Goal: Information Seeking & Learning: Learn about a topic

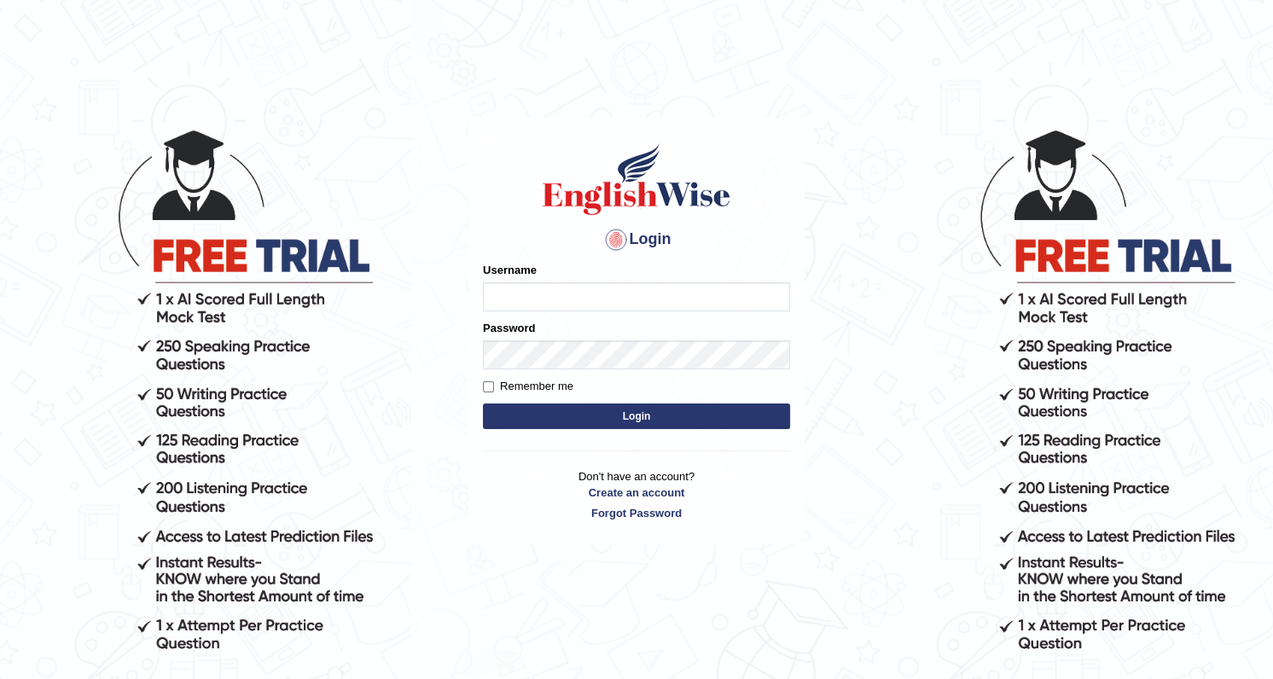
click at [526, 297] on input "Username" at bounding box center [636, 297] width 307 height 29
type input "alain2025"
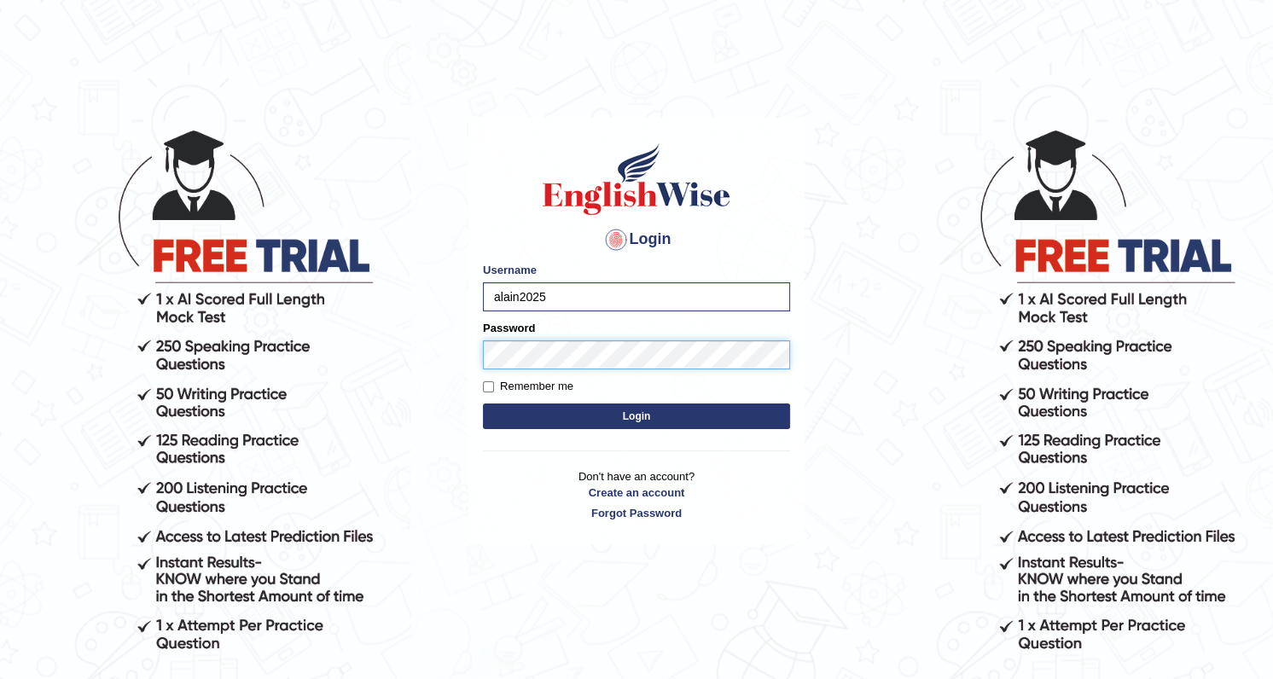
click at [483, 404] on button "Login" at bounding box center [636, 417] width 307 height 26
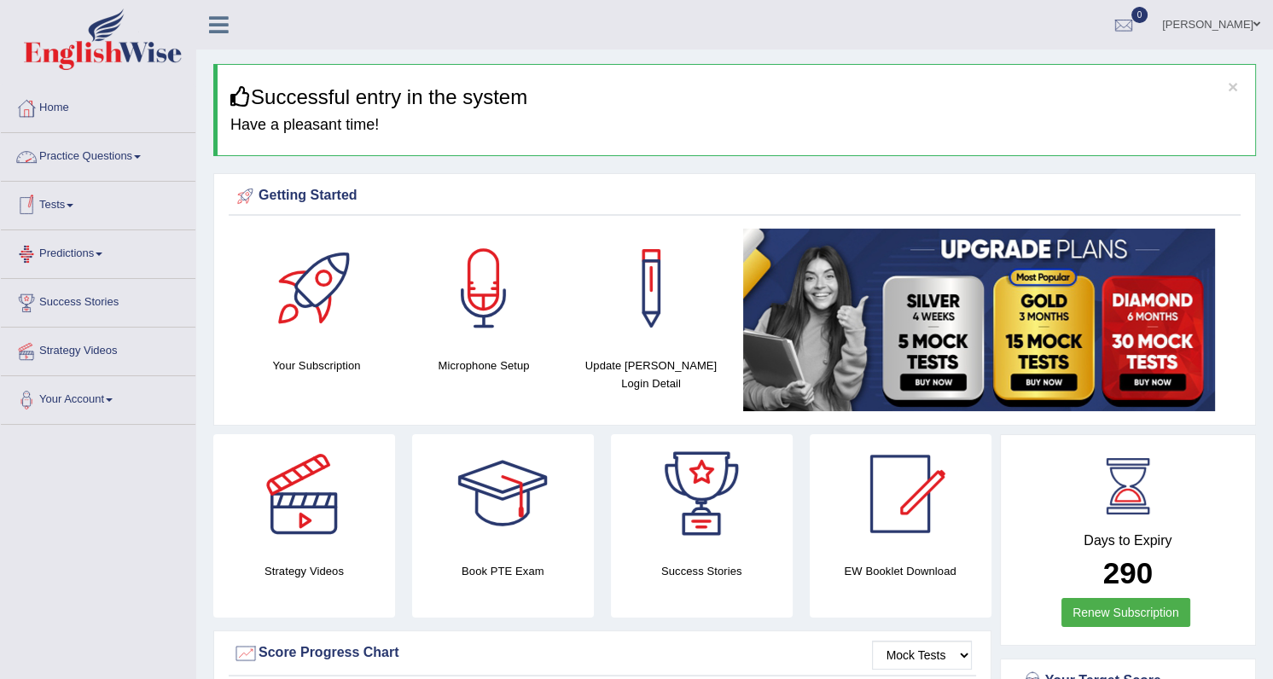
click at [94, 154] on link "Practice Questions" at bounding box center [98, 154] width 195 height 43
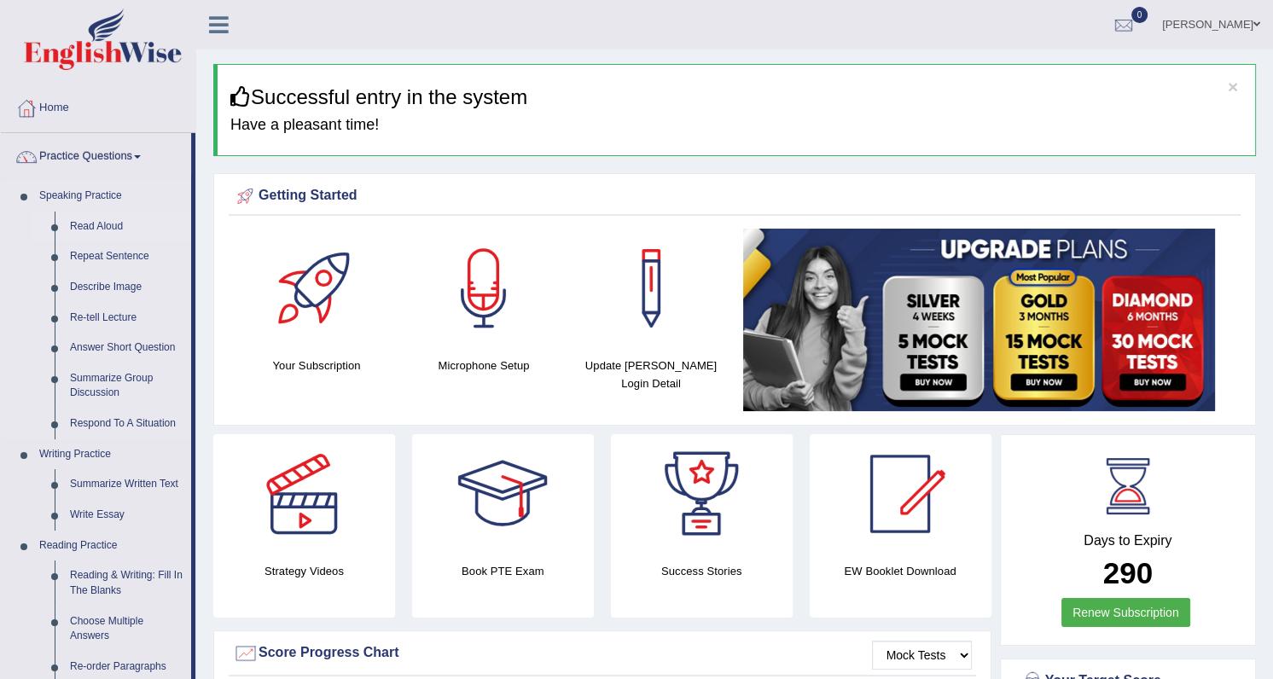
click at [96, 223] on link "Read Aloud" at bounding box center [126, 227] width 129 height 31
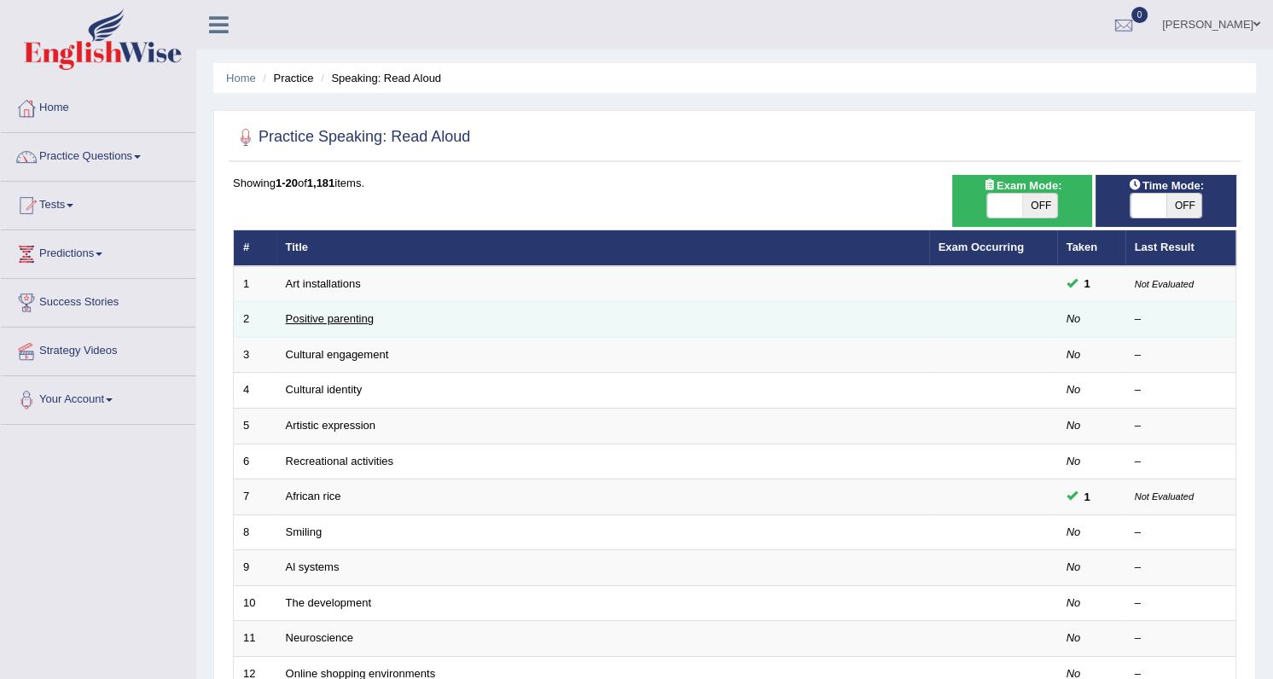
click at [339, 317] on link "Positive parenting" at bounding box center [330, 318] width 88 height 13
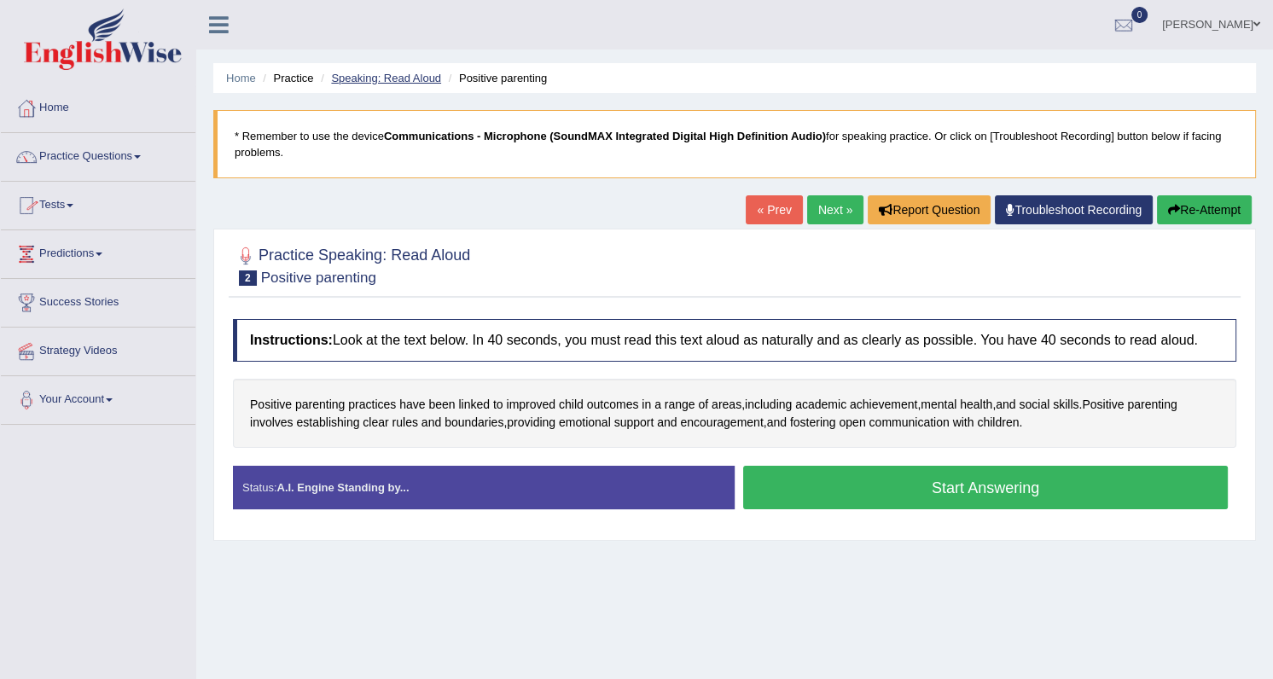
drag, startPoint x: 405, startPoint y: 80, endPoint x: 423, endPoint y: 84, distance: 19.1
click at [405, 79] on link "Speaking: Read Aloud" at bounding box center [386, 78] width 110 height 13
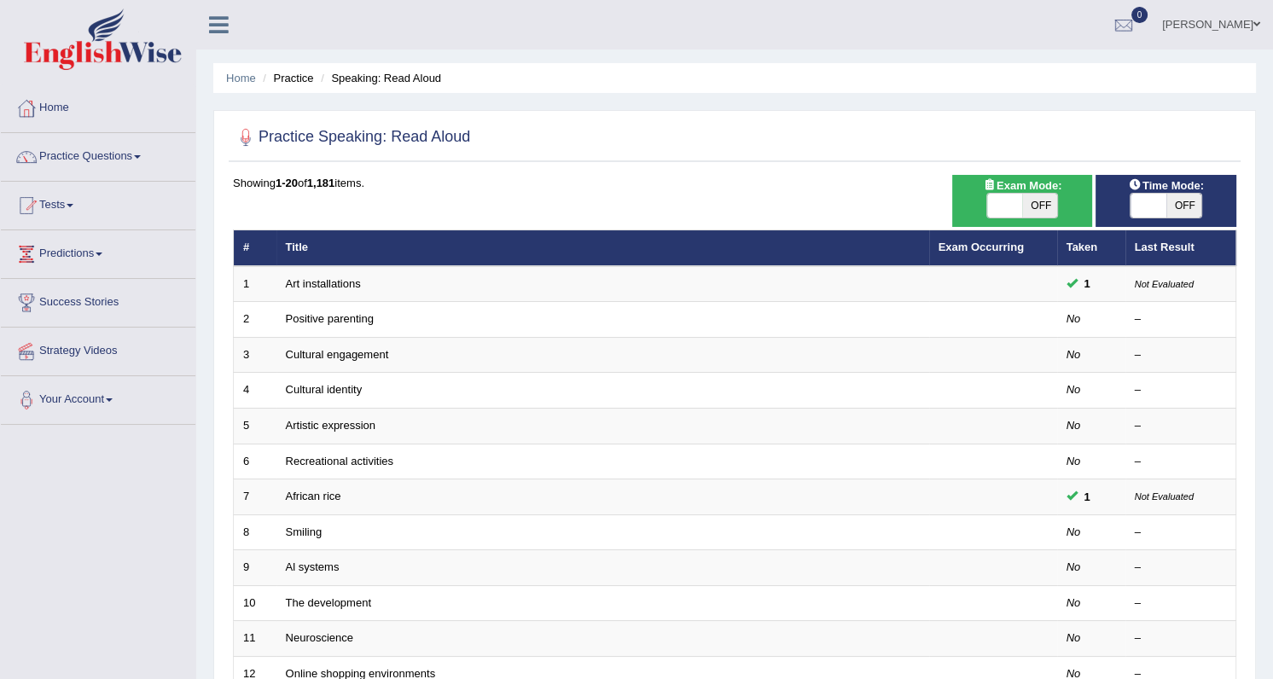
click at [1185, 203] on span "OFF" at bounding box center [1185, 206] width 36 height 24
checkbox input "true"
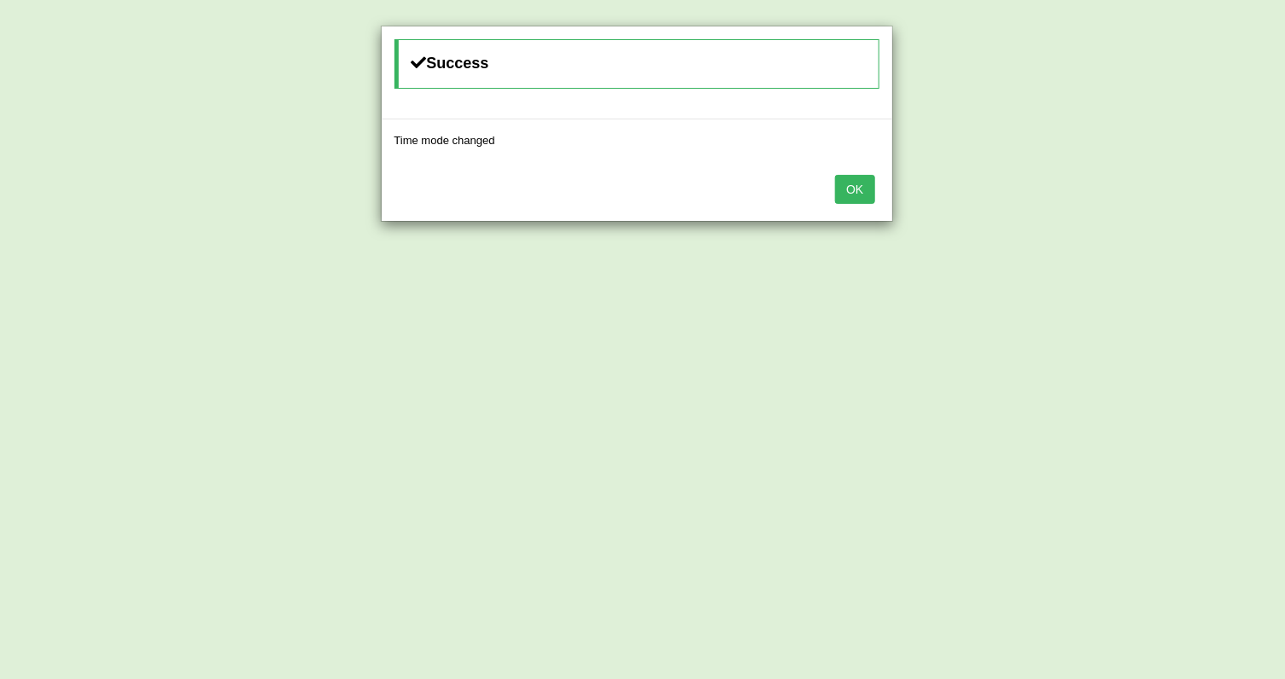
click at [853, 186] on button "OK" at bounding box center [854, 189] width 39 height 29
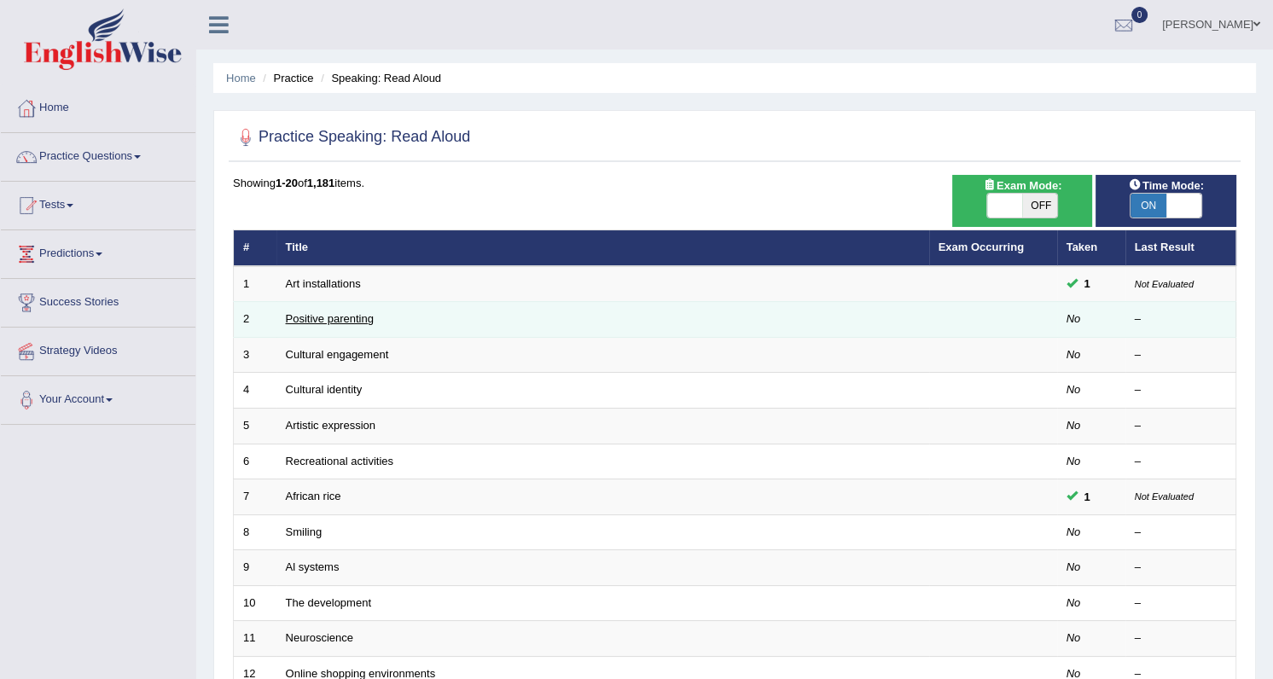
click at [332, 319] on link "Positive parenting" at bounding box center [330, 318] width 88 height 13
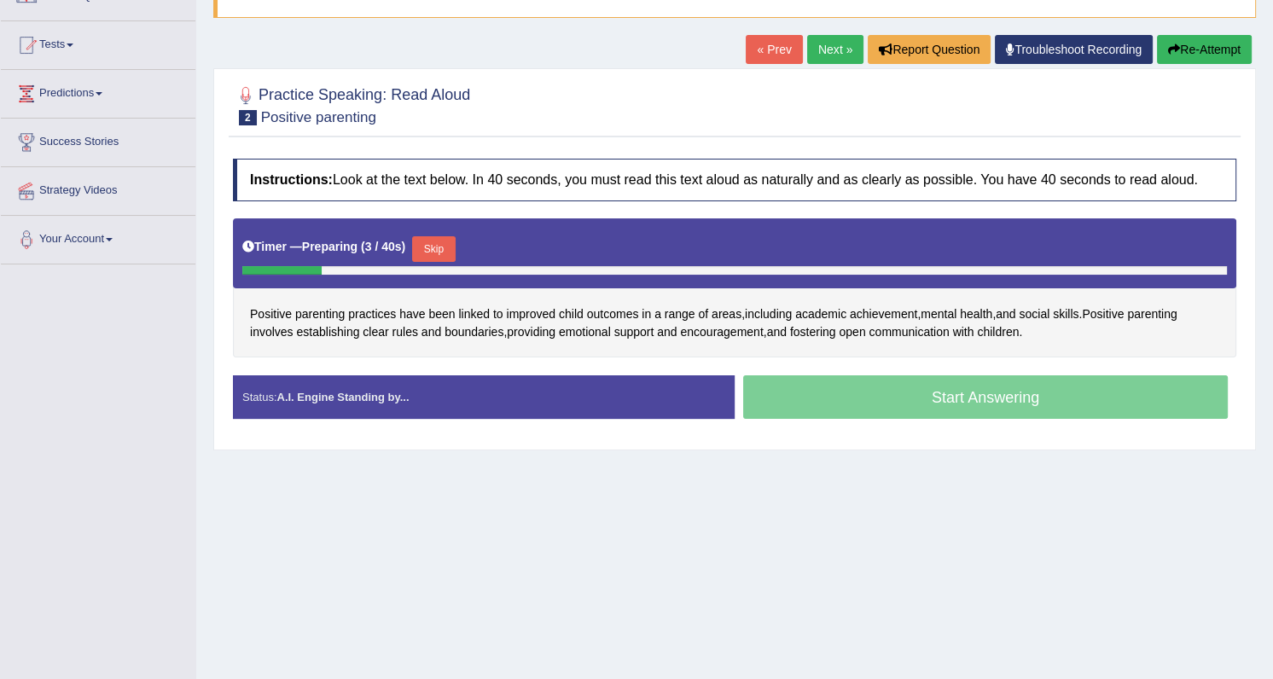
scroll to position [216, 0]
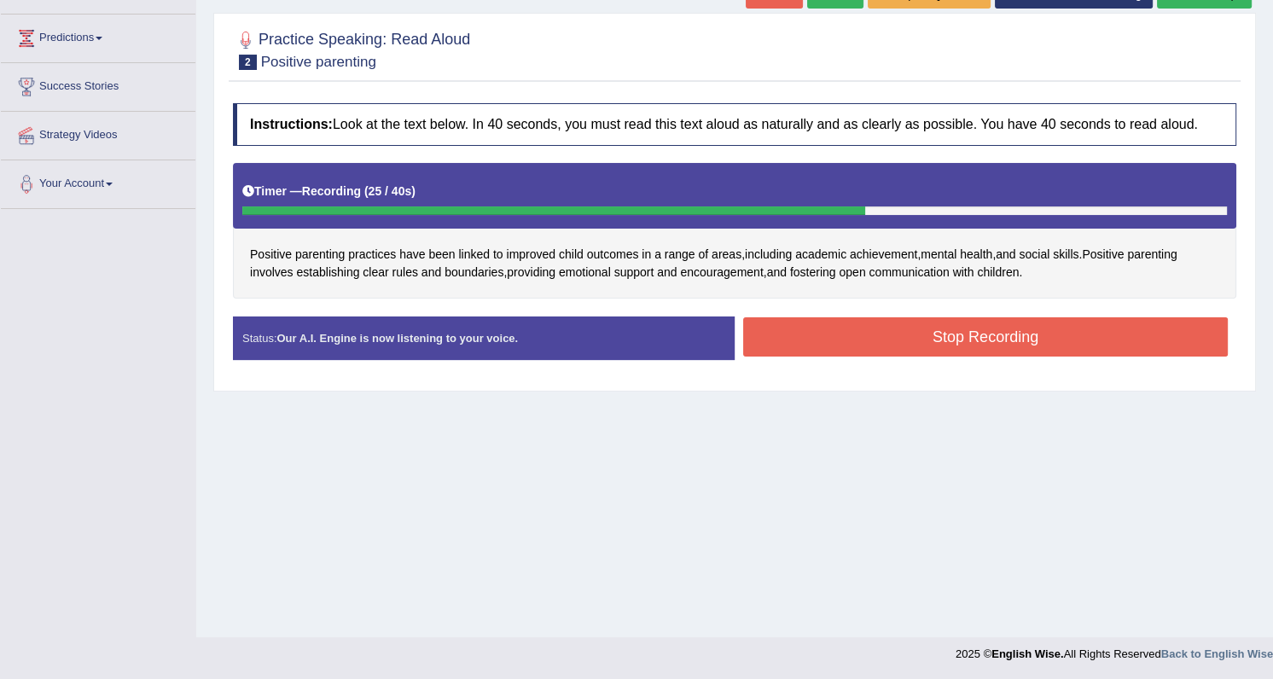
click at [958, 337] on button "Stop Recording" at bounding box center [985, 337] width 485 height 39
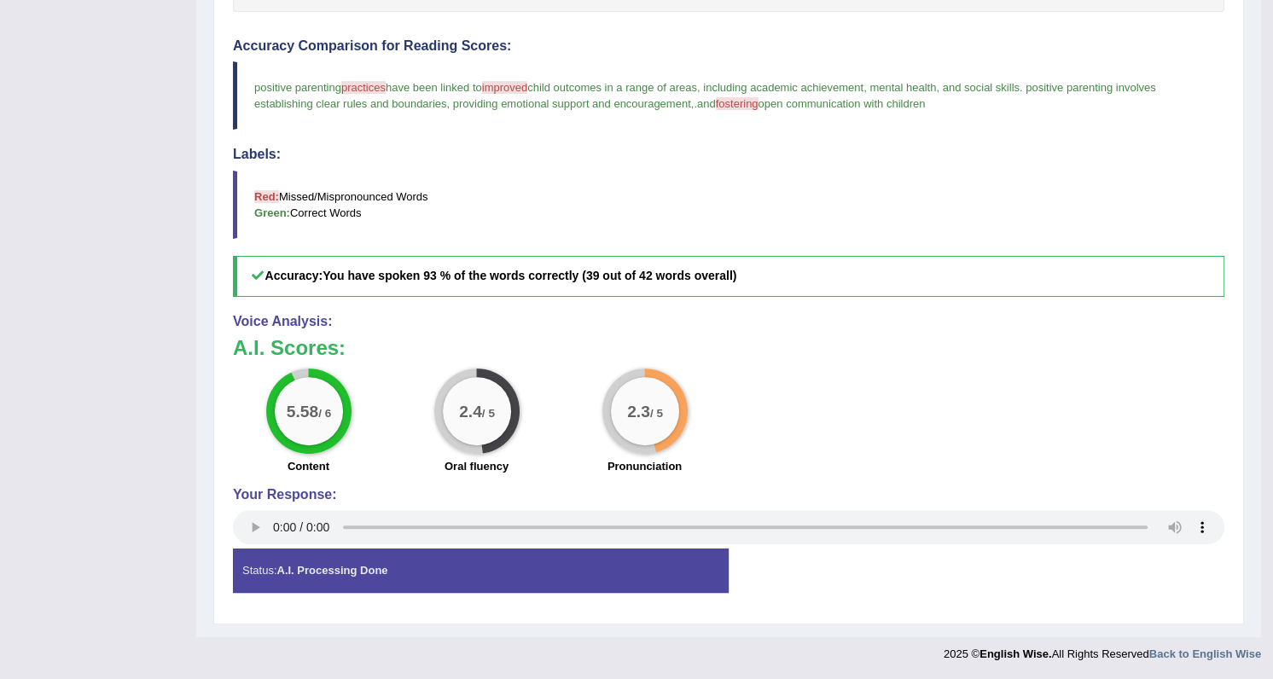
scroll to position [0, 0]
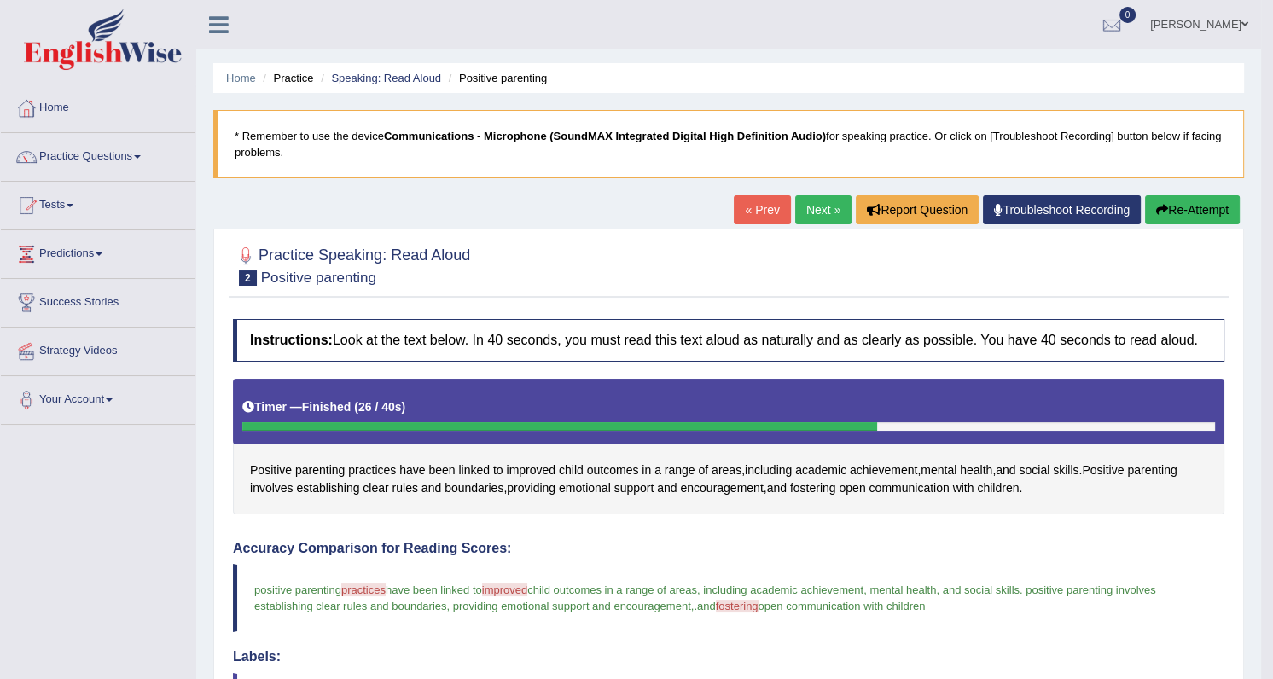
click at [806, 210] on link "Next »" at bounding box center [823, 209] width 56 height 29
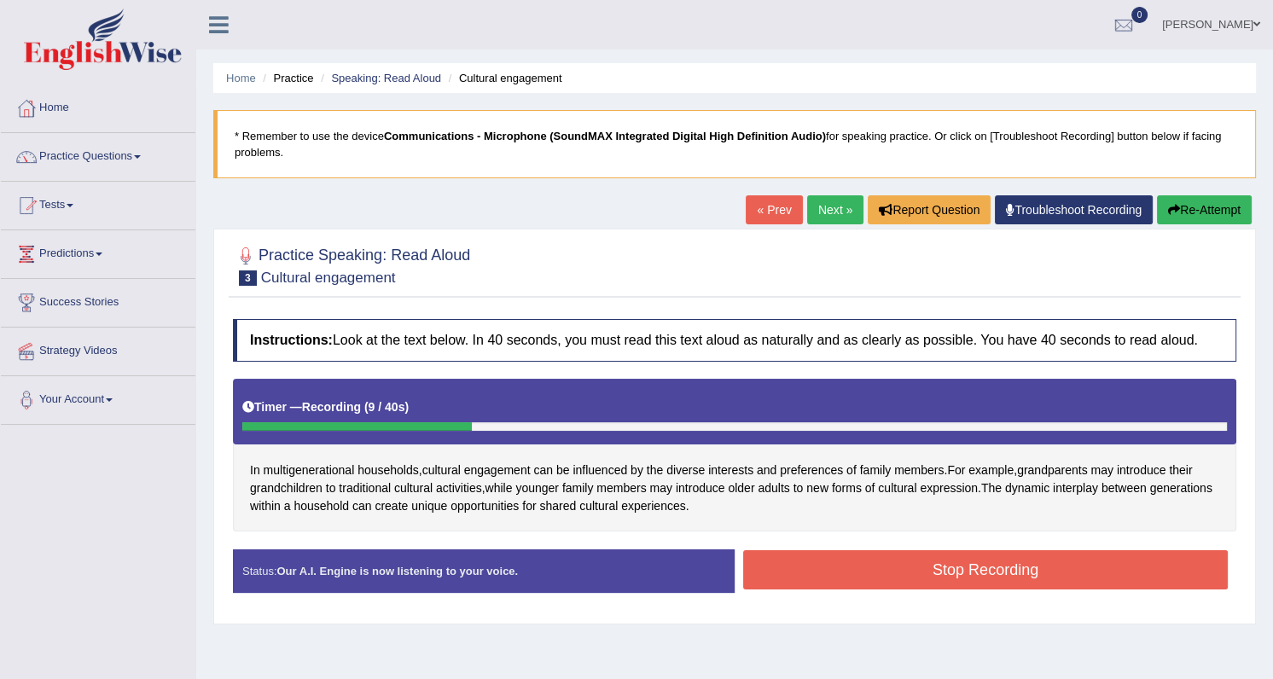
click at [1199, 210] on button "Re-Attempt" at bounding box center [1204, 209] width 95 height 29
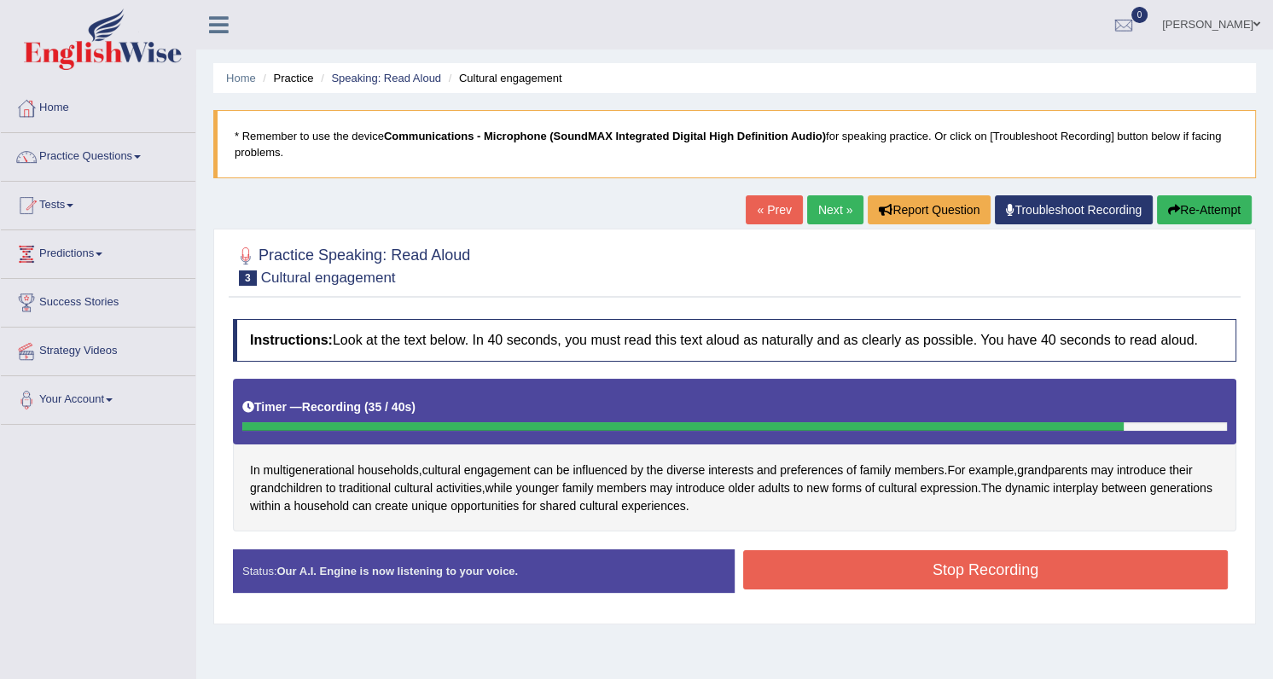
click at [800, 563] on button "Stop Recording" at bounding box center [985, 570] width 485 height 39
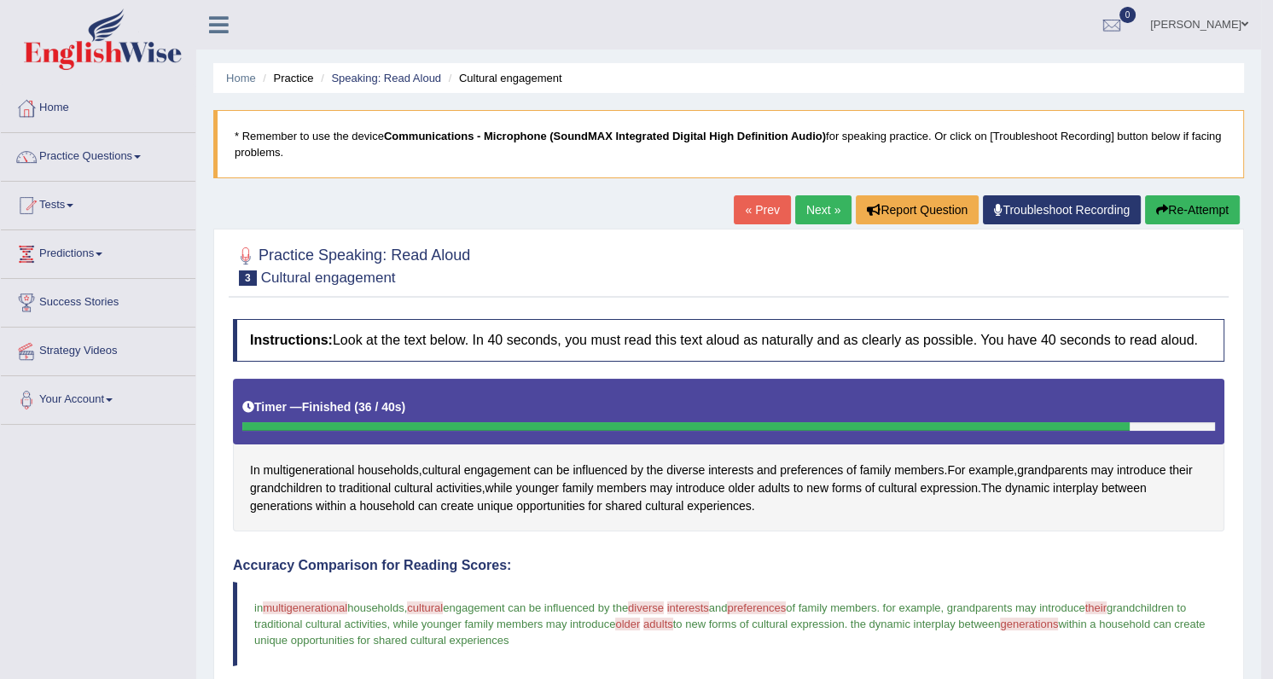
click at [825, 212] on link "Next »" at bounding box center [823, 209] width 56 height 29
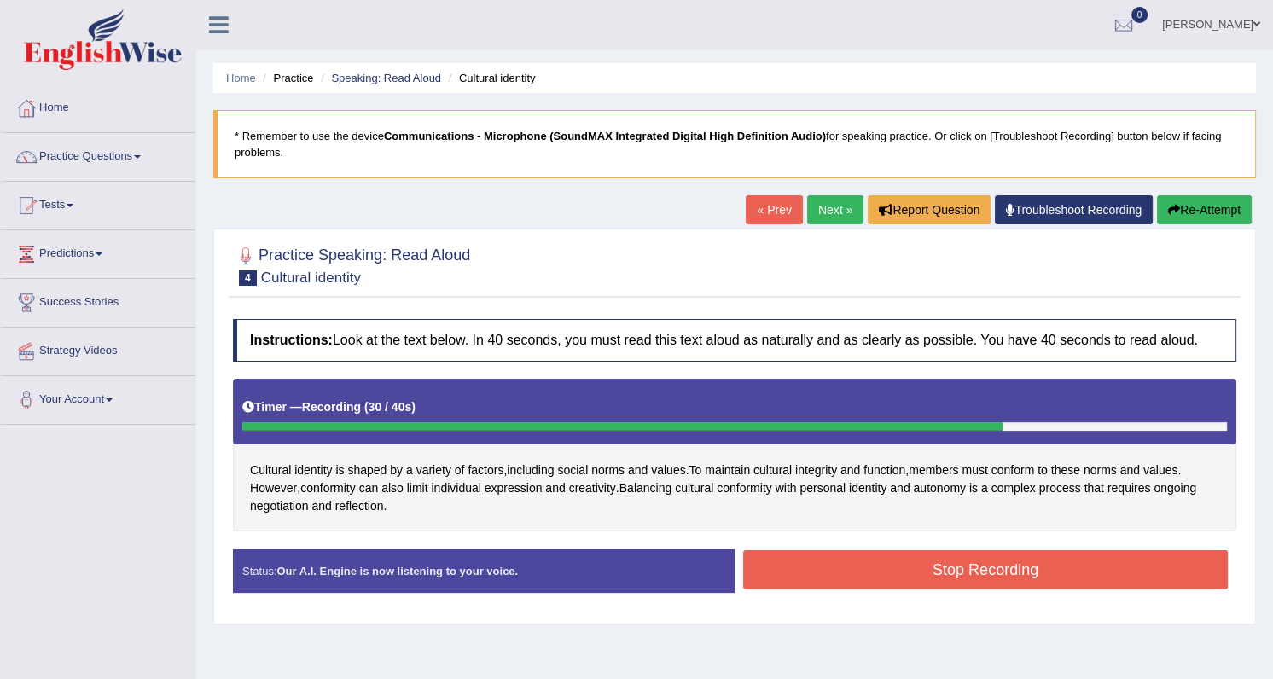
click at [845, 577] on button "Stop Recording" at bounding box center [985, 570] width 485 height 39
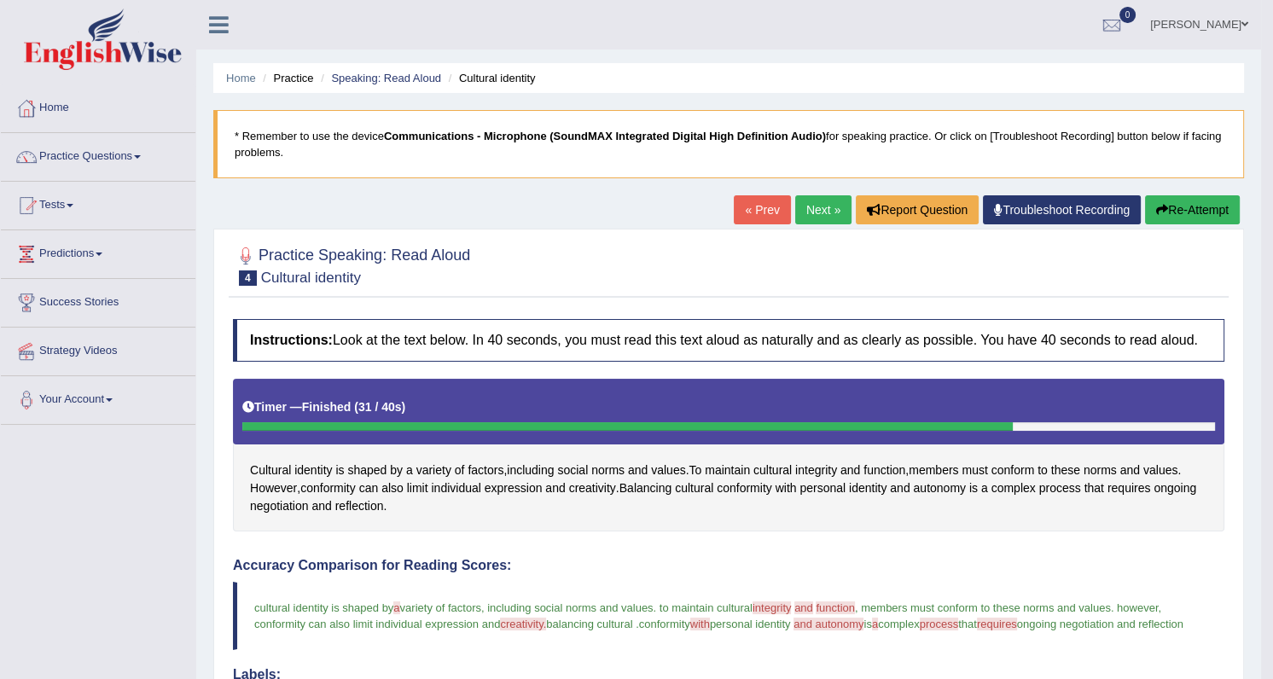
click at [811, 203] on link "Next »" at bounding box center [823, 209] width 56 height 29
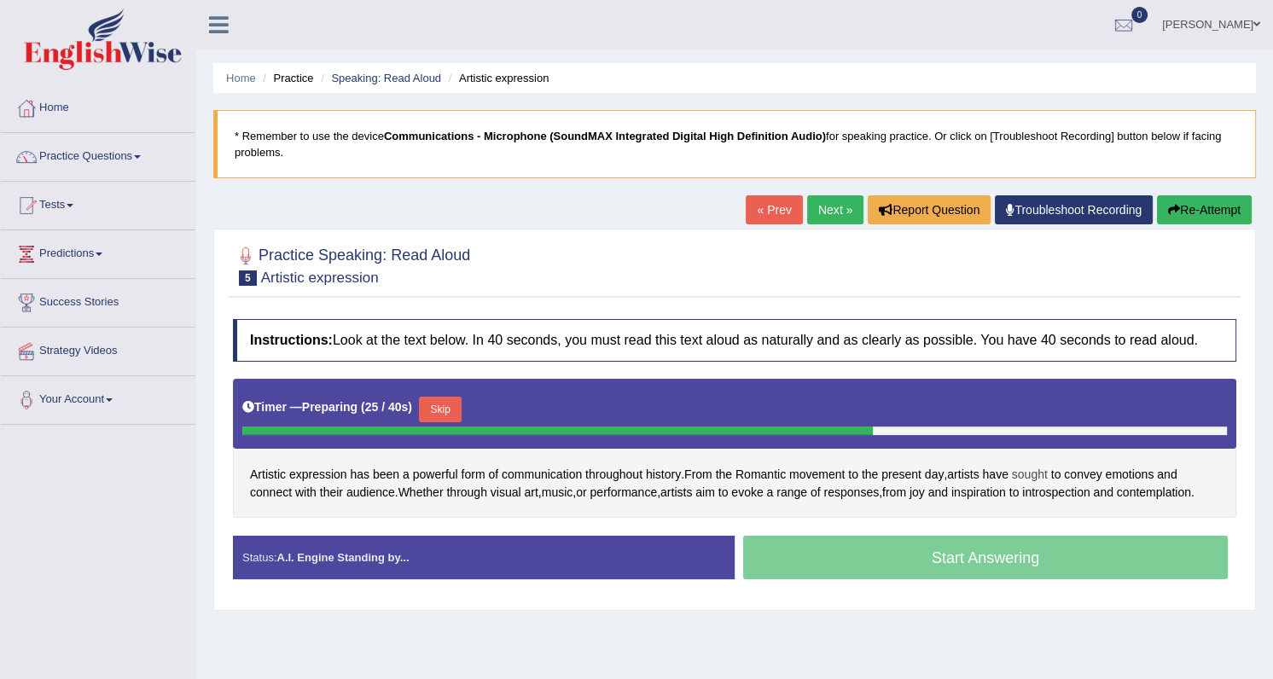
click at [1034, 471] on span "sought" at bounding box center [1030, 475] width 36 height 18
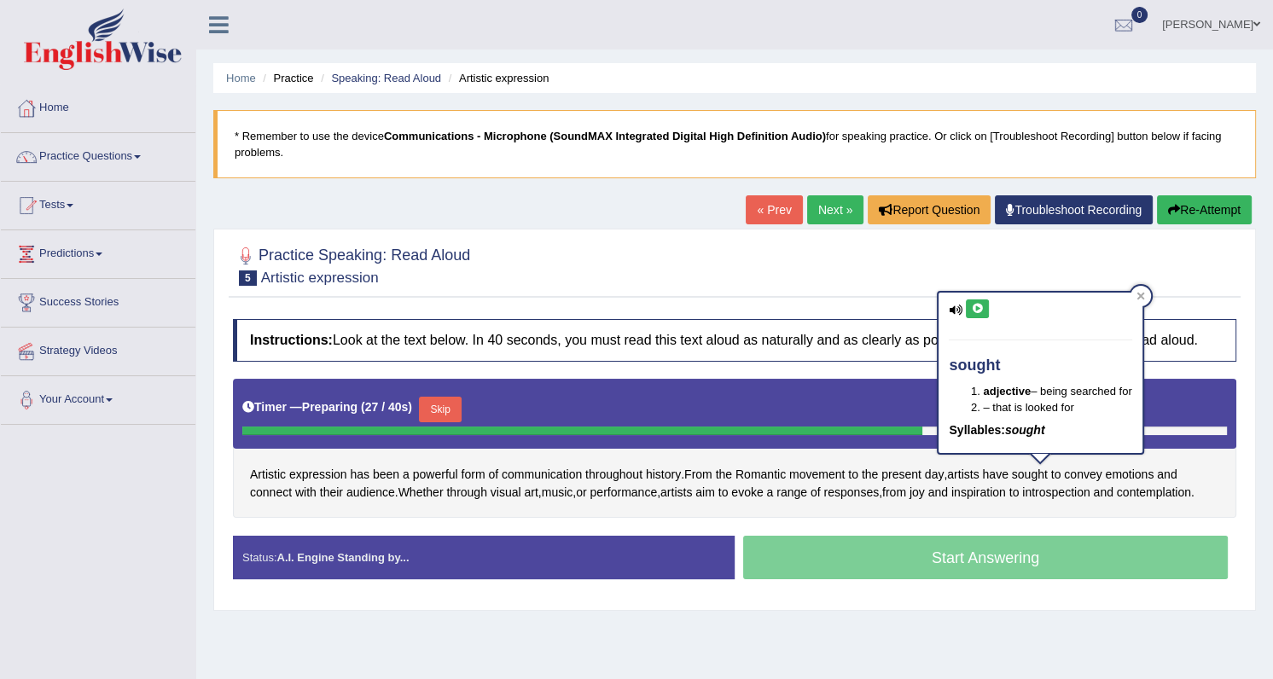
click at [976, 307] on icon at bounding box center [977, 309] width 13 height 10
click at [1140, 294] on icon at bounding box center [1141, 297] width 8 height 8
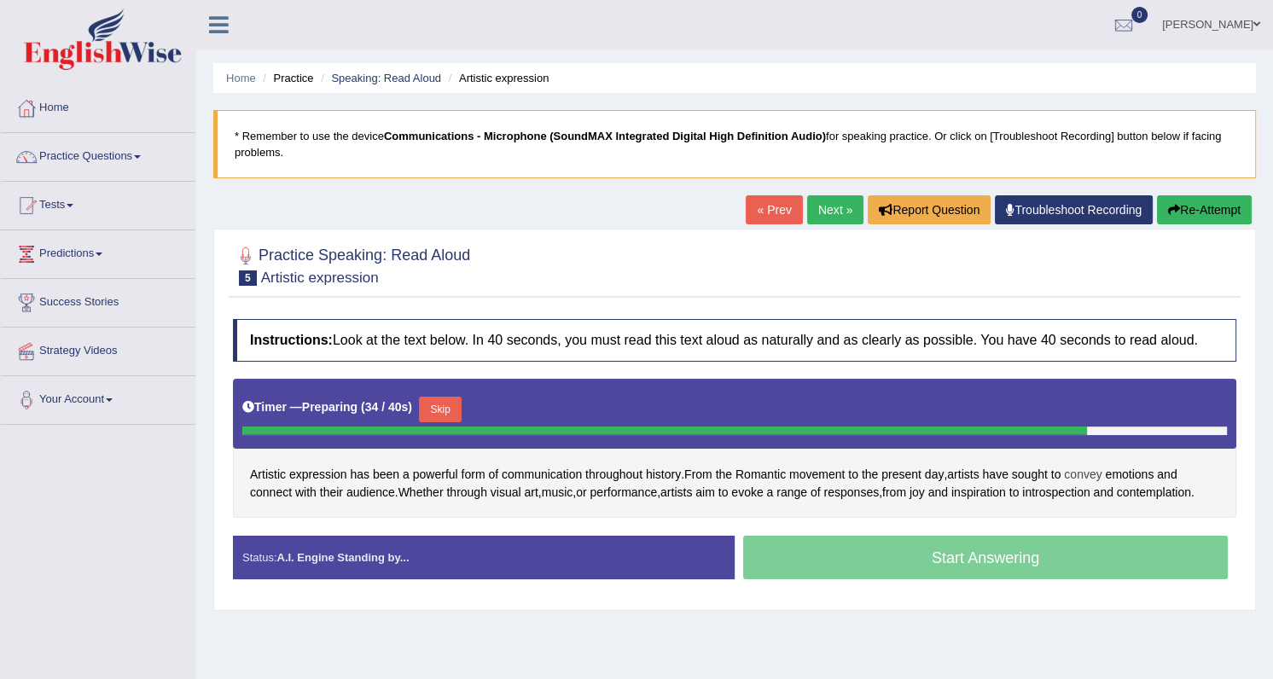
click at [1102, 474] on span "convey" at bounding box center [1083, 475] width 38 height 18
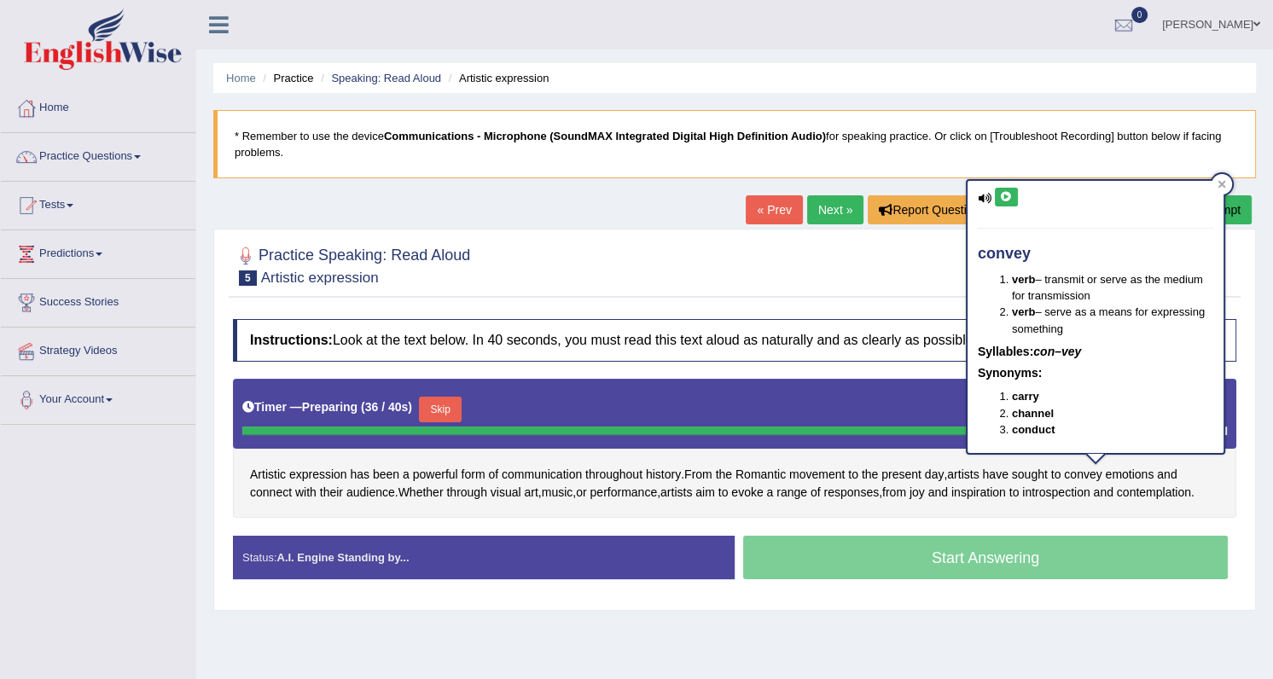
click at [1007, 192] on icon at bounding box center [1006, 197] width 13 height 10
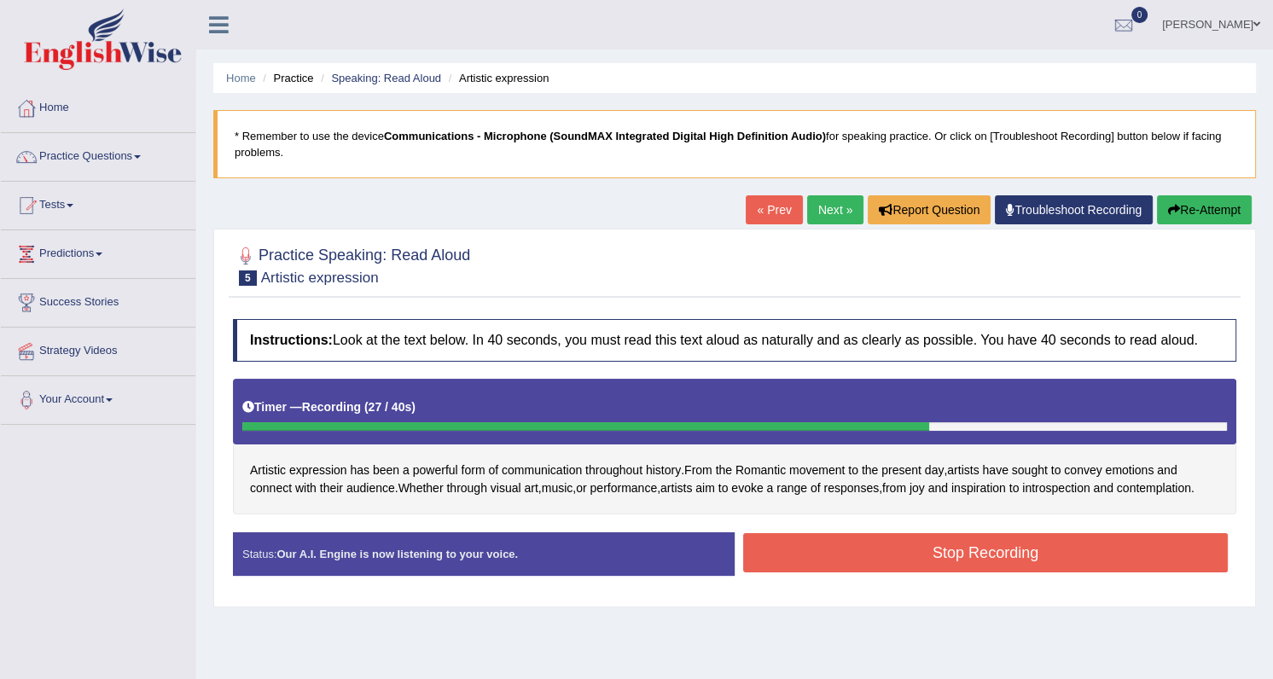
click at [968, 557] on button "Stop Recording" at bounding box center [985, 552] width 485 height 39
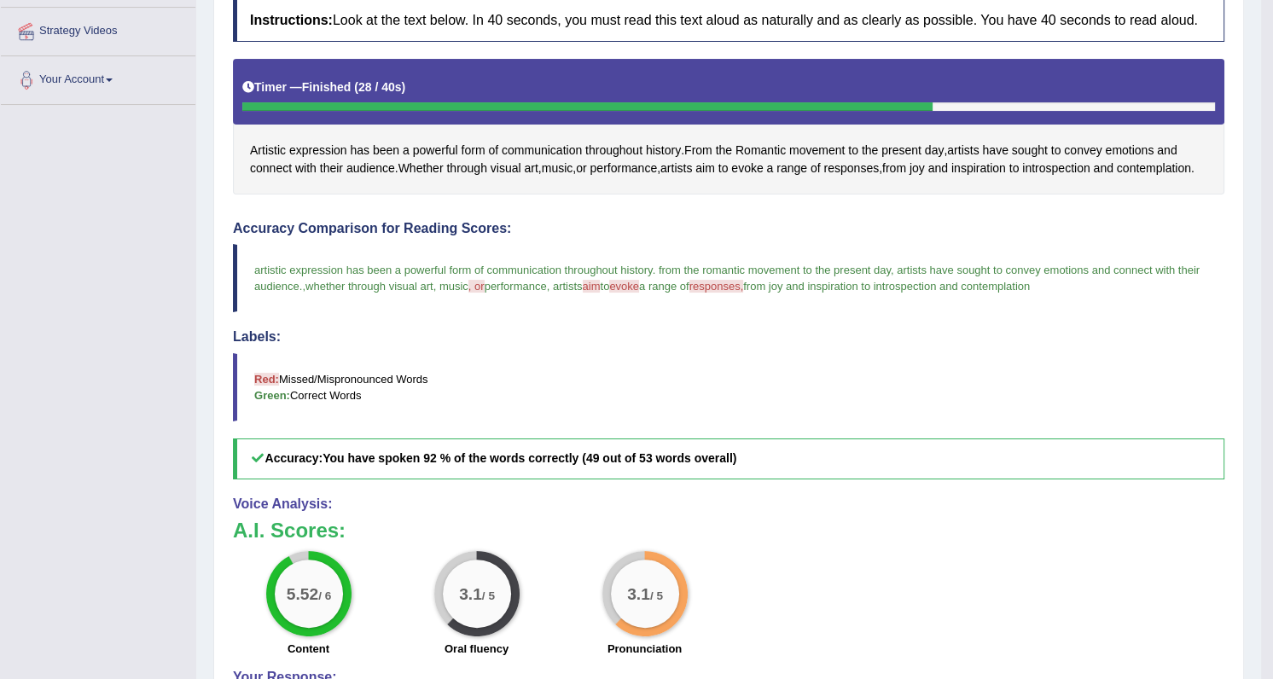
scroll to position [287, 0]
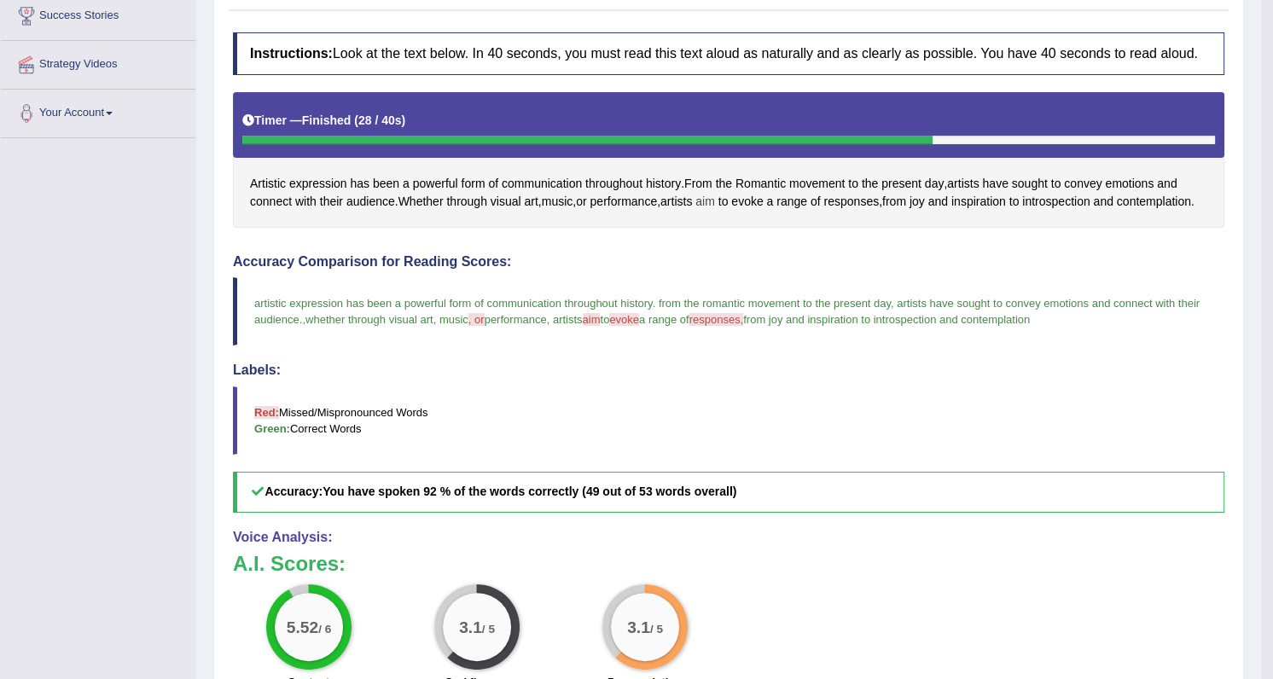
click at [713, 200] on span "aim" at bounding box center [706, 202] width 20 height 18
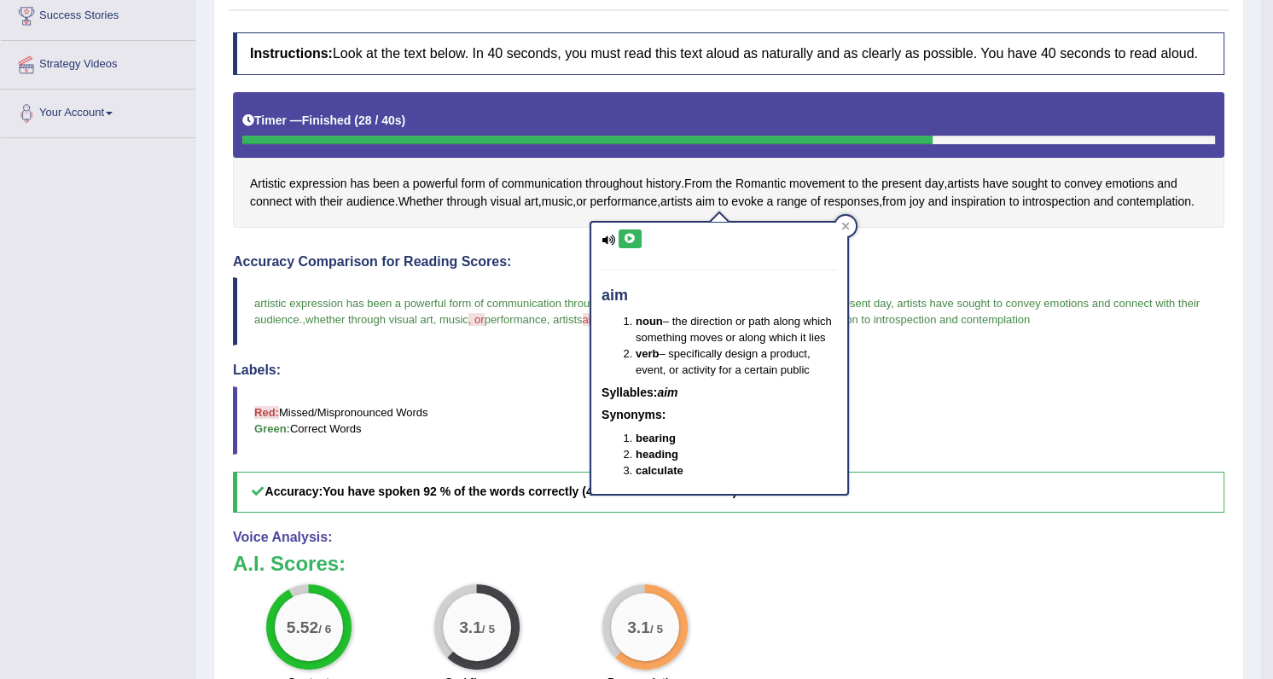
click at [486, 378] on h4 "Labels:" at bounding box center [729, 370] width 992 height 15
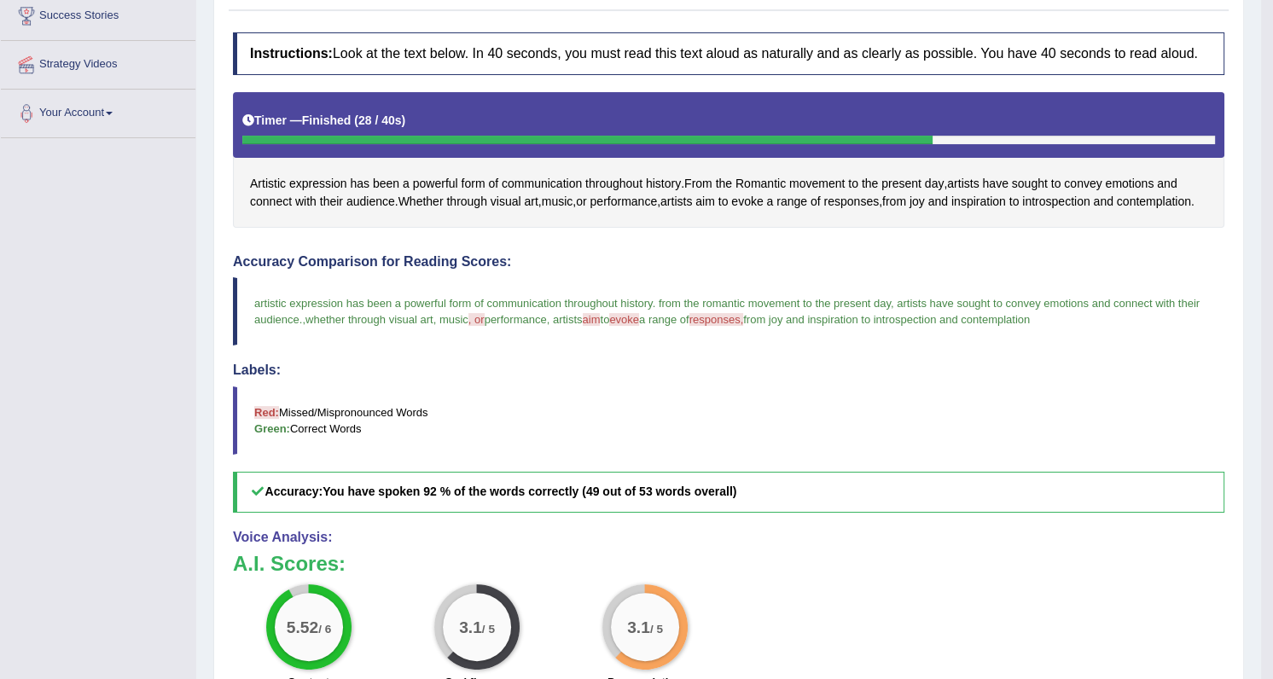
click at [639, 326] on span "evoke" at bounding box center [624, 319] width 30 height 13
click at [761, 197] on span "evoke" at bounding box center [747, 202] width 32 height 18
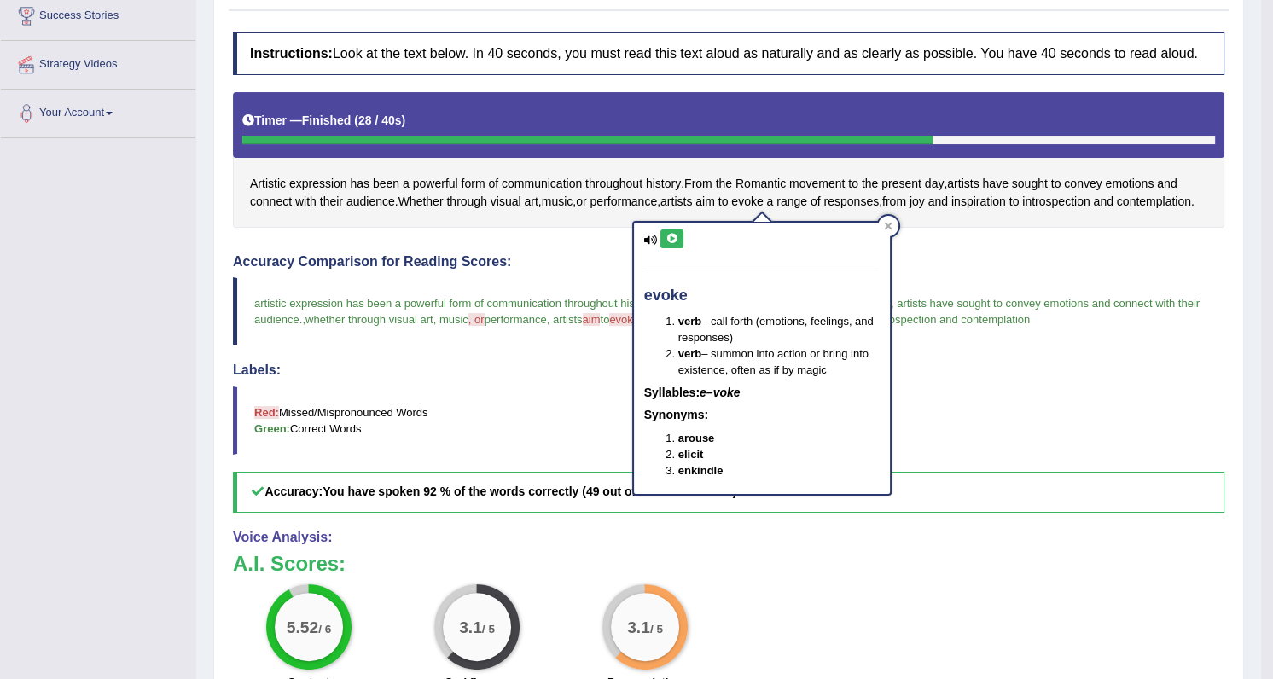
click at [973, 447] on blockquote "Red: Missed/Mispronounced Words Green: Correct Words" at bounding box center [729, 421] width 992 height 68
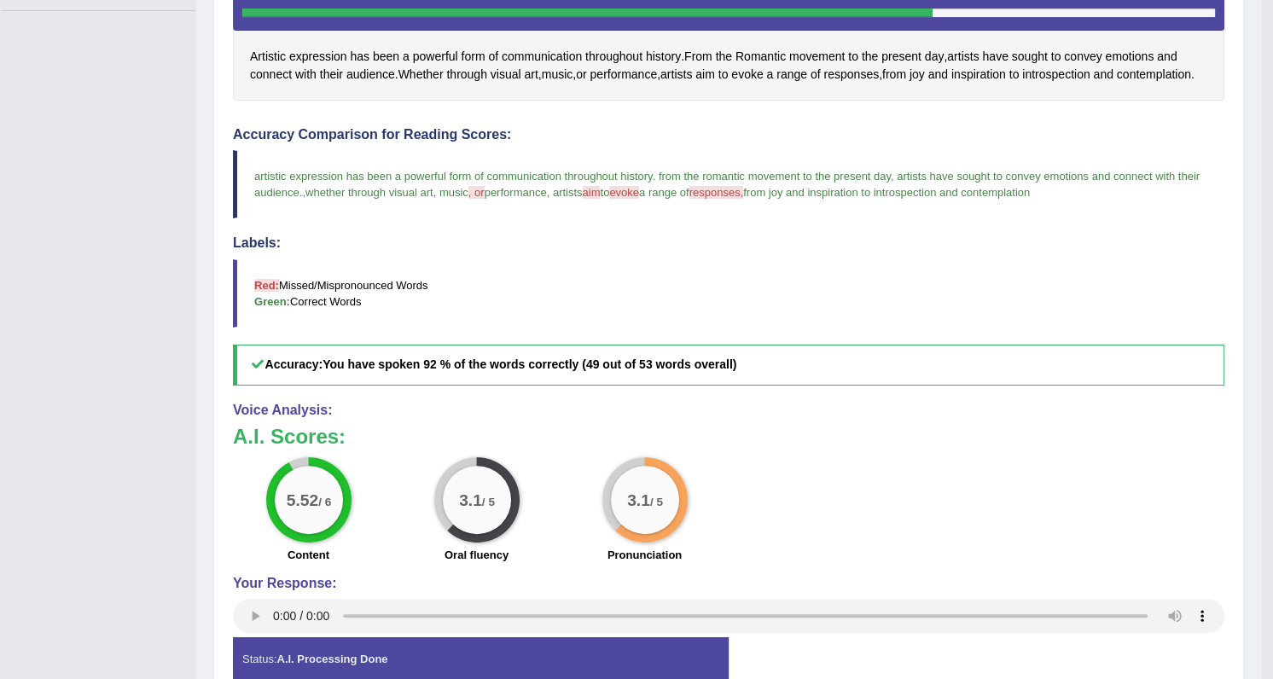
scroll to position [442, 0]
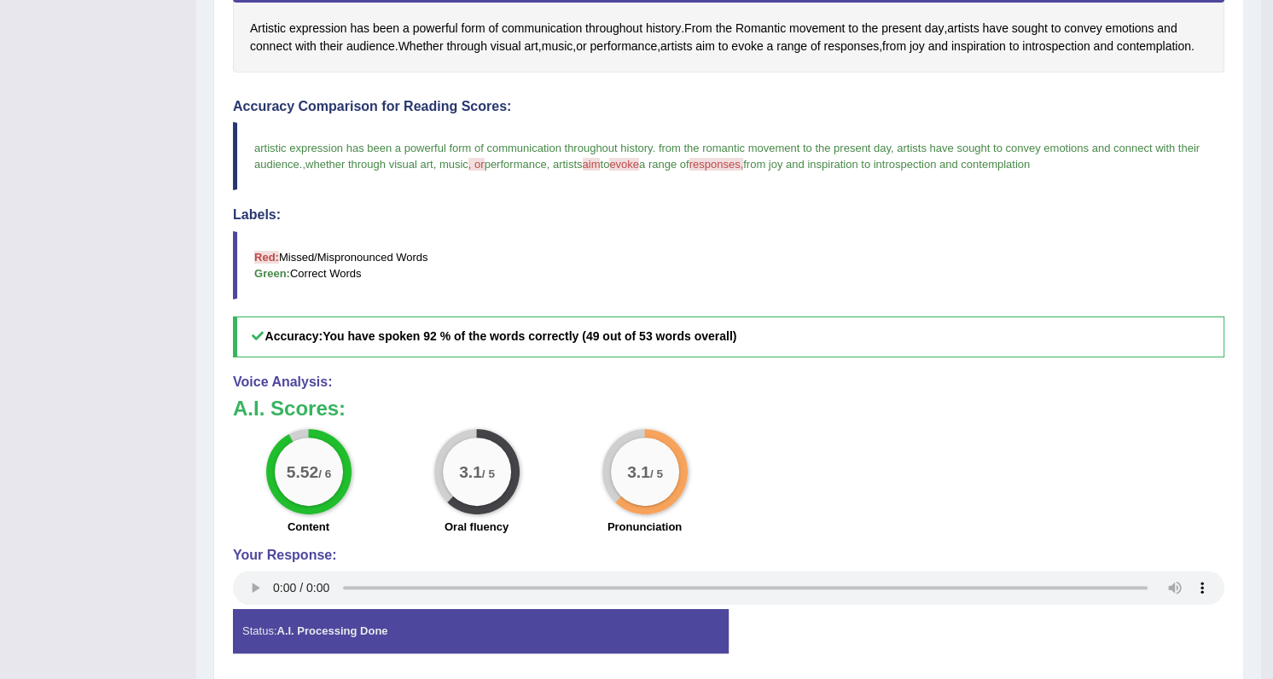
click at [601, 171] on span "aim" at bounding box center [592, 164] width 18 height 13
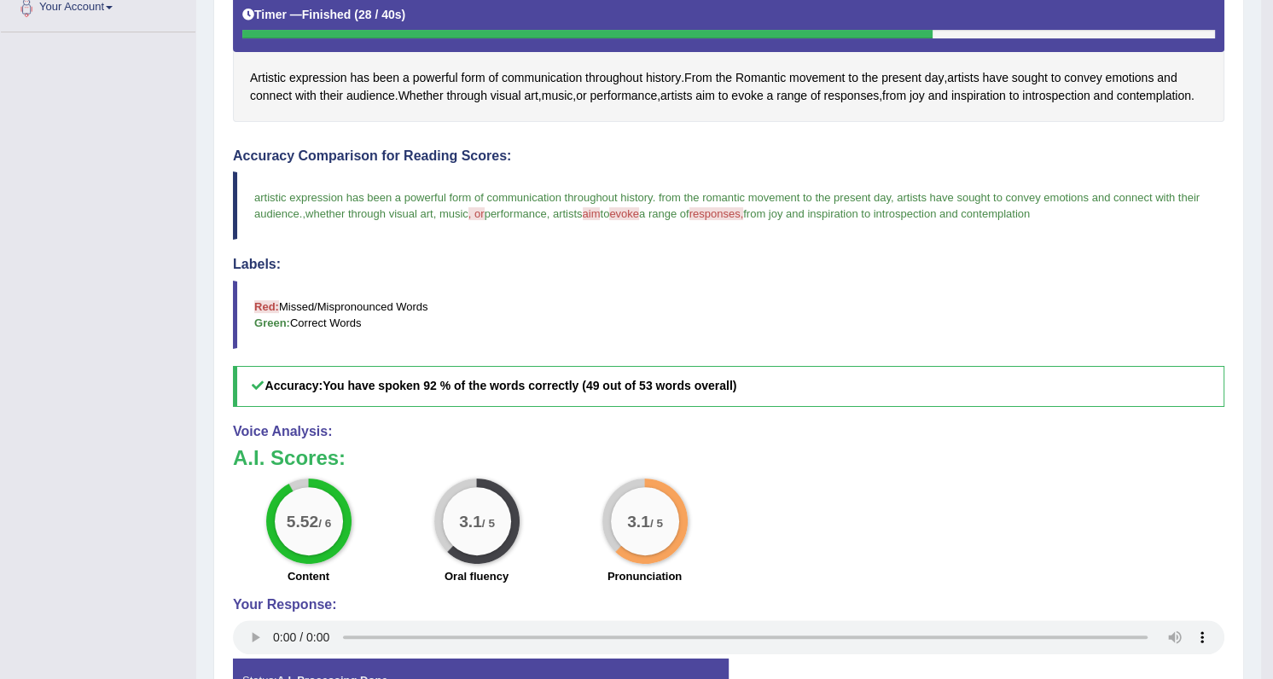
scroll to position [364, 0]
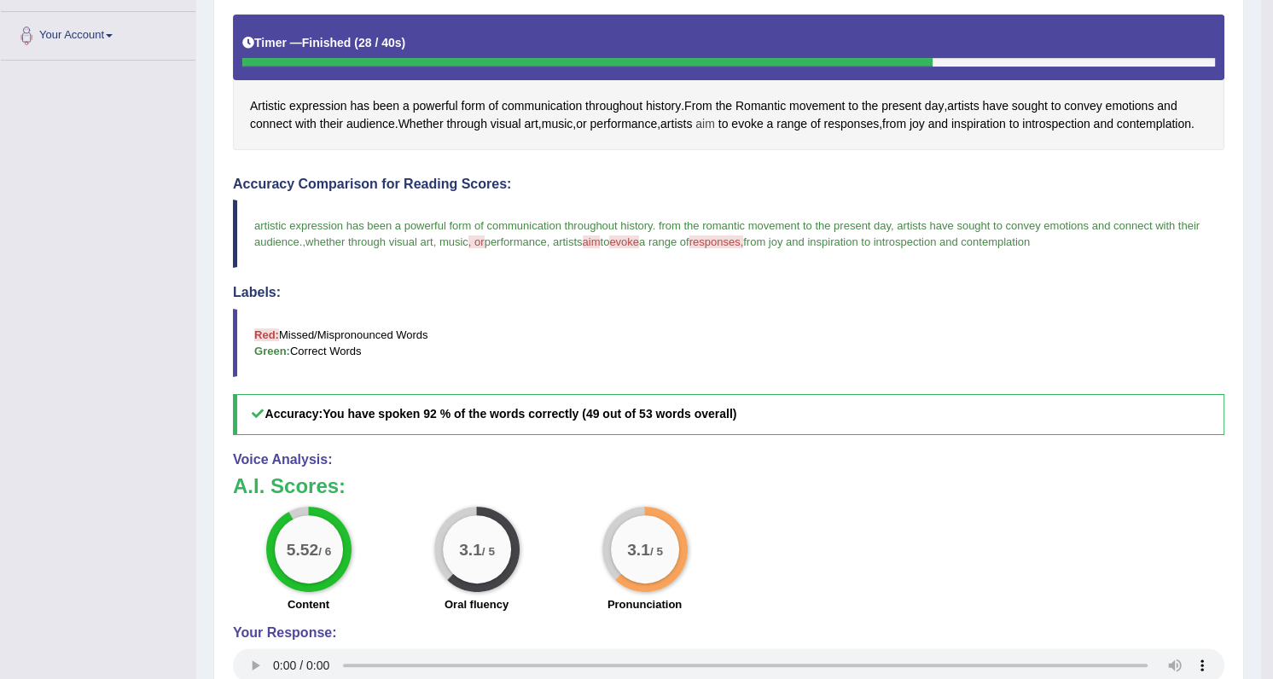
click at [715, 124] on span "aim" at bounding box center [706, 124] width 20 height 18
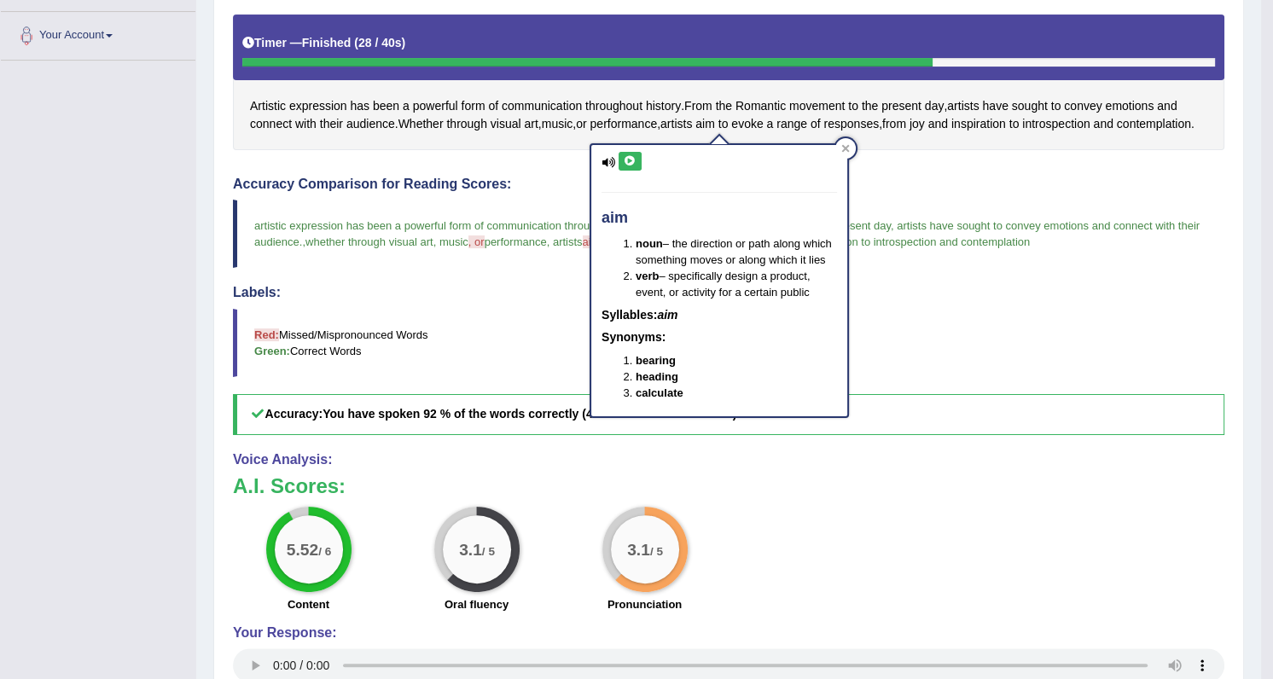
click at [632, 159] on icon at bounding box center [630, 161] width 13 height 10
click at [930, 358] on blockquote "Red: Missed/Mispronounced Words Green: Correct Words" at bounding box center [729, 343] width 992 height 68
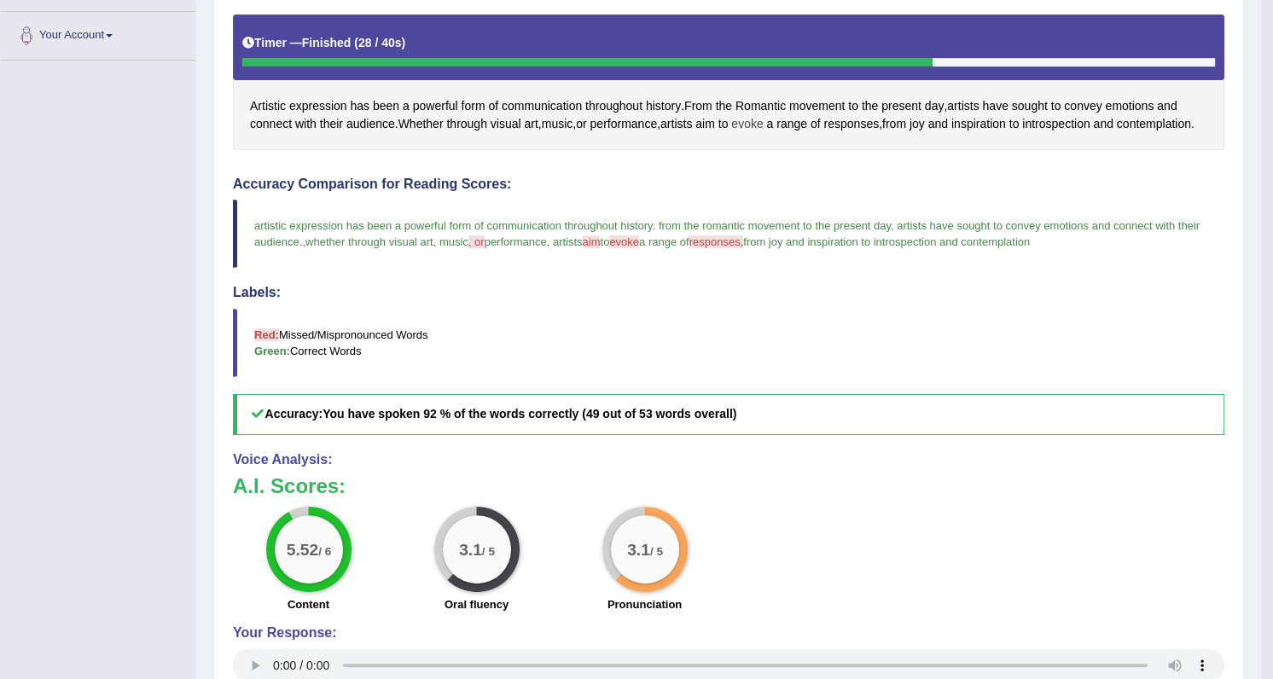
click at [759, 123] on span "evoke" at bounding box center [747, 124] width 32 height 18
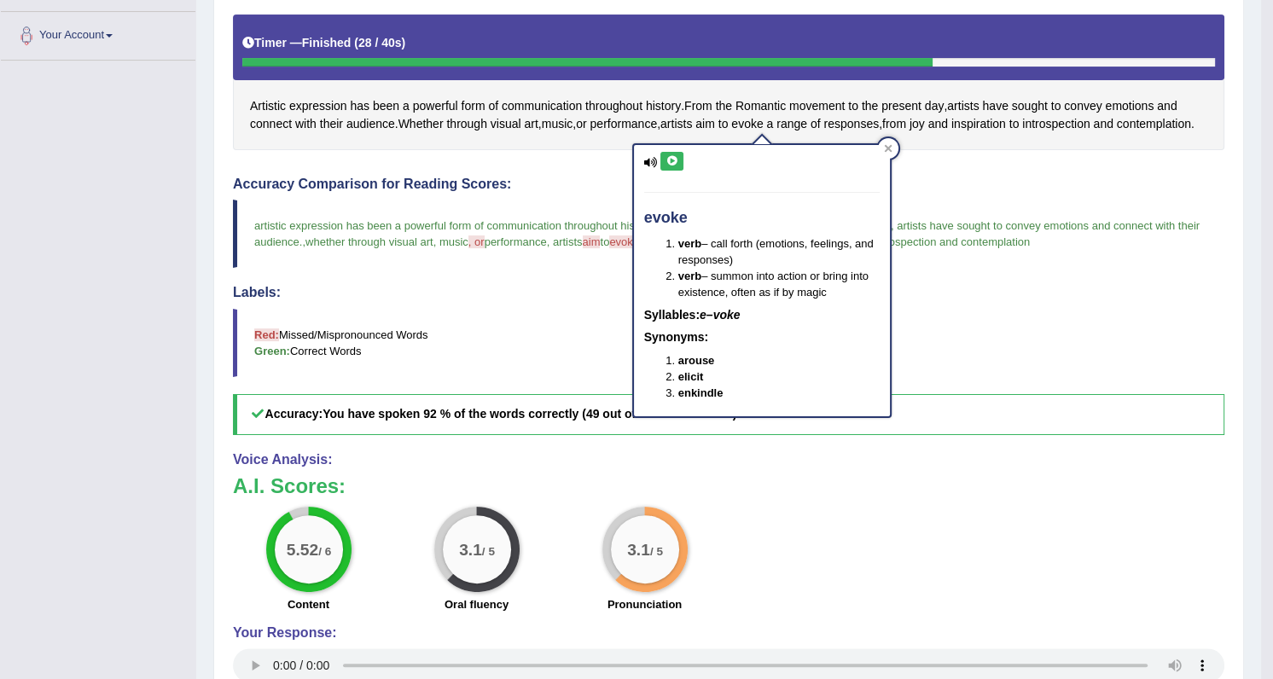
click at [675, 162] on icon at bounding box center [672, 161] width 13 height 10
click at [888, 149] on icon at bounding box center [888, 148] width 9 height 9
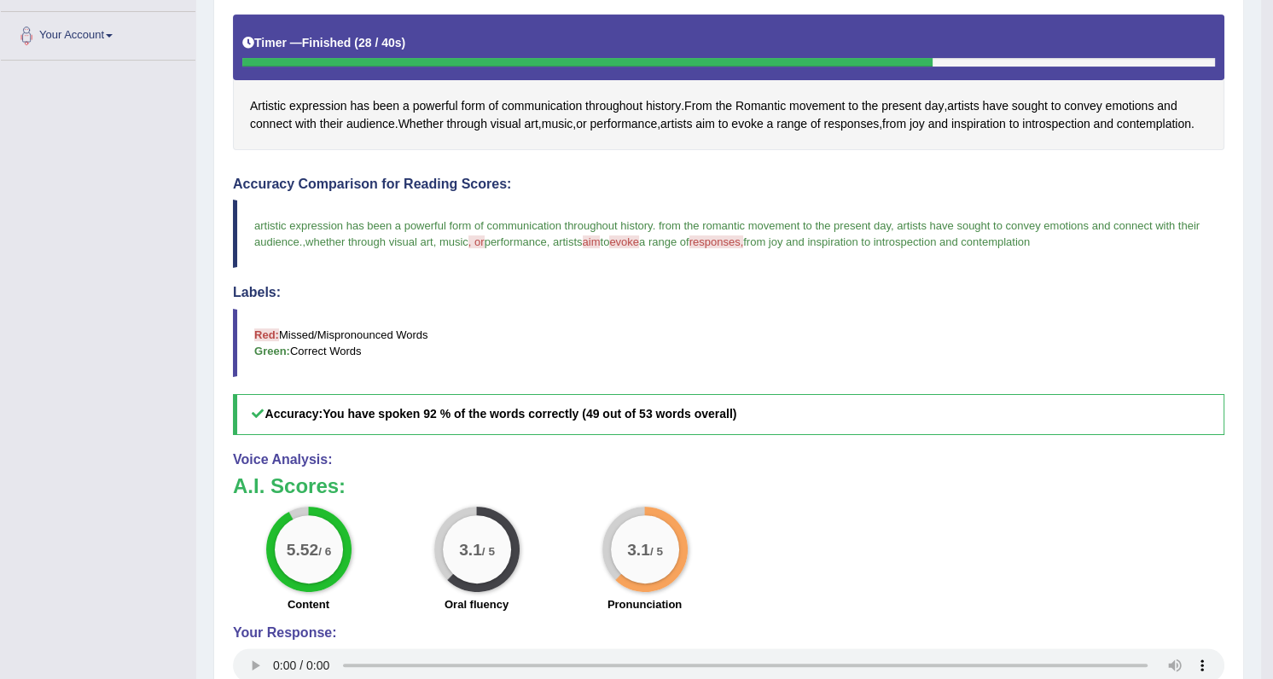
scroll to position [0, 0]
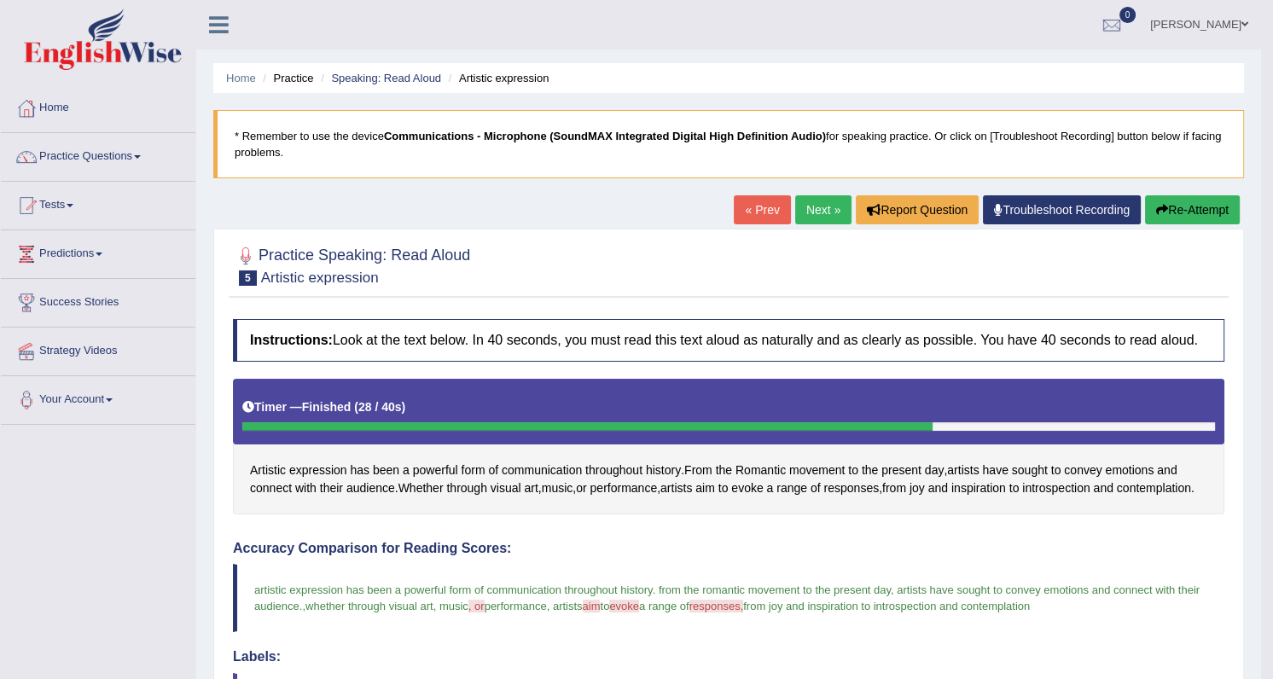
click at [816, 208] on link "Next »" at bounding box center [823, 209] width 56 height 29
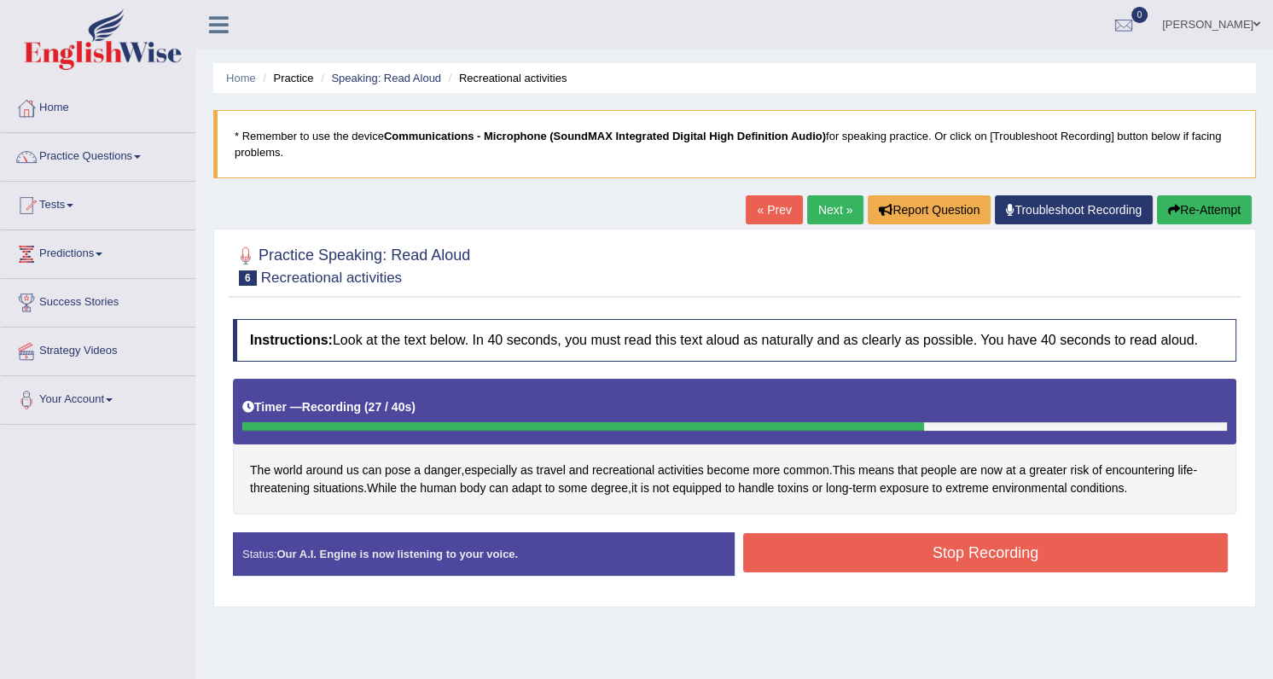
click at [963, 559] on button "Stop Recording" at bounding box center [985, 552] width 485 height 39
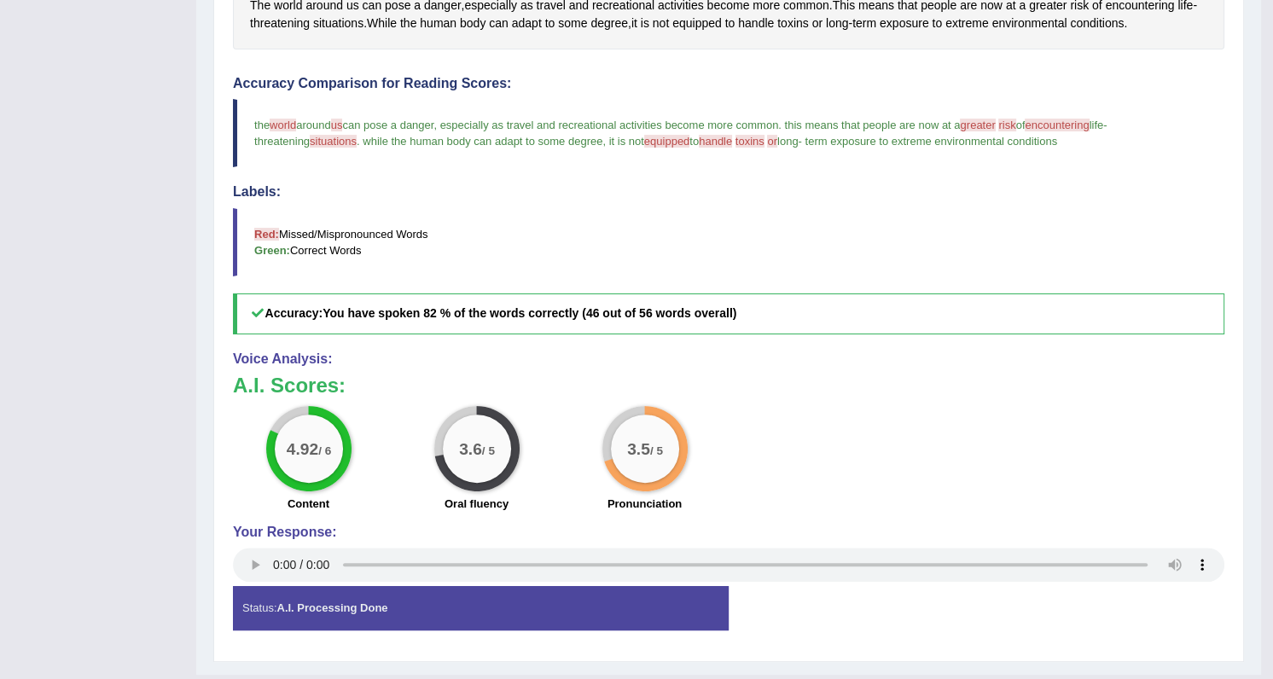
scroll to position [232, 0]
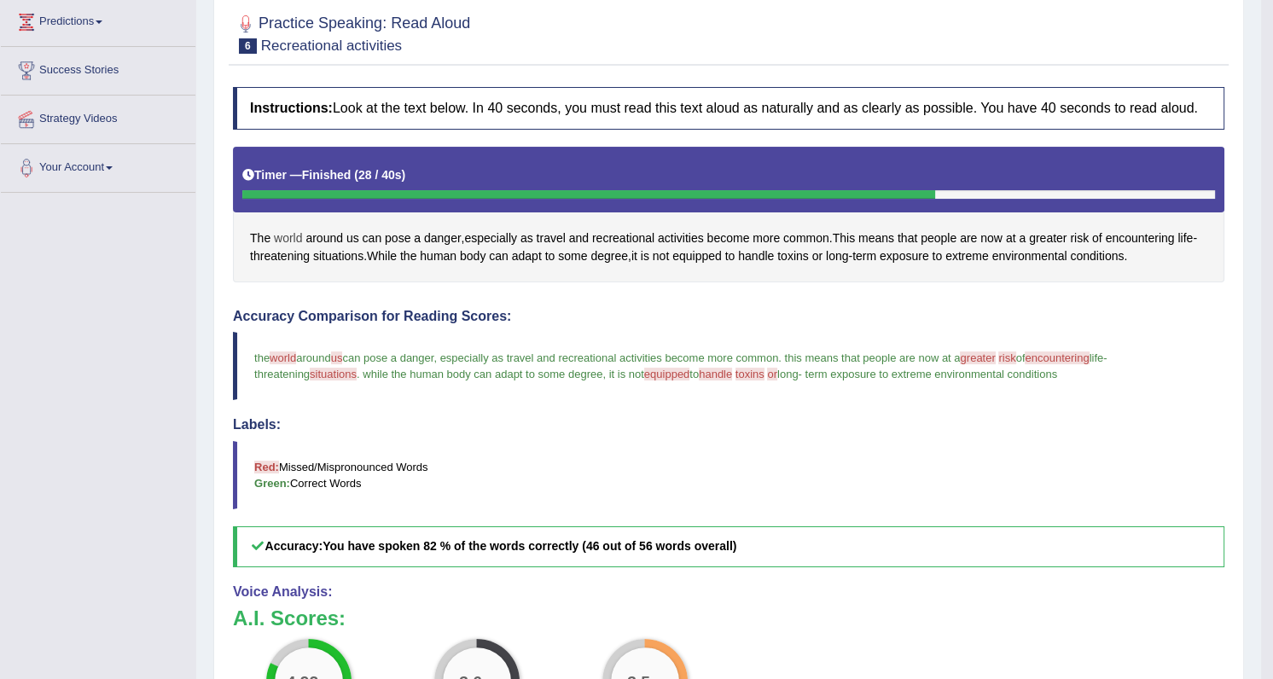
click at [279, 236] on span "world" at bounding box center [288, 239] width 28 height 18
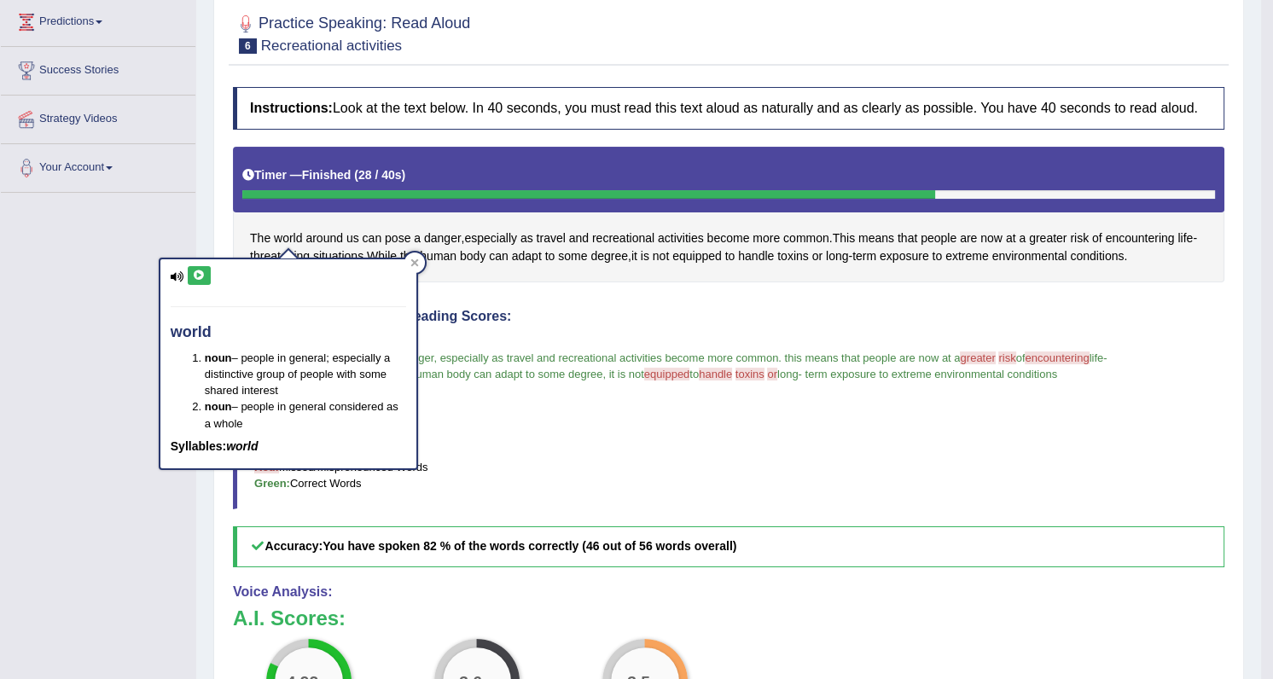
click at [200, 271] on icon at bounding box center [199, 276] width 13 height 10
click at [416, 259] on icon at bounding box center [415, 263] width 8 height 8
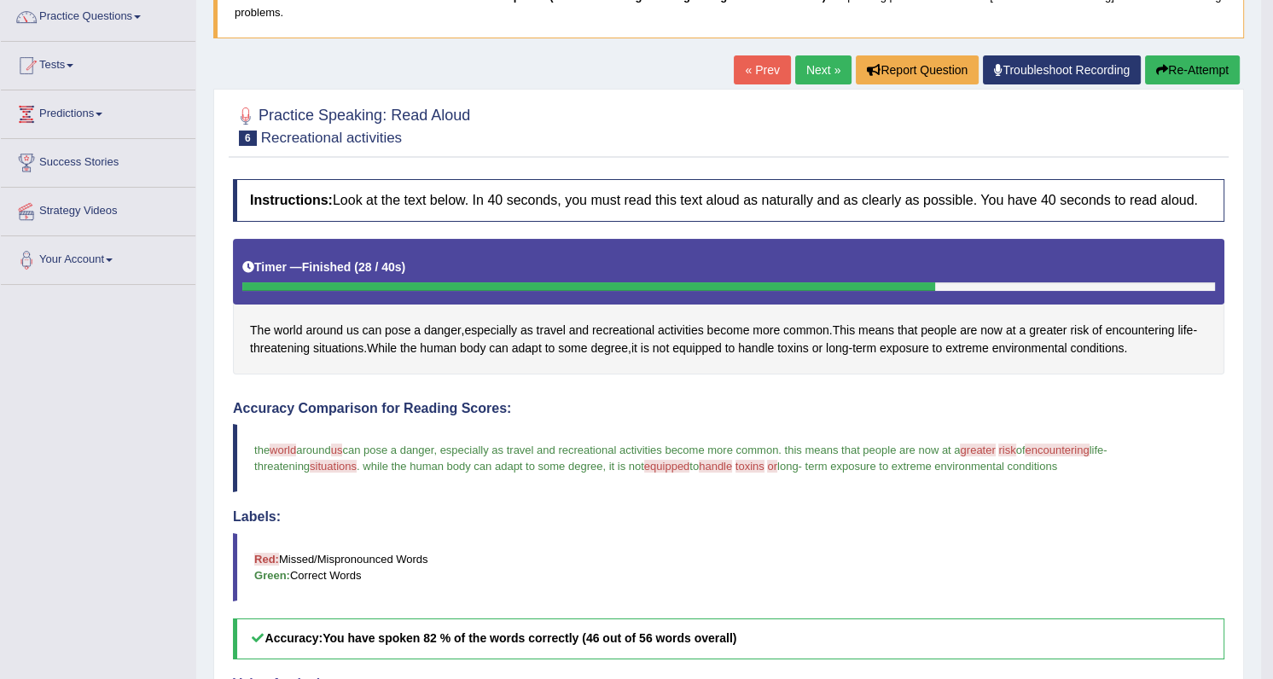
scroll to position [0, 0]
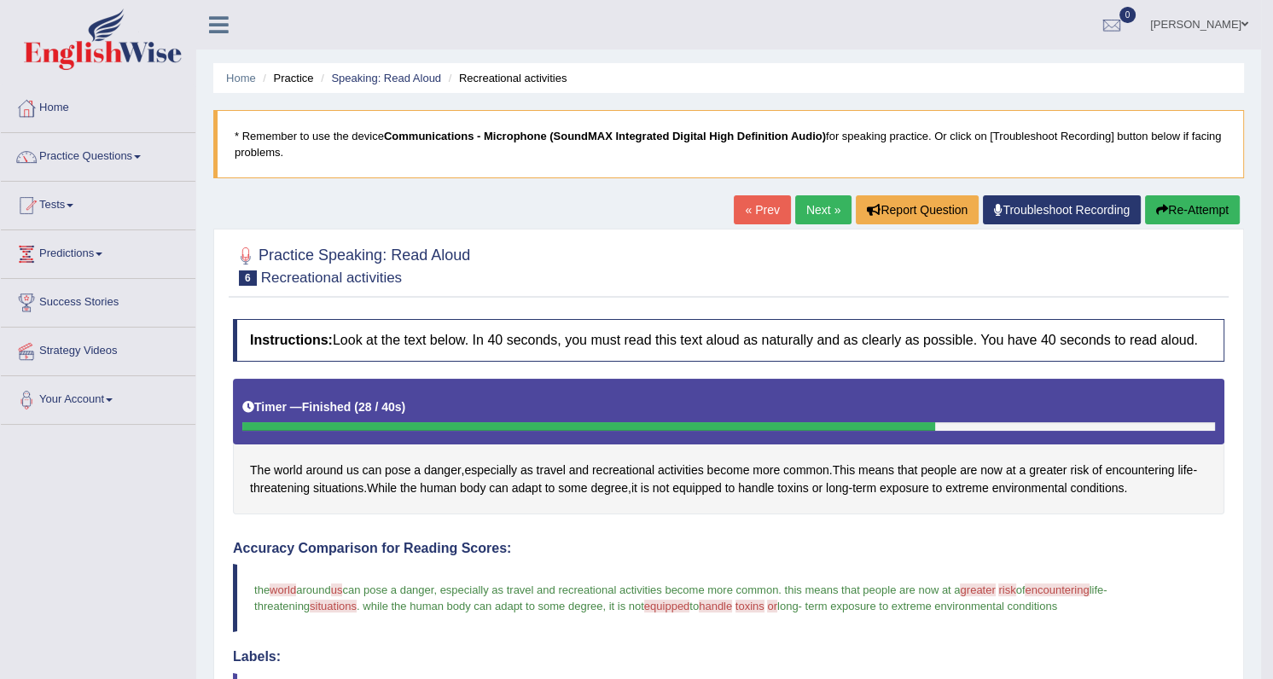
click at [805, 211] on link "Next »" at bounding box center [823, 209] width 56 height 29
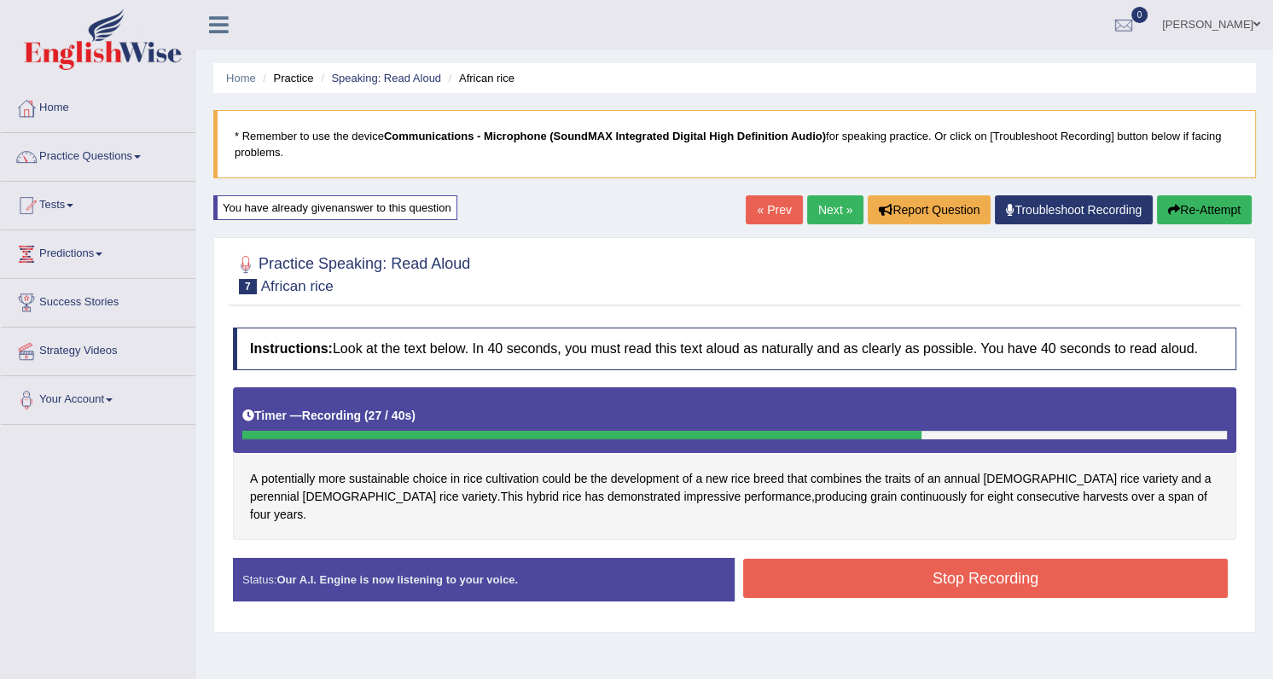
click at [903, 561] on button "Stop Recording" at bounding box center [985, 578] width 485 height 39
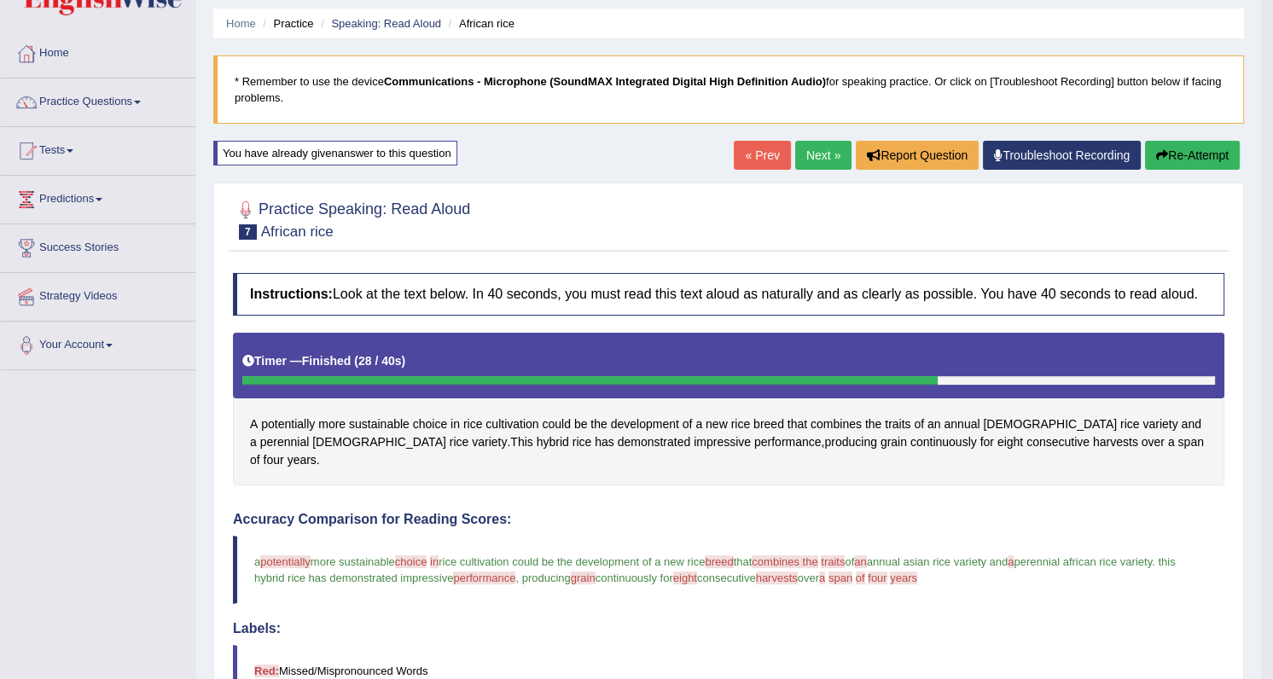
scroll to position [45, 0]
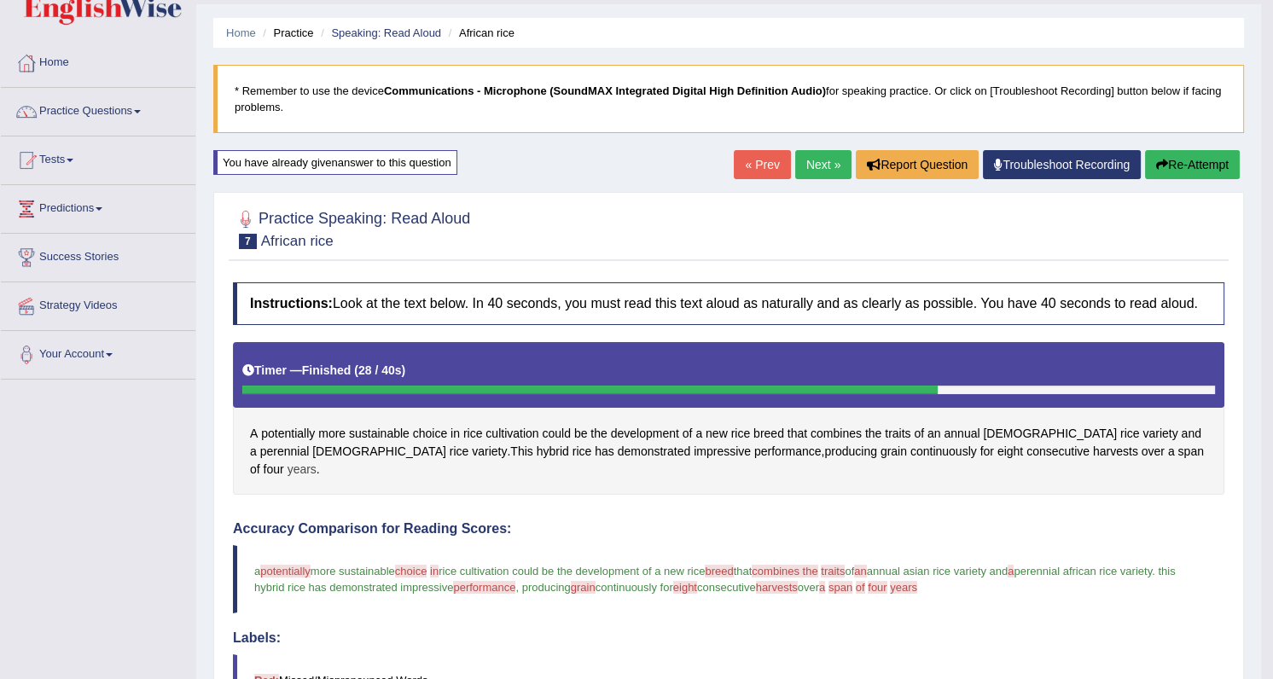
click at [317, 461] on span "years" at bounding box center [302, 470] width 29 height 18
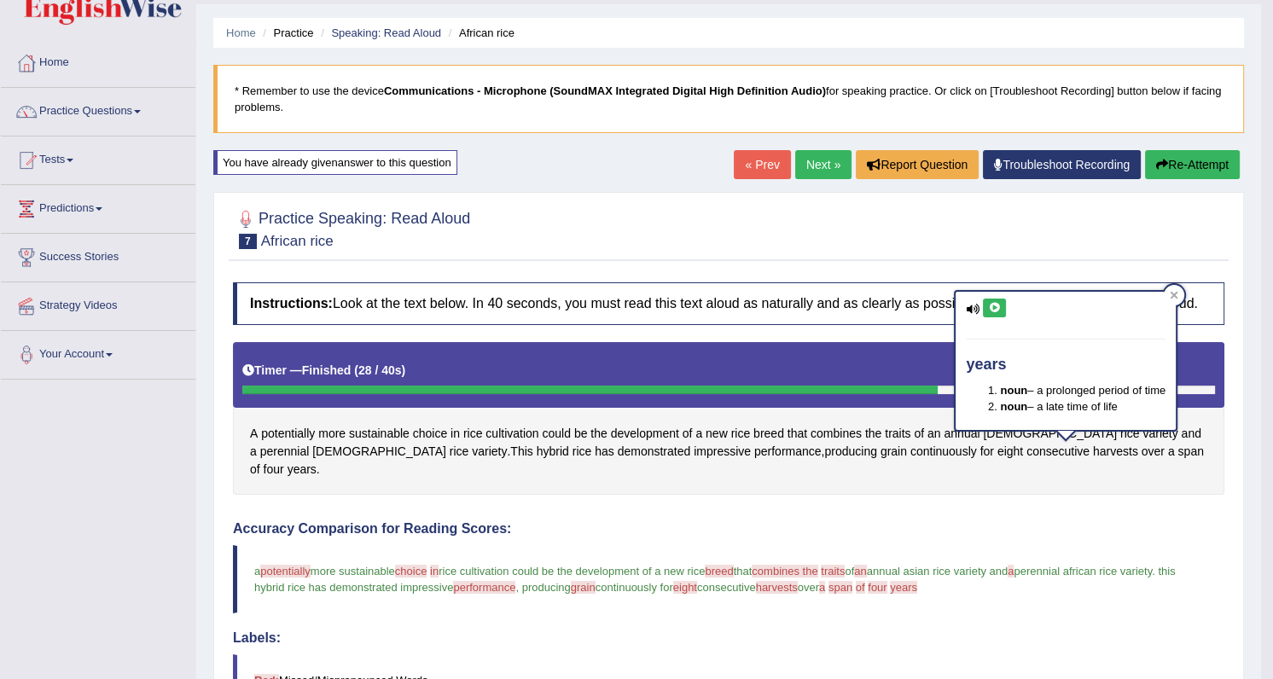
click at [997, 304] on icon at bounding box center [994, 308] width 13 height 10
click at [1173, 295] on icon at bounding box center [1174, 295] width 9 height 9
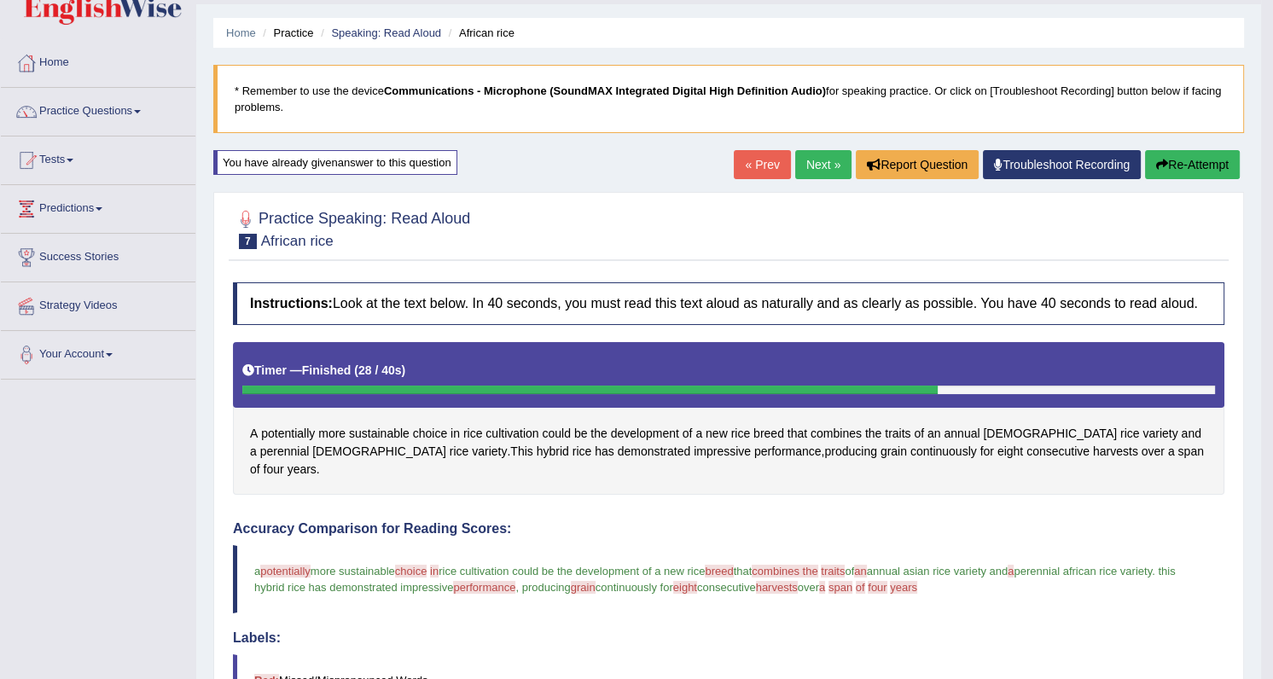
click at [798, 581] on span "harvests" at bounding box center [777, 587] width 42 height 13
click at [1093, 452] on span "harvests" at bounding box center [1115, 452] width 45 height 18
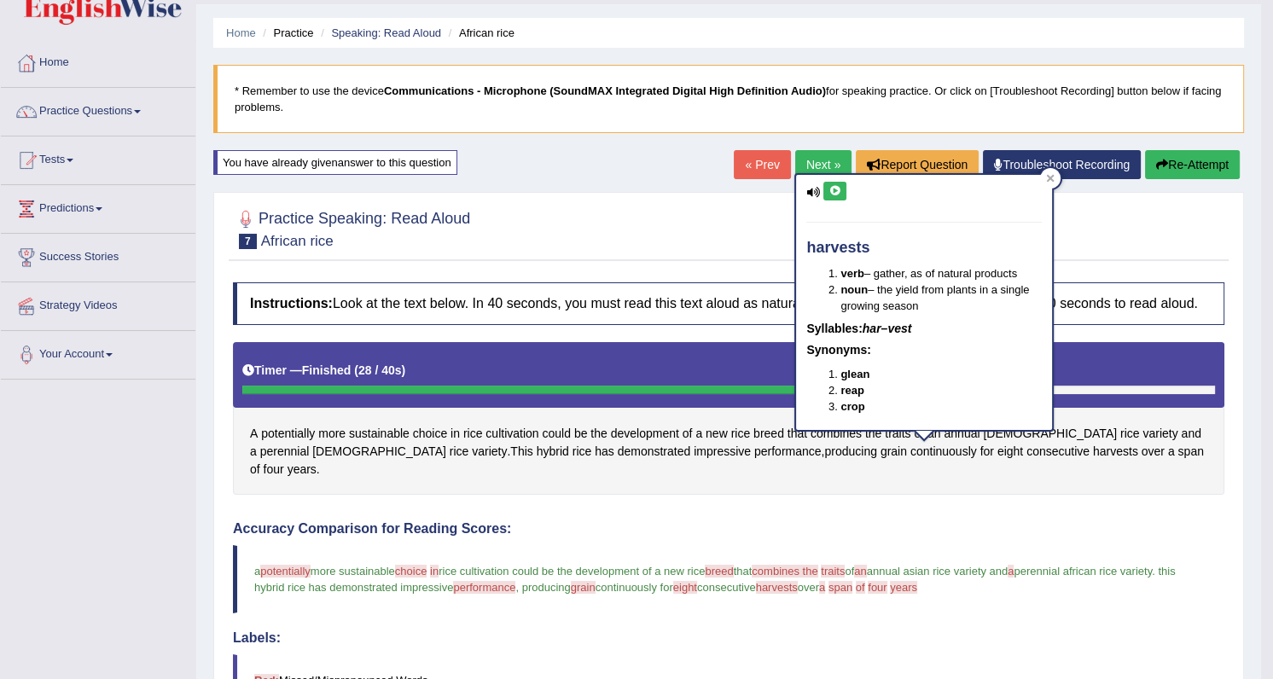
click at [831, 186] on icon at bounding box center [835, 191] width 13 height 10
click at [644, 500] on div "Instructions: Look at the text below. In 40 seconds, you must read this text al…" at bounding box center [729, 686] width 1000 height 825
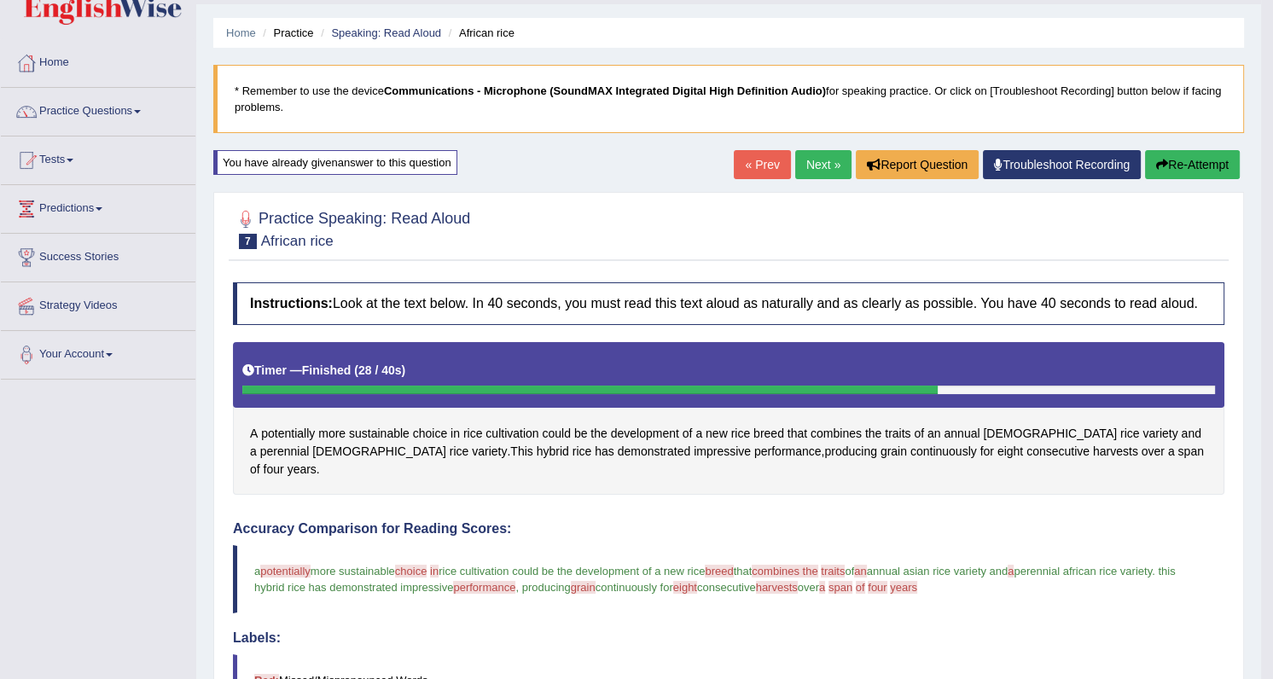
click at [596, 581] on span "grain" at bounding box center [583, 587] width 25 height 13
click at [998, 449] on span "eight" at bounding box center [1011, 452] width 26 height 18
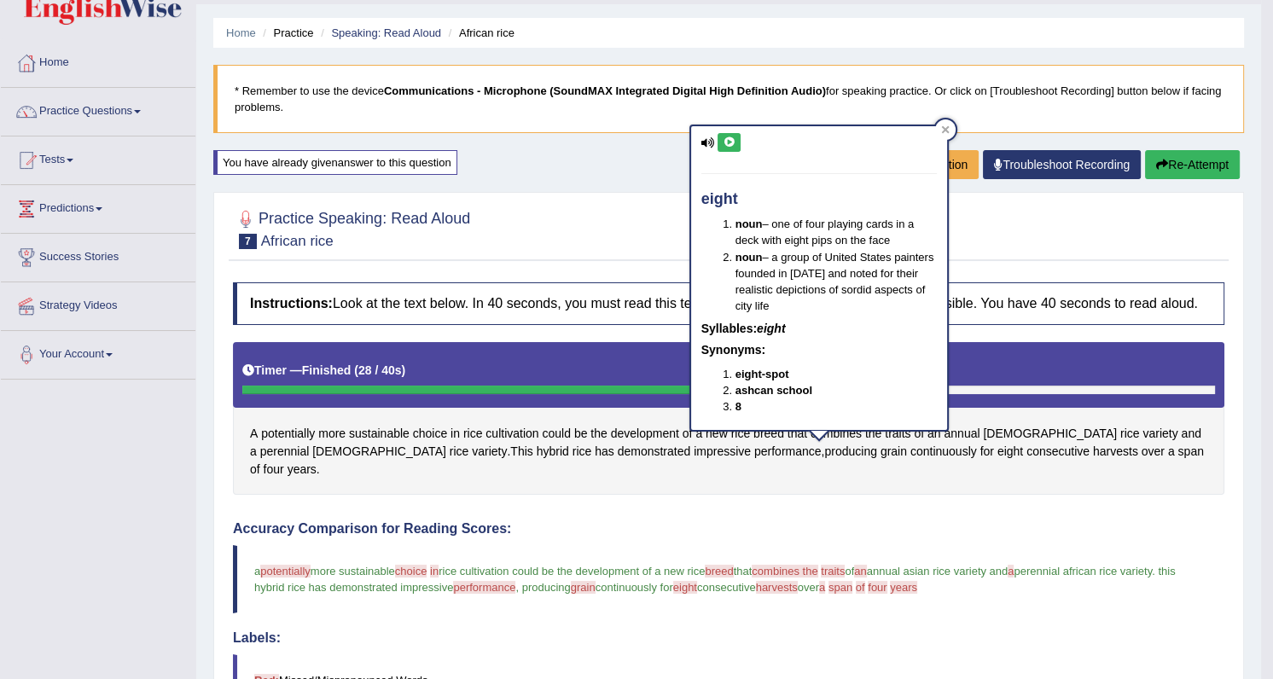
click at [727, 144] on icon at bounding box center [729, 142] width 13 height 10
click at [947, 127] on icon at bounding box center [945, 129] width 8 height 8
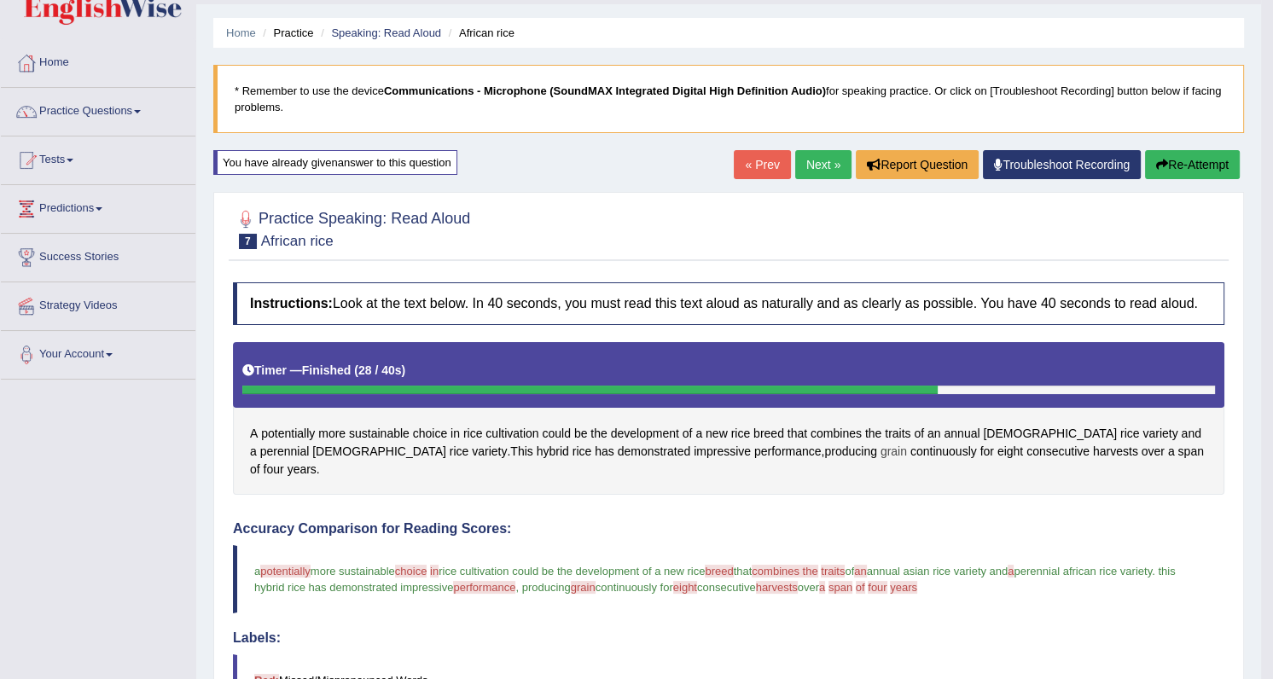
click at [881, 450] on span "grain" at bounding box center [894, 452] width 26 height 18
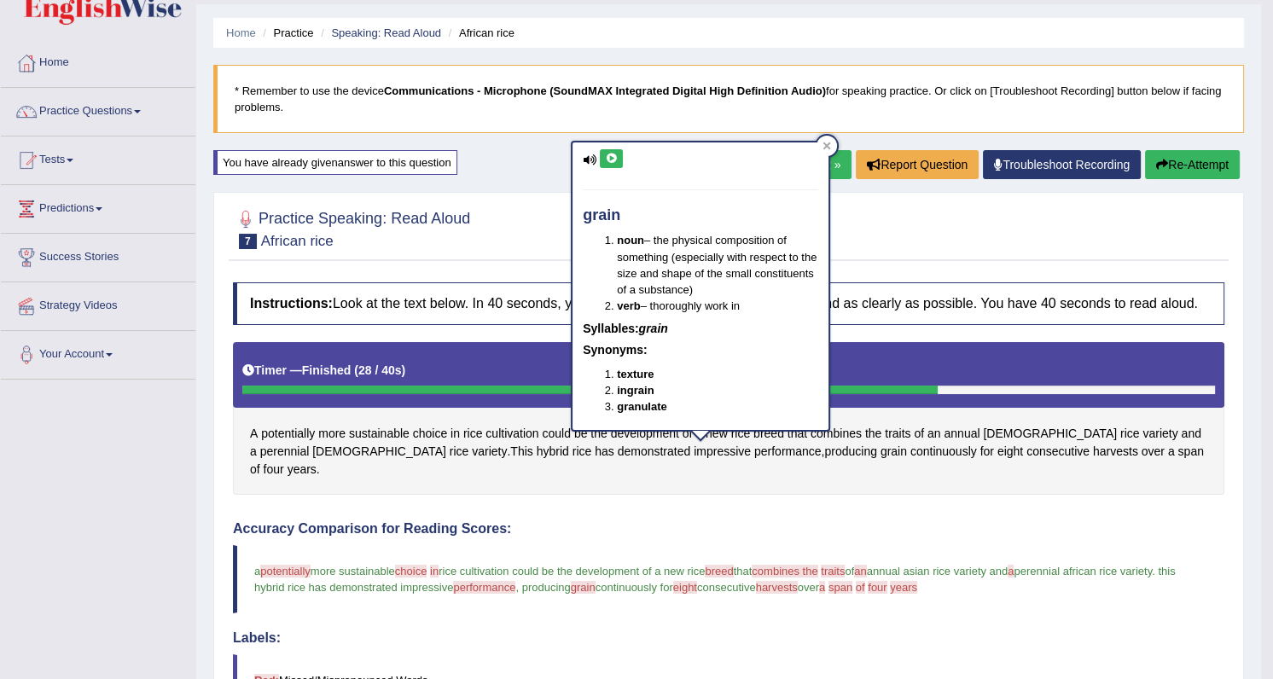
click at [614, 155] on icon at bounding box center [611, 159] width 13 height 10
click at [828, 142] on icon at bounding box center [827, 146] width 9 height 9
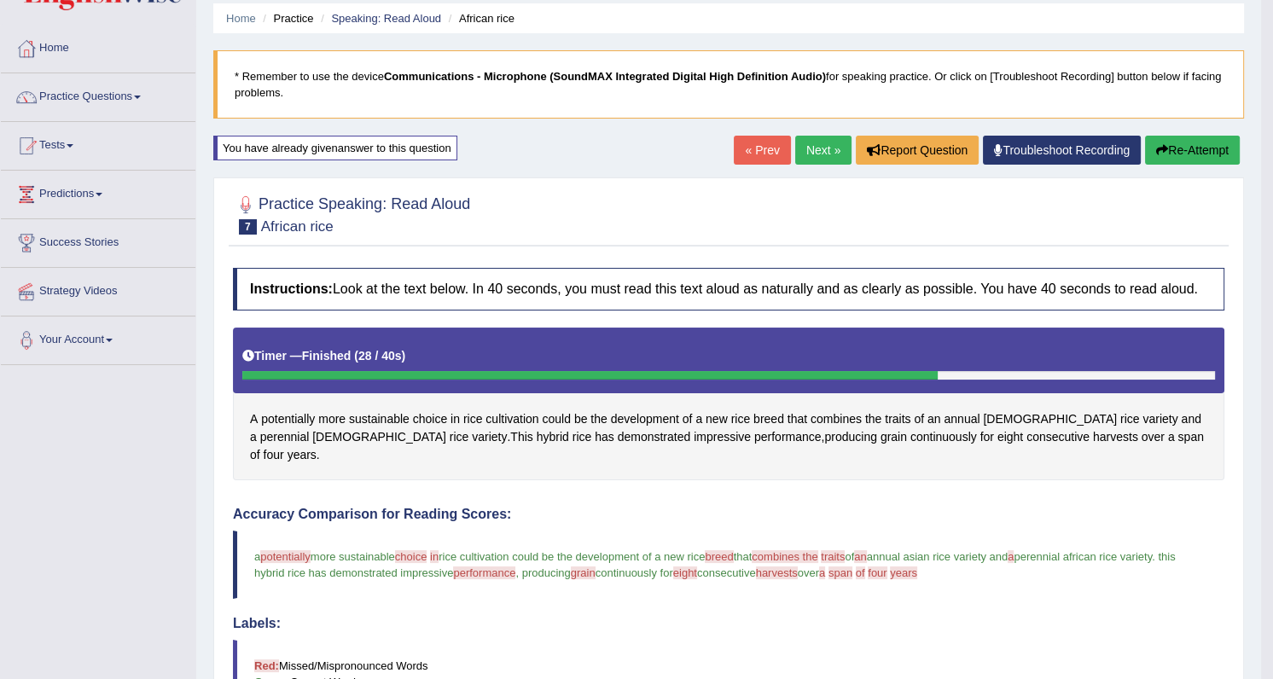
scroll to position [0, 0]
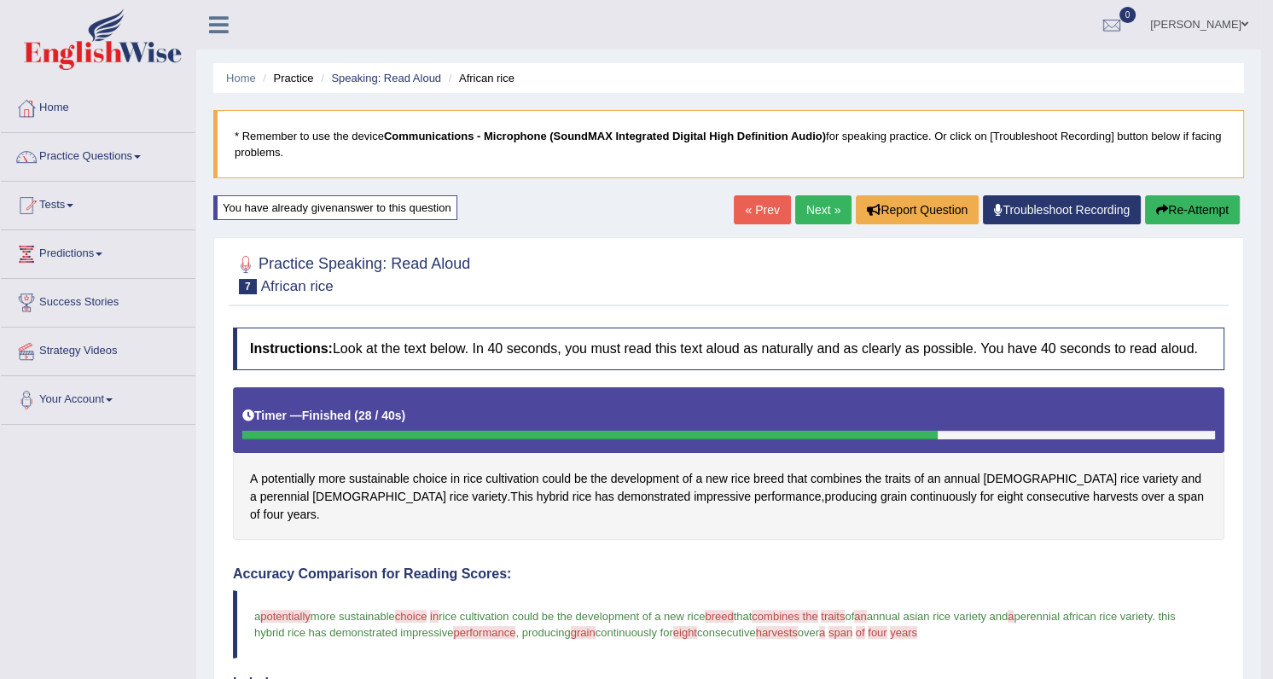
click at [803, 207] on link "Next »" at bounding box center [823, 209] width 56 height 29
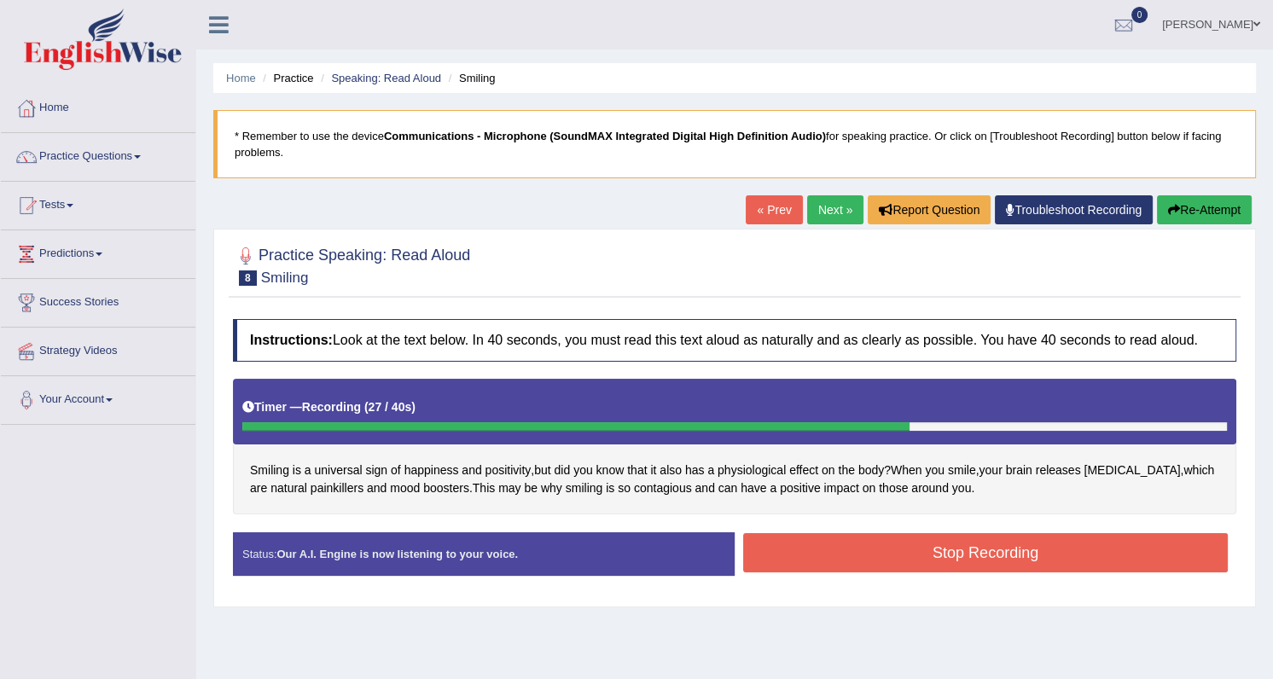
click at [848, 542] on button "Stop Recording" at bounding box center [985, 552] width 485 height 39
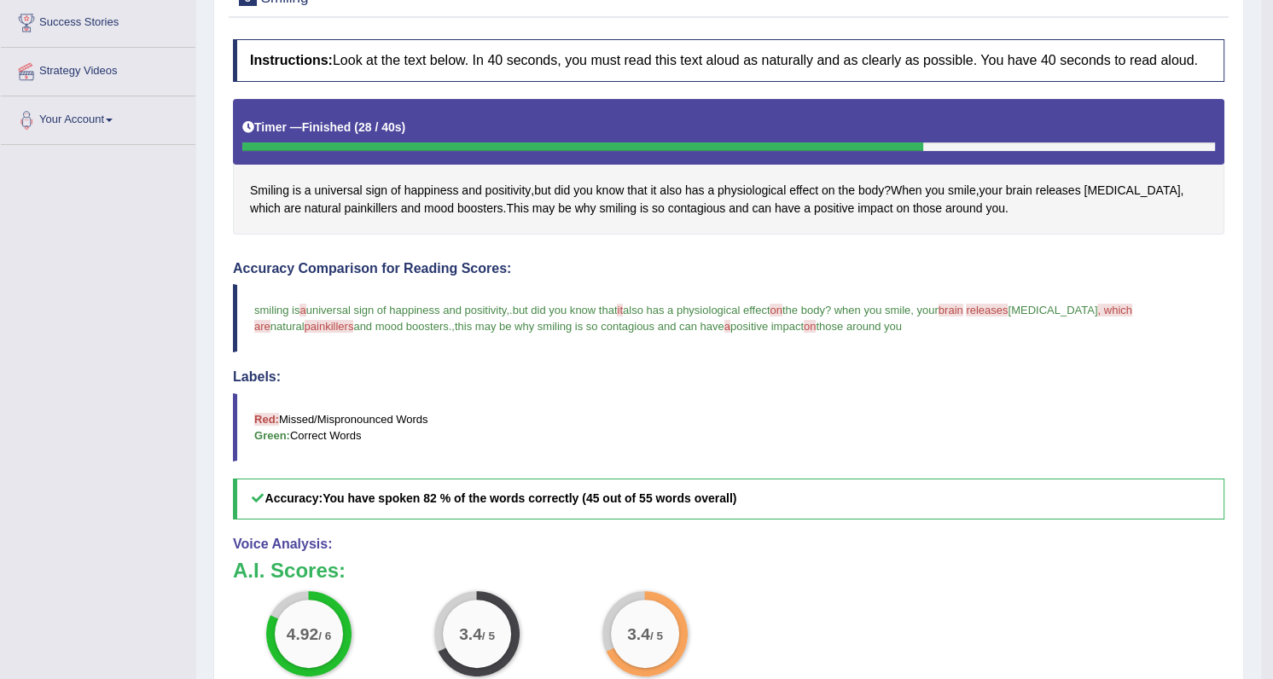
scroll to position [232, 0]
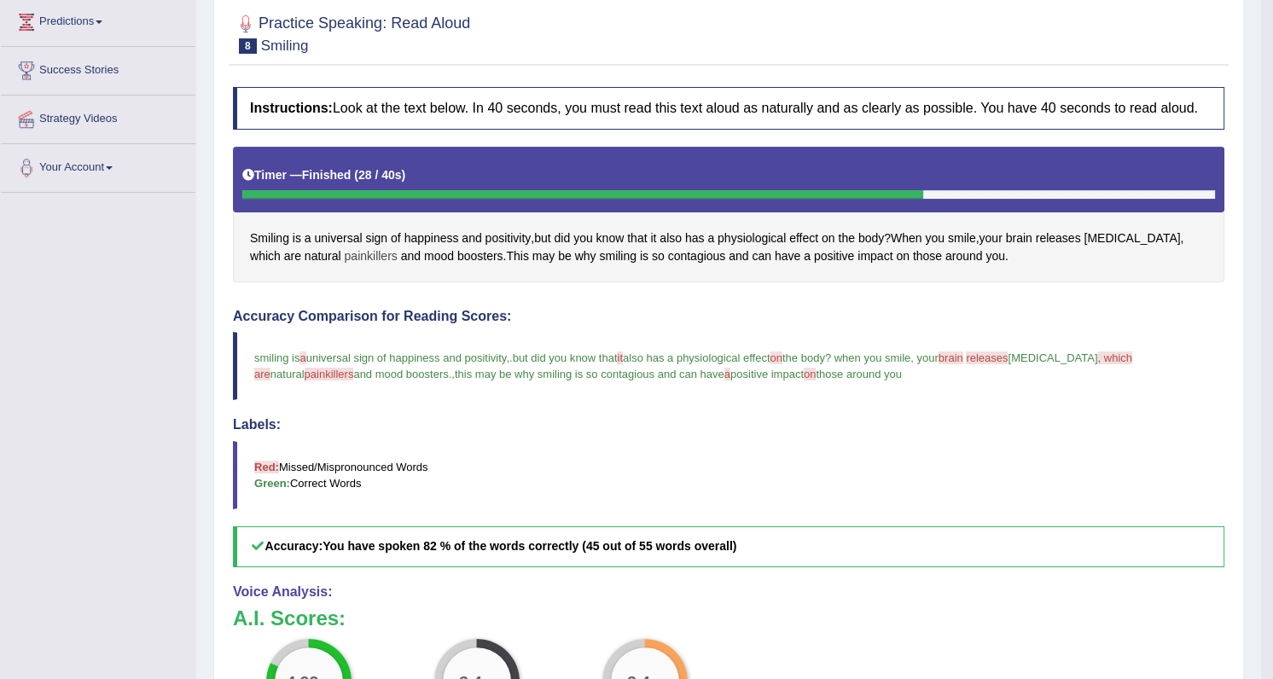
click at [345, 256] on span "painkillers" at bounding box center [371, 257] width 53 height 18
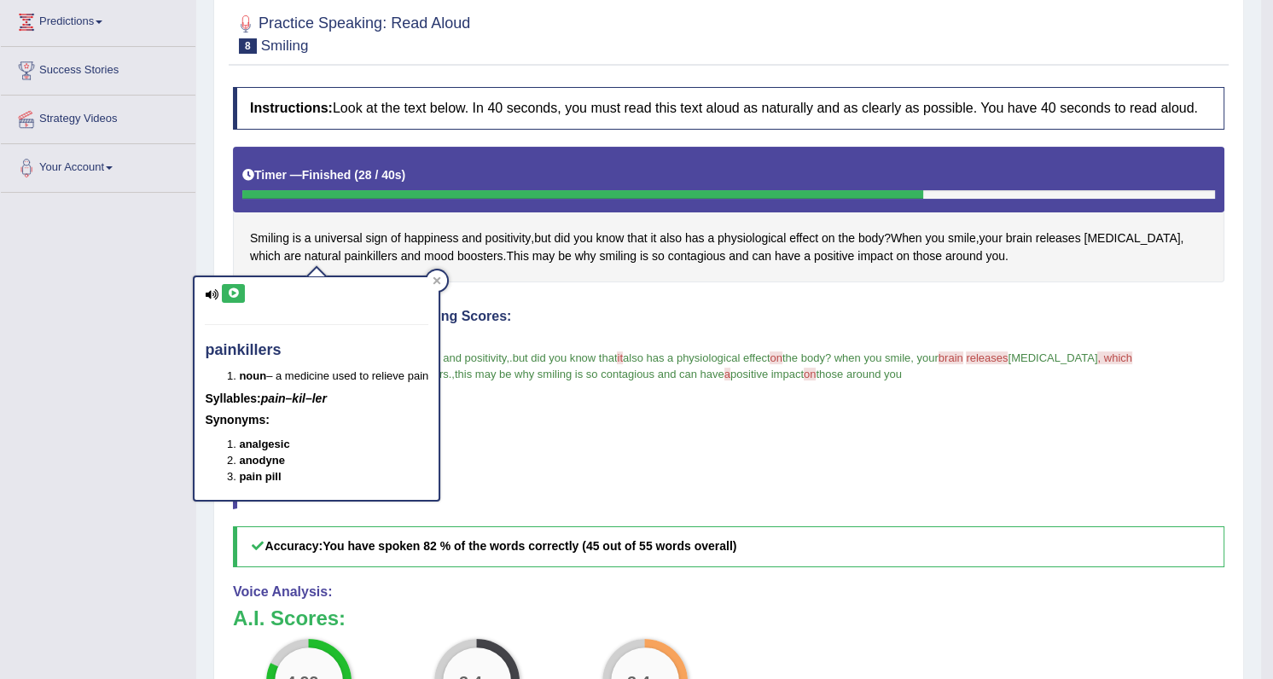
click at [240, 290] on button at bounding box center [233, 293] width 23 height 19
click at [435, 277] on icon at bounding box center [437, 281] width 9 height 9
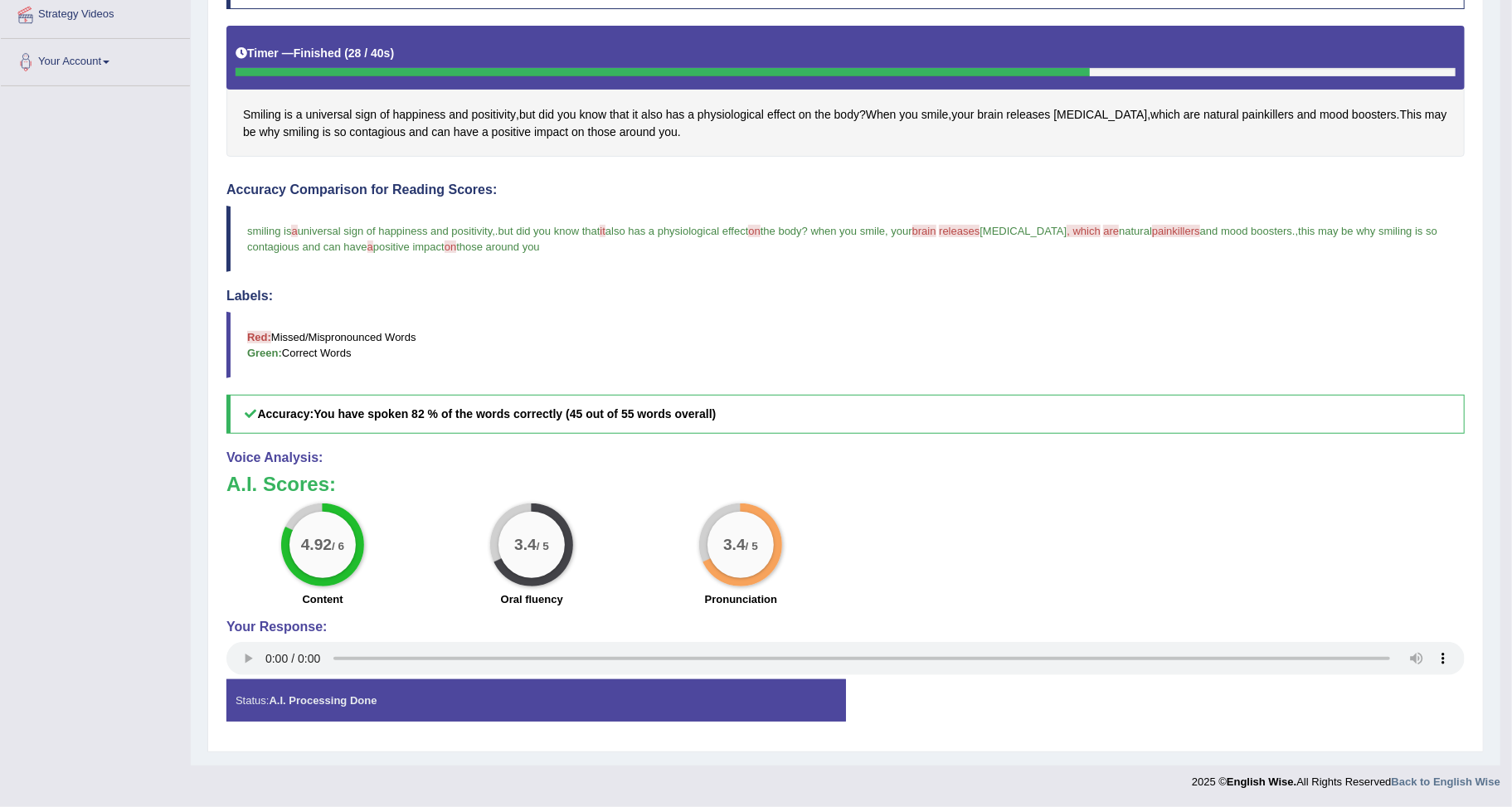
scroll to position [0, 0]
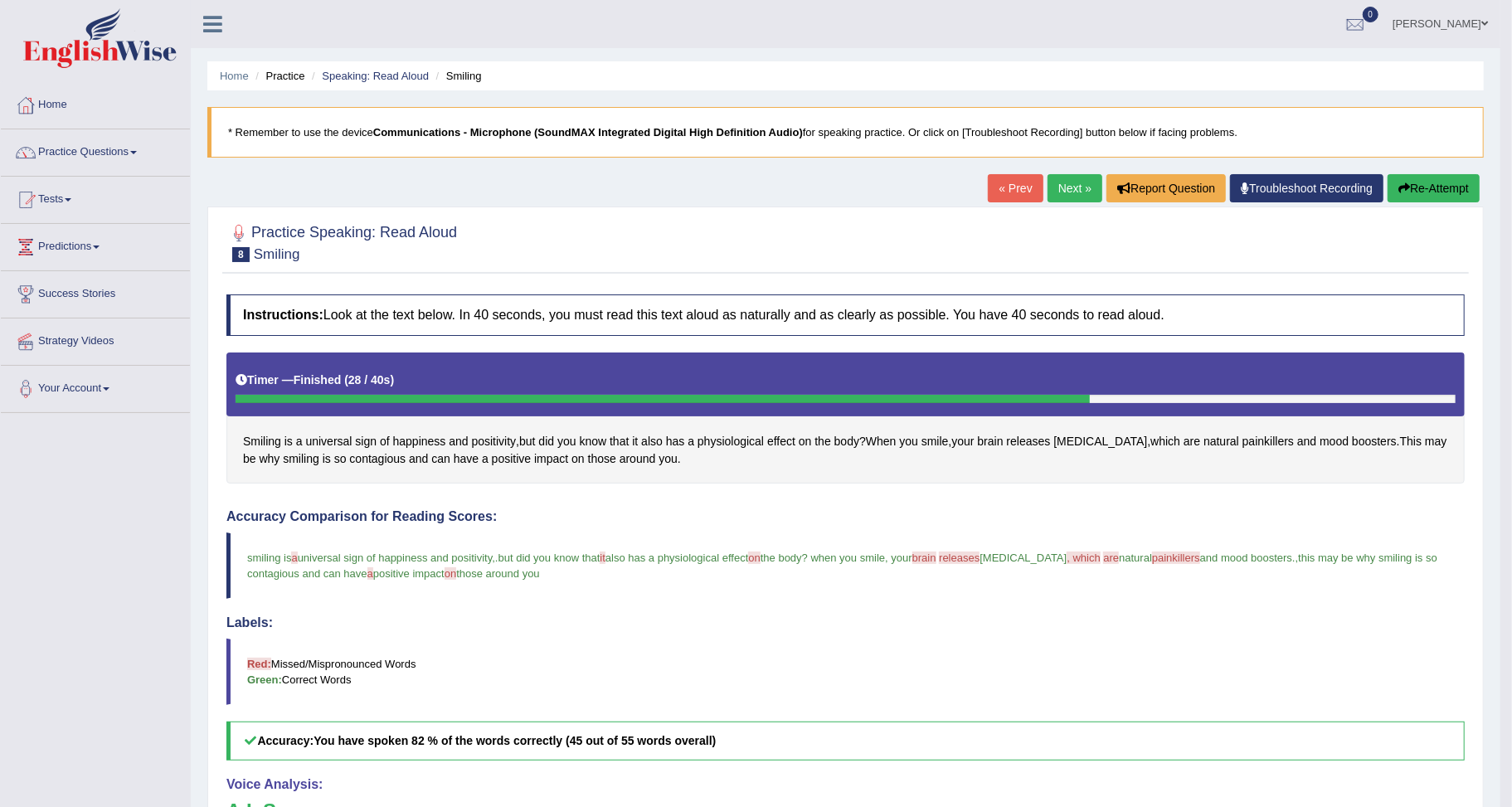
click at [1067, 191] on link "Next »" at bounding box center [1075, 188] width 54 height 28
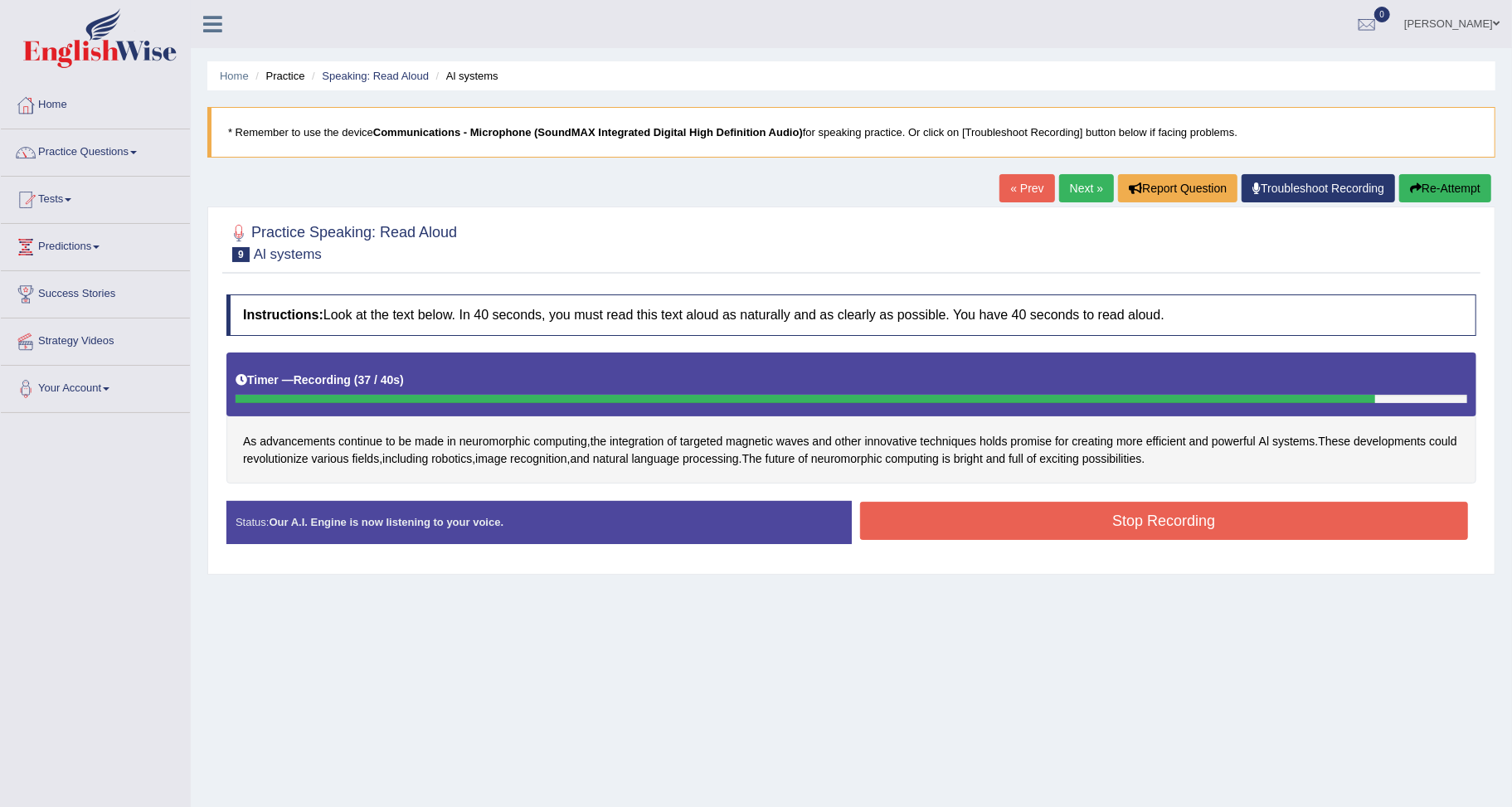
click at [1197, 523] on button "Stop Recording" at bounding box center [1164, 520] width 608 height 38
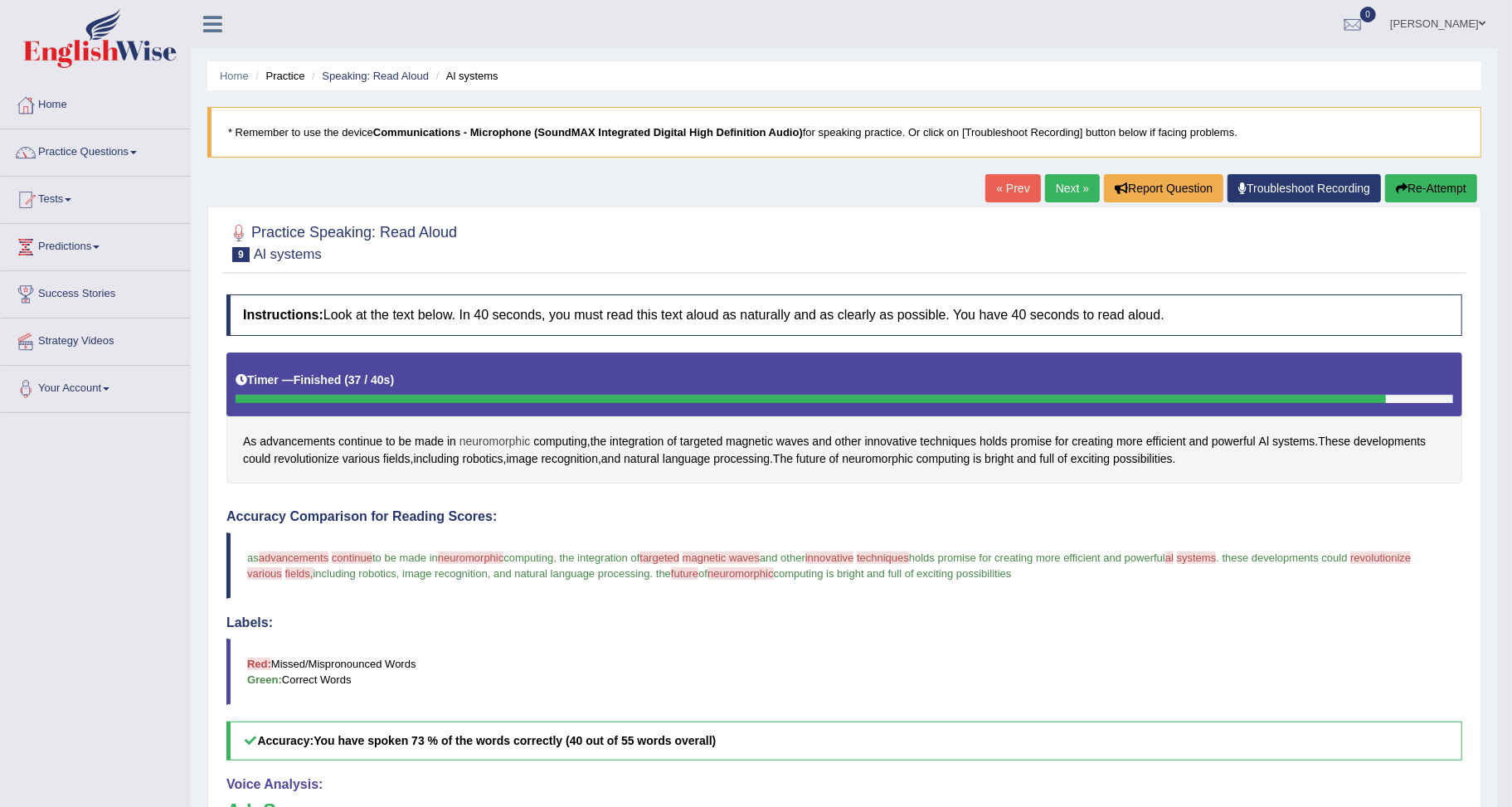
click at [475, 443] on span "neuromorphic" at bounding box center [495, 442] width 71 height 18
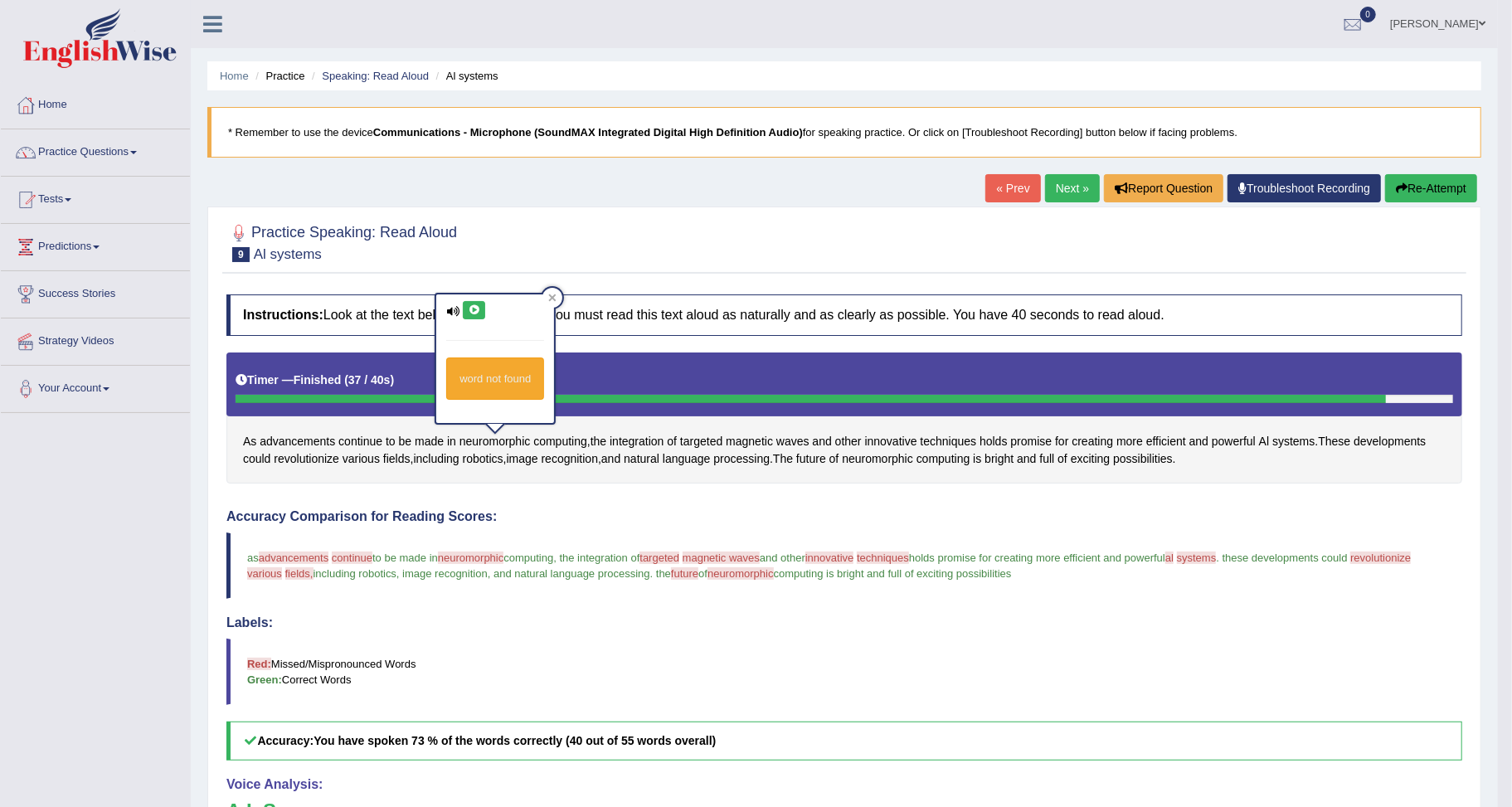
click at [473, 309] on icon at bounding box center [473, 310] width 13 height 10
click at [473, 308] on icon at bounding box center [473, 310] width 13 height 10
click at [704, 443] on span "targeted" at bounding box center [702, 442] width 43 height 18
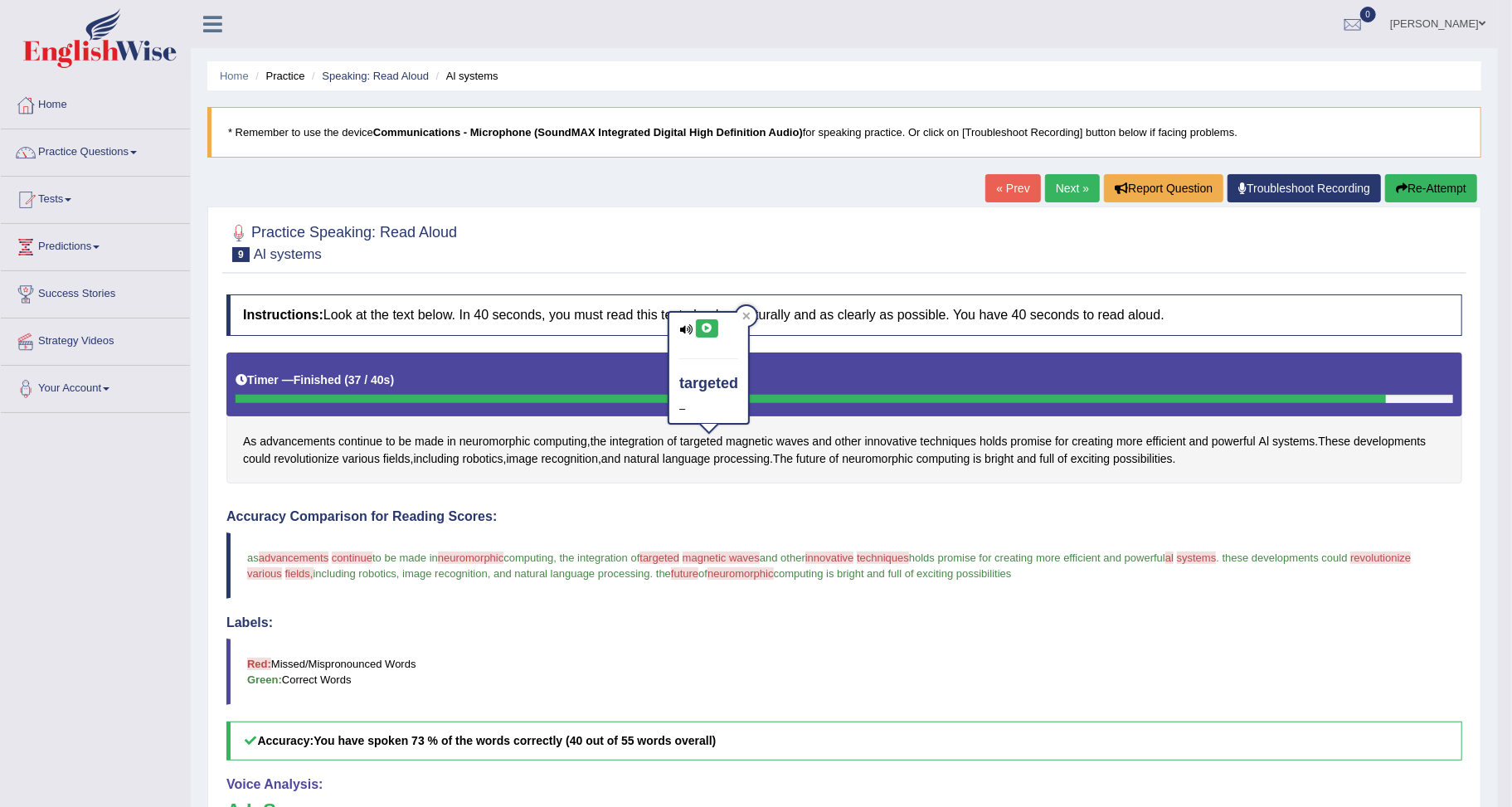
click at [704, 326] on icon at bounding box center [706, 329] width 13 height 10
click at [744, 523] on h4 "Accuracy Comparison for Reading Scores:" at bounding box center [844, 516] width 1236 height 15
click at [748, 443] on span "magnetic" at bounding box center [749, 442] width 48 height 18
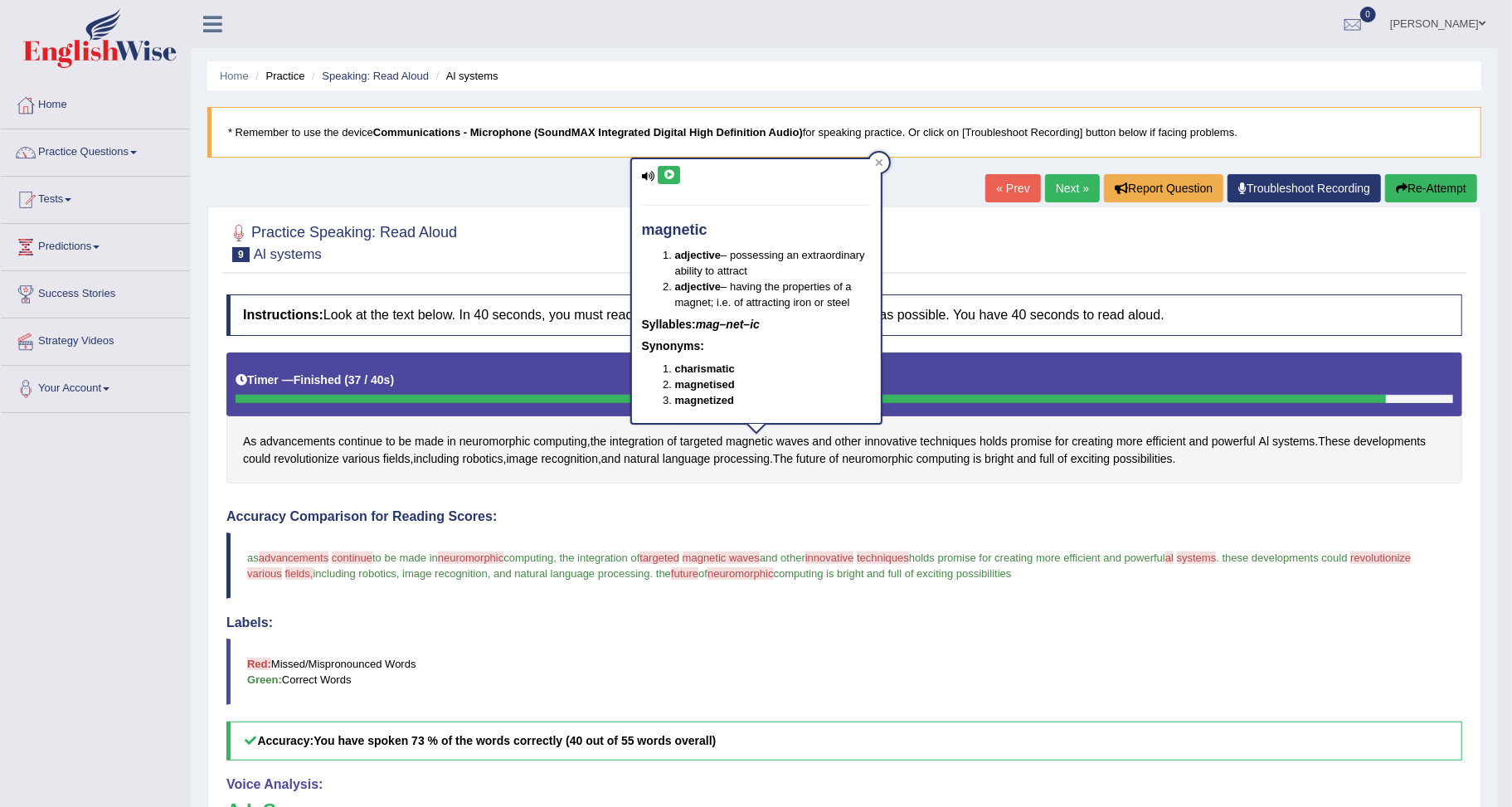
click at [666, 177] on icon at bounding box center [669, 175] width 13 height 10
click at [802, 437] on span "waves" at bounding box center [793, 442] width 33 height 18
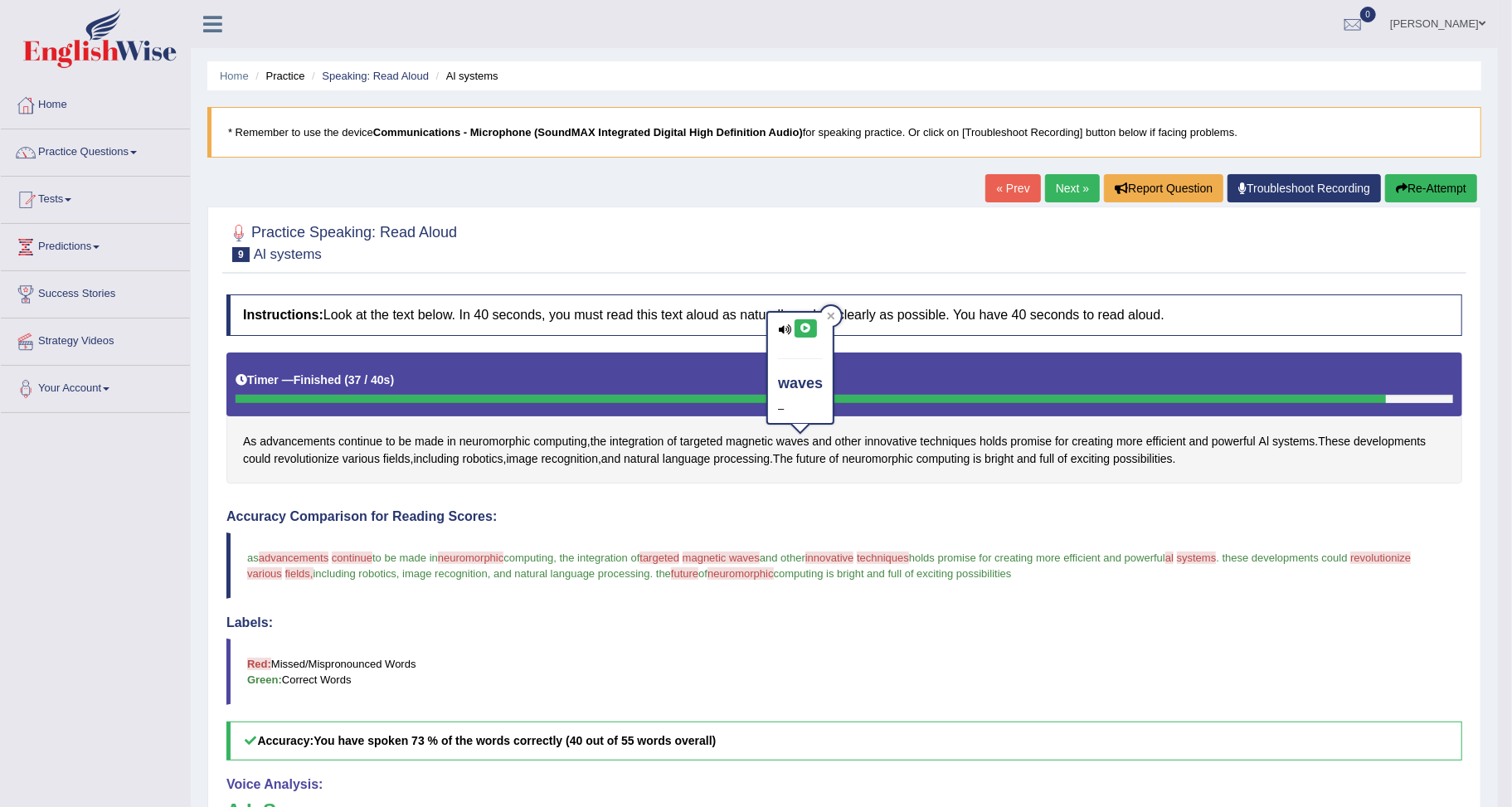
click at [808, 320] on button at bounding box center [806, 329] width 22 height 18
click at [881, 444] on span "innovative" at bounding box center [891, 442] width 52 height 18
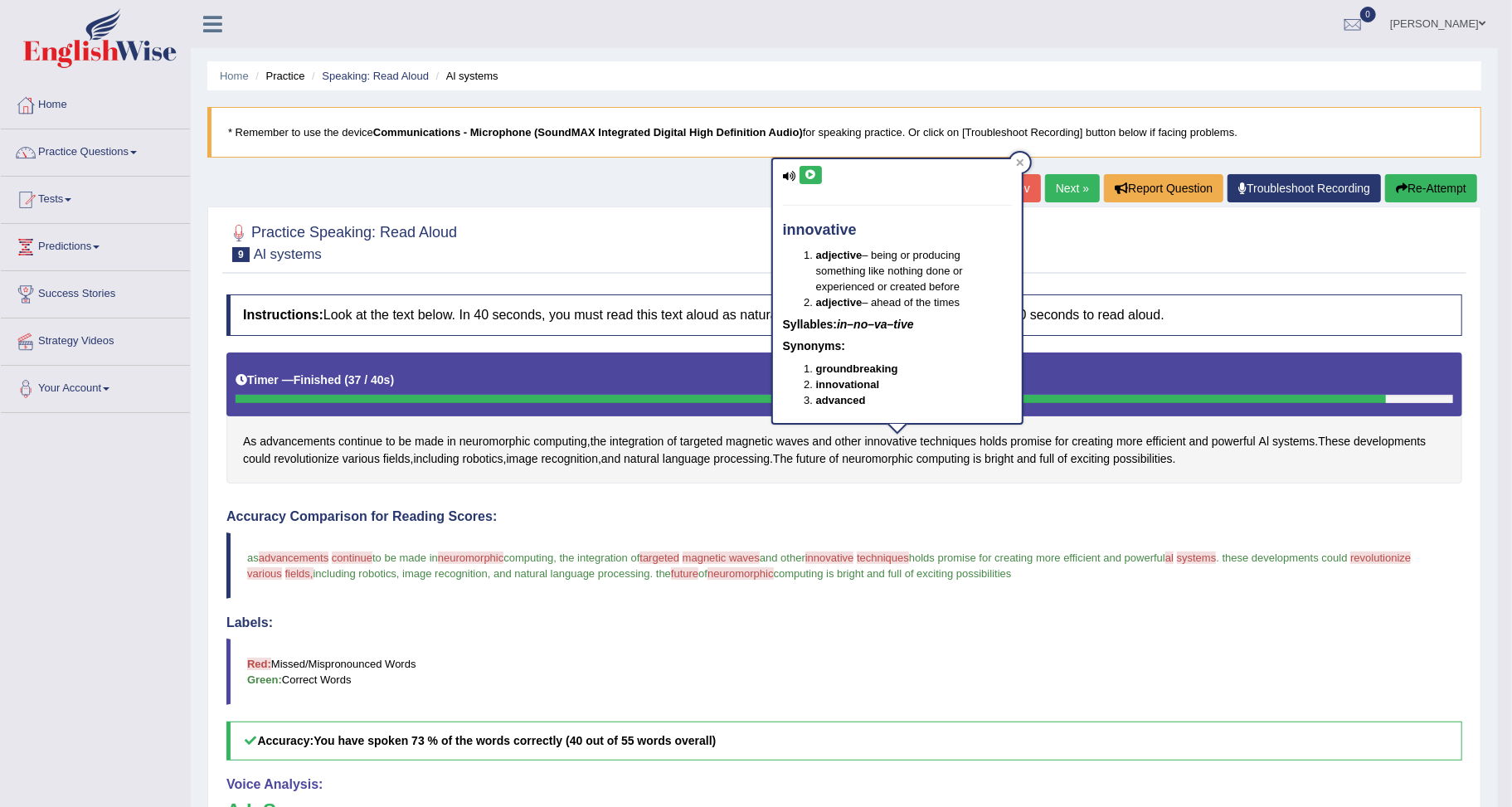
click at [807, 176] on icon at bounding box center [810, 175] width 13 height 10
click at [808, 171] on icon at bounding box center [810, 175] width 13 height 10
click at [957, 443] on span "techniques" at bounding box center [948, 442] width 56 height 18
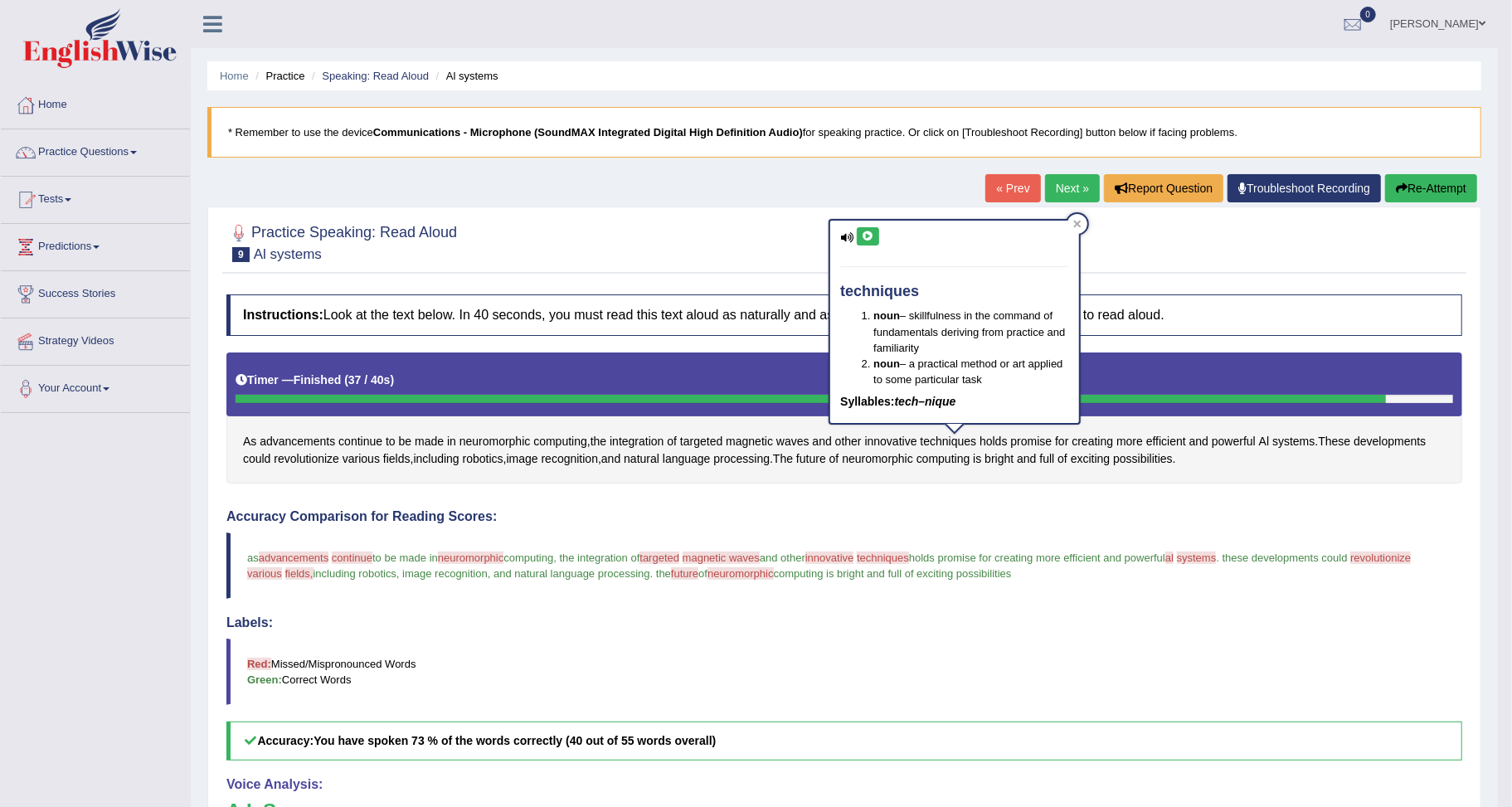
click at [866, 234] on icon at bounding box center [868, 236] width 13 height 10
click at [1217, 557] on span "systems" at bounding box center [1196, 558] width 40 height 13
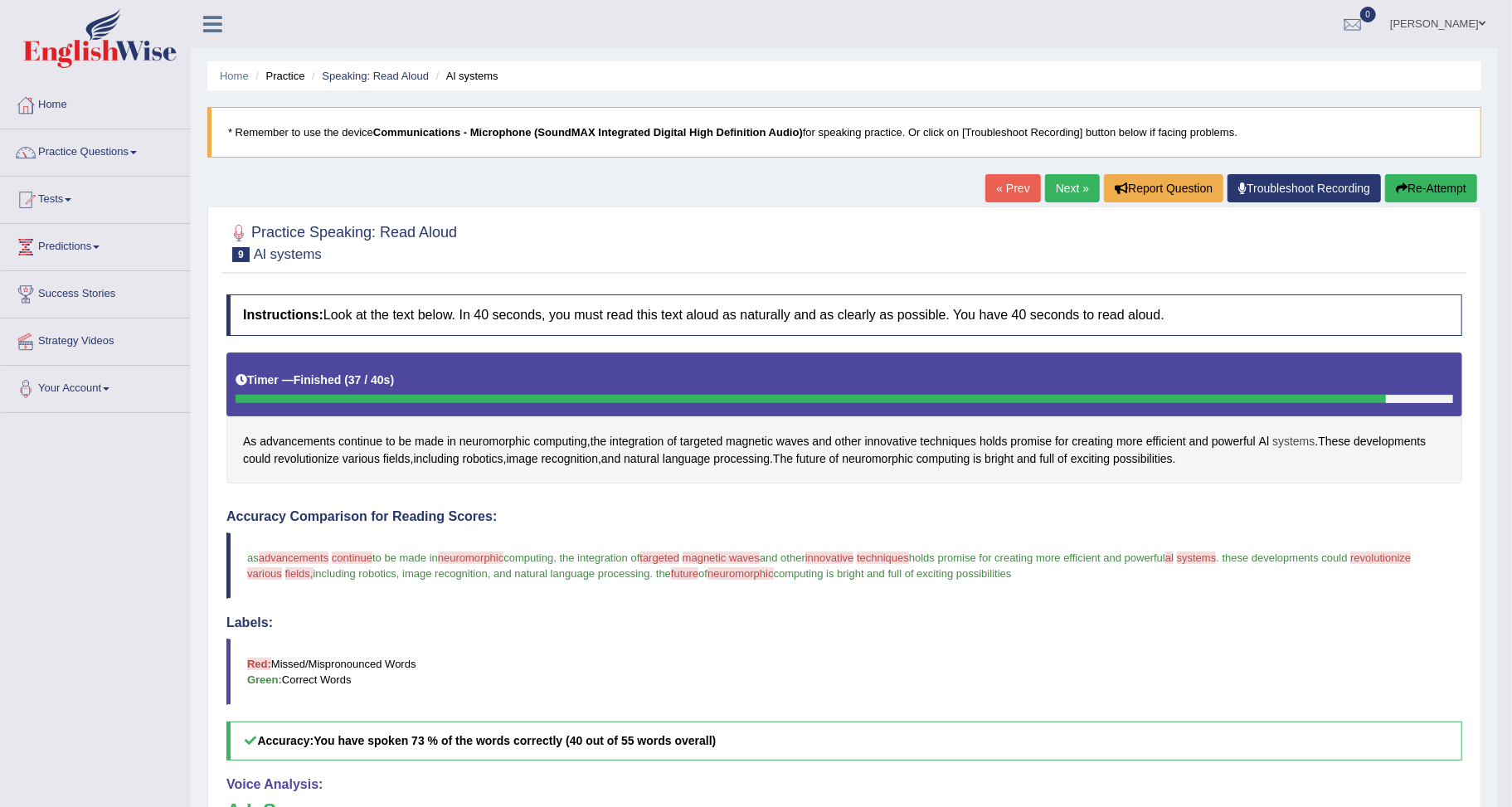
click at [1315, 439] on span "systems" at bounding box center [1293, 442] width 43 height 18
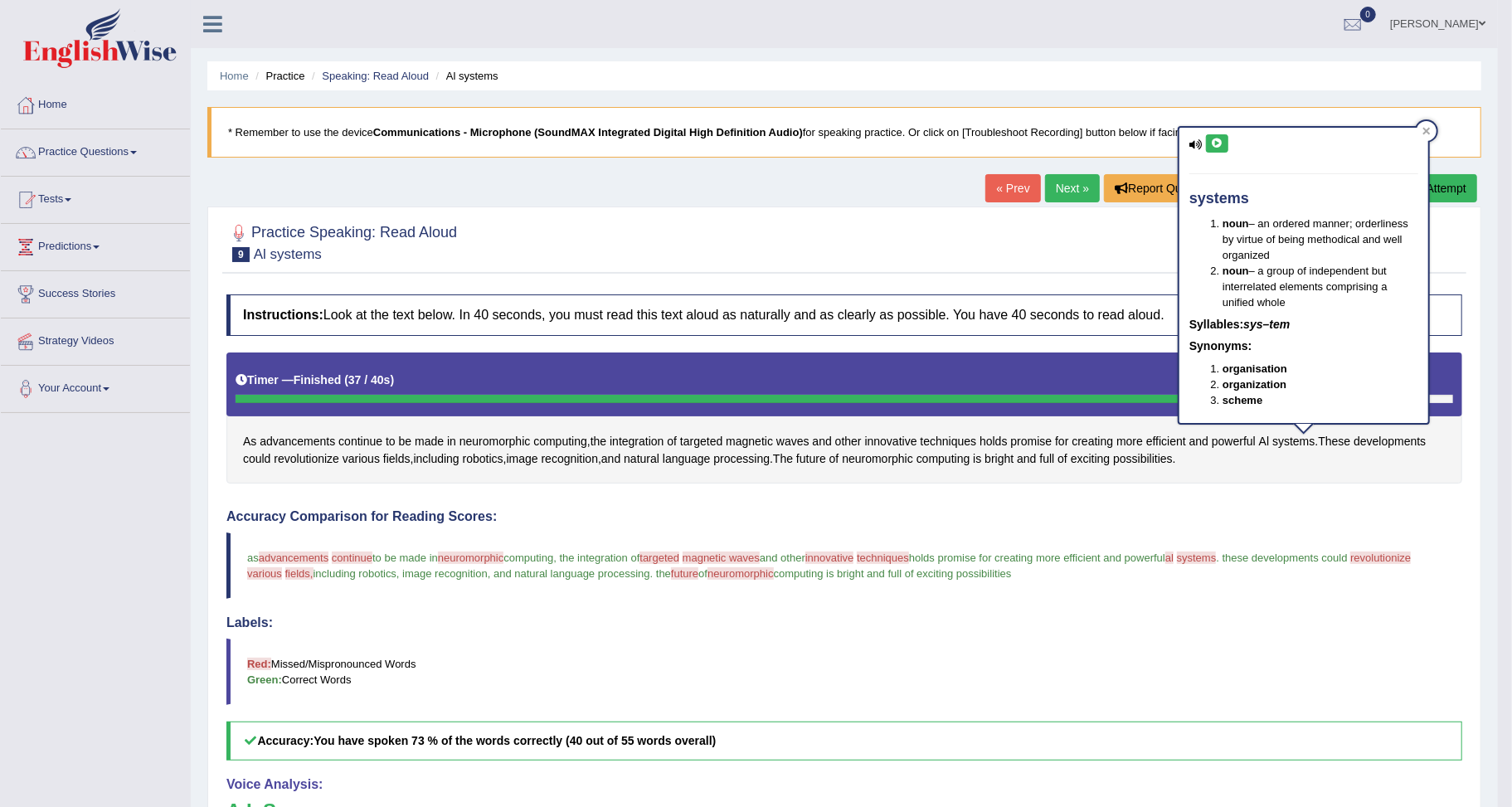
click at [1213, 139] on icon at bounding box center [1217, 144] width 13 height 10
click at [1269, 442] on span "Al" at bounding box center [1264, 442] width 10 height 18
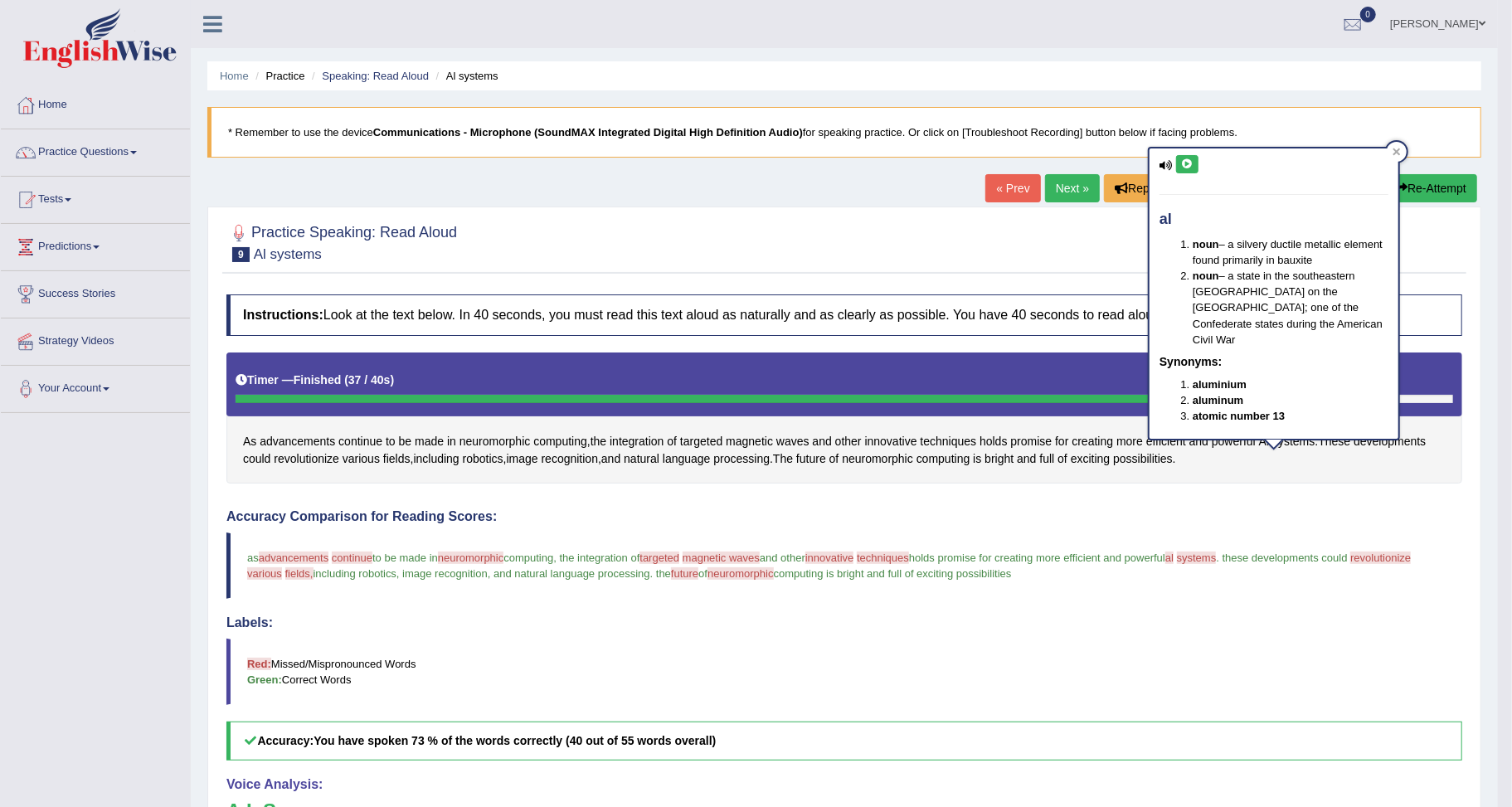
click at [1187, 156] on button at bounding box center [1186, 164] width 22 height 18
click at [1068, 187] on link "Next »" at bounding box center [1072, 188] width 54 height 28
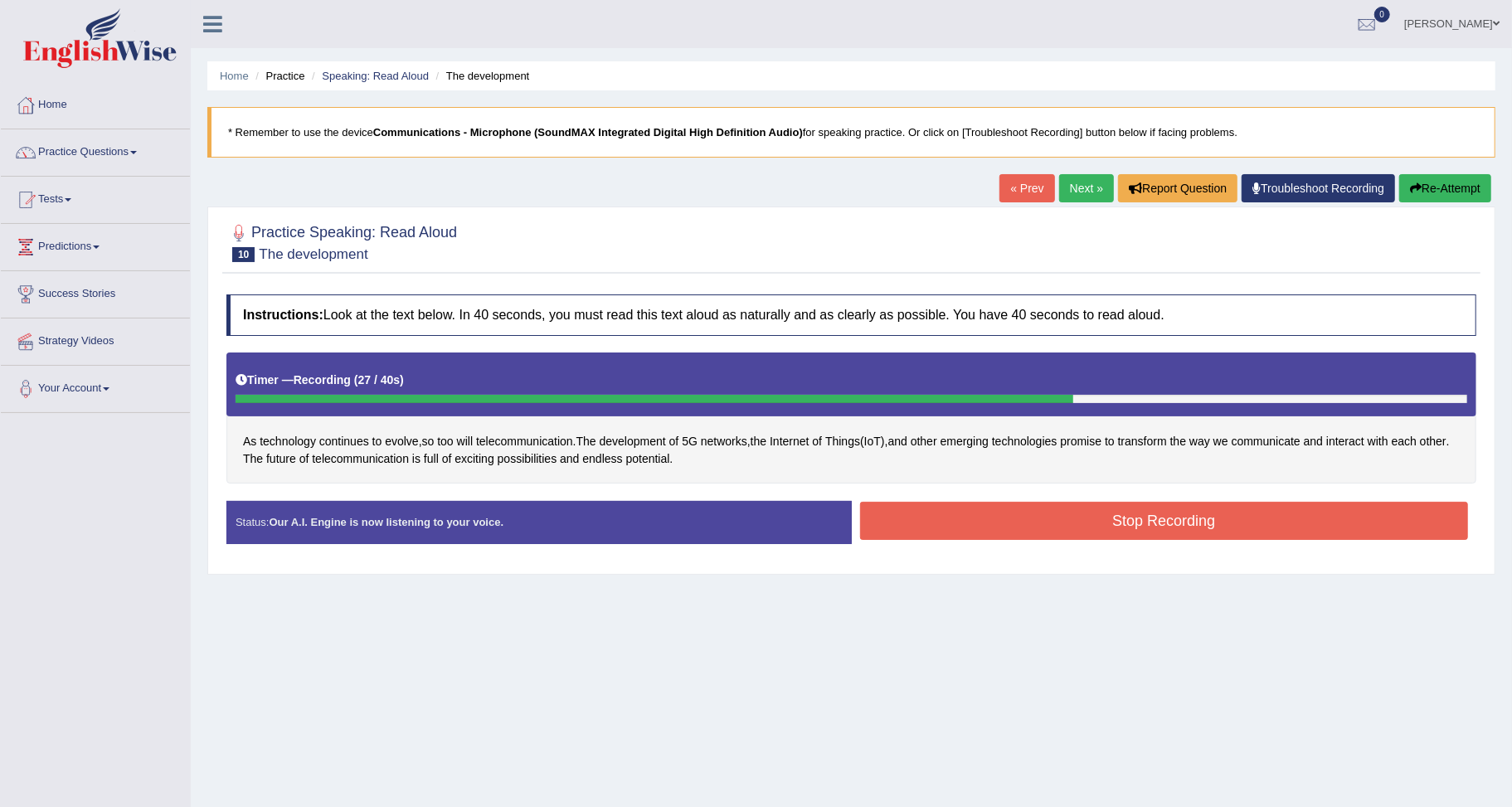
click at [1226, 521] on button "Stop Recording" at bounding box center [1164, 520] width 608 height 38
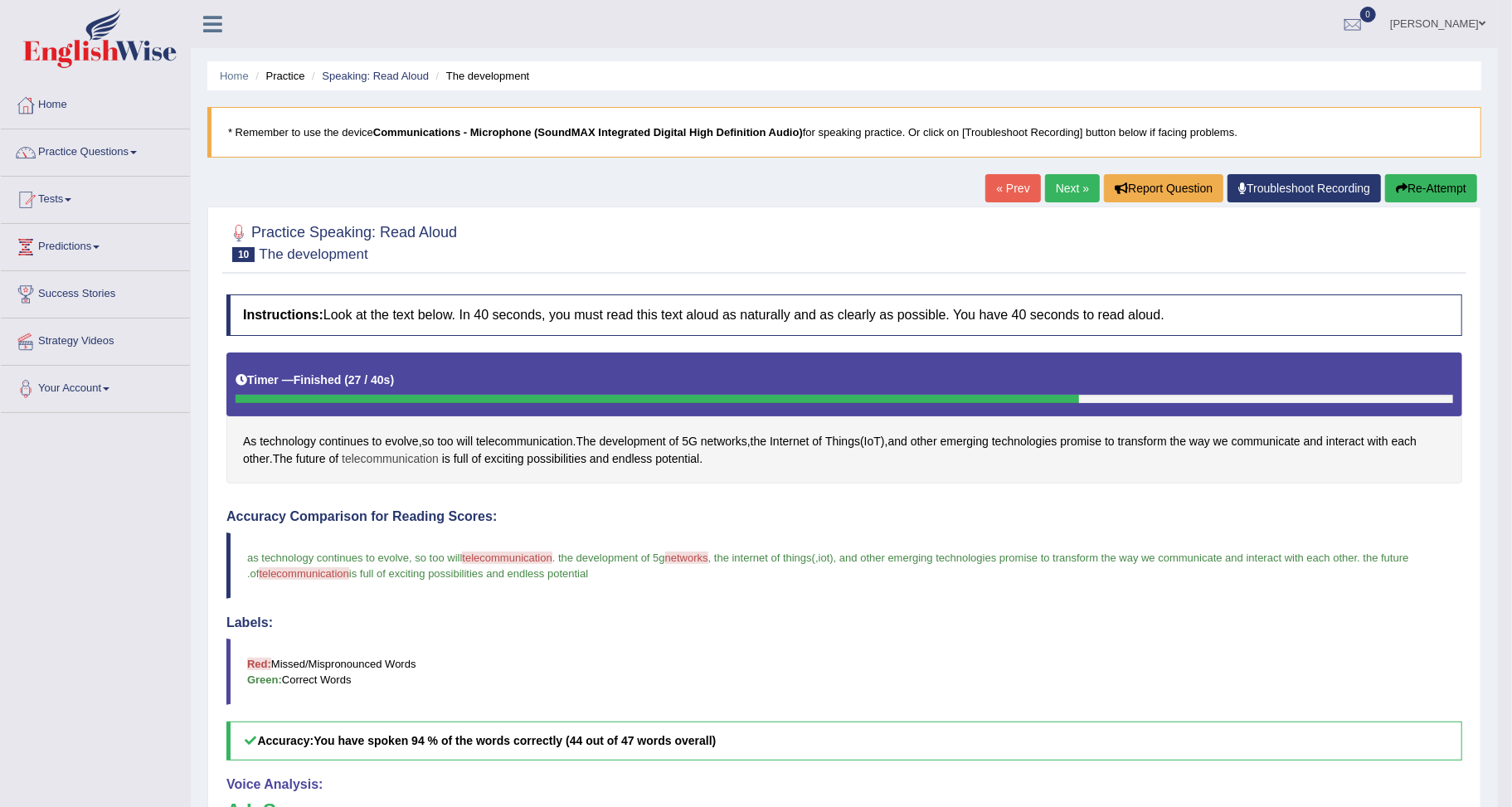
click at [390, 463] on span "telecommunication" at bounding box center [391, 459] width 97 height 18
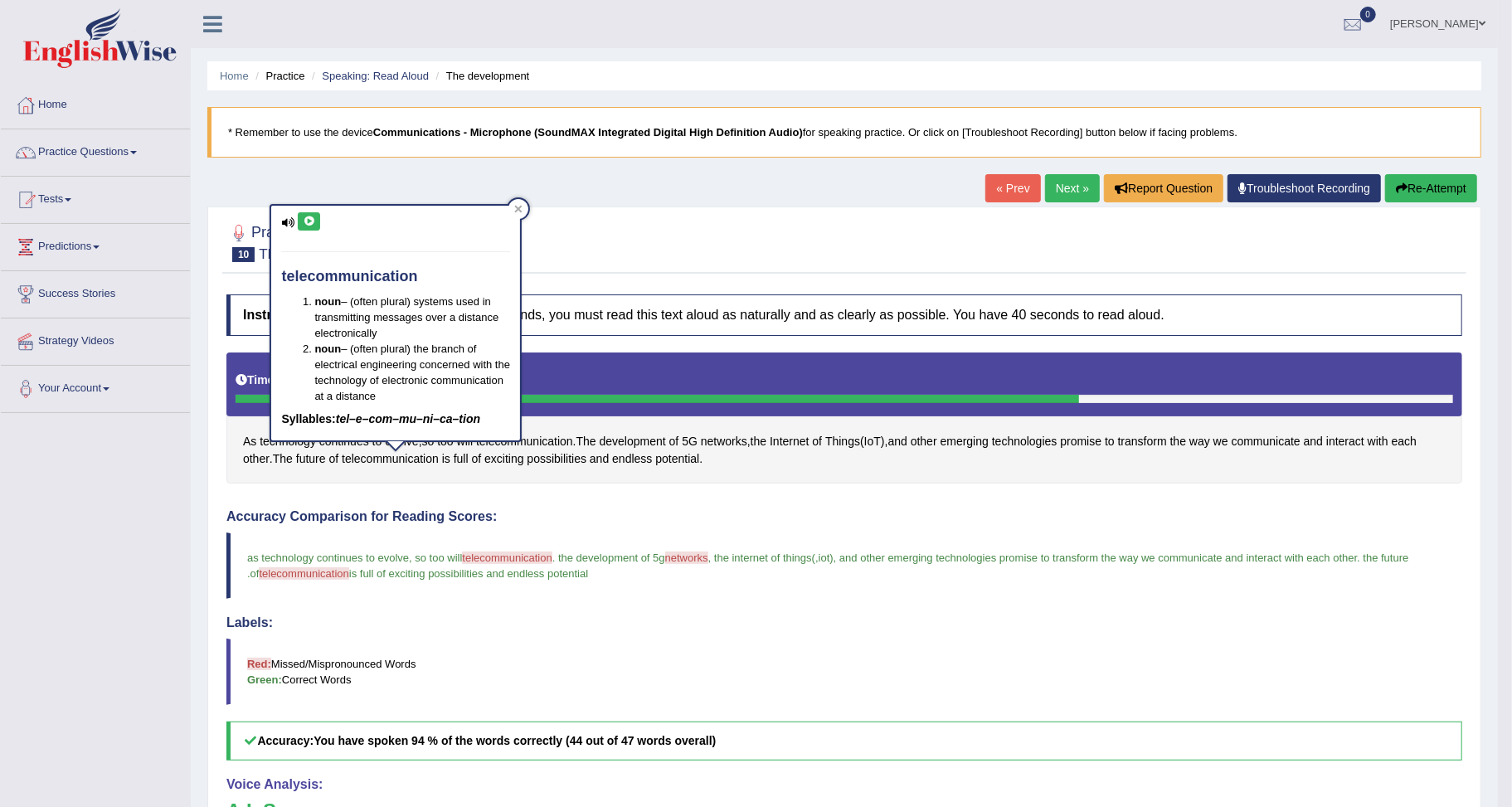
click at [308, 221] on icon at bounding box center [309, 222] width 13 height 10
click at [731, 443] on span "networks" at bounding box center [724, 442] width 47 height 18
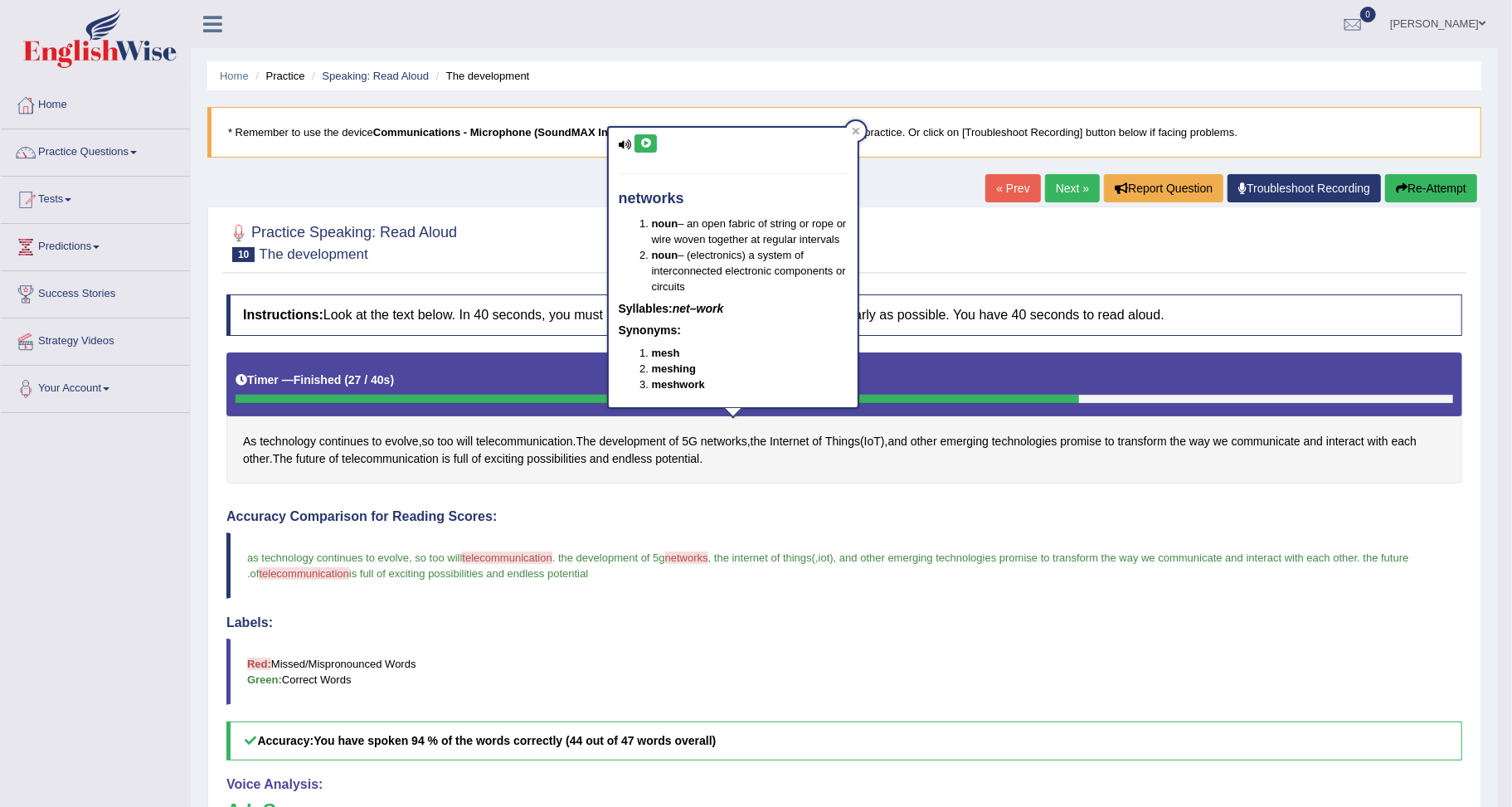
click at [642, 147] on button at bounding box center [645, 143] width 22 height 18
click at [1427, 192] on button "Re-Attempt" at bounding box center [1430, 188] width 92 height 28
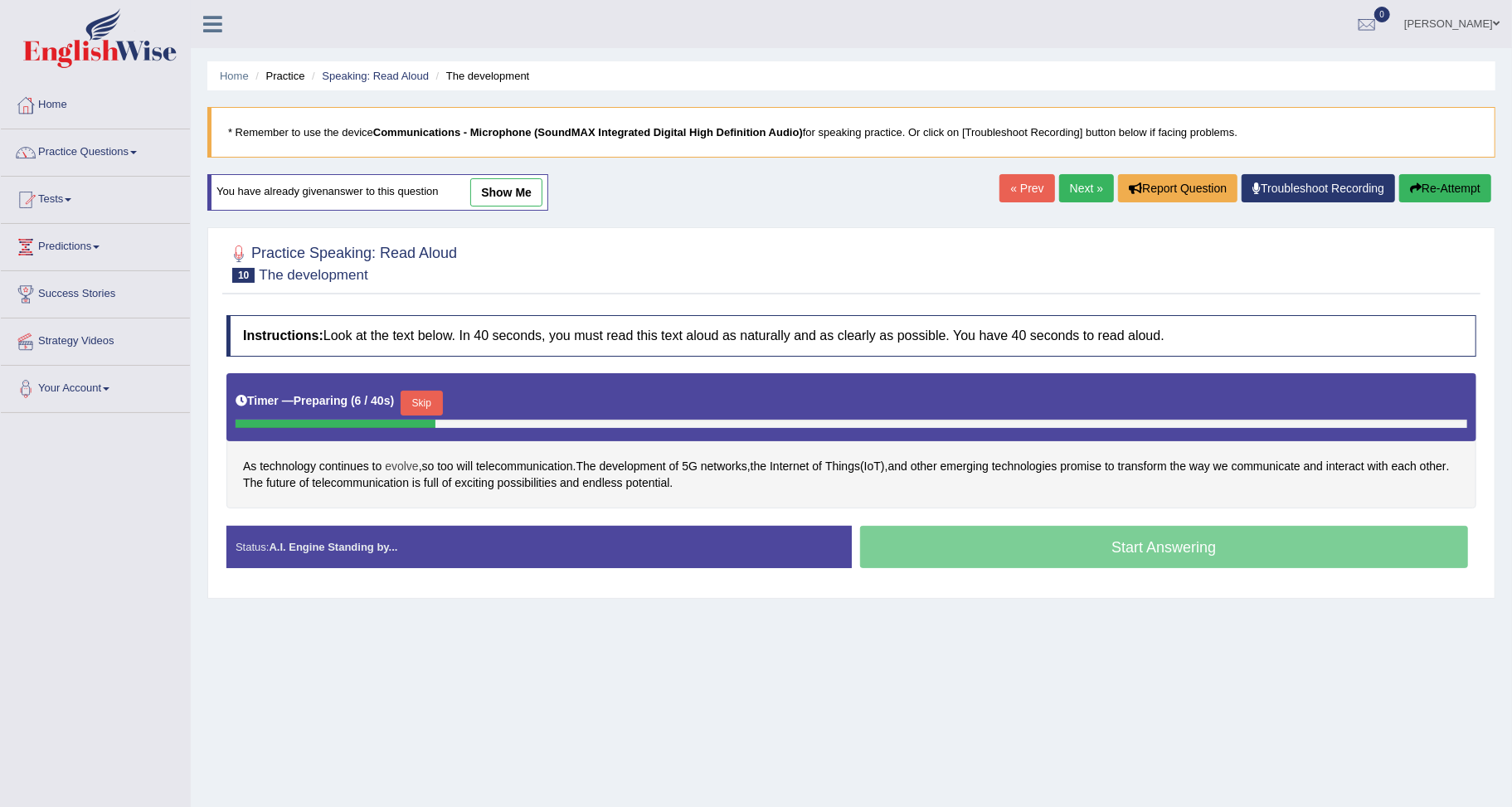
click at [399, 468] on span "evolve" at bounding box center [401, 467] width 33 height 18
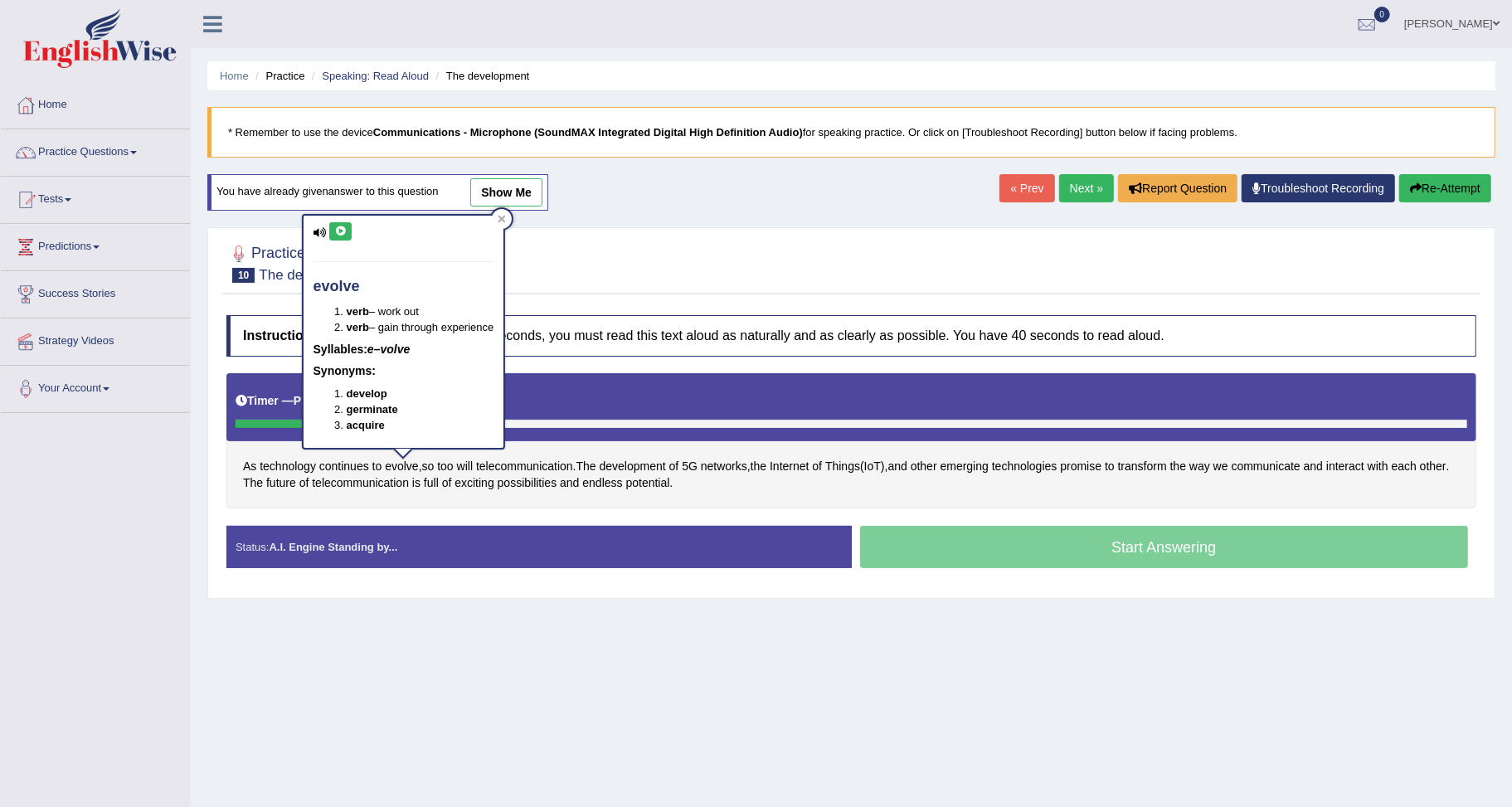
click at [337, 232] on icon at bounding box center [340, 231] width 13 height 10
click at [503, 216] on icon at bounding box center [501, 219] width 9 height 9
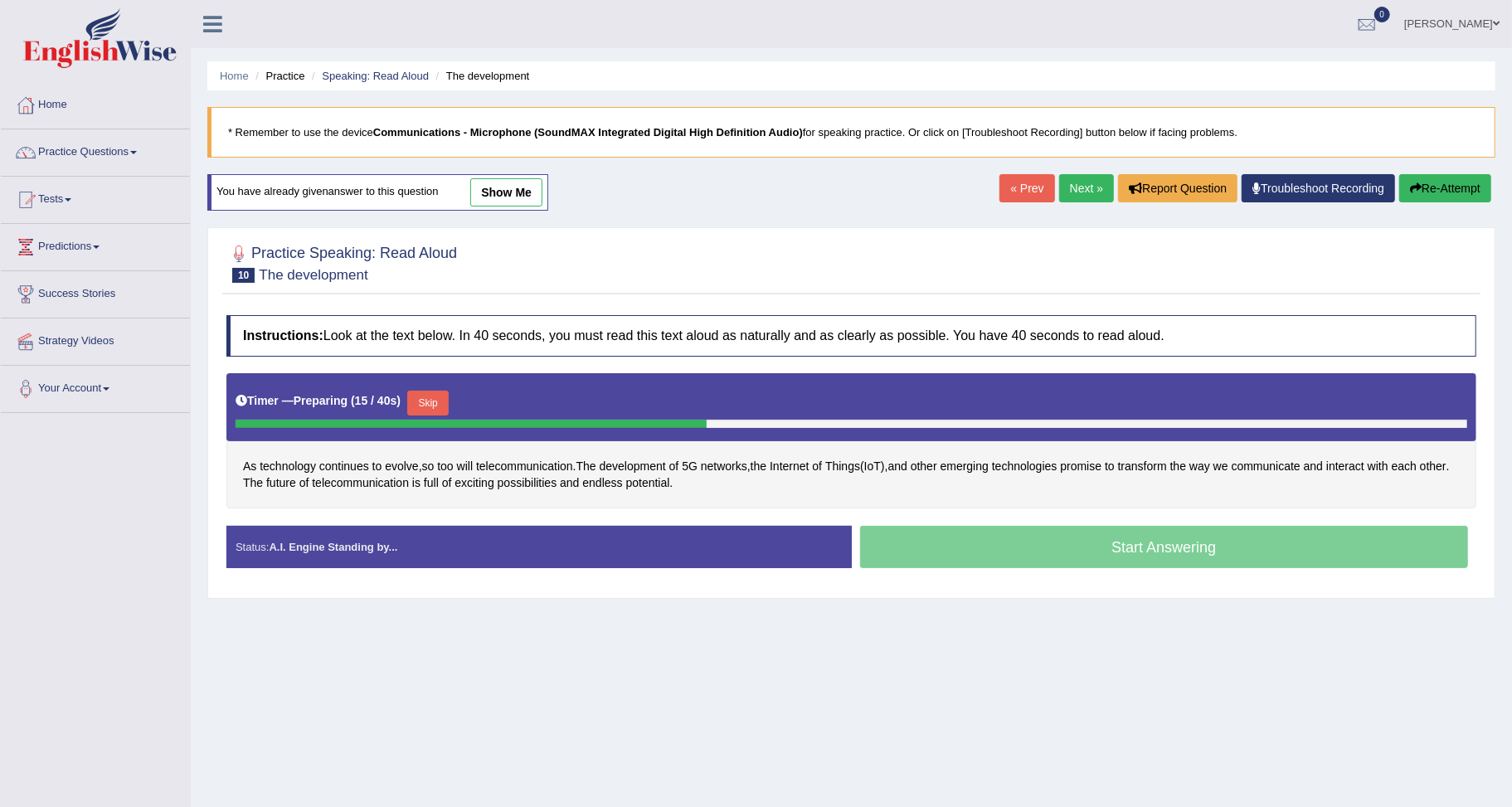
click at [422, 404] on button "Skip" at bounding box center [428, 404] width 42 height 25
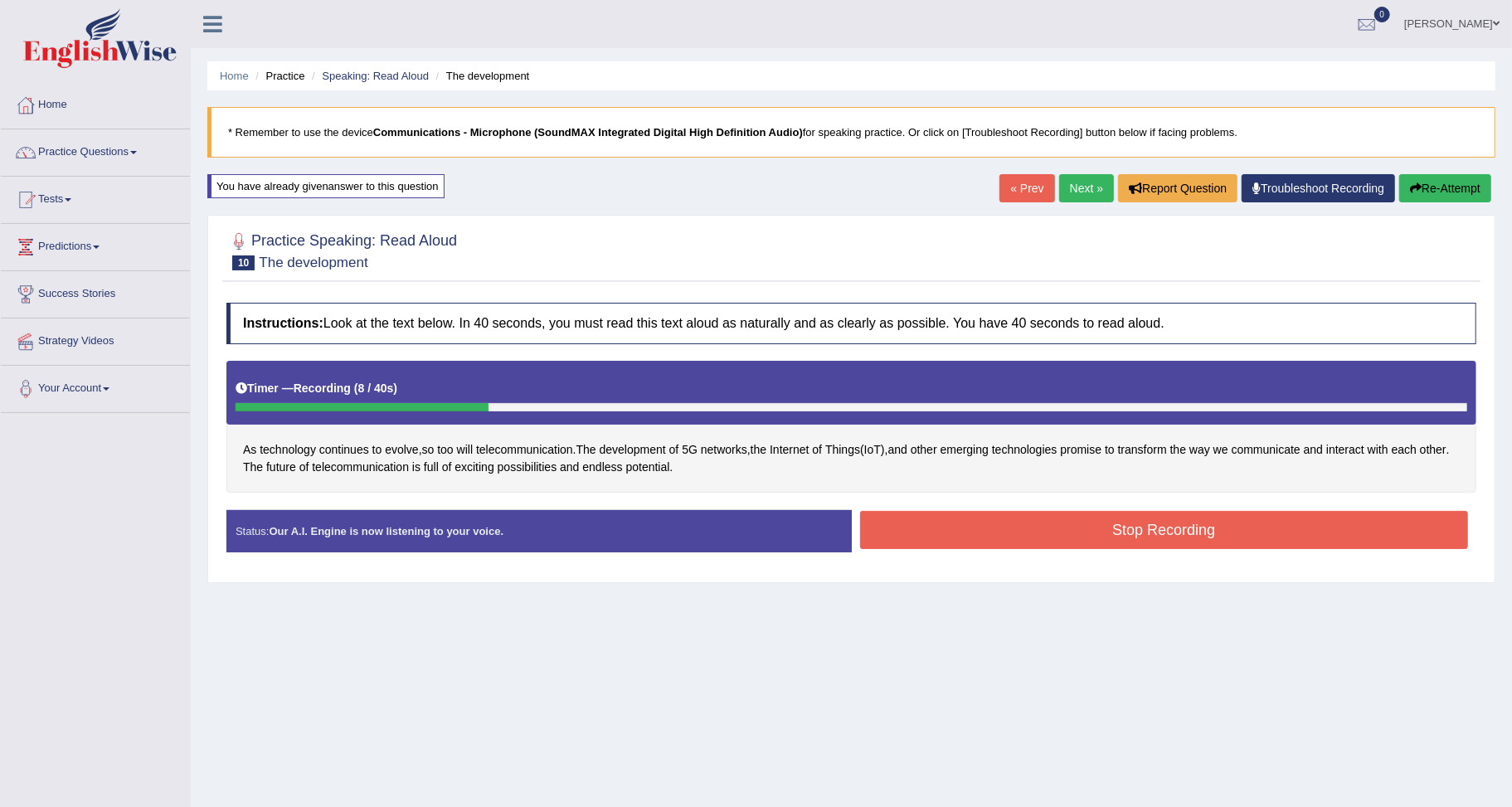
click at [1413, 193] on icon "button" at bounding box center [1416, 189] width 12 height 12
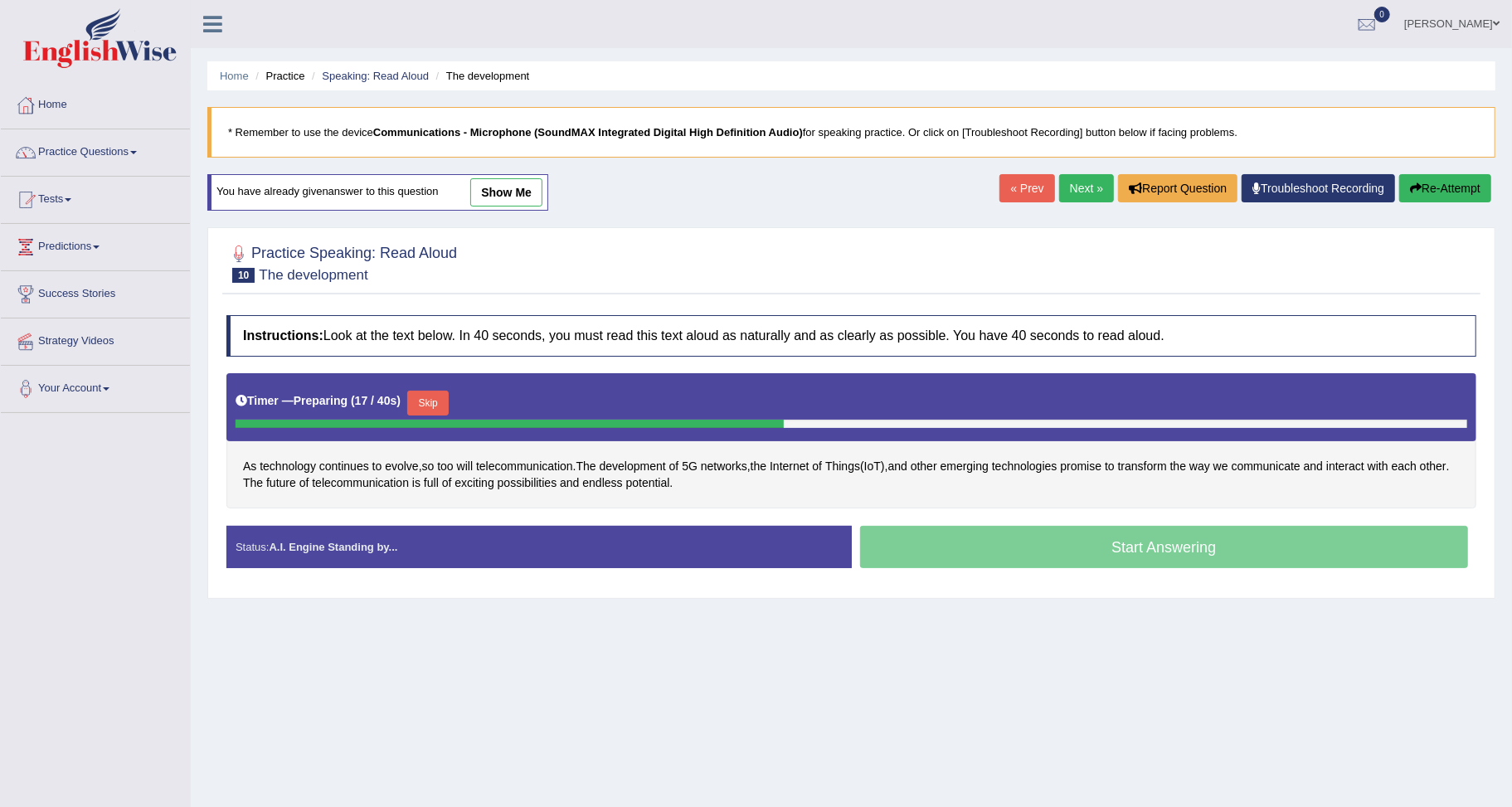
click at [427, 405] on button "Skip" at bounding box center [428, 404] width 42 height 25
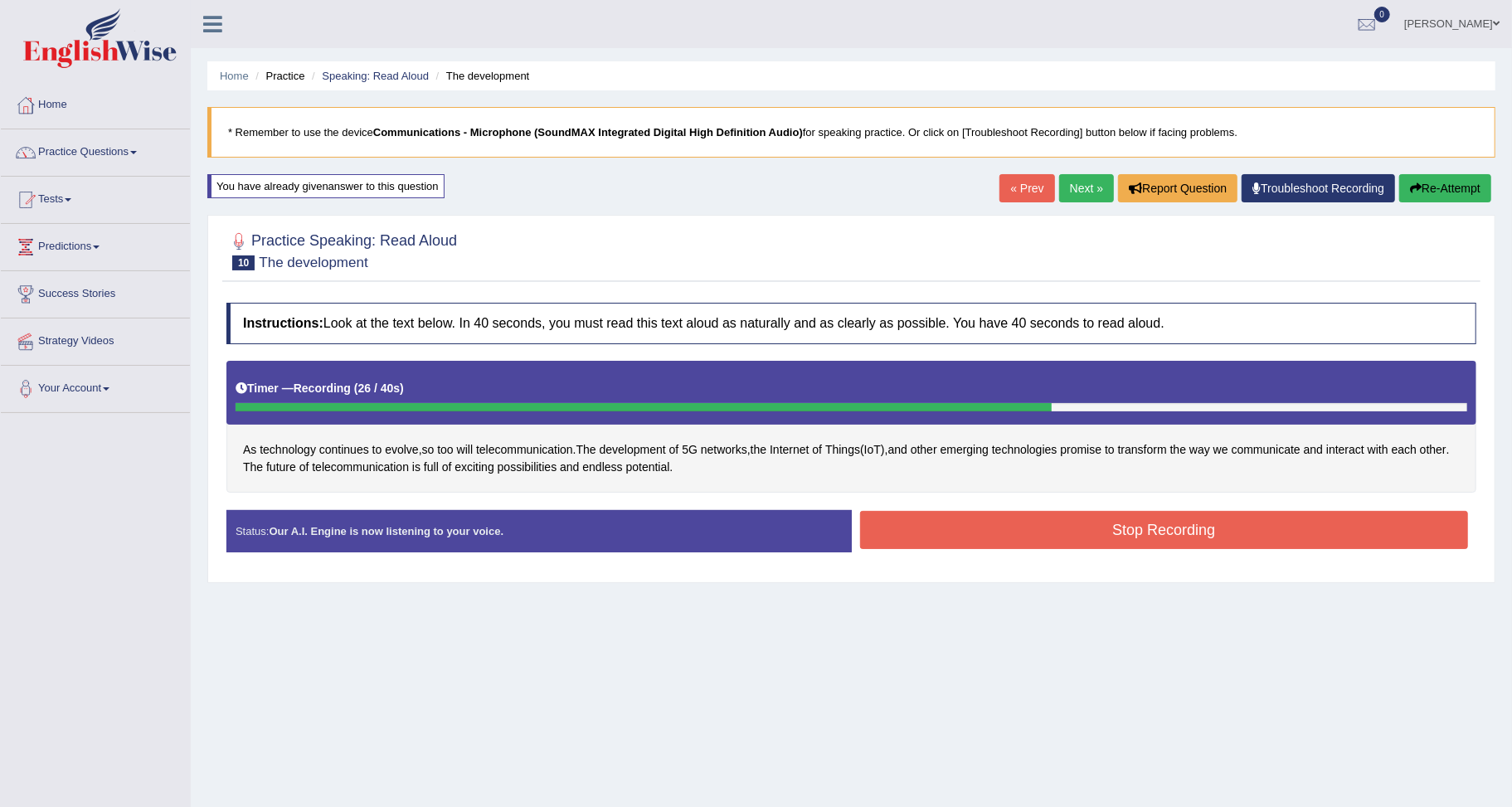
click at [992, 546] on button "Stop Recording" at bounding box center [1164, 530] width 608 height 38
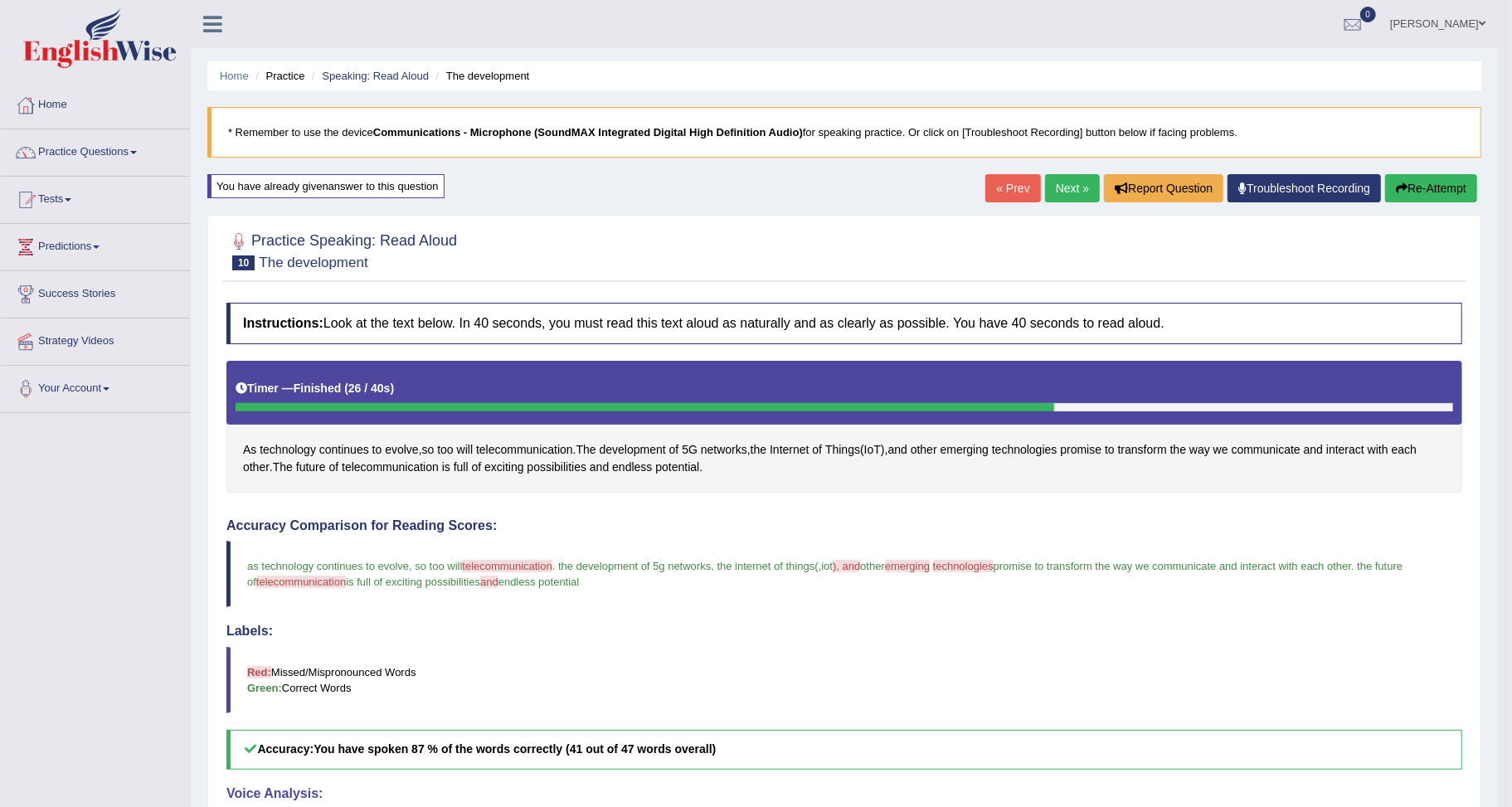
click at [1073, 177] on link "Next »" at bounding box center [1072, 188] width 54 height 28
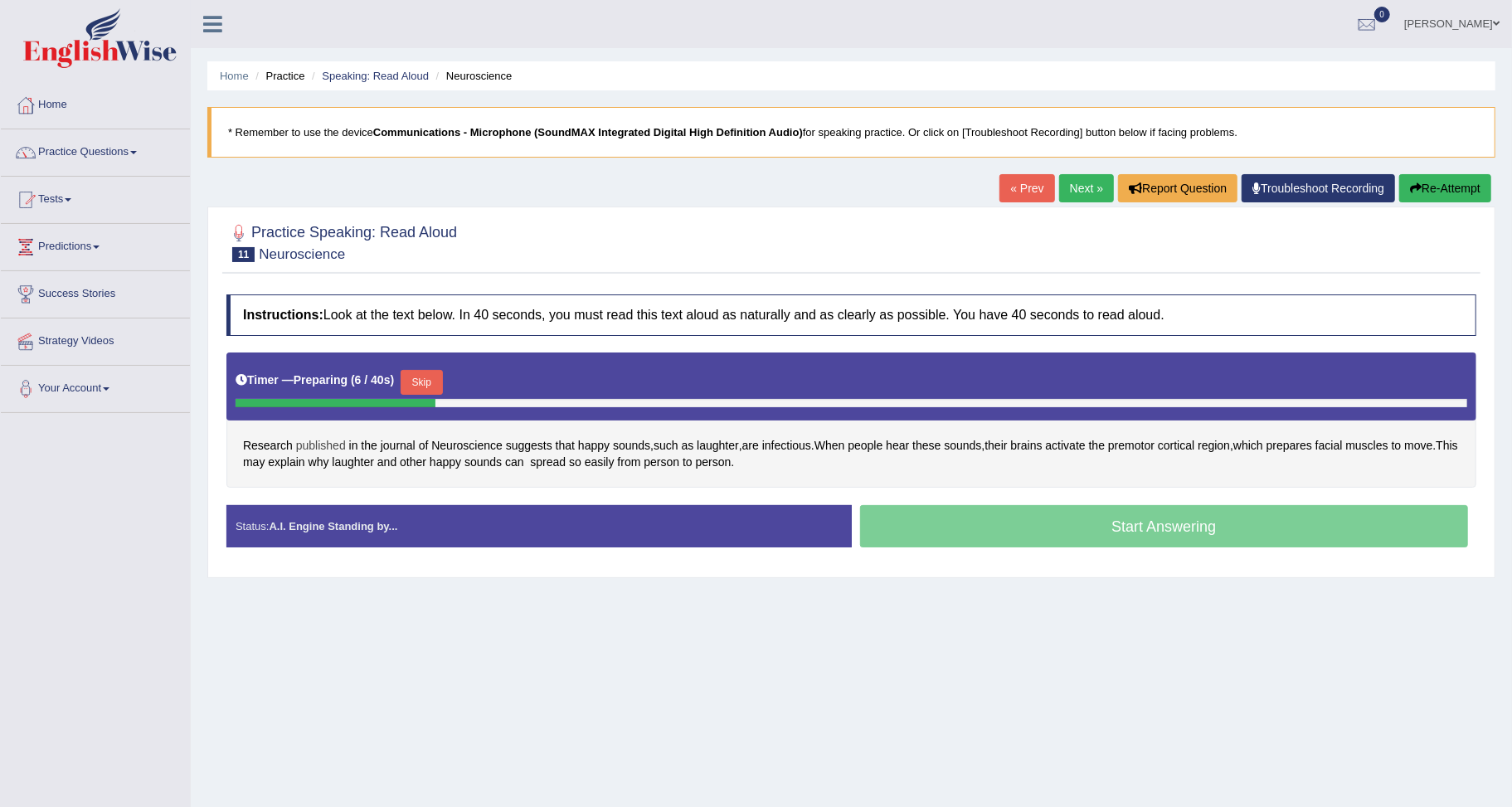
click at [317, 446] on span "published" at bounding box center [321, 446] width 50 height 18
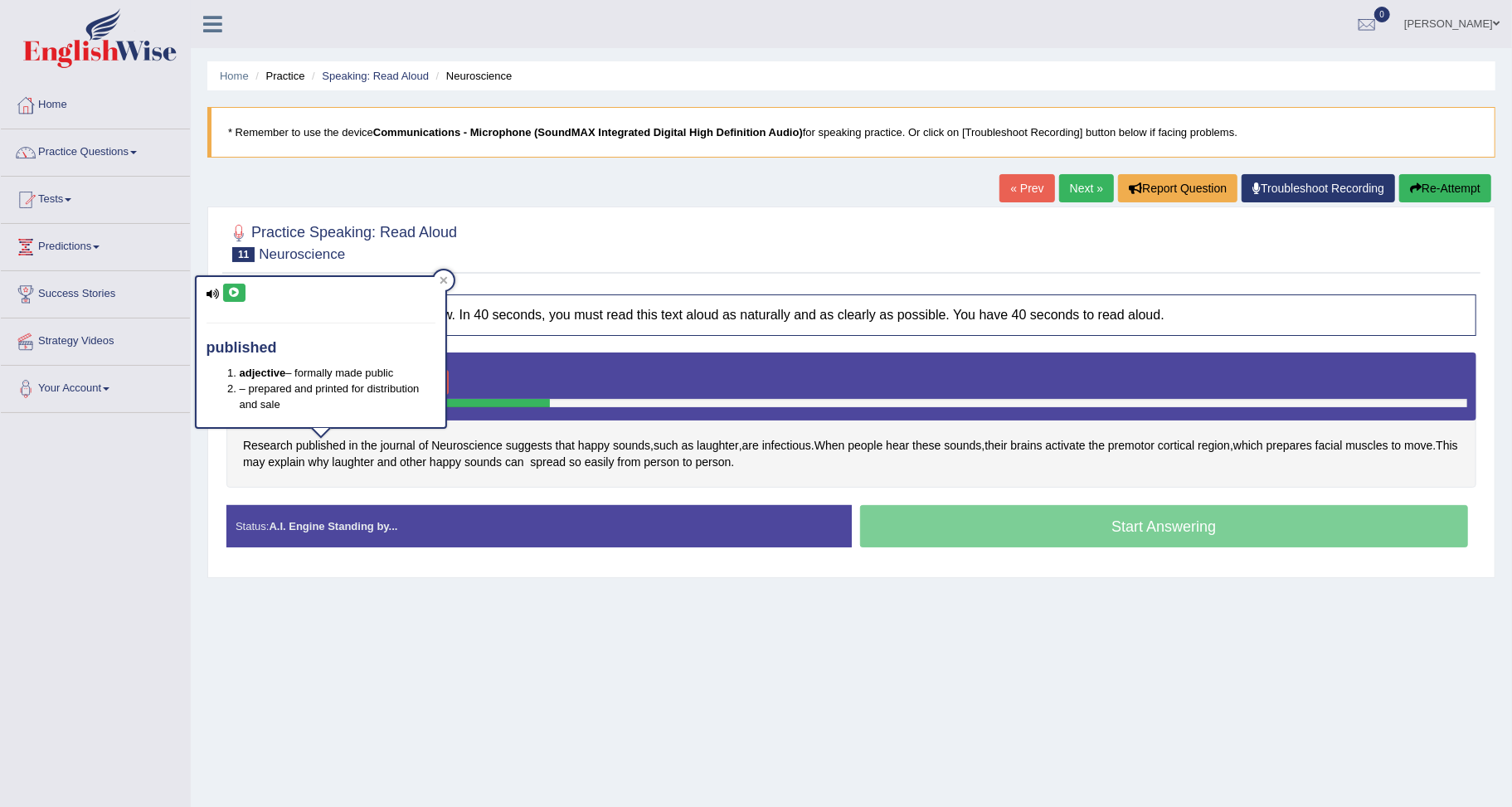
click at [229, 289] on icon at bounding box center [234, 293] width 13 height 10
click at [443, 278] on icon at bounding box center [443, 281] width 8 height 8
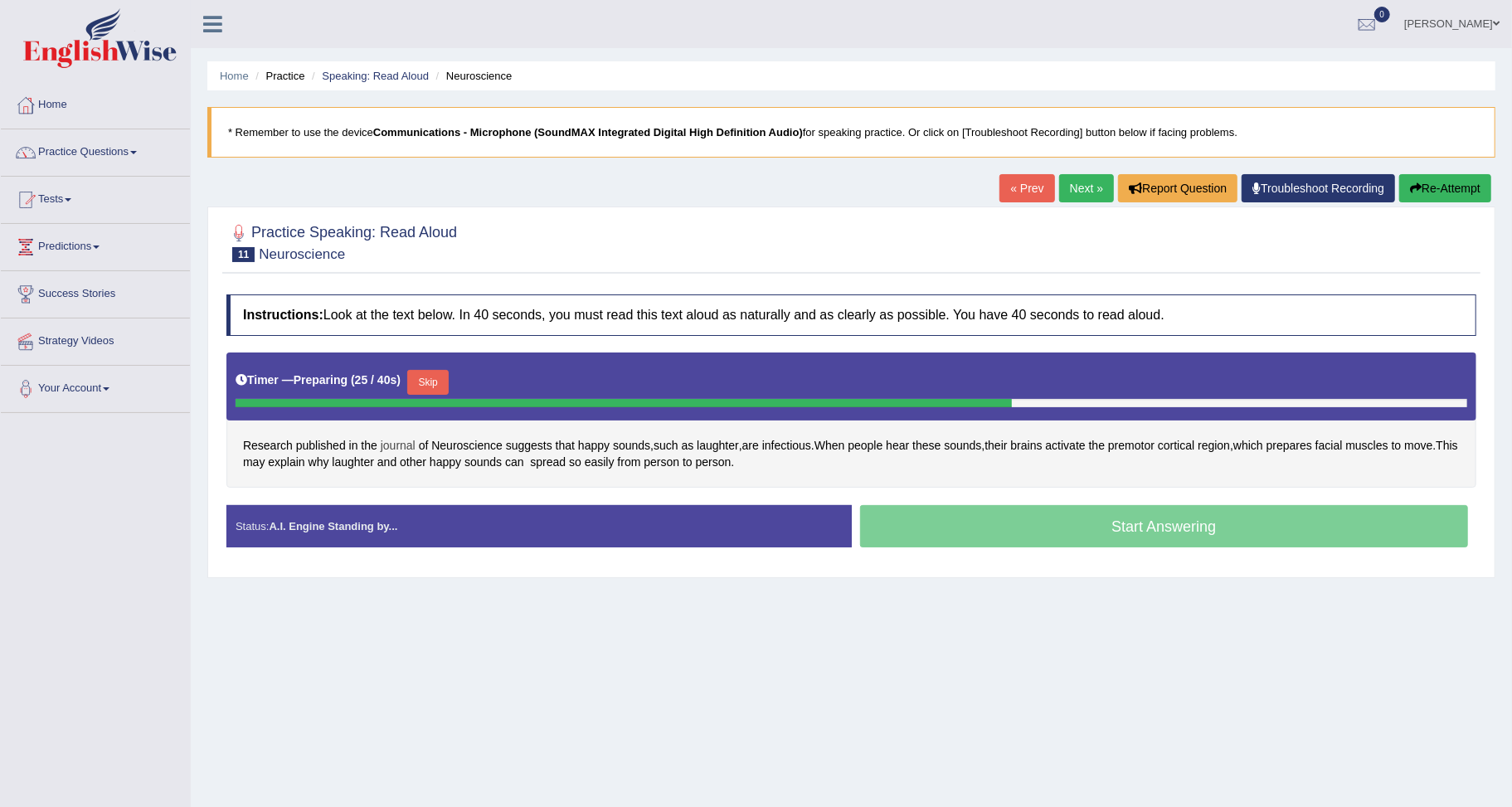
click at [395, 446] on span "journal" at bounding box center [398, 446] width 35 height 18
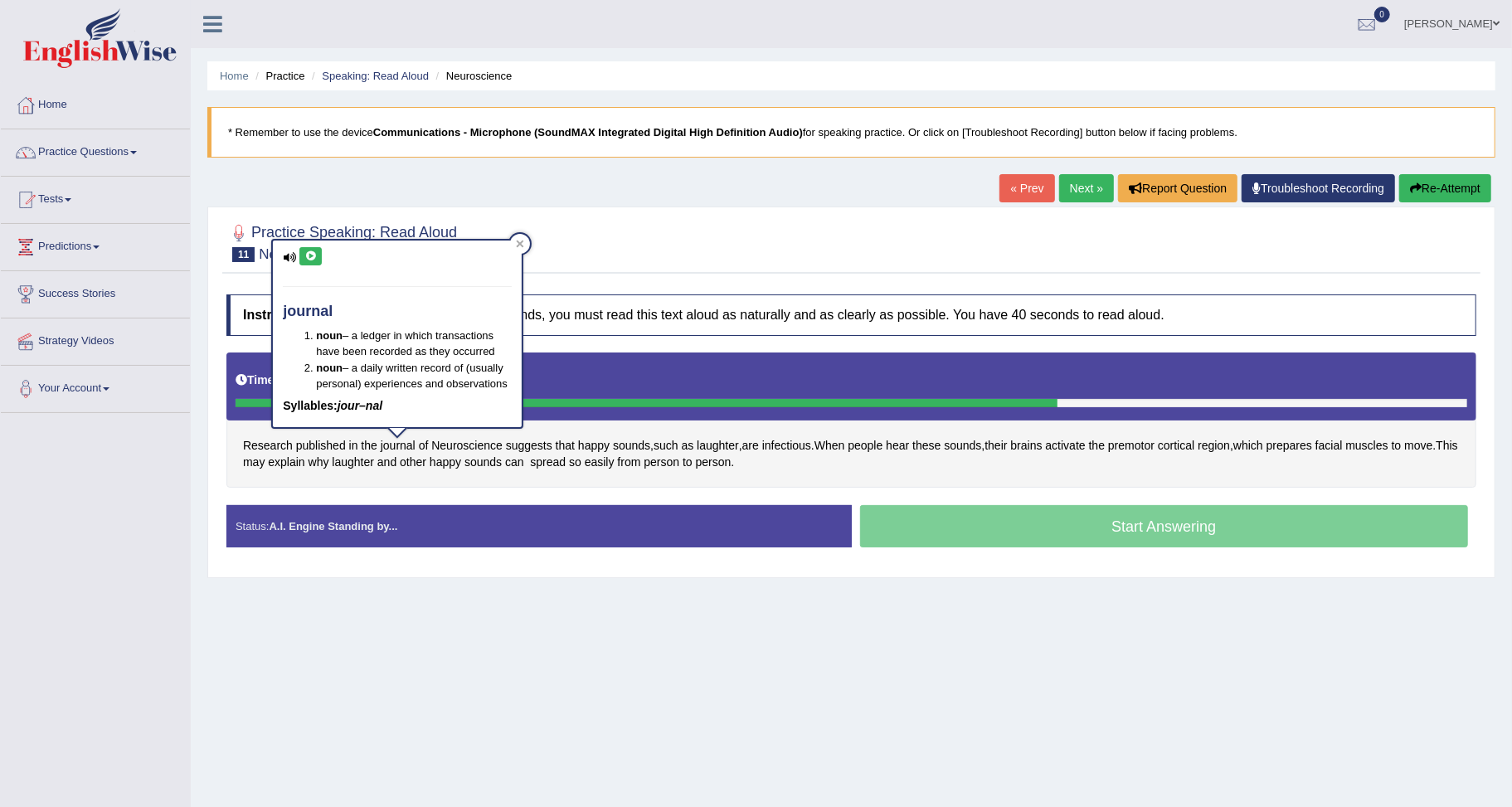
click at [304, 254] on icon at bounding box center [310, 257] width 13 height 10
click at [518, 245] on icon at bounding box center [521, 244] width 8 height 8
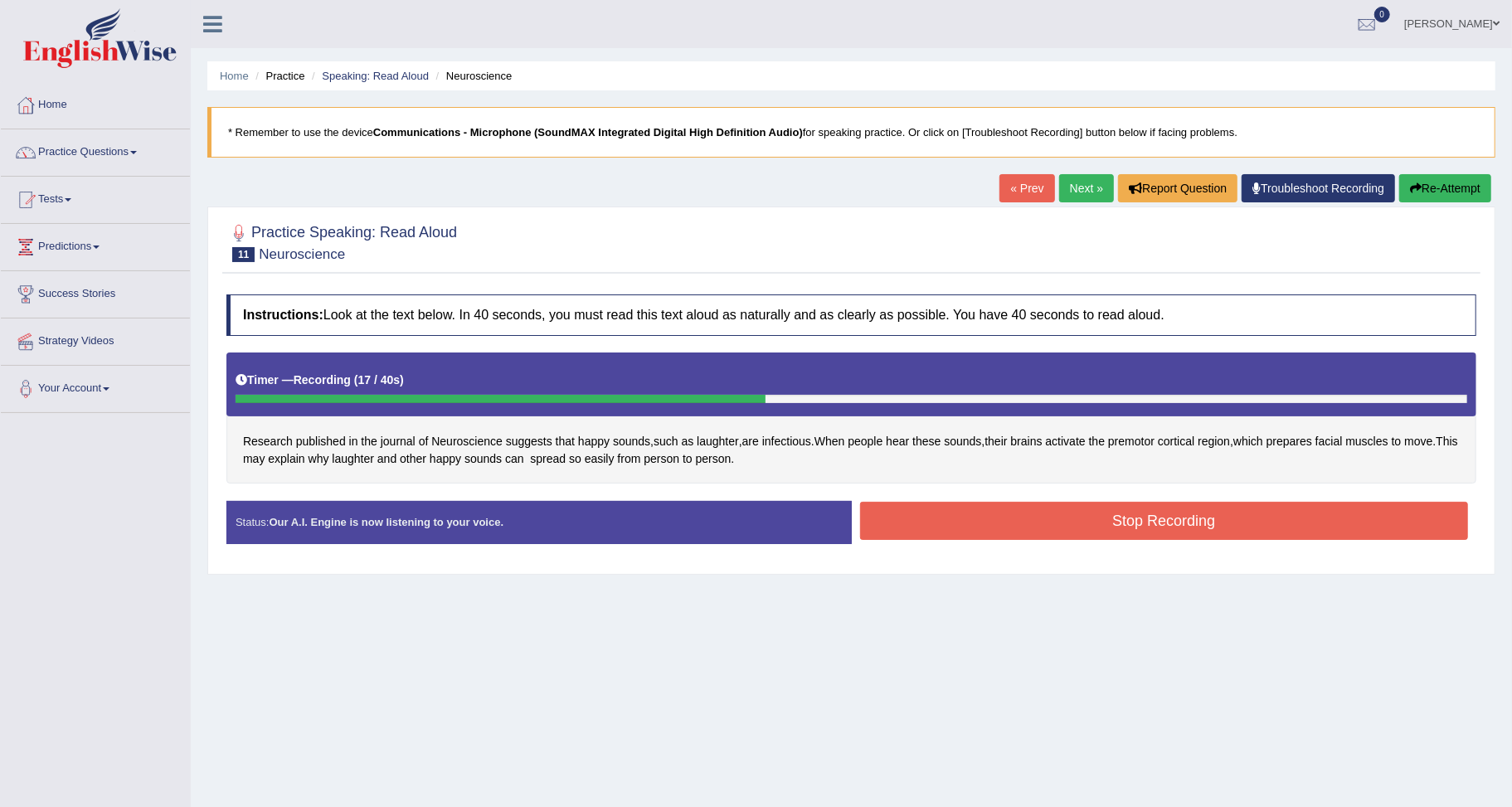
click at [1443, 186] on button "Re-Attempt" at bounding box center [1445, 188] width 92 height 28
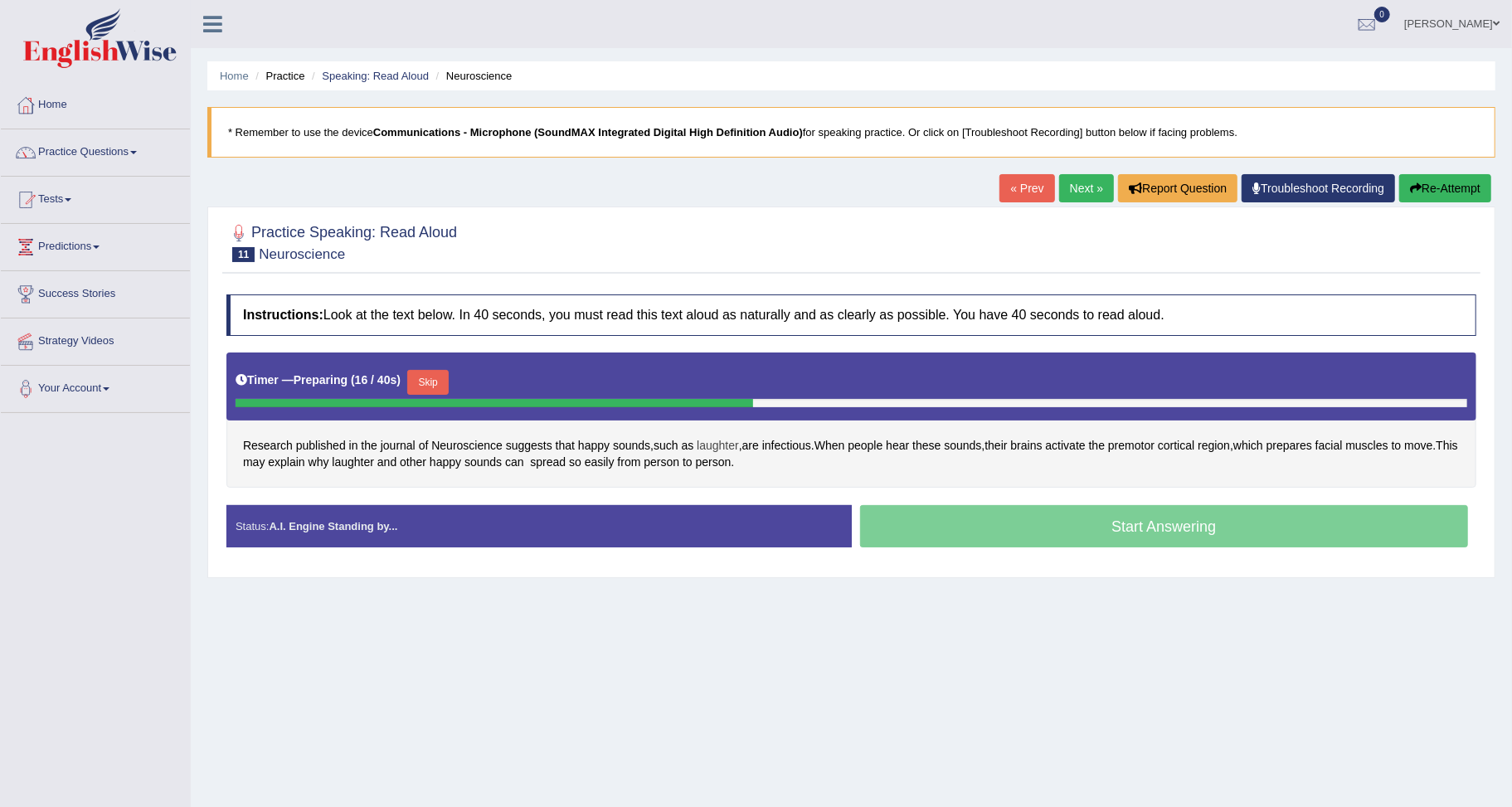
click at [707, 444] on span "laughter" at bounding box center [718, 446] width 43 height 18
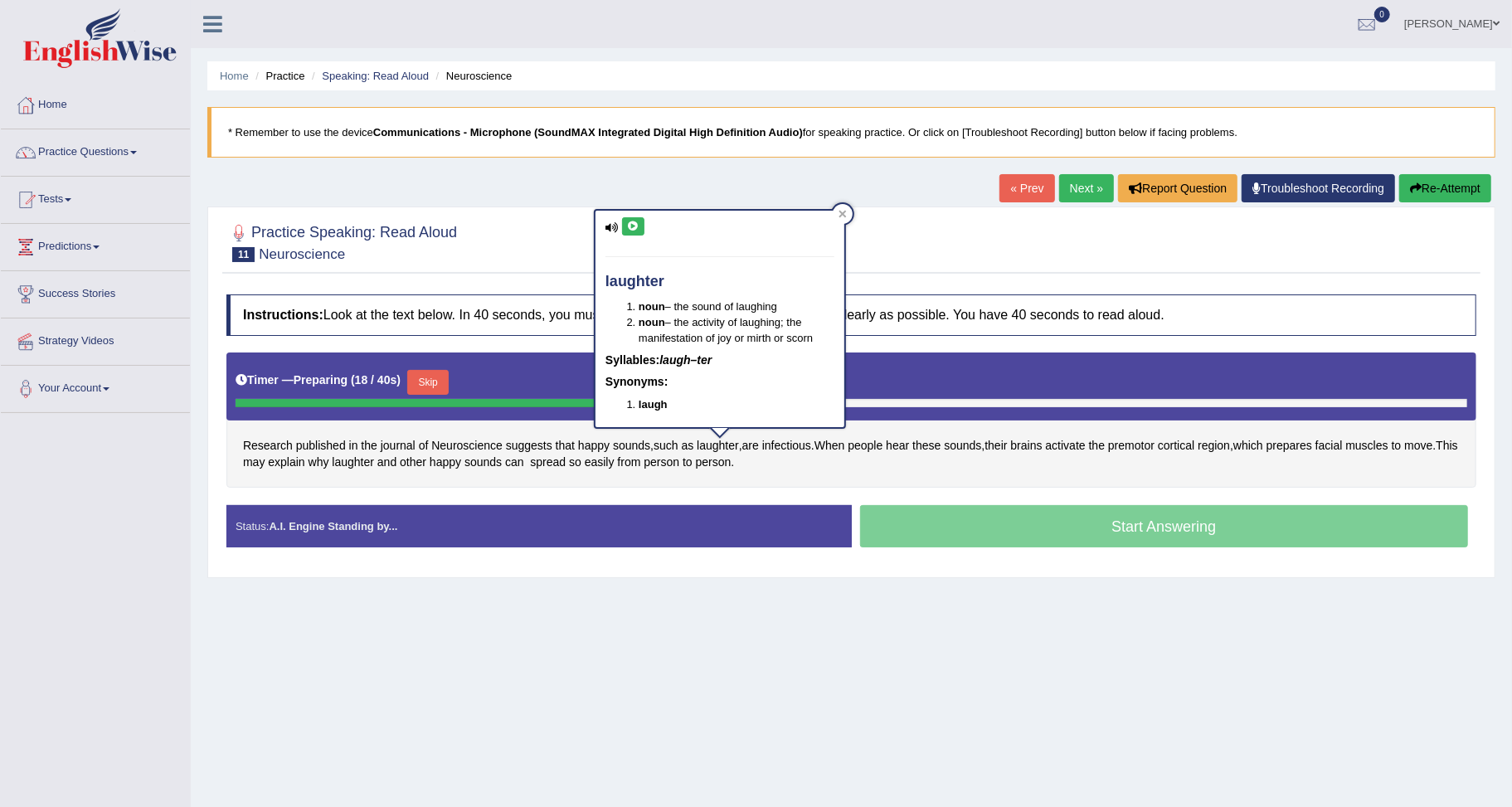
click at [624, 225] on button at bounding box center [633, 227] width 22 height 18
click at [841, 211] on icon at bounding box center [842, 214] width 9 height 9
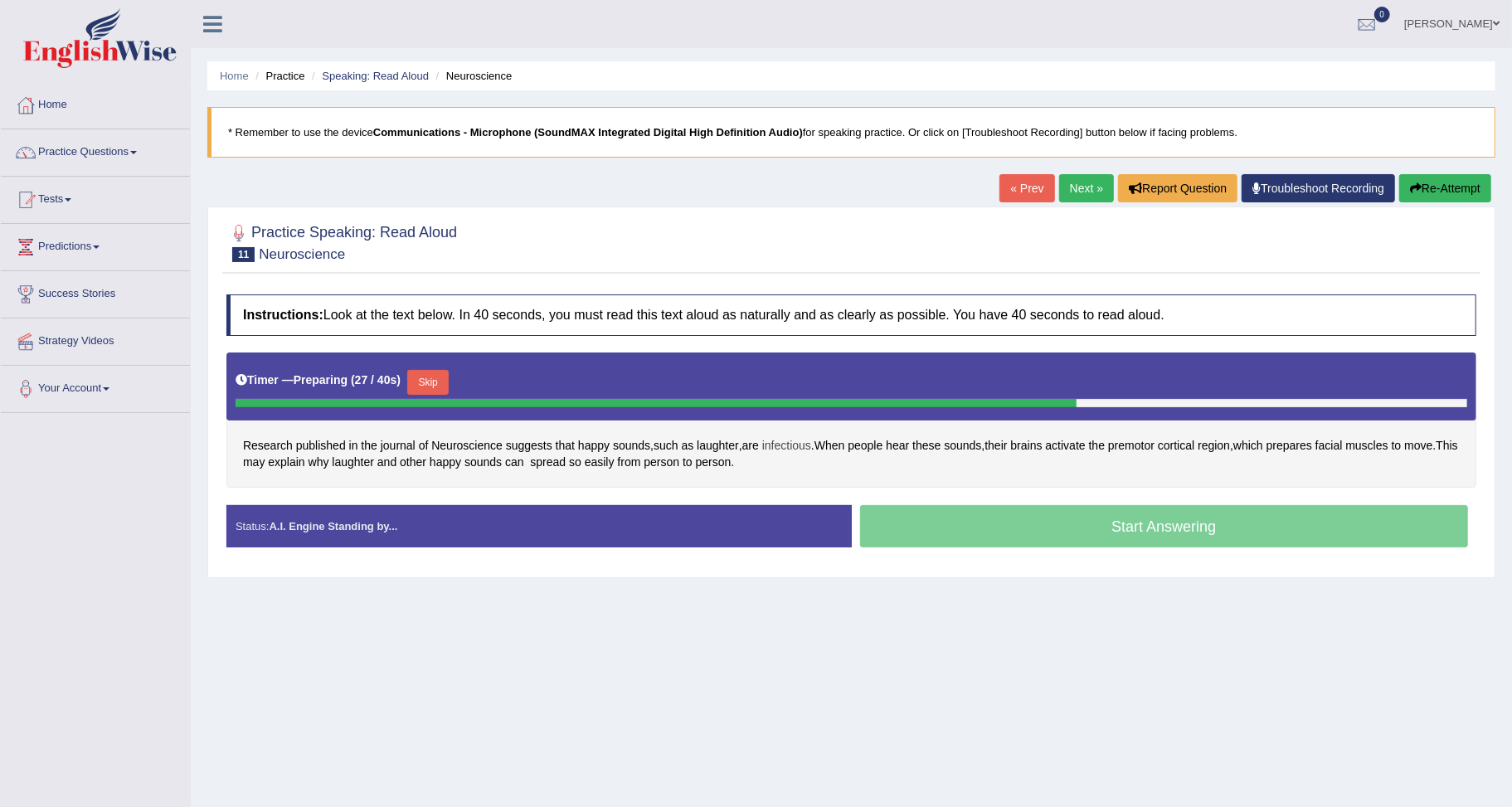
click at [783, 444] on span "infectious" at bounding box center [786, 446] width 49 height 18
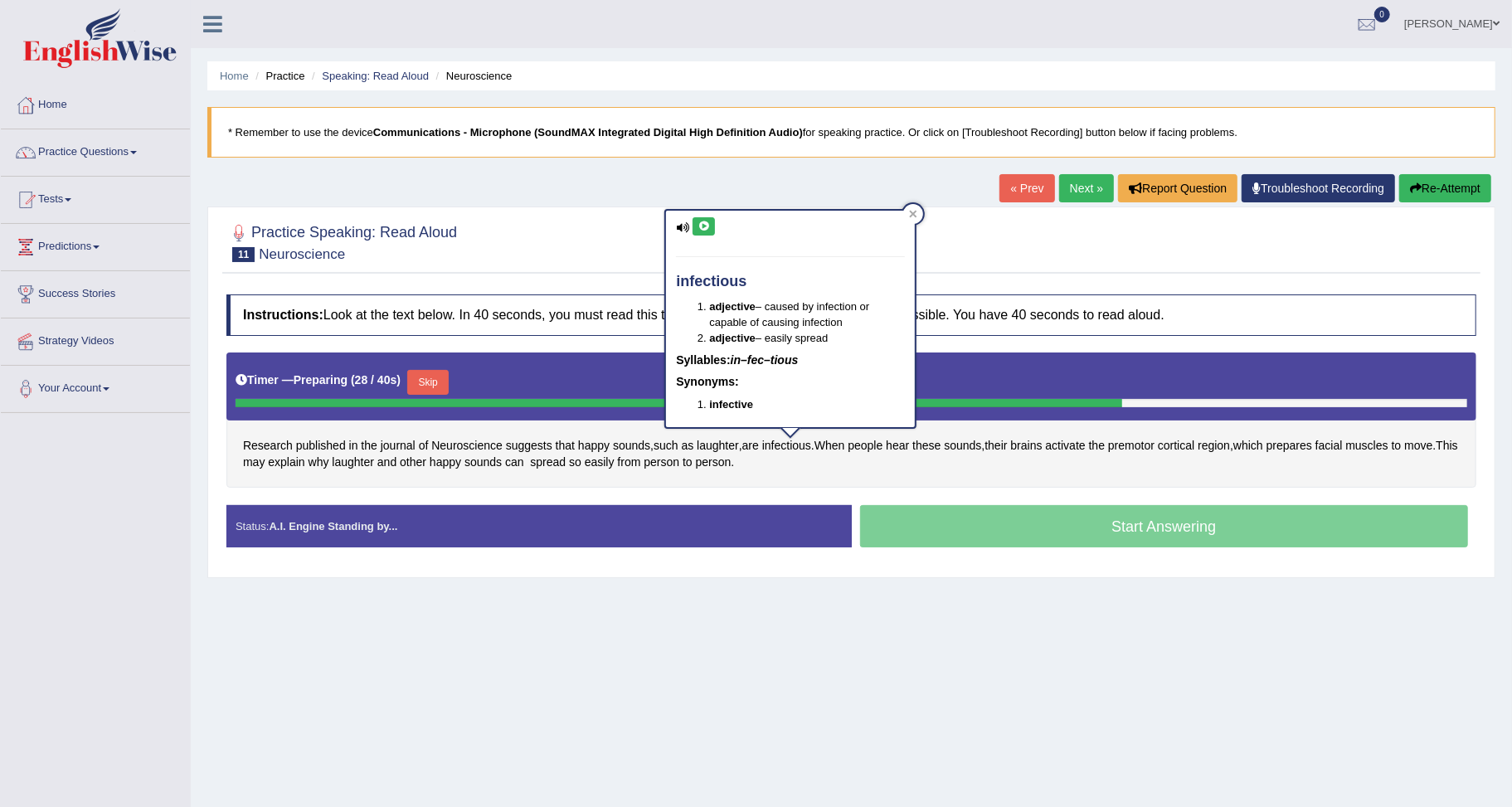
click at [701, 227] on icon at bounding box center [704, 227] width 13 height 10
click at [913, 210] on icon at bounding box center [912, 214] width 9 height 9
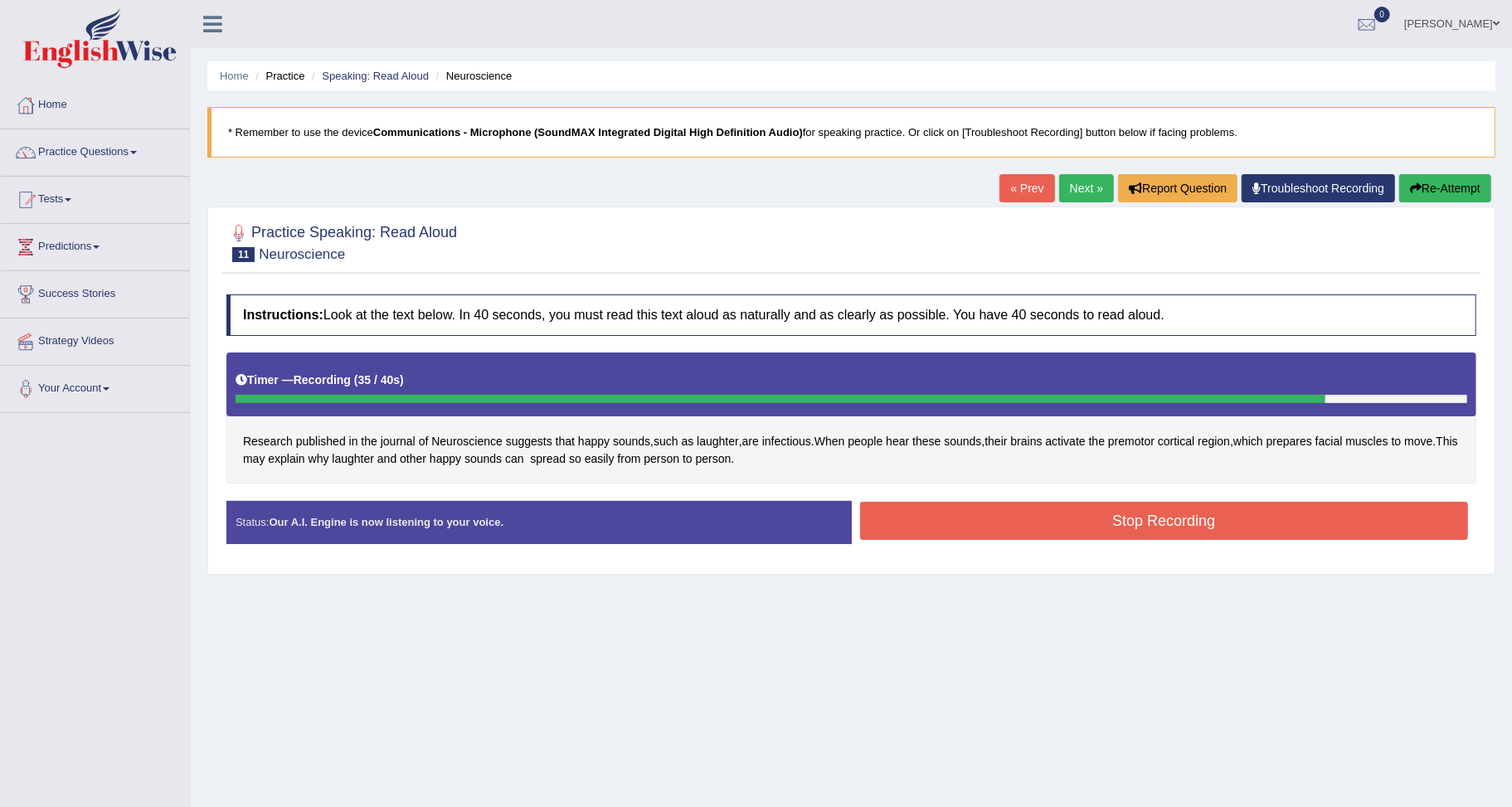
click at [1441, 181] on button "Re-Attempt" at bounding box center [1445, 188] width 92 height 28
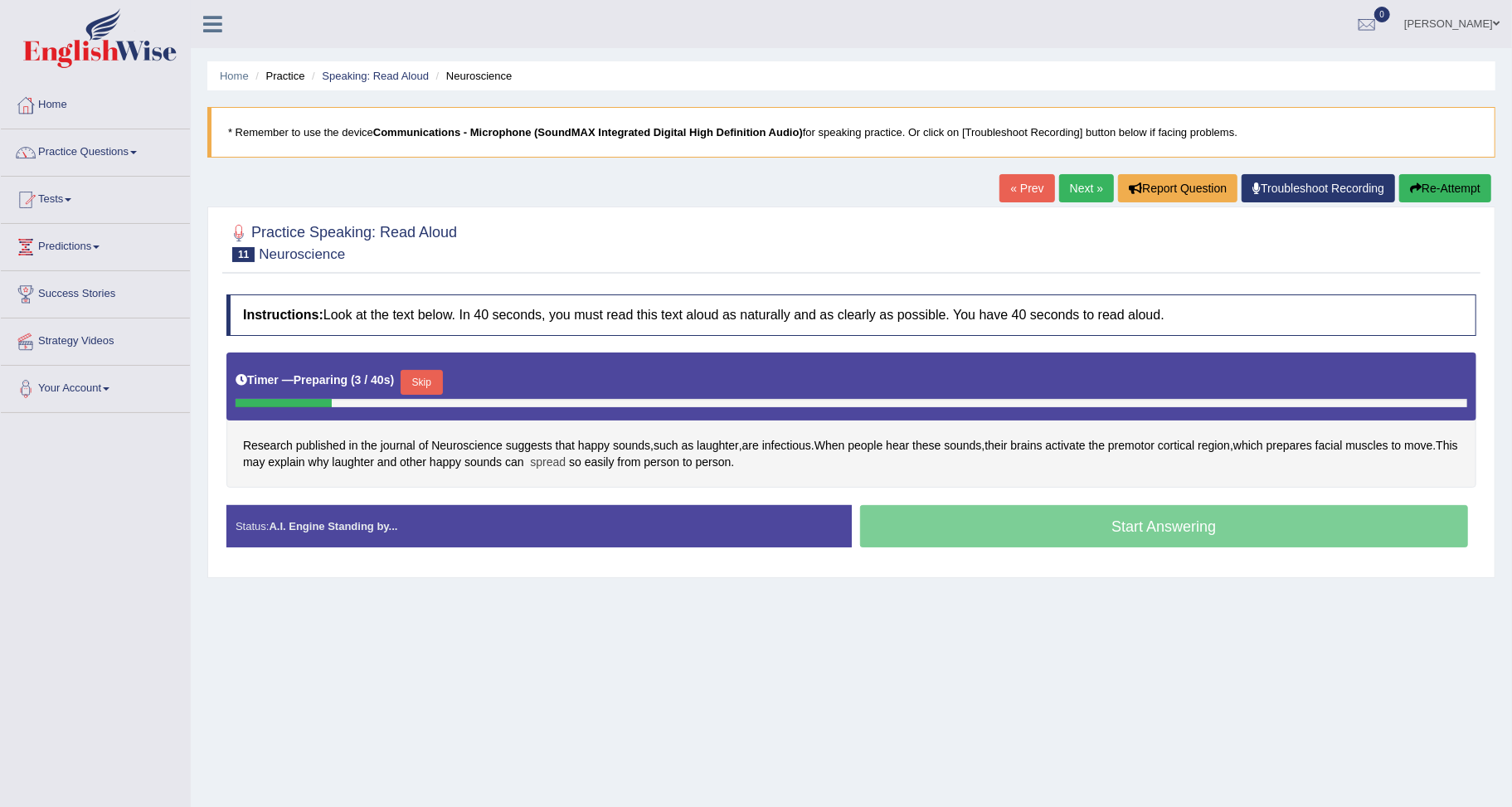
click at [566, 466] on span "spread" at bounding box center [547, 463] width 36 height 18
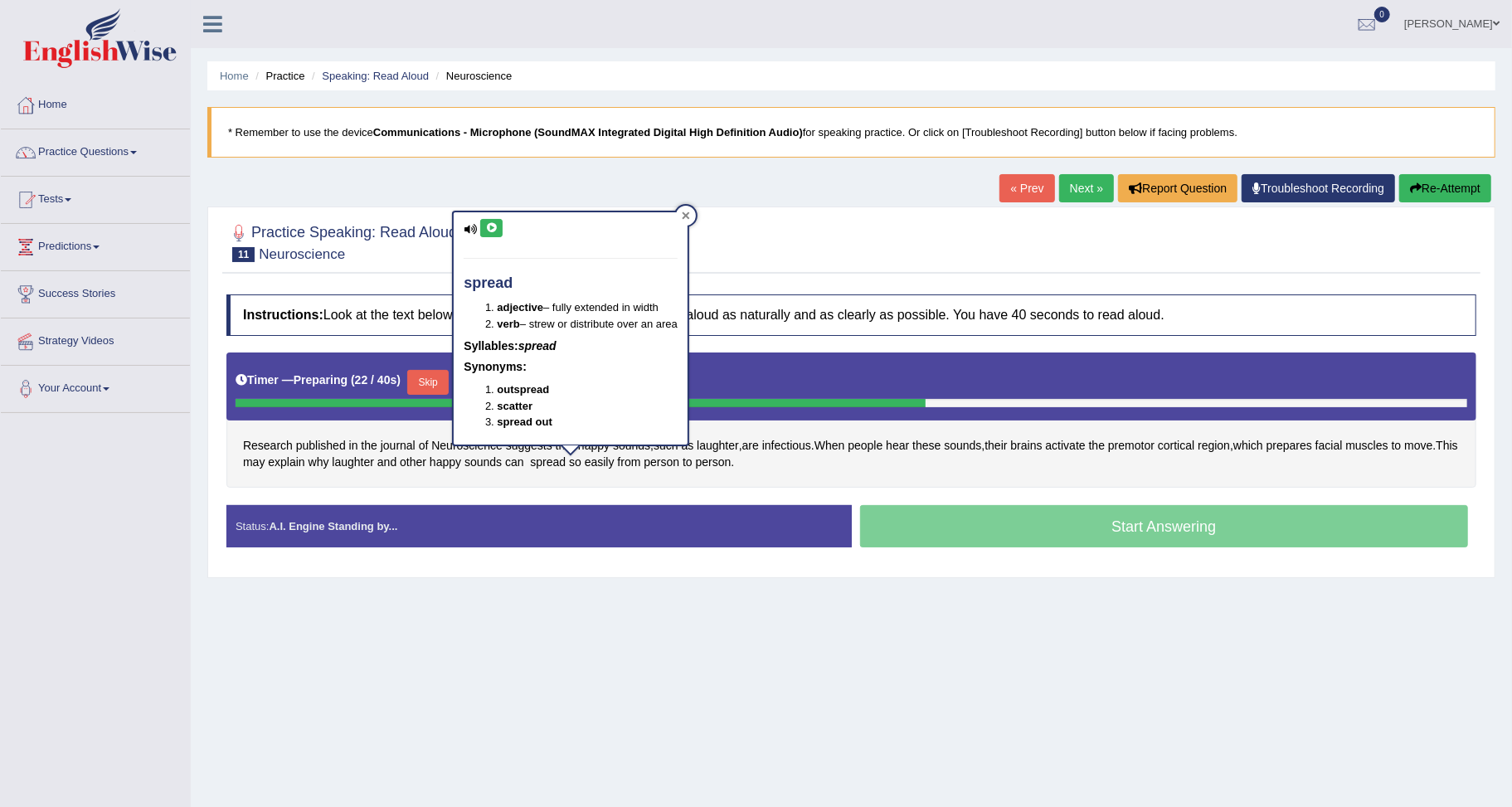
click at [685, 212] on icon at bounding box center [686, 216] width 9 height 9
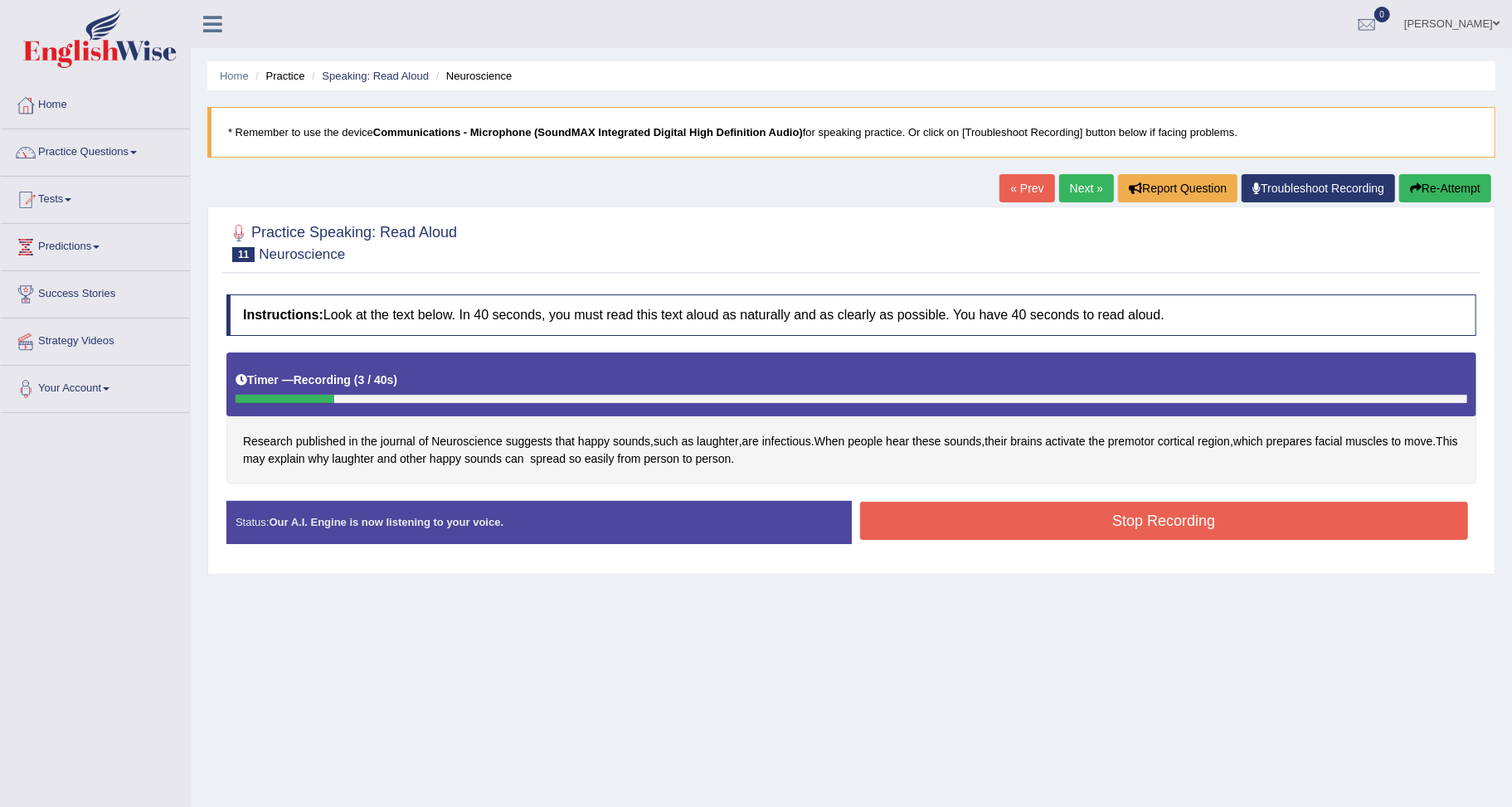
click at [1440, 192] on button "Re-Attempt" at bounding box center [1445, 188] width 92 height 28
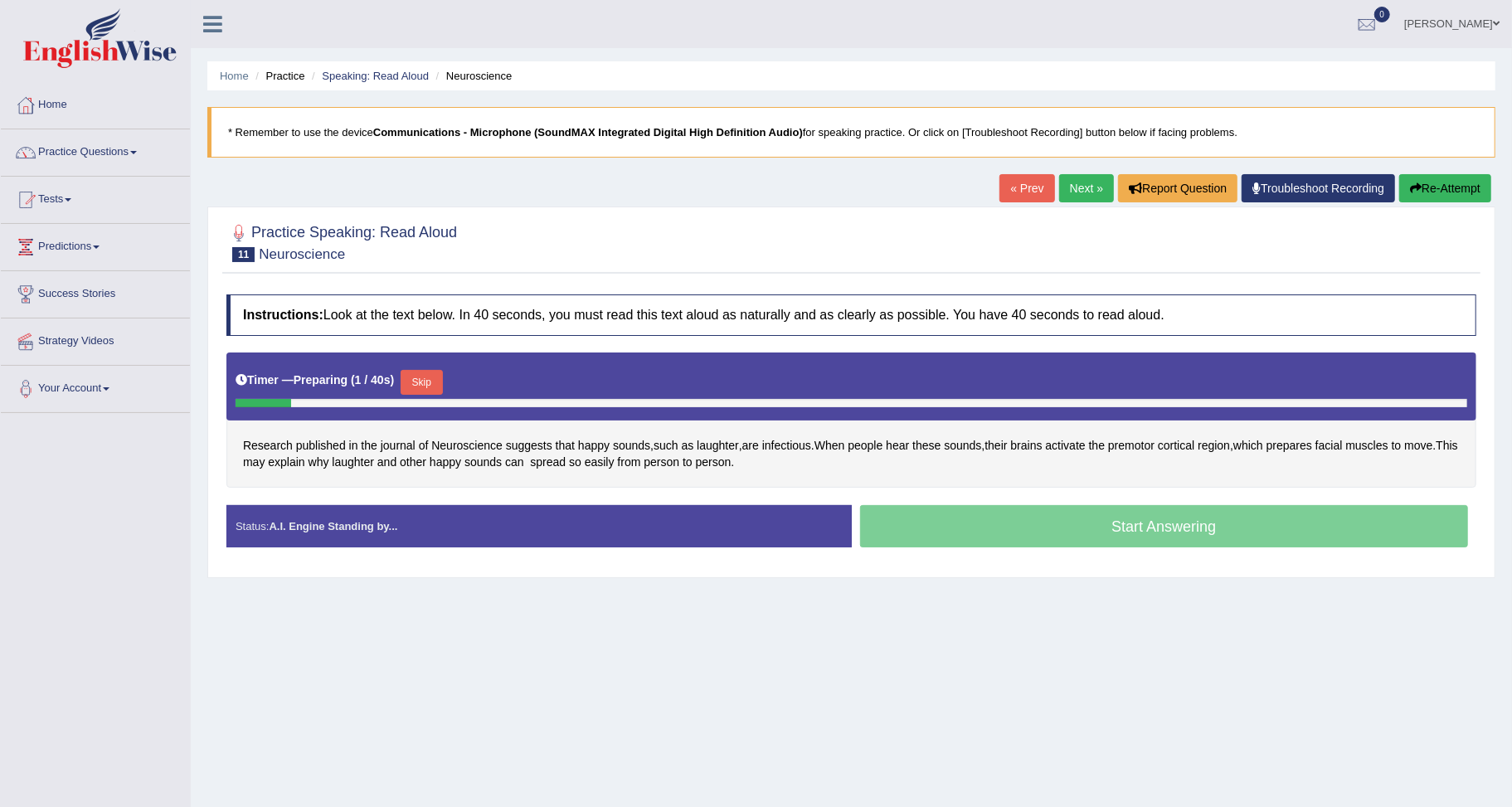
drag, startPoint x: 417, startPoint y: 377, endPoint x: 440, endPoint y: 391, distance: 26.9
click at [417, 378] on button "Skip" at bounding box center [421, 383] width 42 height 25
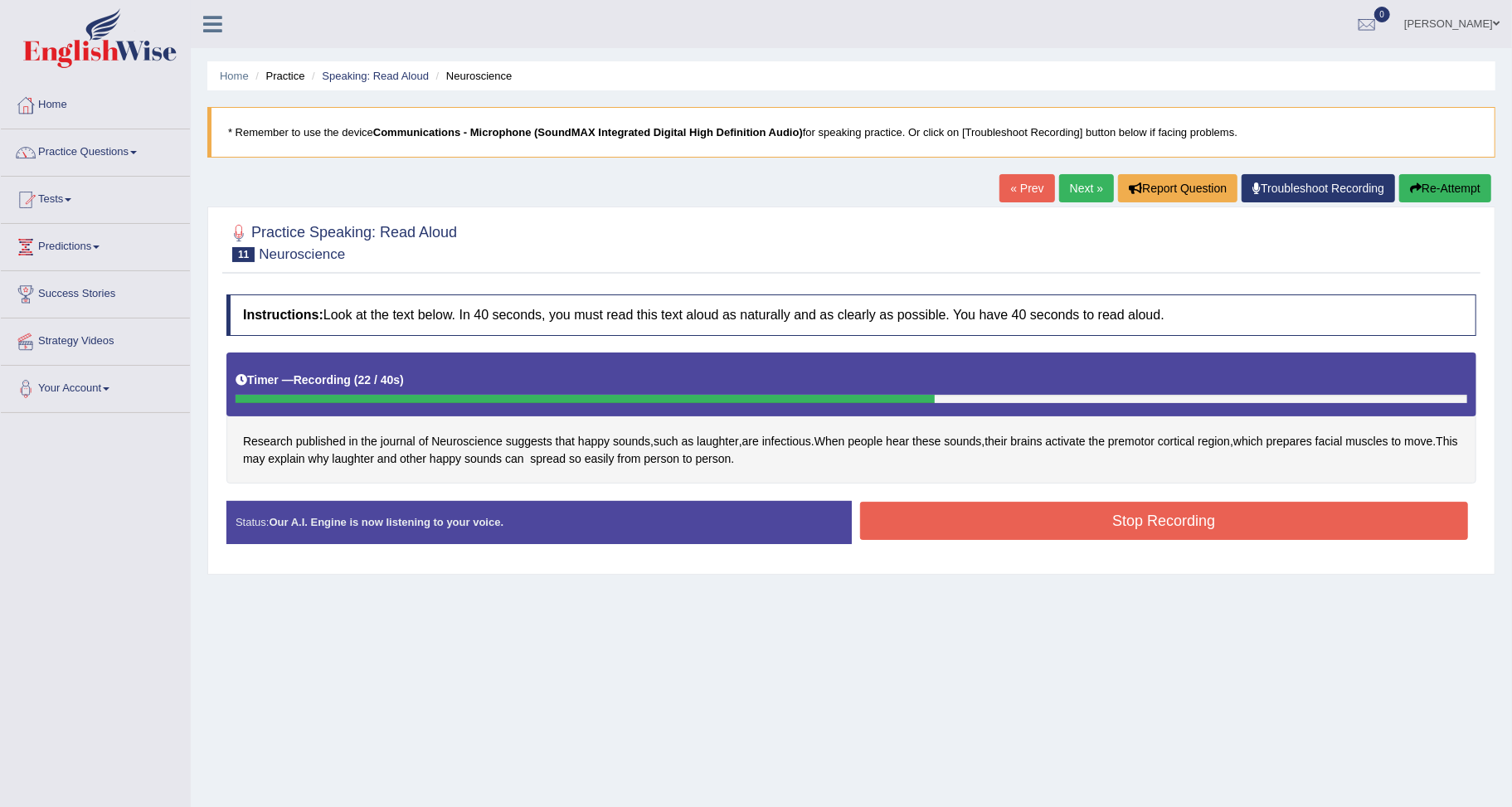
click at [1207, 509] on button "Stop Recording" at bounding box center [1164, 520] width 608 height 38
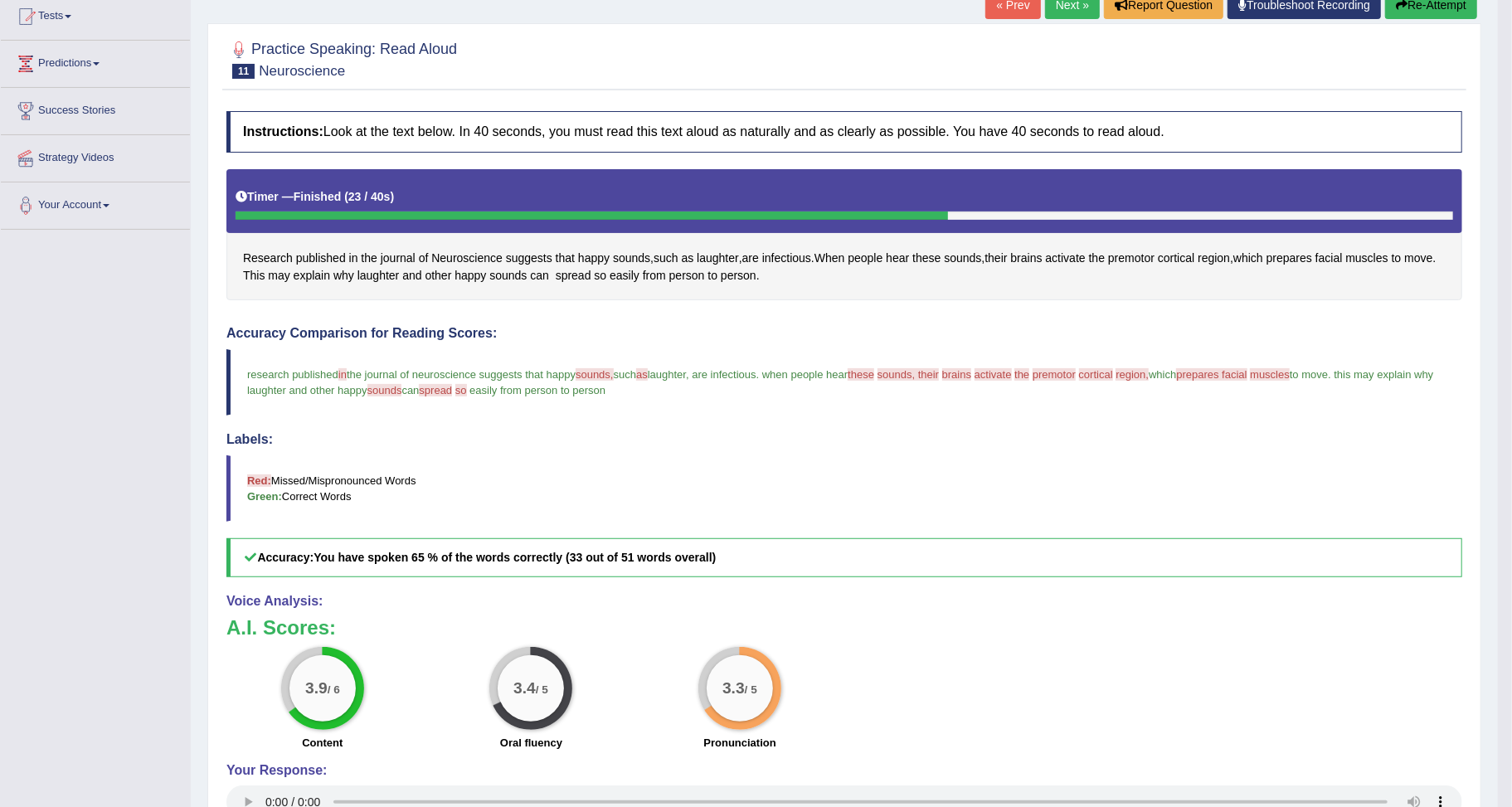
scroll to position [184, 0]
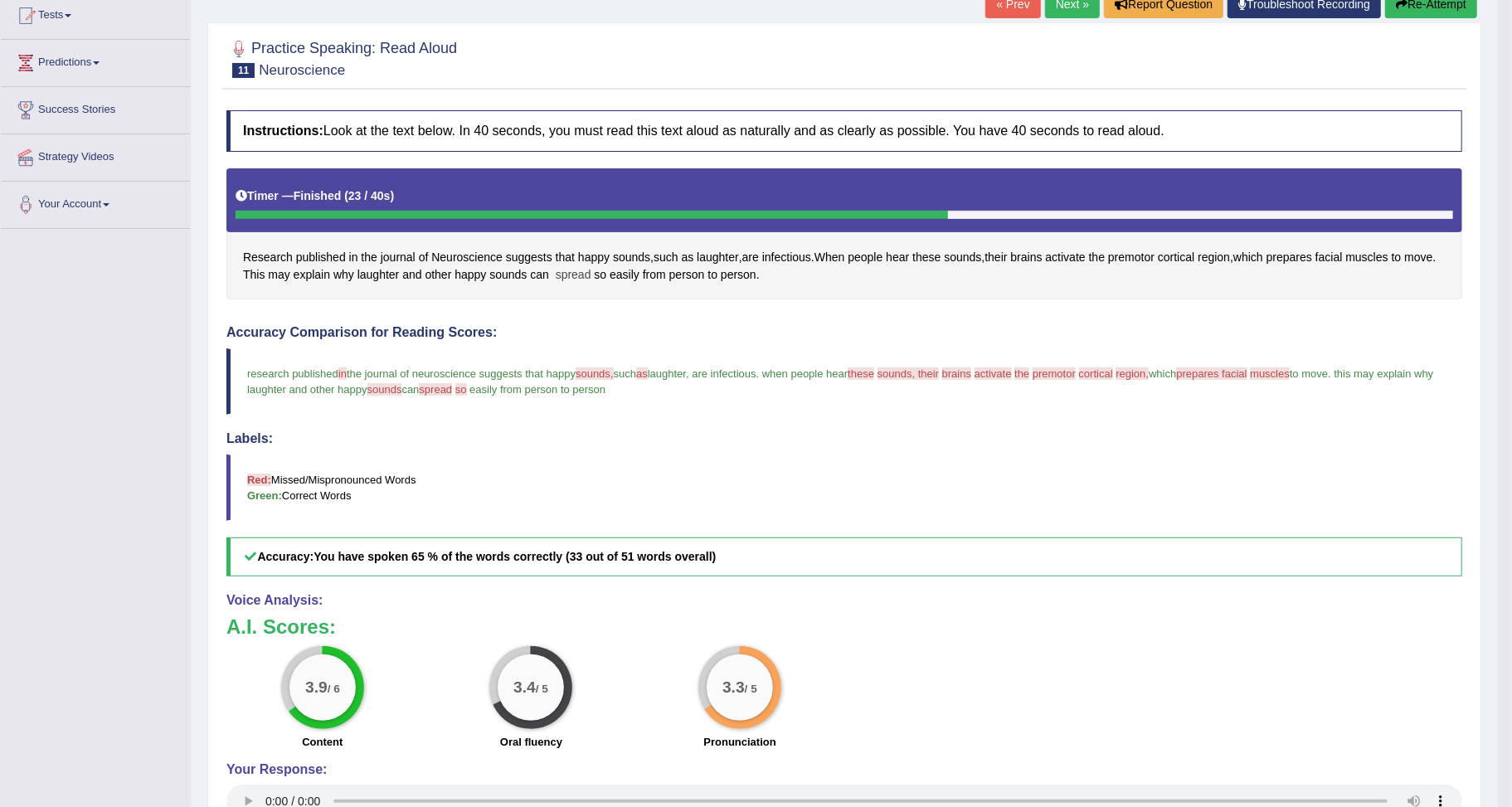
drag, startPoint x: 592, startPoint y: 279, endPoint x: 567, endPoint y: 282, distance: 25.2
click at [567, 282] on span "spread" at bounding box center [573, 275] width 36 height 18
click at [576, 275] on span "spread" at bounding box center [573, 275] width 36 height 18
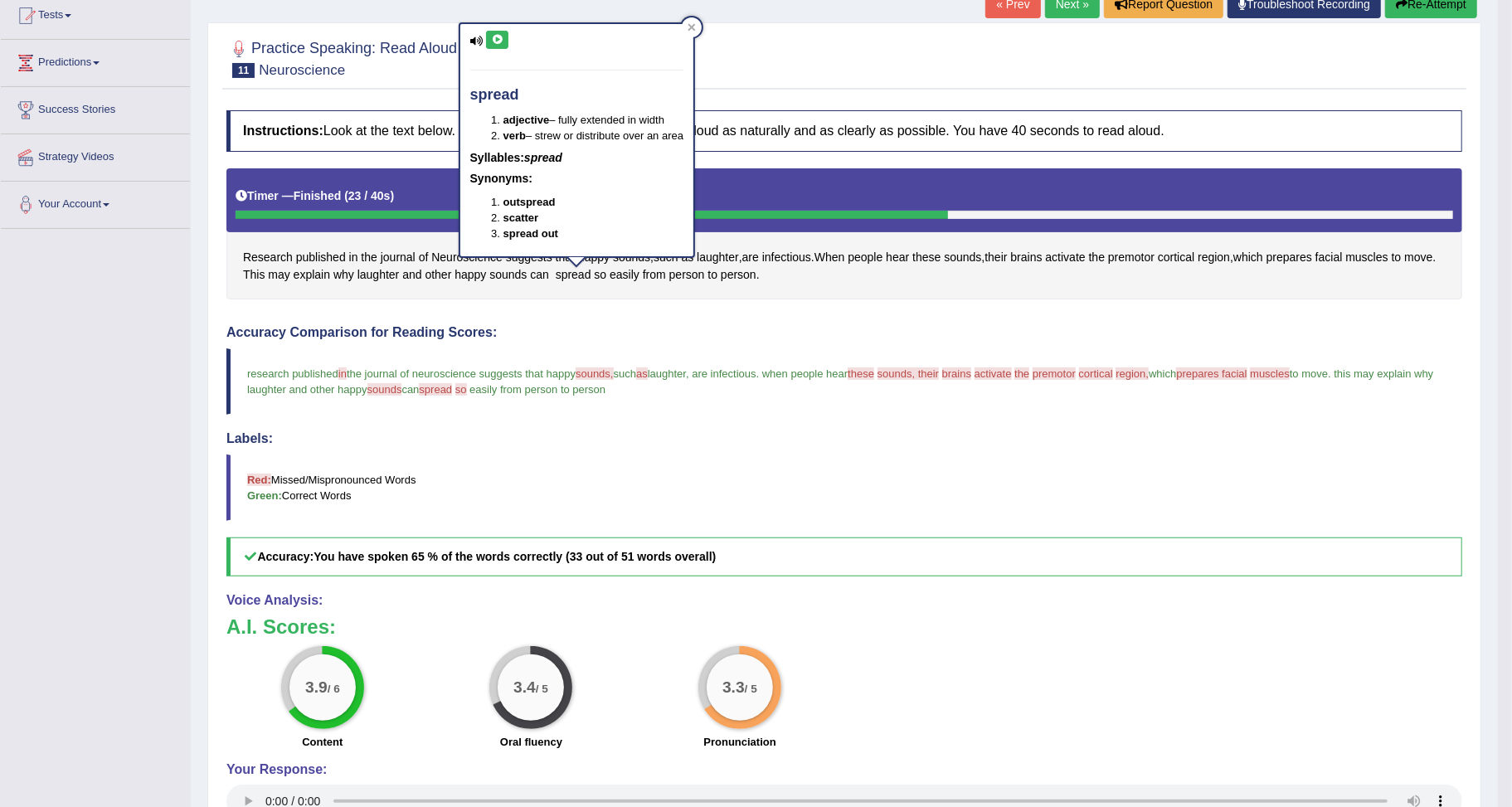
drag, startPoint x: 517, startPoint y: 83, endPoint x: 467, endPoint y: 92, distance: 50.8
click at [467, 92] on div "spread adjective – fully extended in width verb – strew or distribute over an a…" at bounding box center [577, 140] width 234 height 232
click at [486, 92] on h4 "spread" at bounding box center [577, 95] width 214 height 17
click at [699, 22] on div at bounding box center [692, 27] width 19 height 19
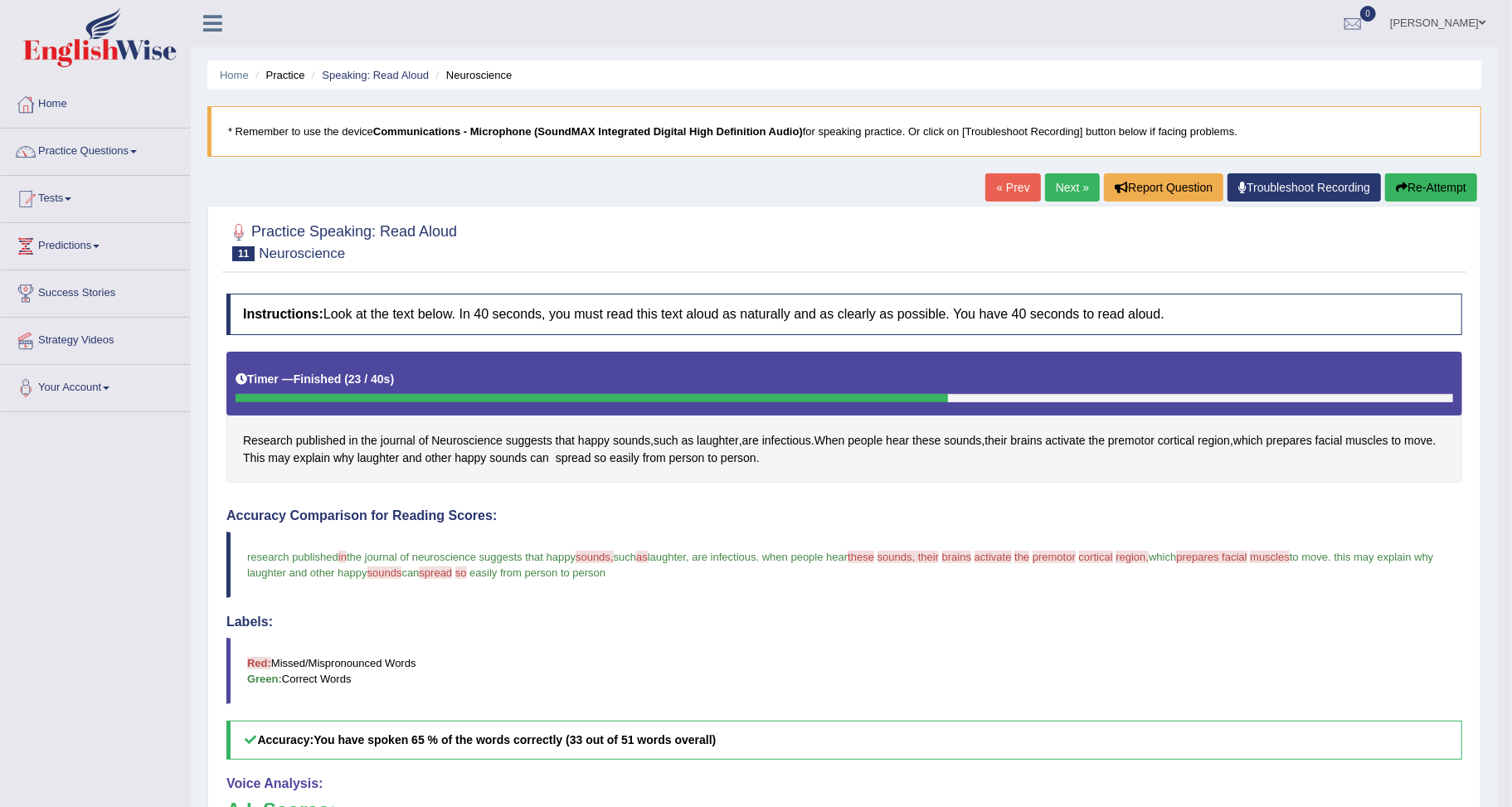
scroll to position [0, 0]
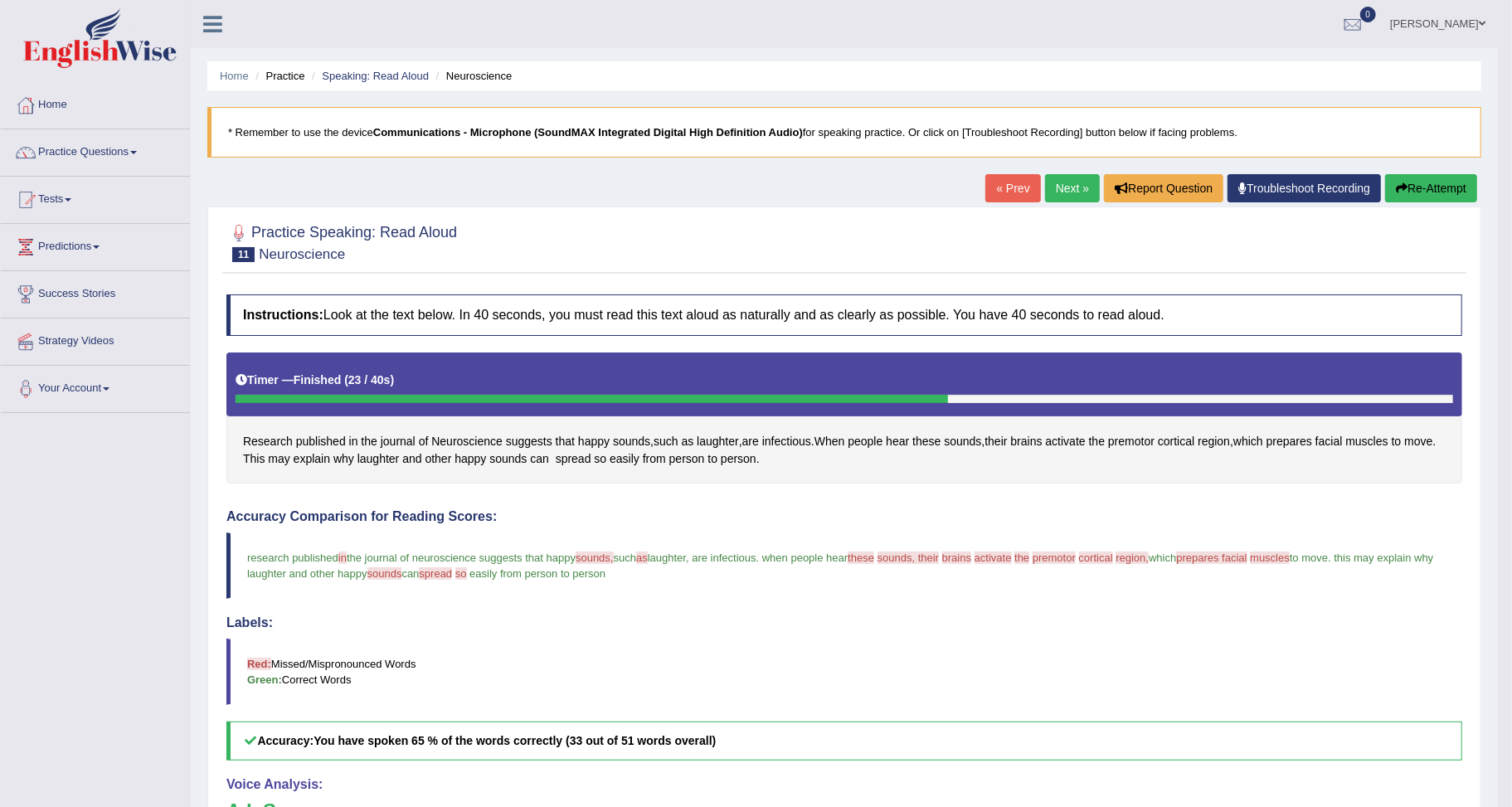
click at [1079, 185] on link "Next »" at bounding box center [1072, 188] width 54 height 28
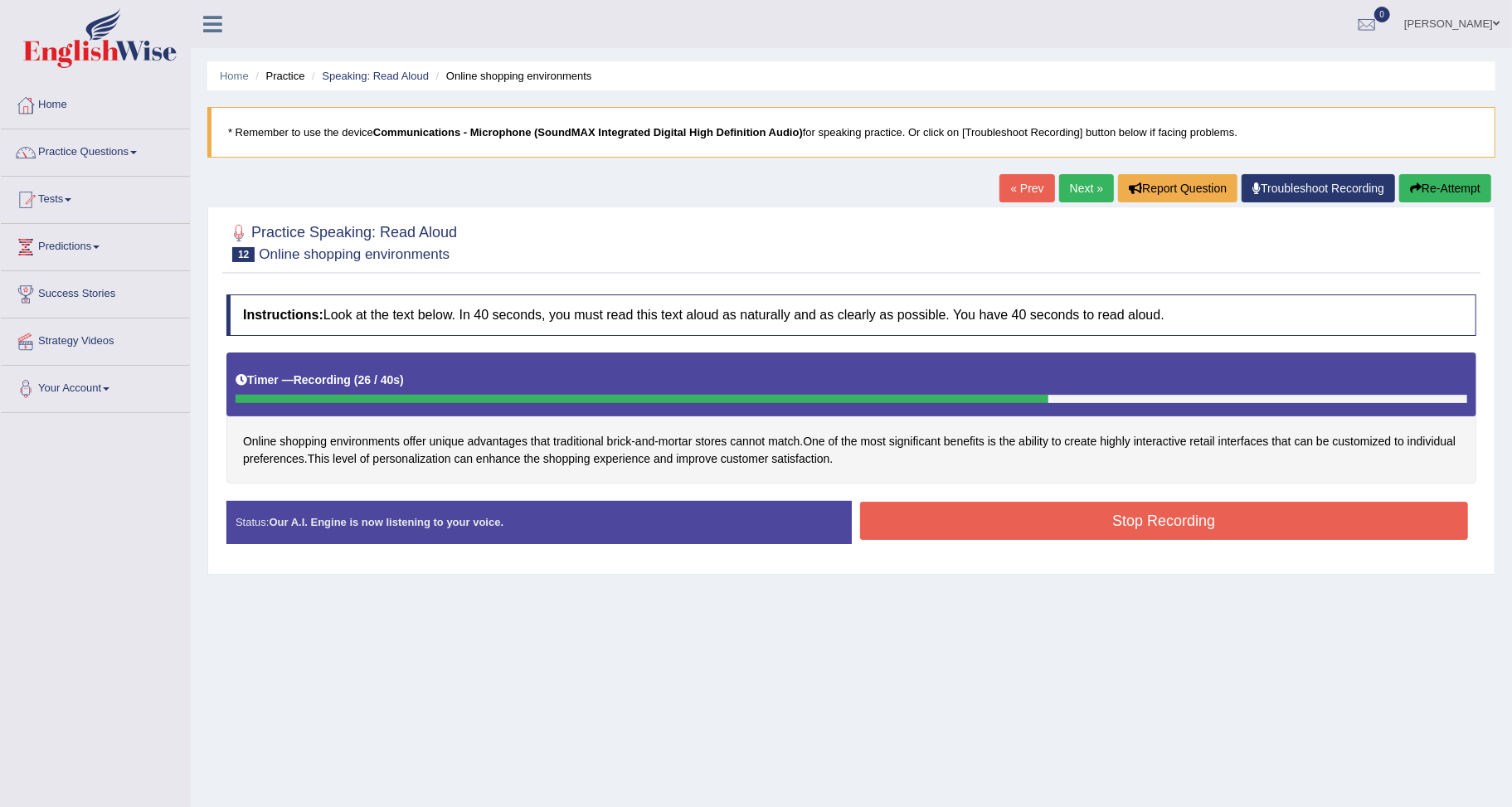
click at [922, 530] on button "Stop Recording" at bounding box center [1164, 520] width 608 height 38
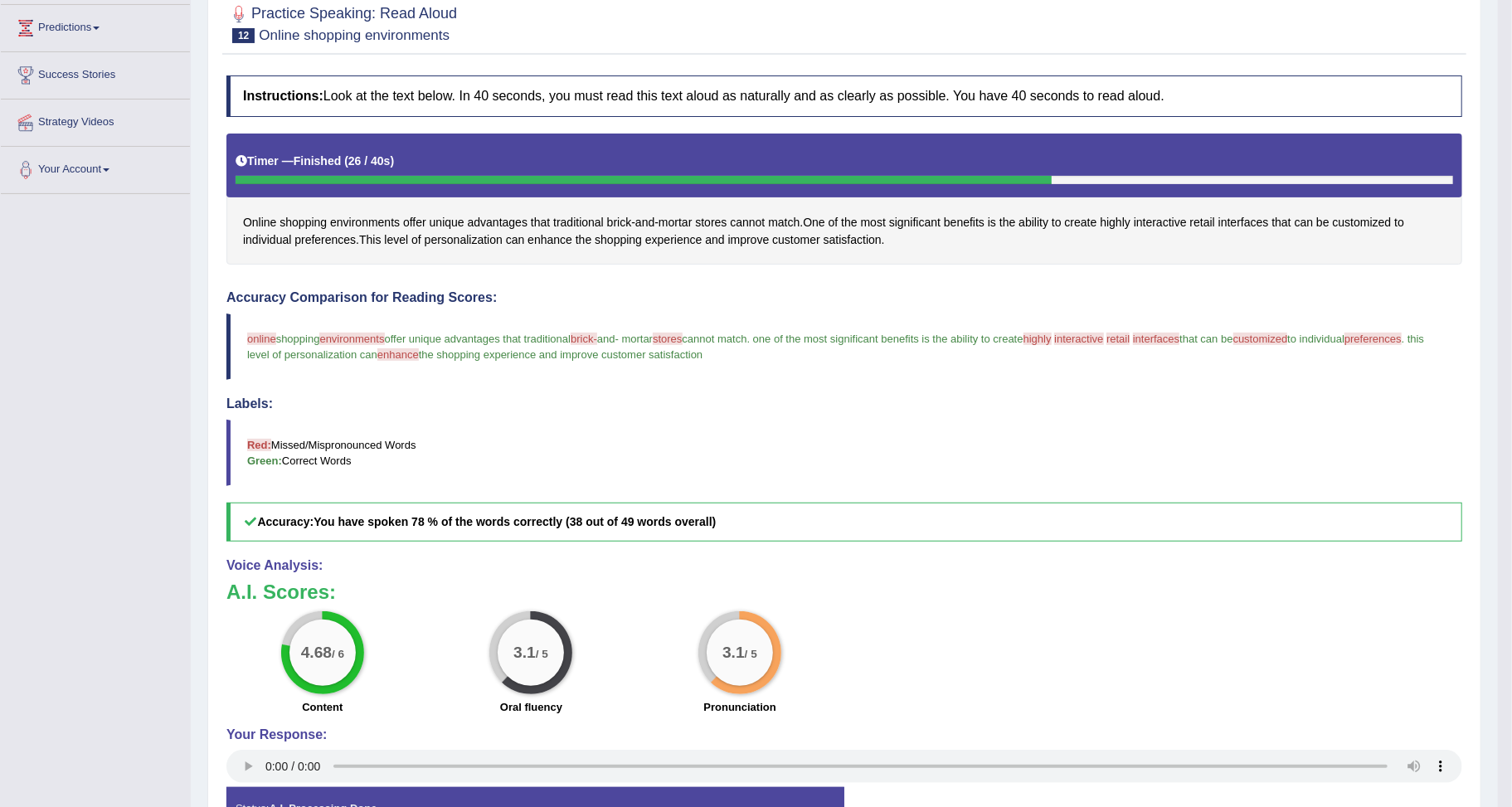
scroll to position [53, 0]
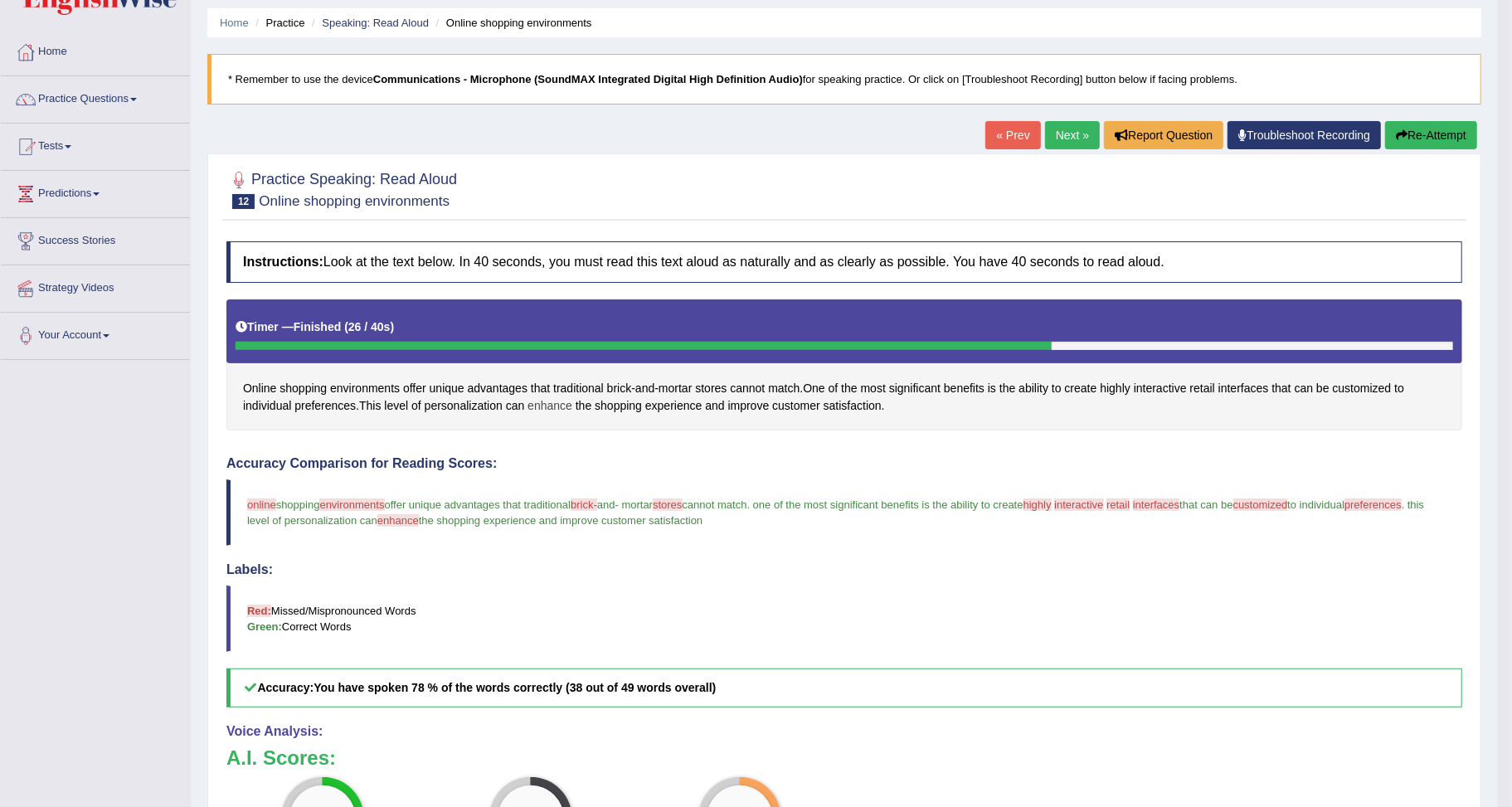
click at [552, 406] on span "enhance" at bounding box center [550, 406] width 45 height 18
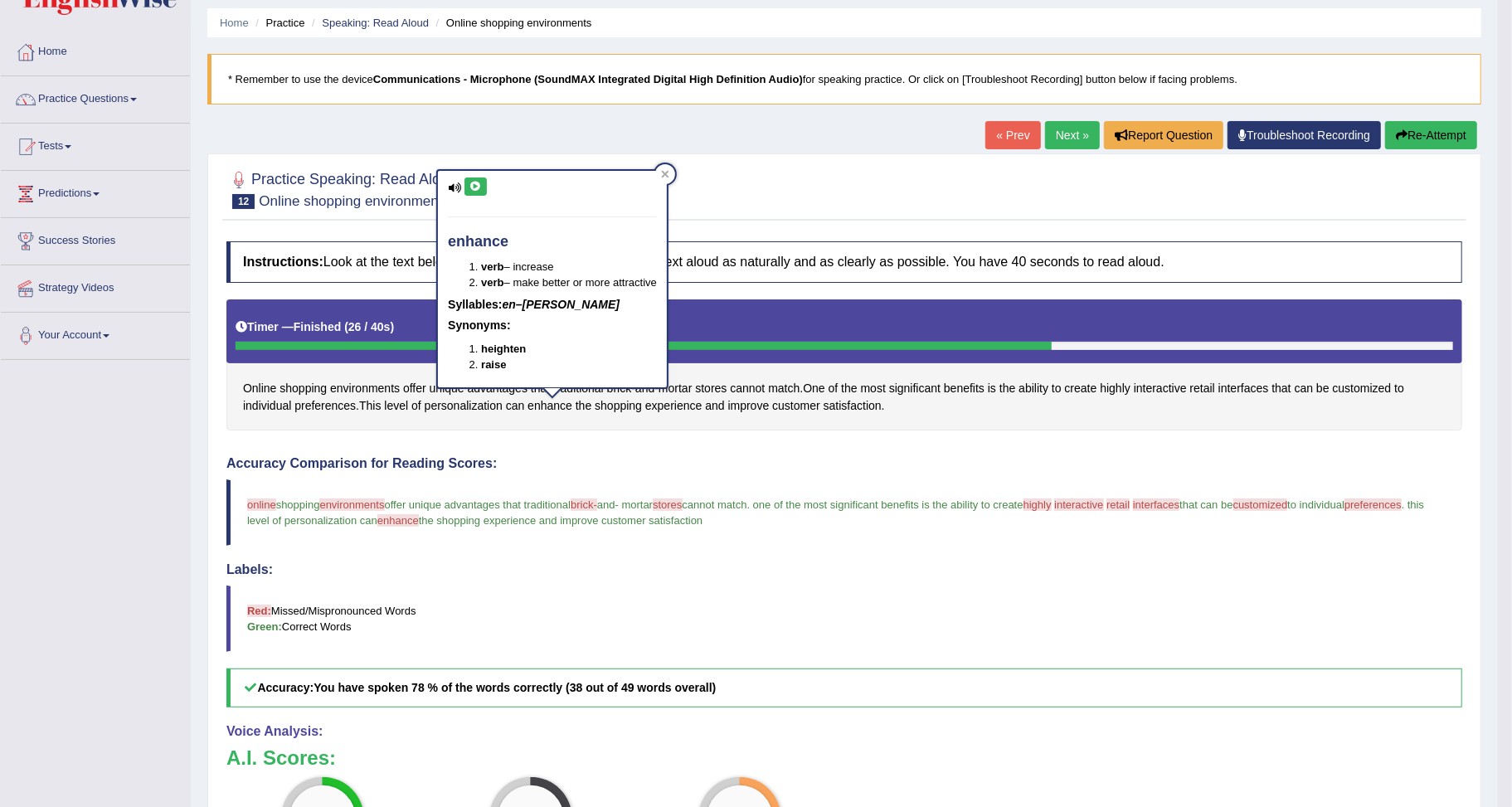
click at [478, 185] on icon at bounding box center [475, 187] width 13 height 10
click at [474, 182] on icon at bounding box center [475, 187] width 13 height 10
click at [909, 547] on div "Accuracy Comparison for Reading Scores: online unlike shopping environments env…" at bounding box center [844, 581] width 1236 height 252
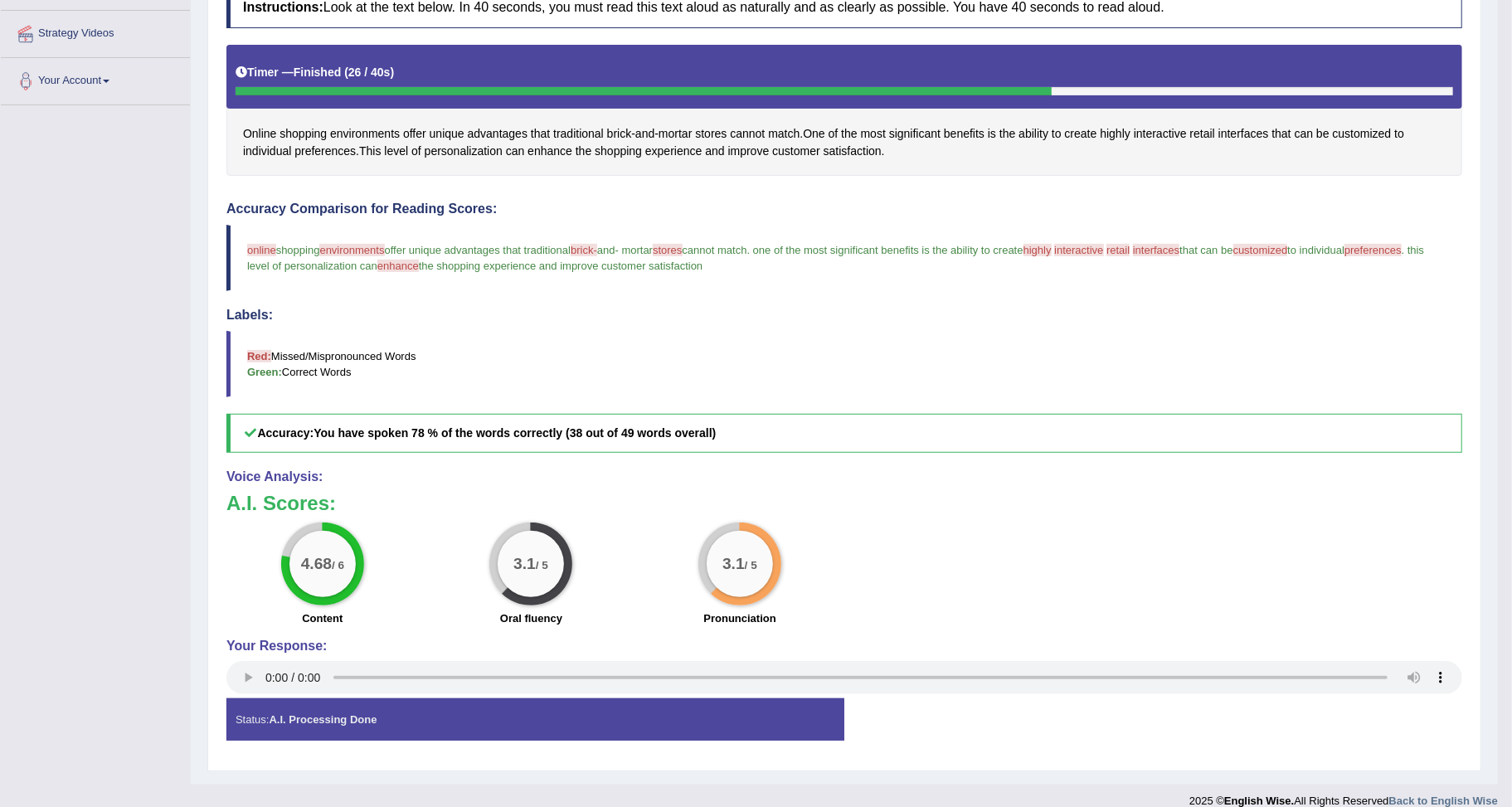
scroll to position [330, 0]
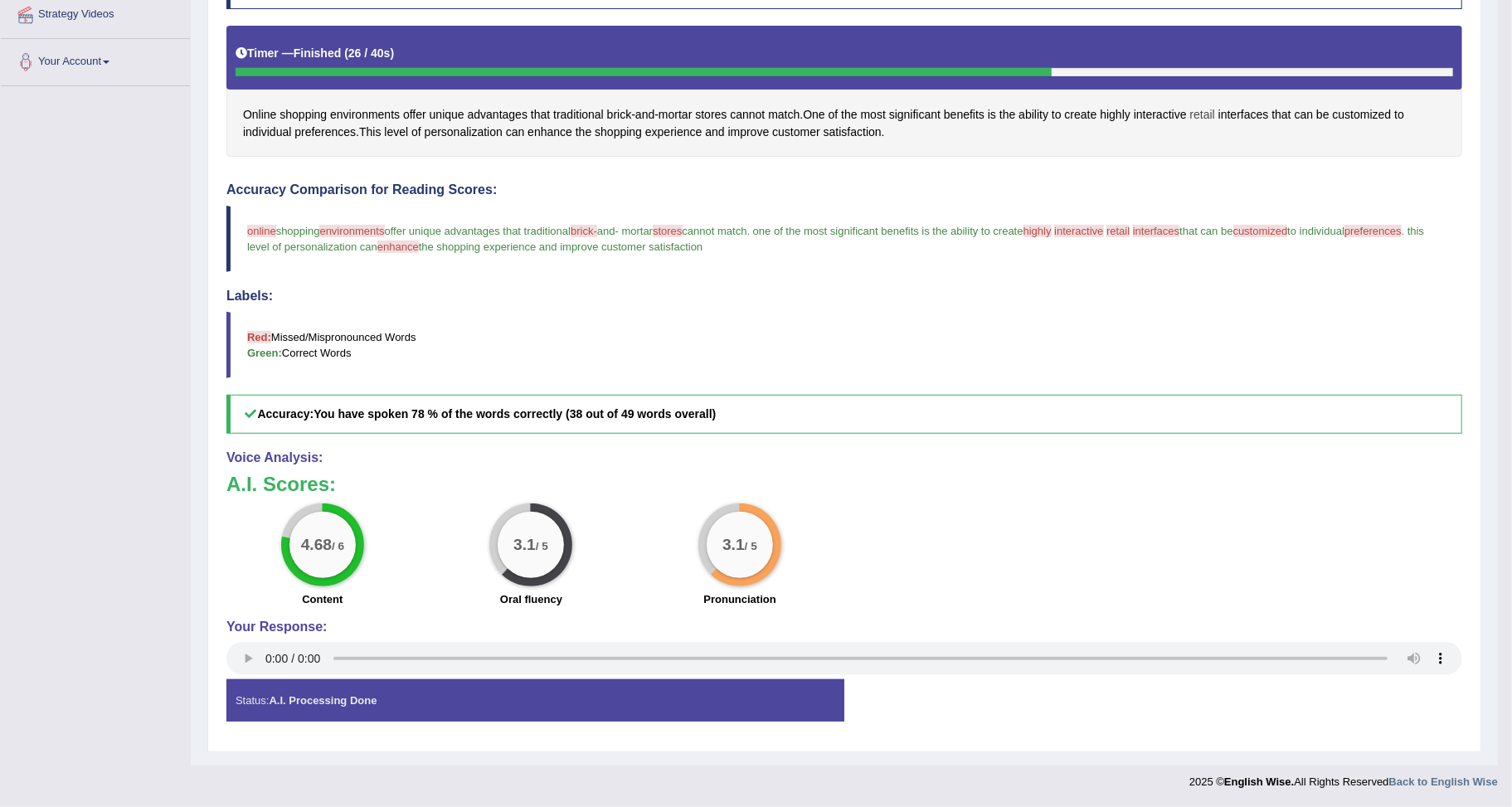
click at [1211, 113] on span "retail" at bounding box center [1203, 115] width 25 height 18
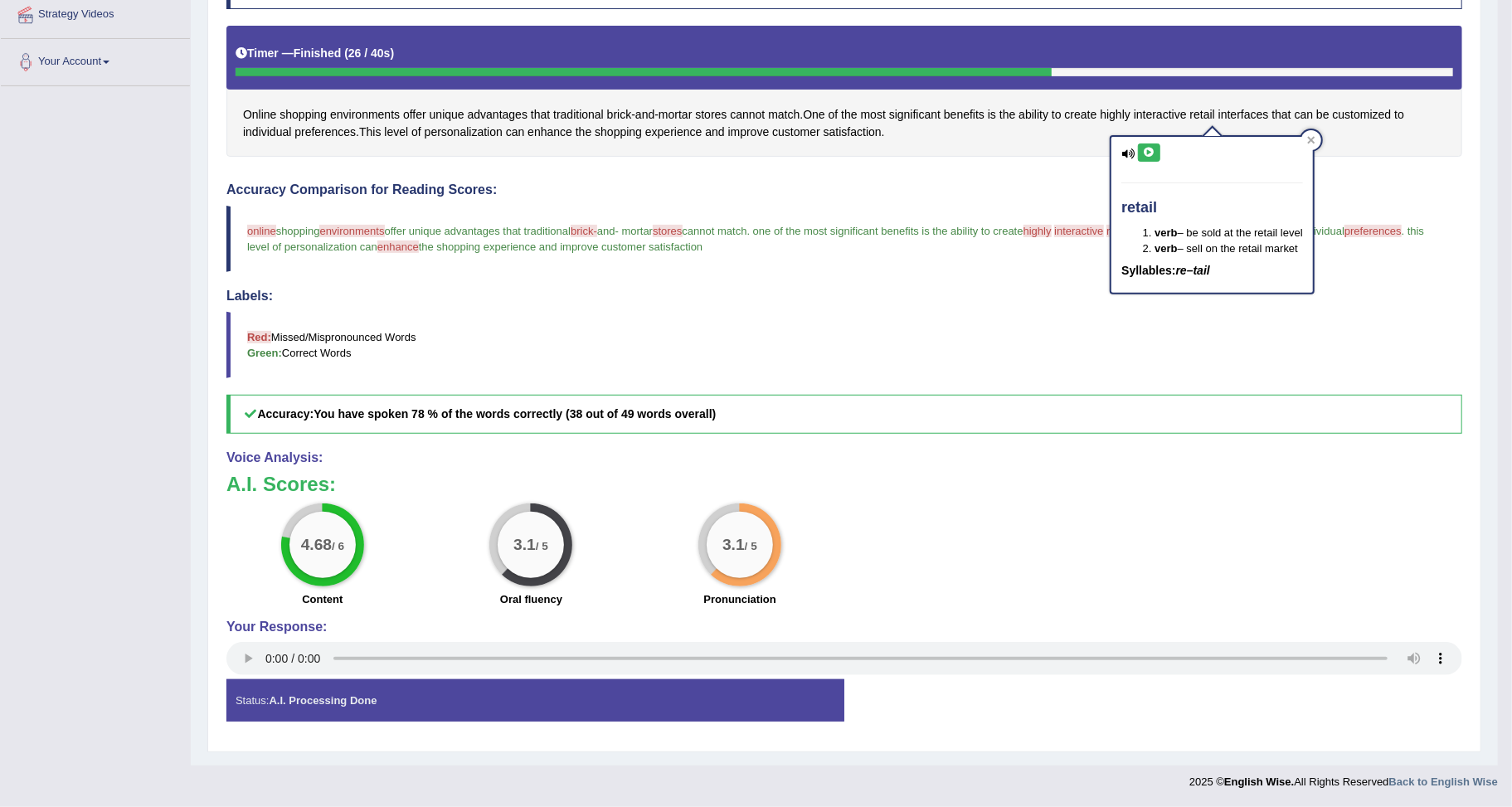
click at [1147, 150] on icon at bounding box center [1149, 153] width 13 height 10
click at [1147, 148] on icon at bounding box center [1149, 153] width 13 height 10
click at [1056, 360] on blockquote "Red: Missed/Mispronounced Words Green: Correct Words" at bounding box center [844, 345] width 1236 height 66
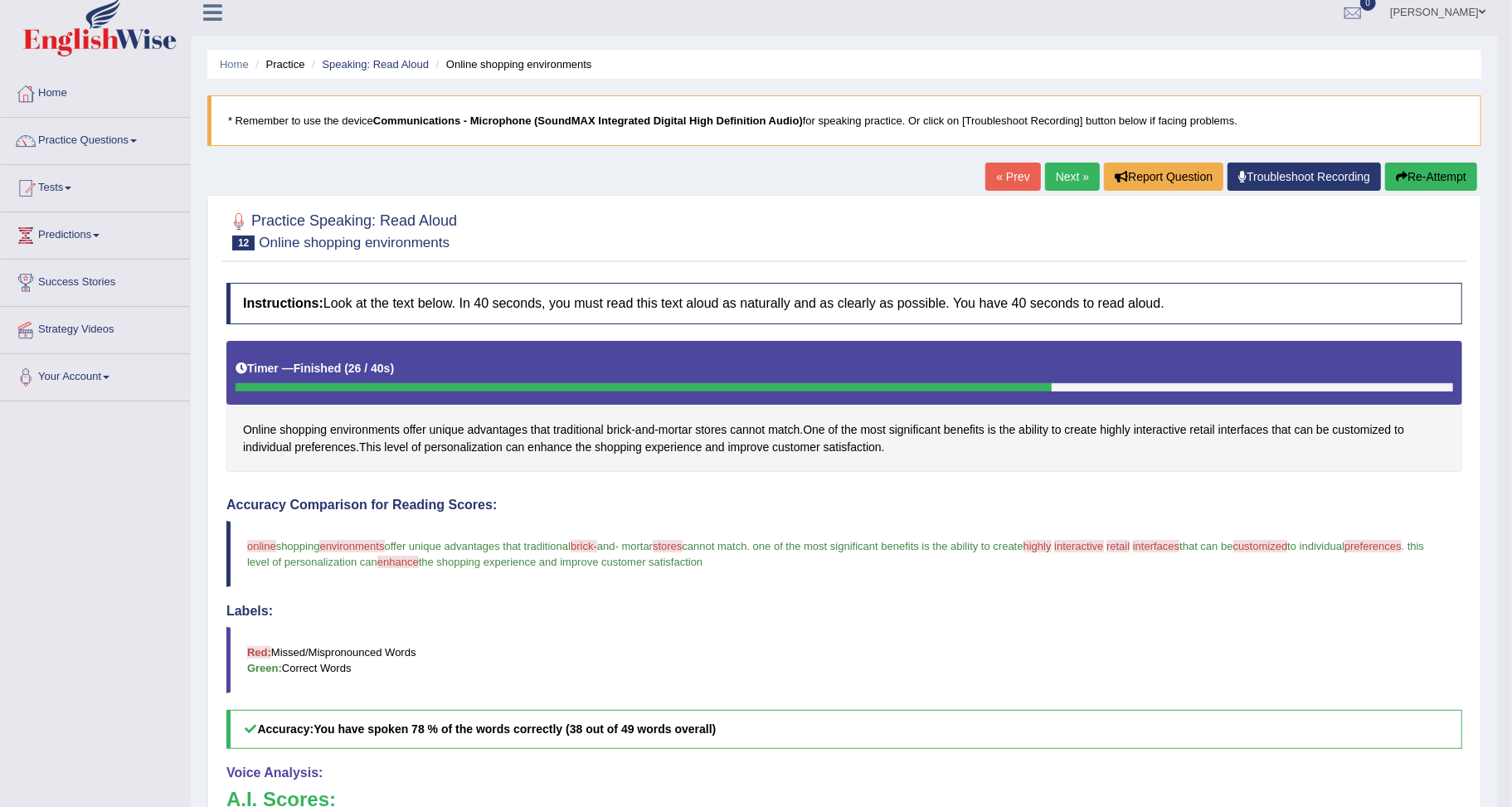
scroll to position [0, 0]
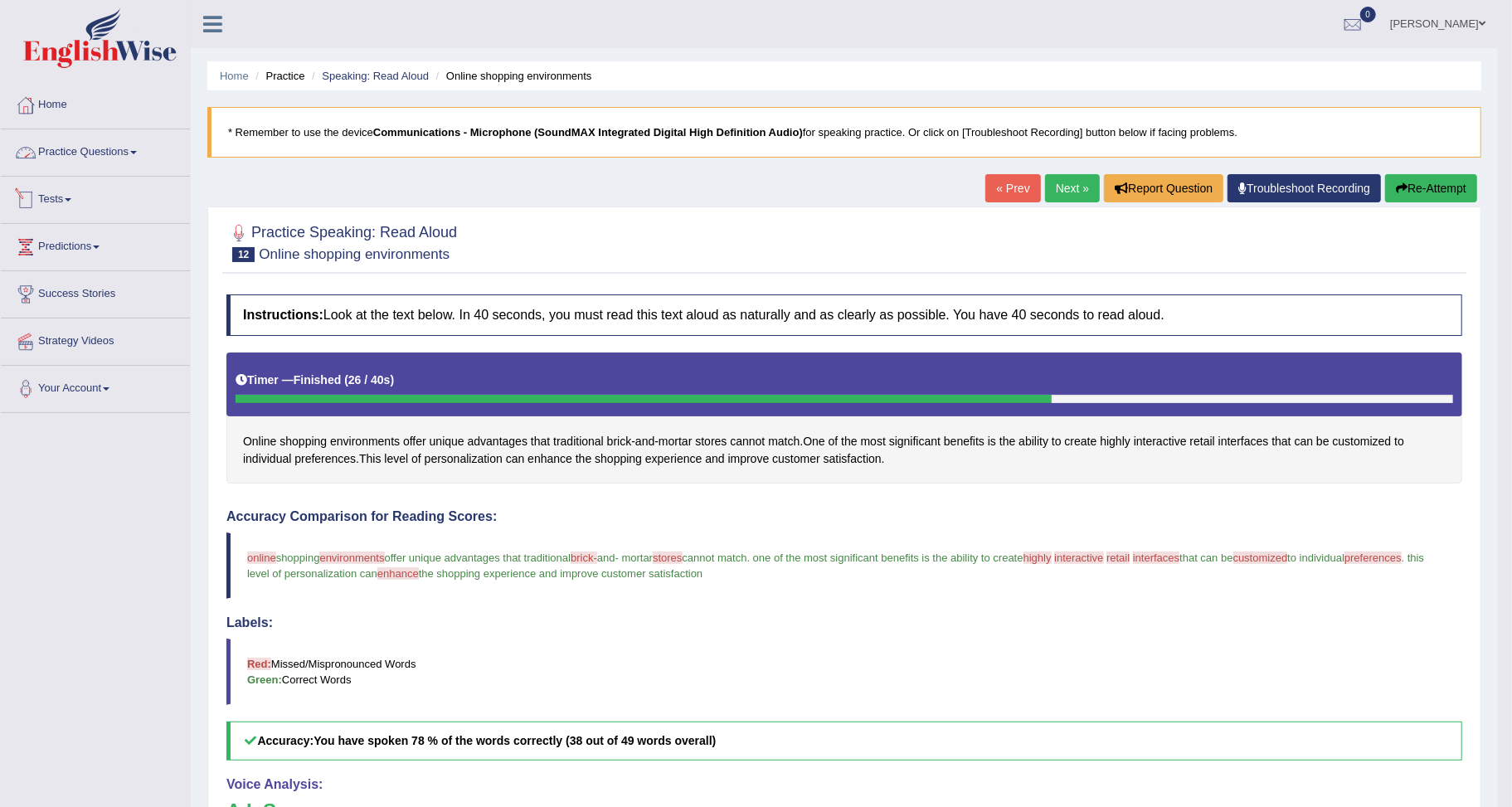
click at [87, 154] on link "Practice Questions" at bounding box center [95, 150] width 189 height 42
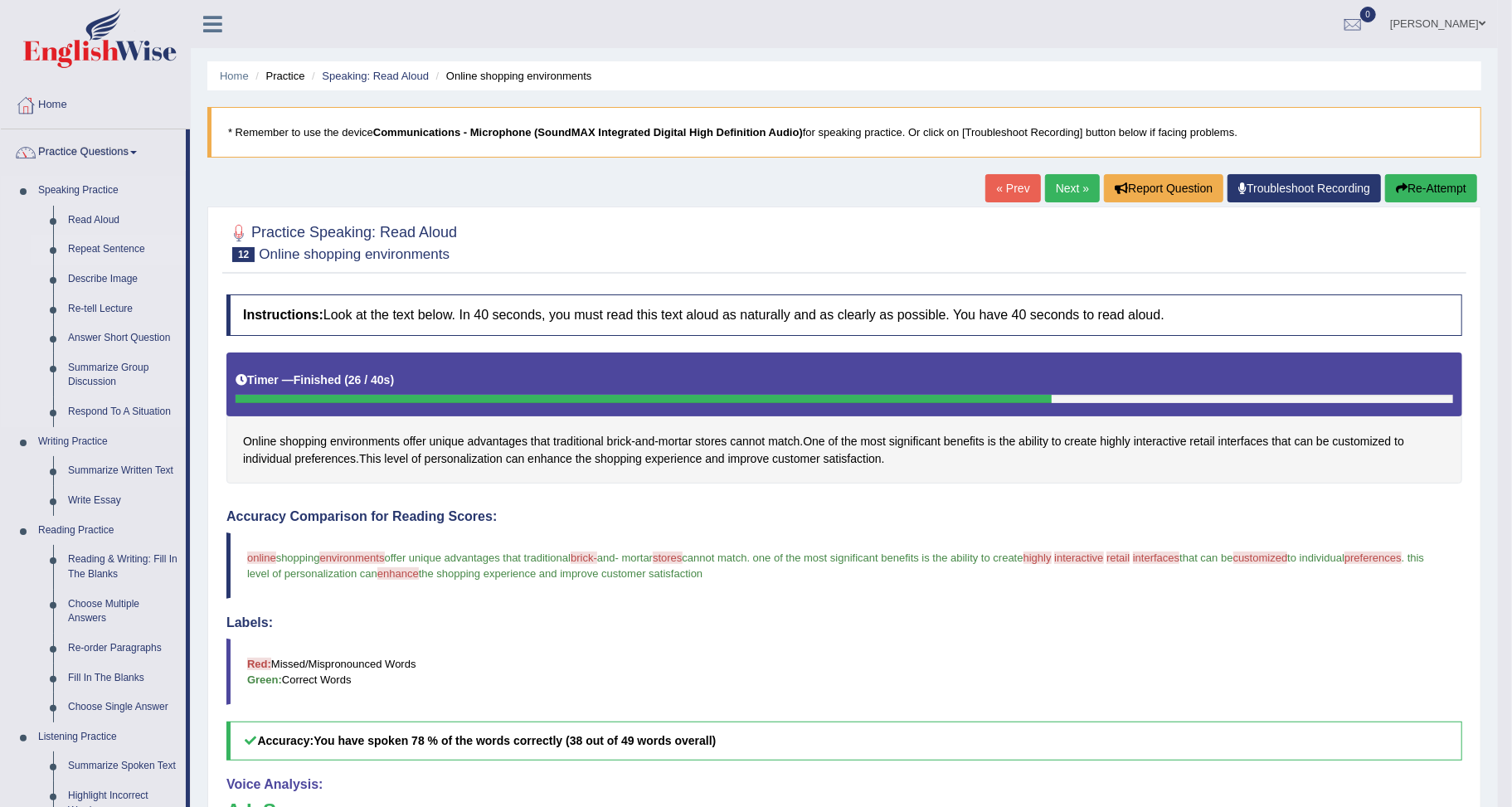
click at [122, 247] on link "Repeat Sentence" at bounding box center [122, 250] width 125 height 30
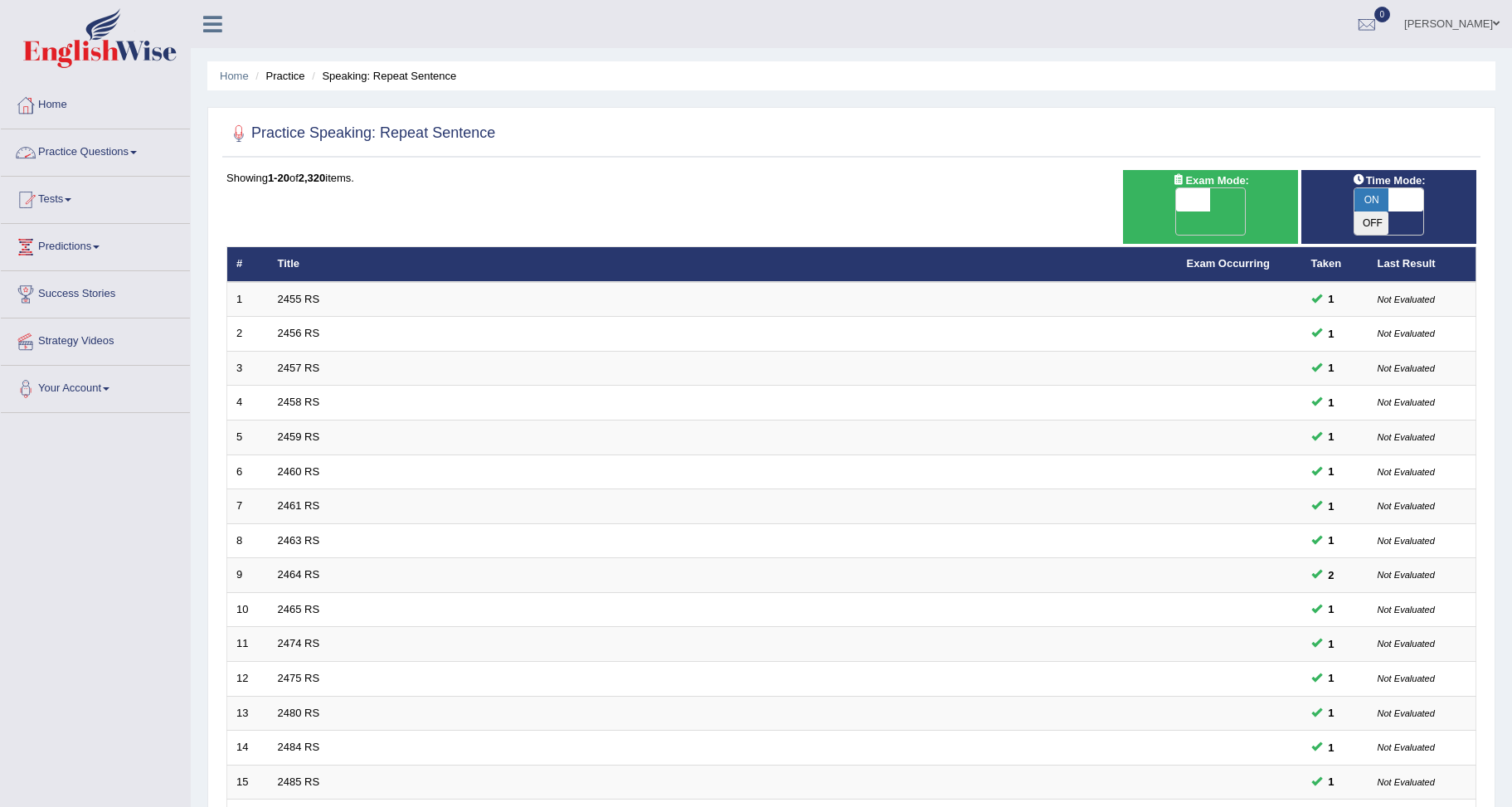
click at [110, 145] on link "Practice Questions" at bounding box center [95, 150] width 189 height 42
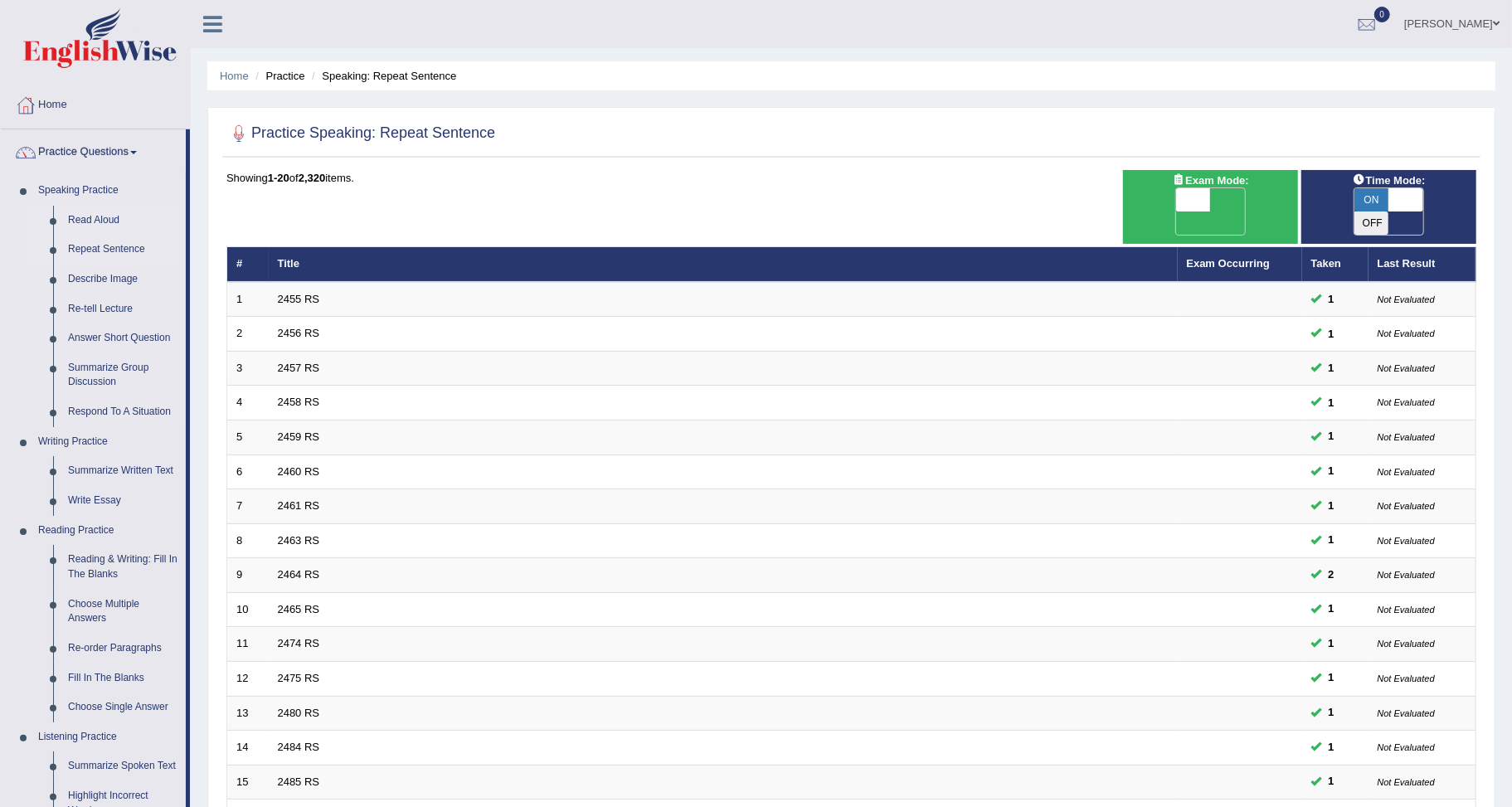
click at [93, 218] on link "Read Aloud" at bounding box center [122, 221] width 125 height 30
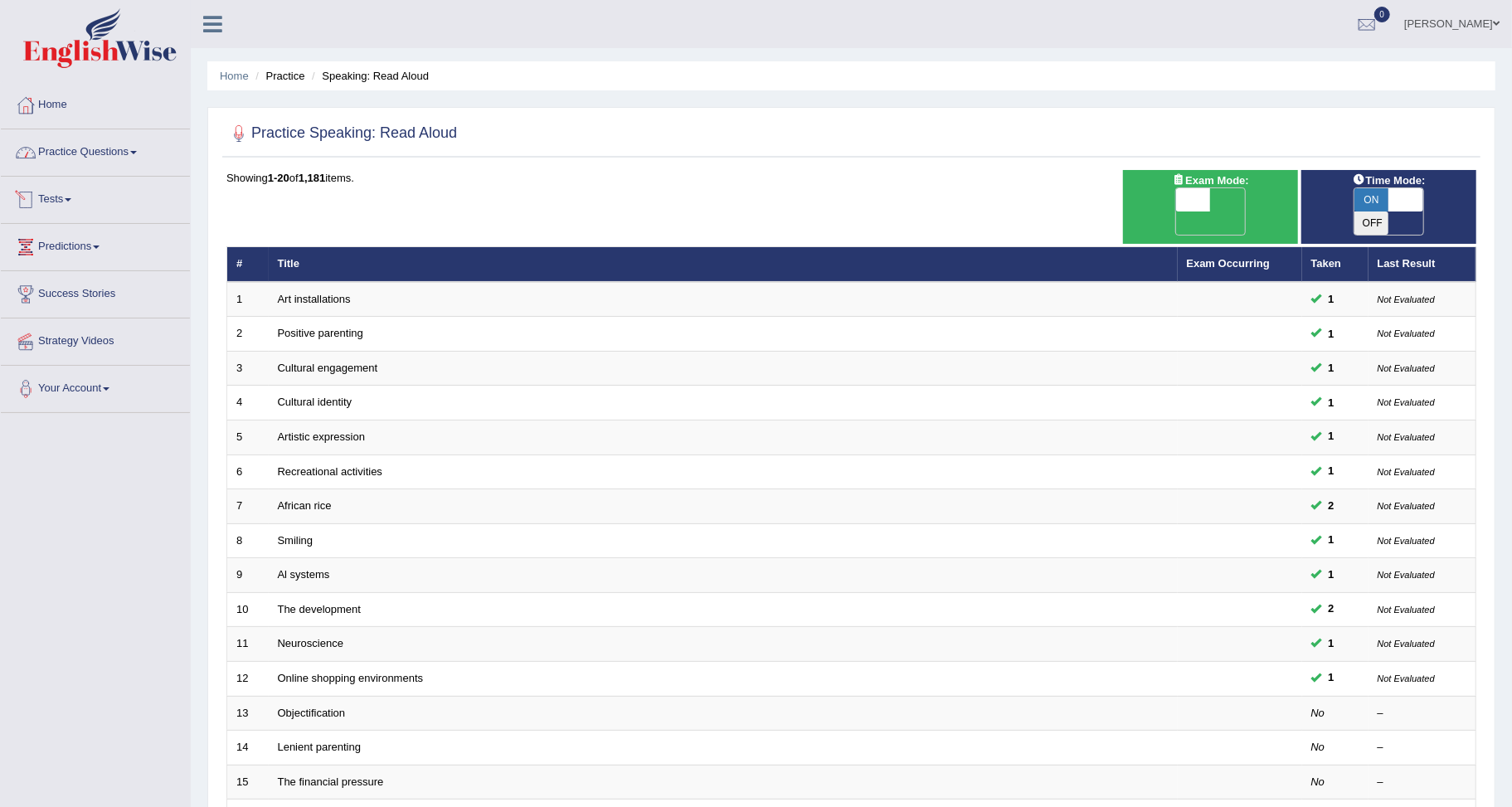
click at [71, 148] on link "Practice Questions" at bounding box center [95, 150] width 189 height 42
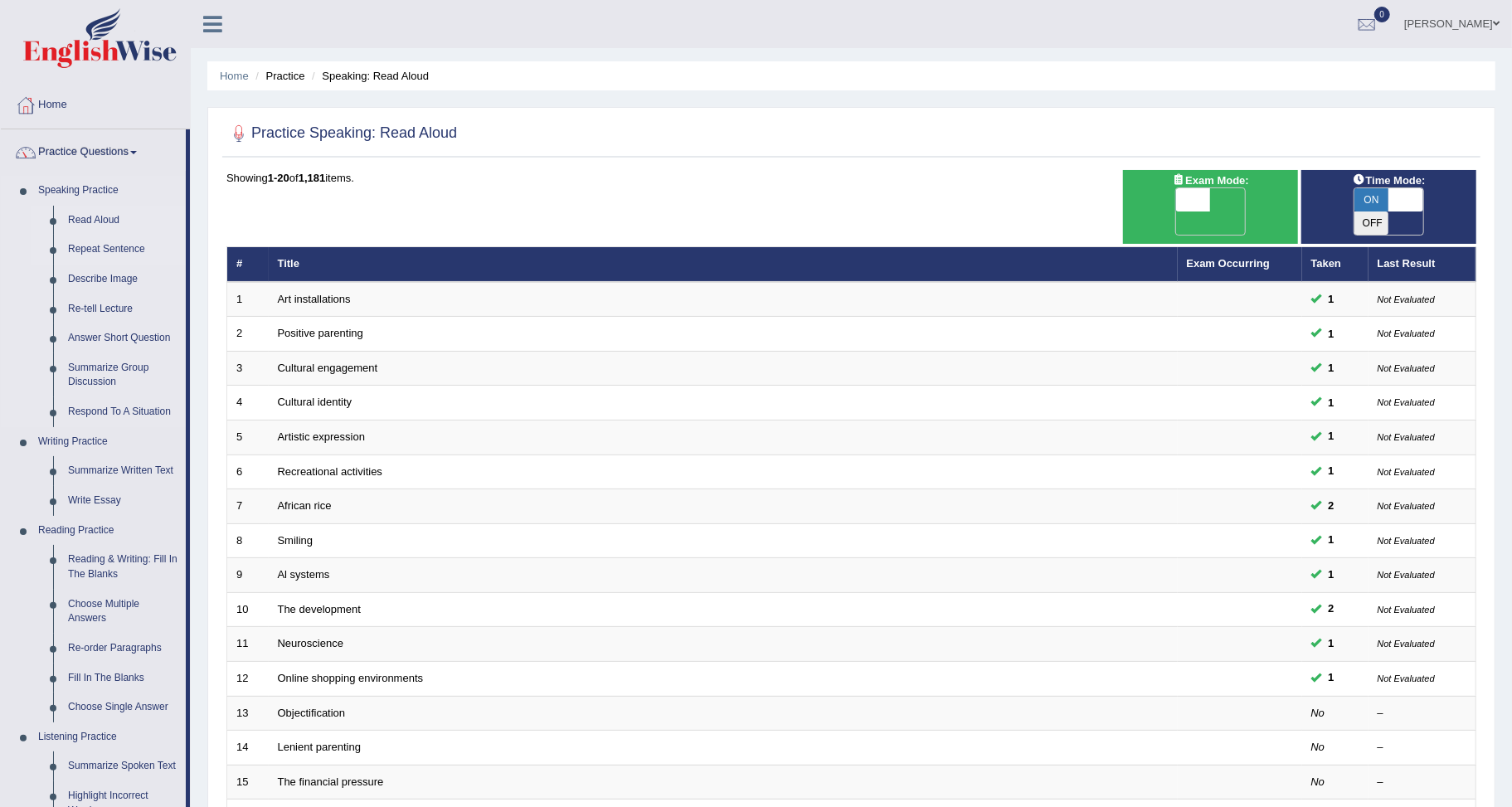
click at [112, 243] on link "Repeat Sentence" at bounding box center [122, 250] width 125 height 30
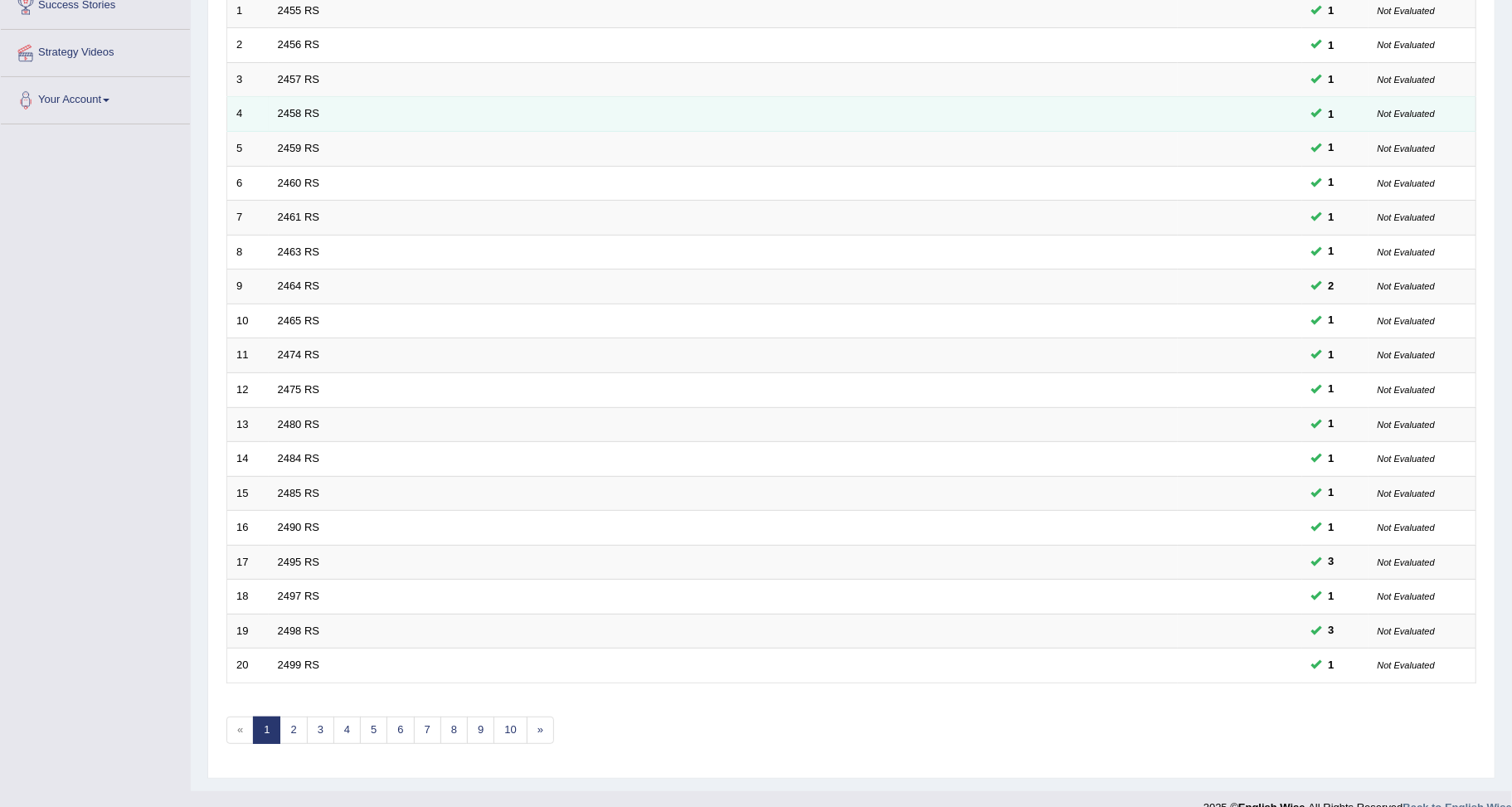
scroll to position [293, 0]
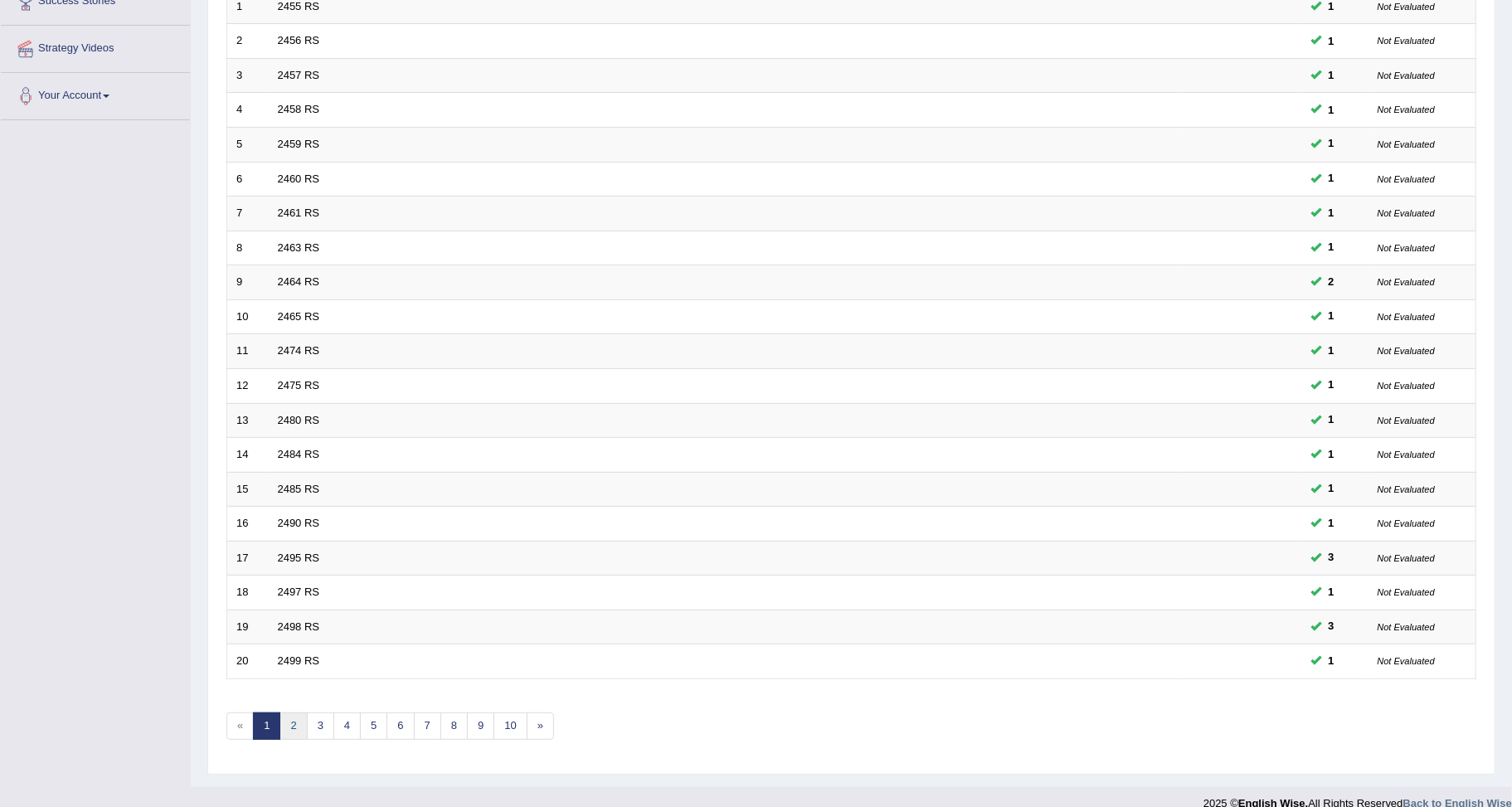
click at [292, 713] on link "2" at bounding box center [293, 726] width 27 height 27
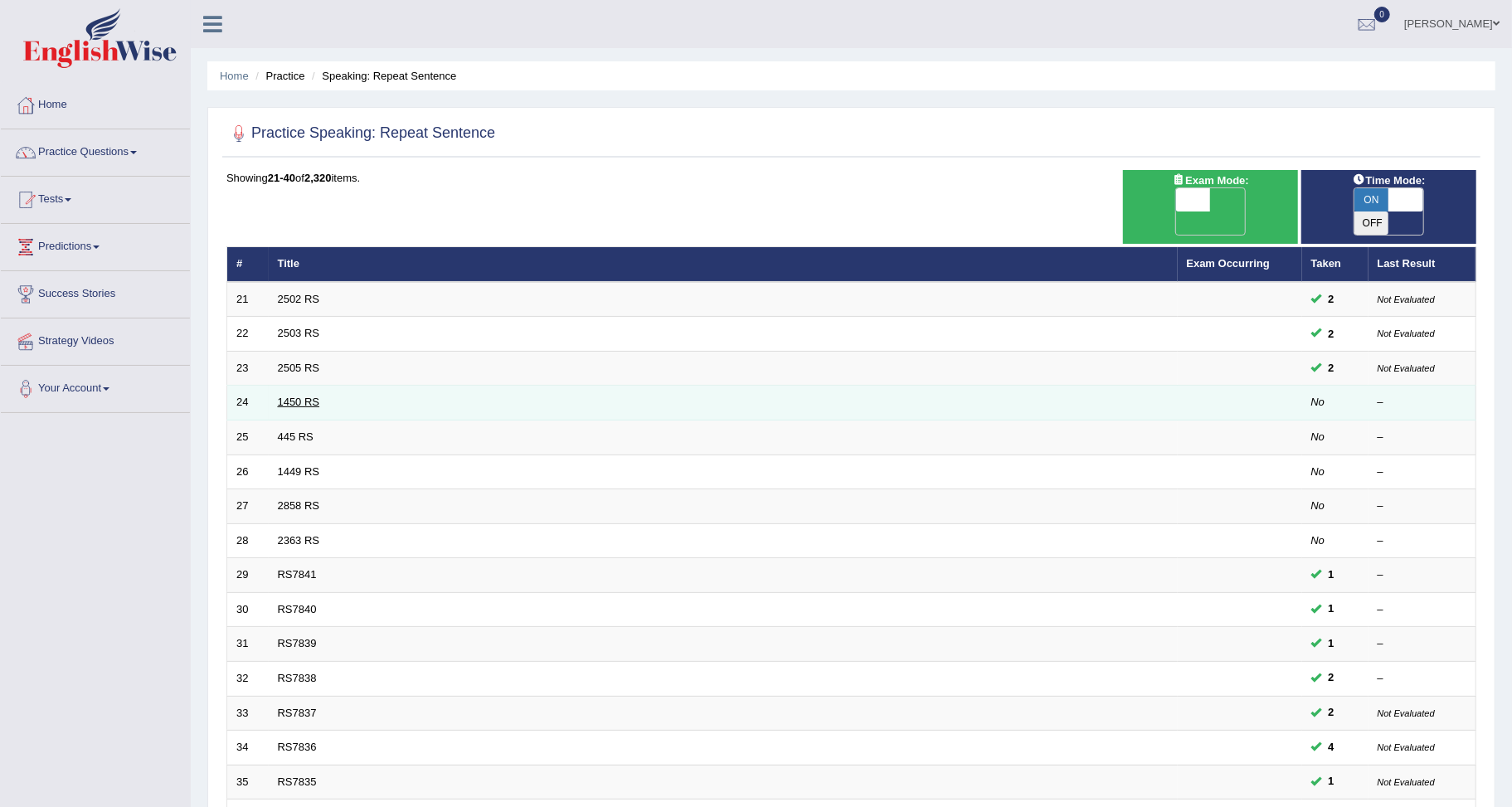
click at [292, 396] on link "1450 RS" at bounding box center [299, 402] width 43 height 13
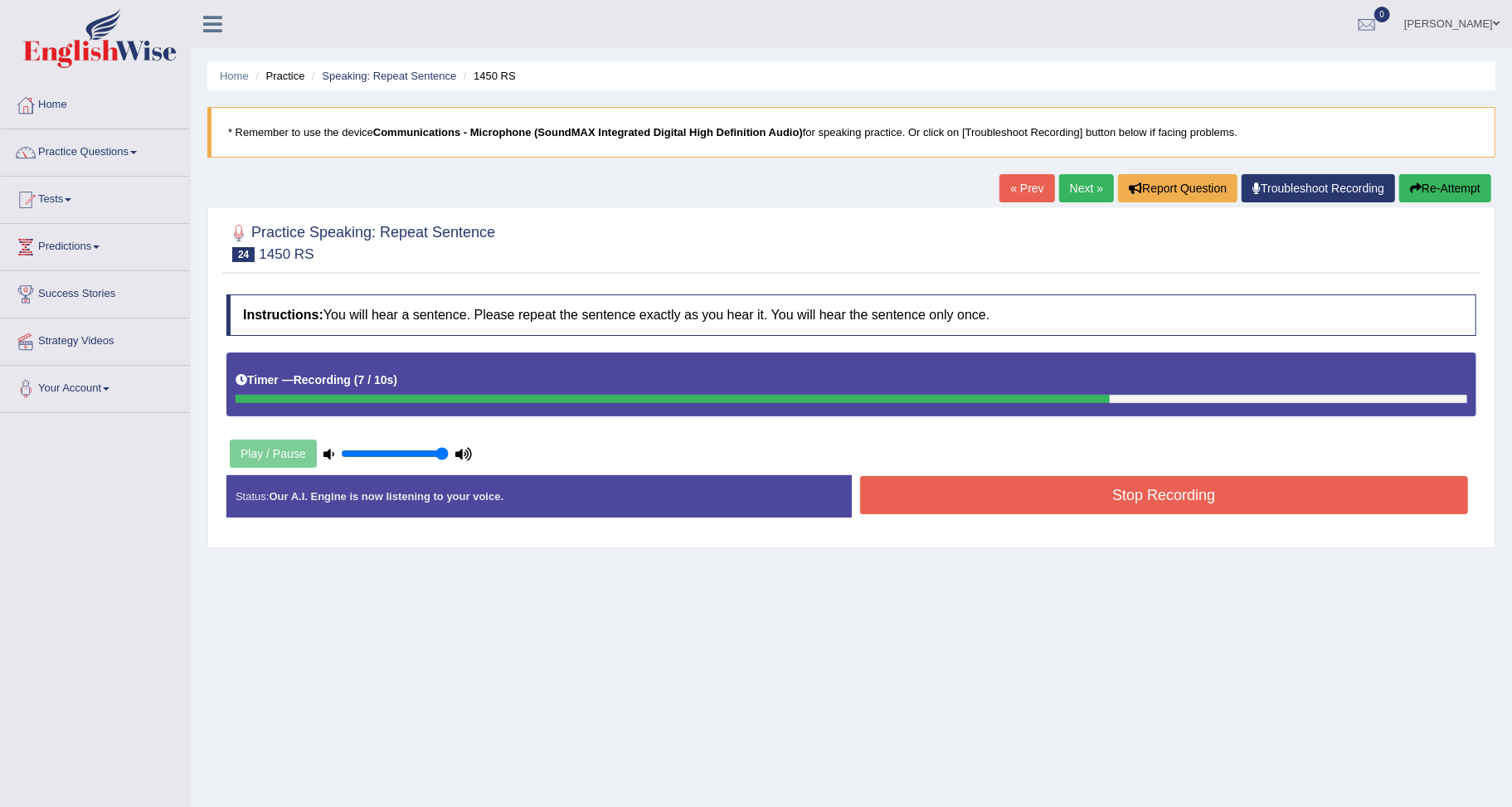
click at [951, 501] on button "Stop Recording" at bounding box center [1164, 495] width 608 height 38
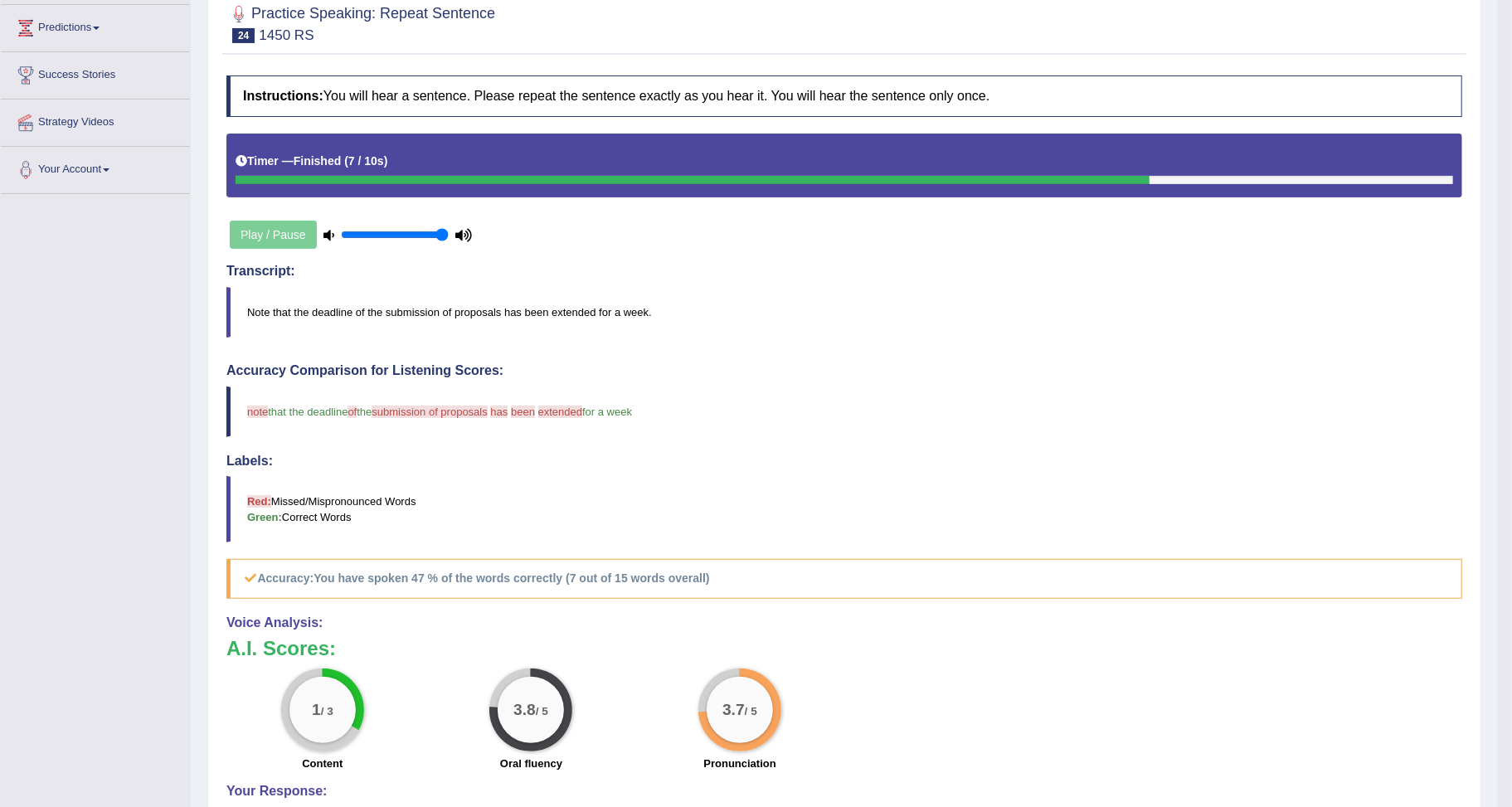
scroll to position [92, 0]
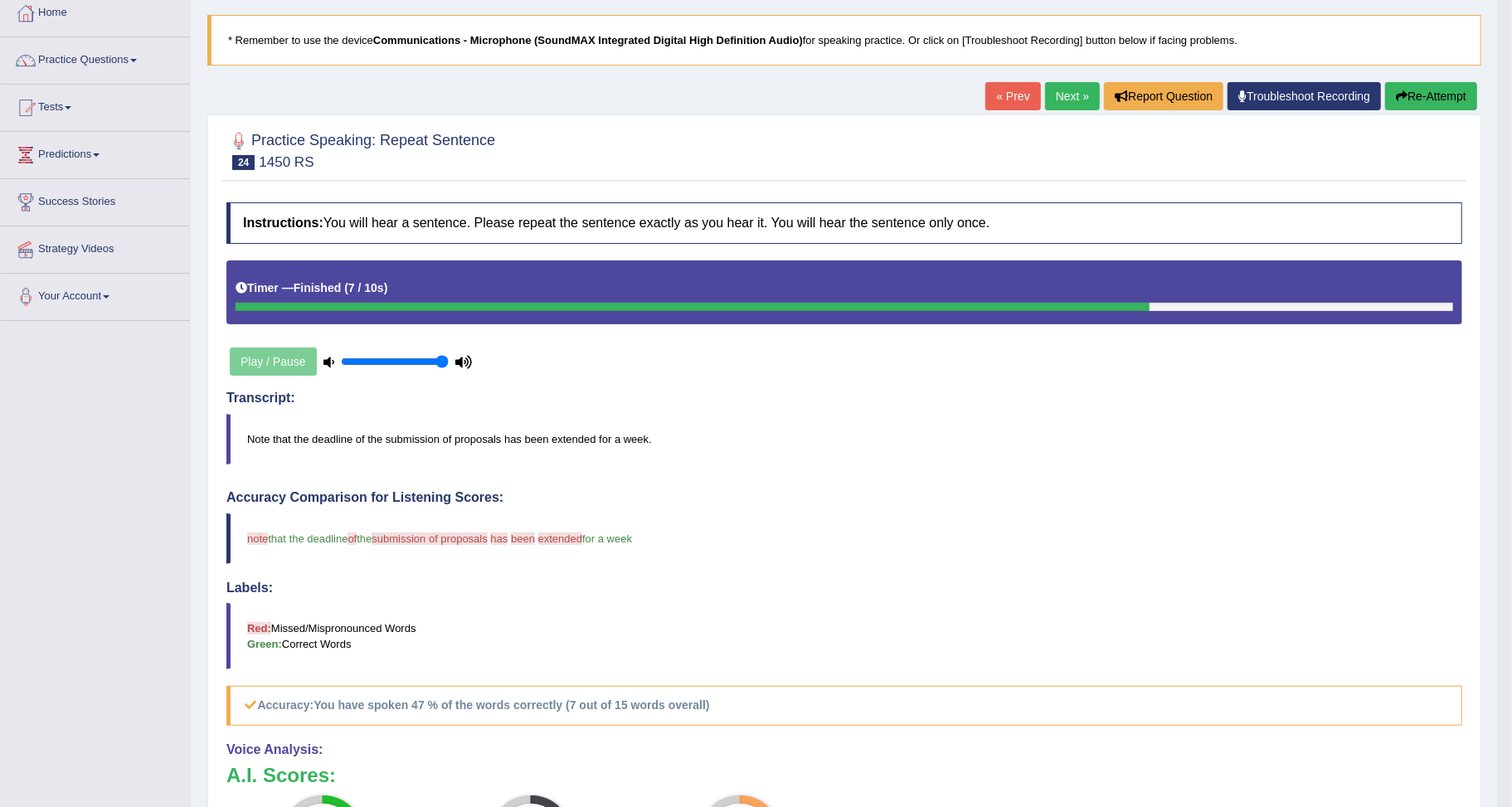
click at [1448, 91] on button "Re-Attempt" at bounding box center [1430, 95] width 92 height 28
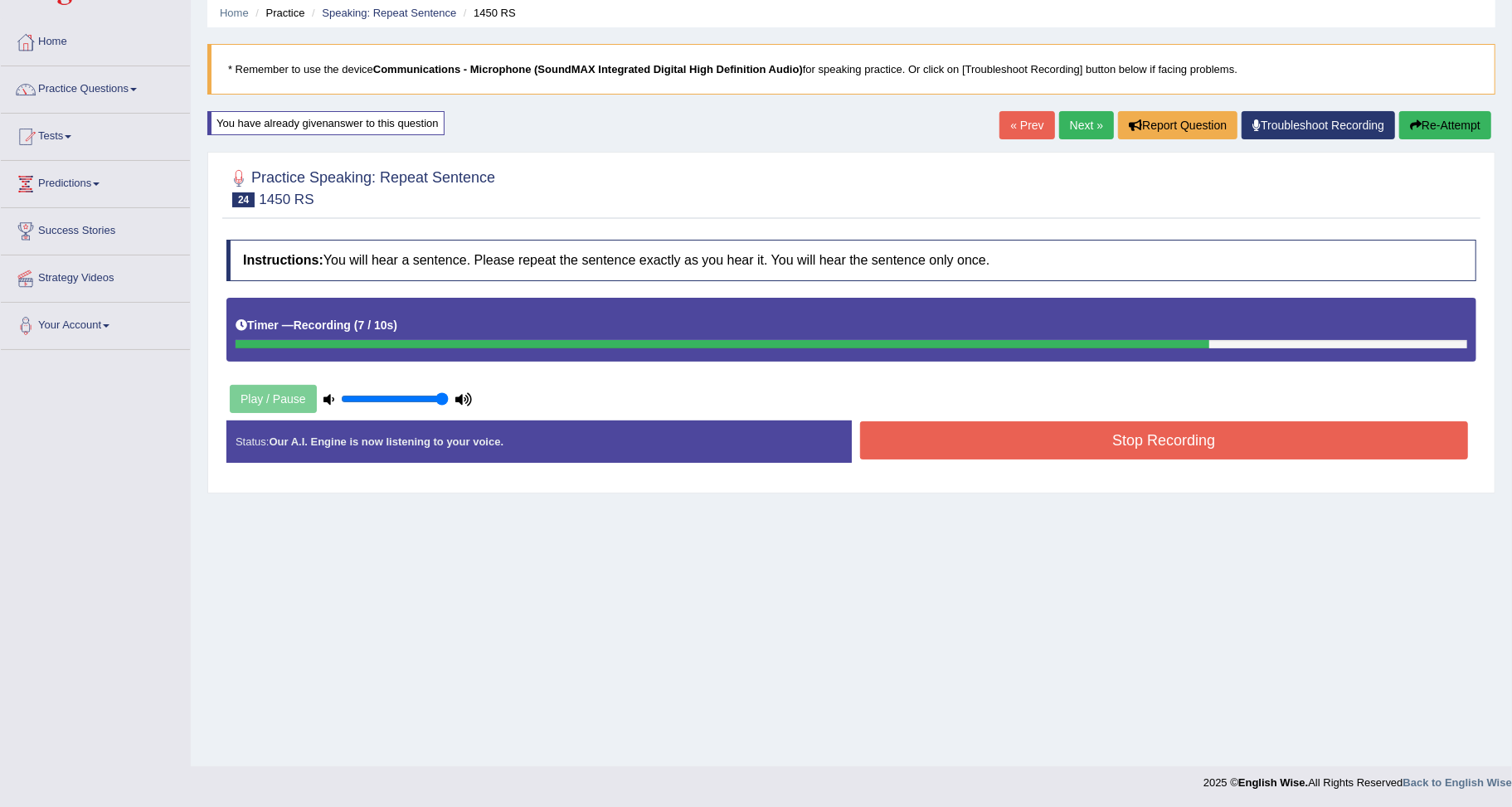
click at [1068, 436] on button "Stop Recording" at bounding box center [1164, 440] width 608 height 38
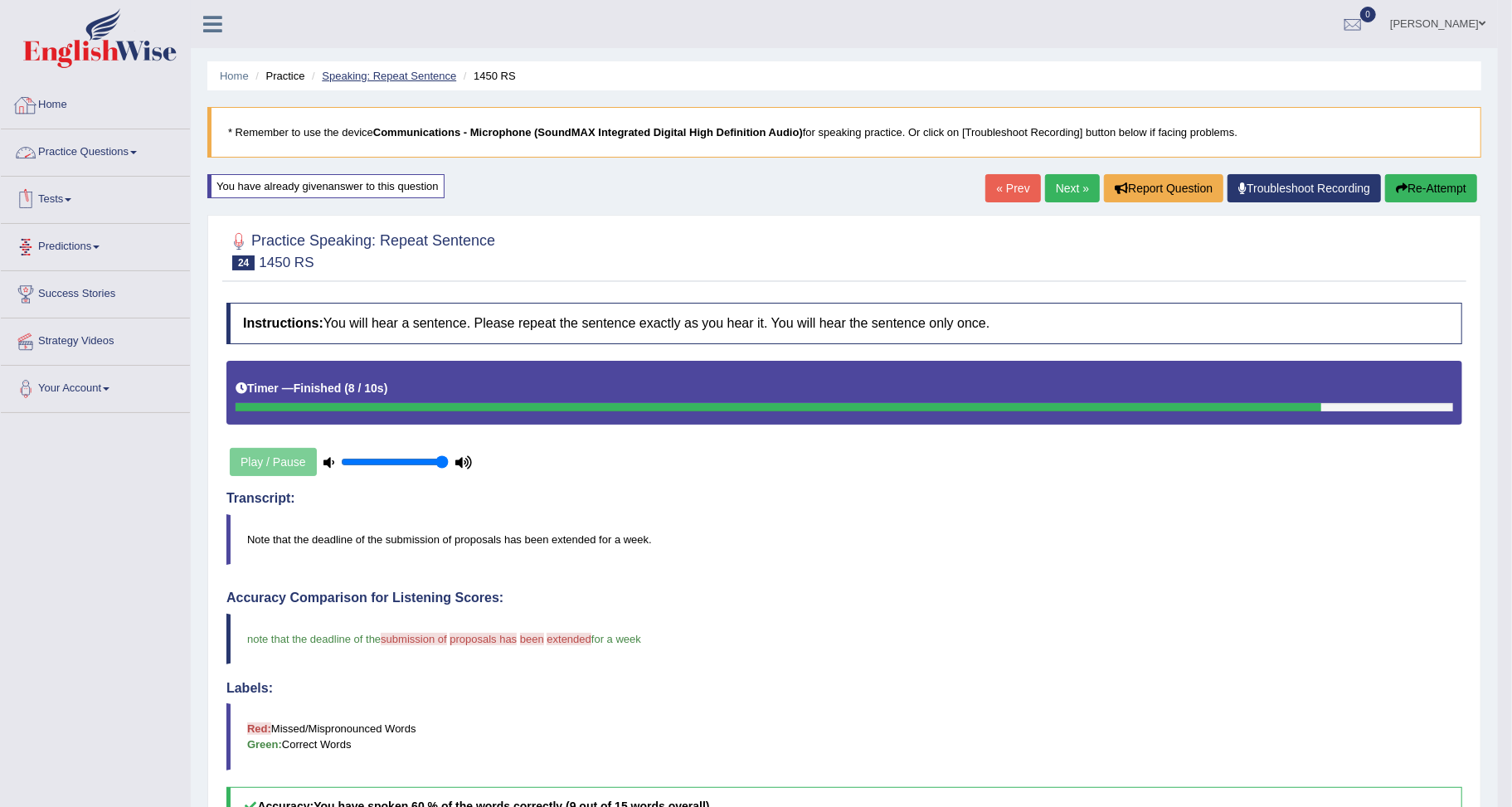
click at [344, 70] on link "Speaking: Repeat Sentence" at bounding box center [389, 76] width 134 height 13
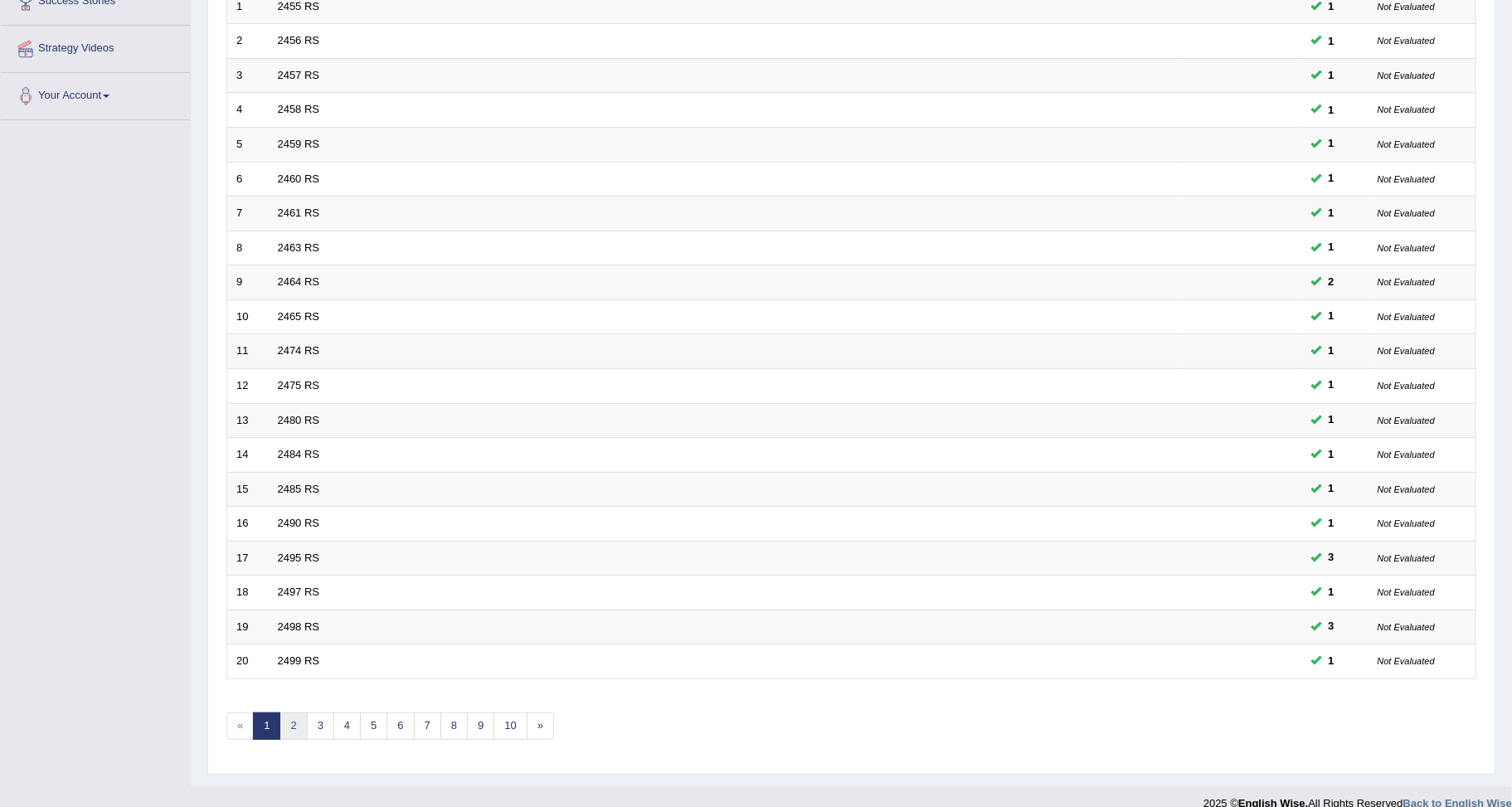
click at [288, 713] on link "2" at bounding box center [293, 726] width 27 height 27
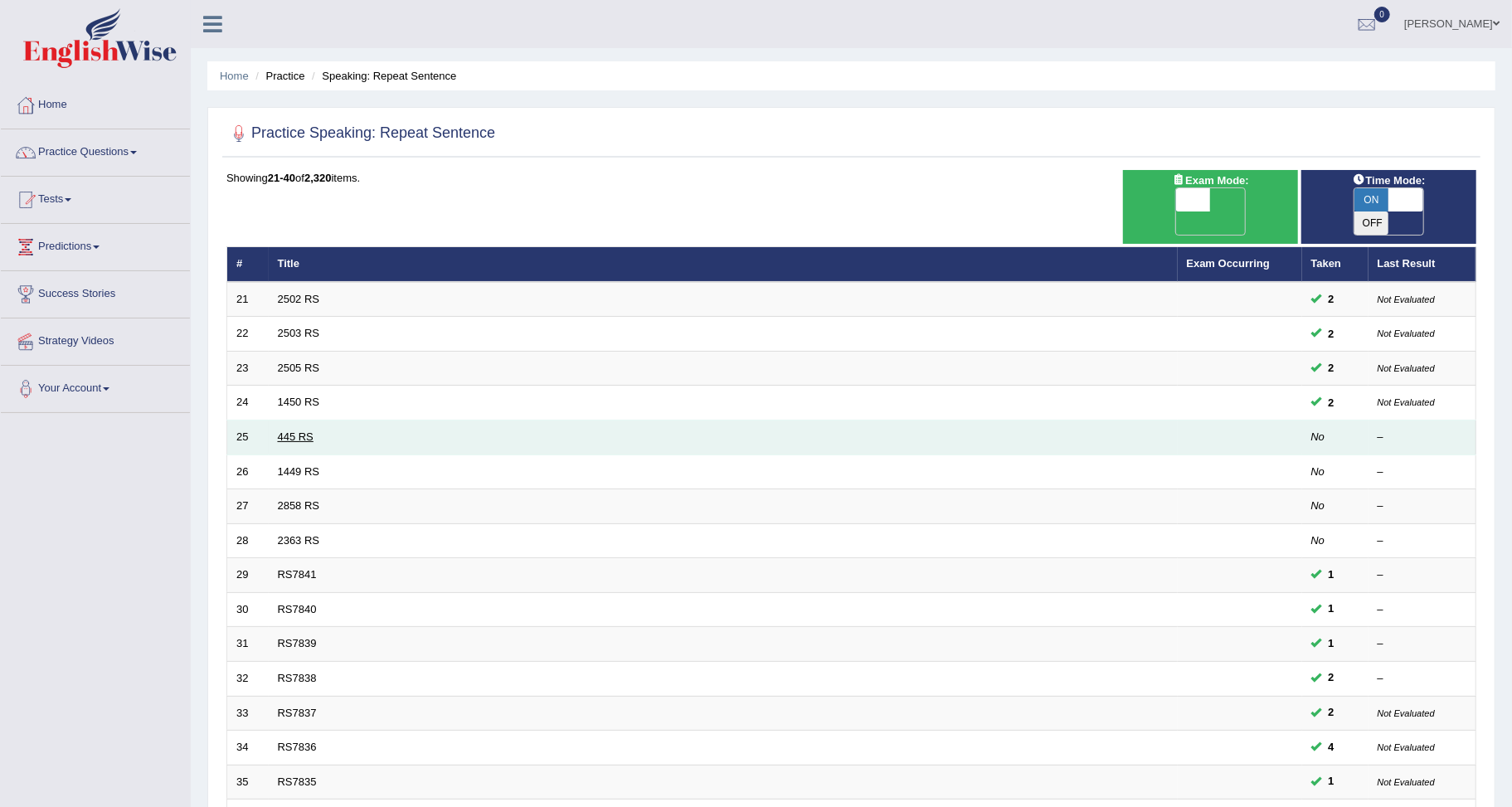
click at [294, 431] on link "445 RS" at bounding box center [295, 437] width 36 height 13
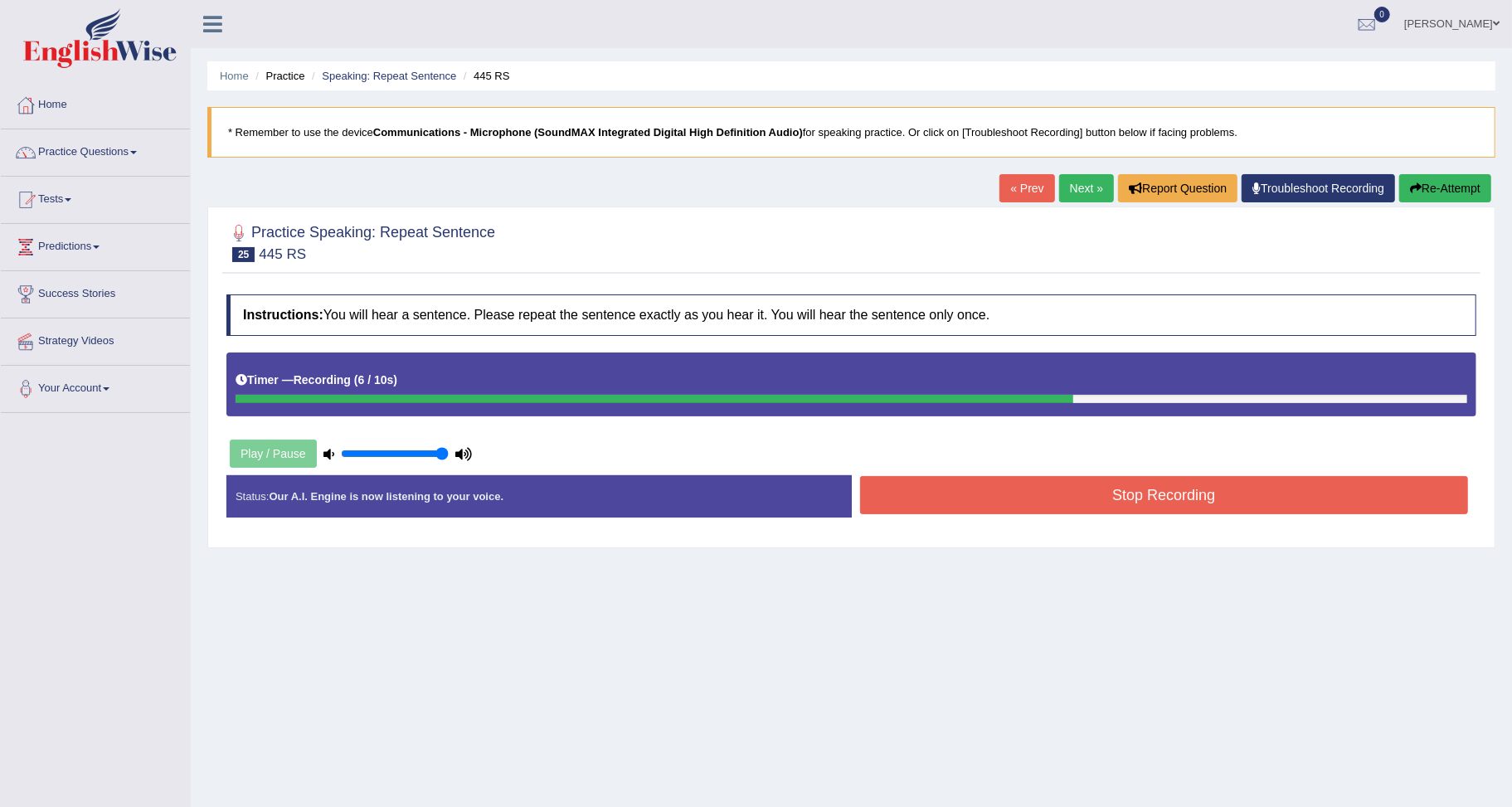
click at [1475, 186] on button "Re-Attempt" at bounding box center [1445, 188] width 92 height 28
click at [1040, 495] on button "Stop Recording" at bounding box center [1164, 495] width 608 height 38
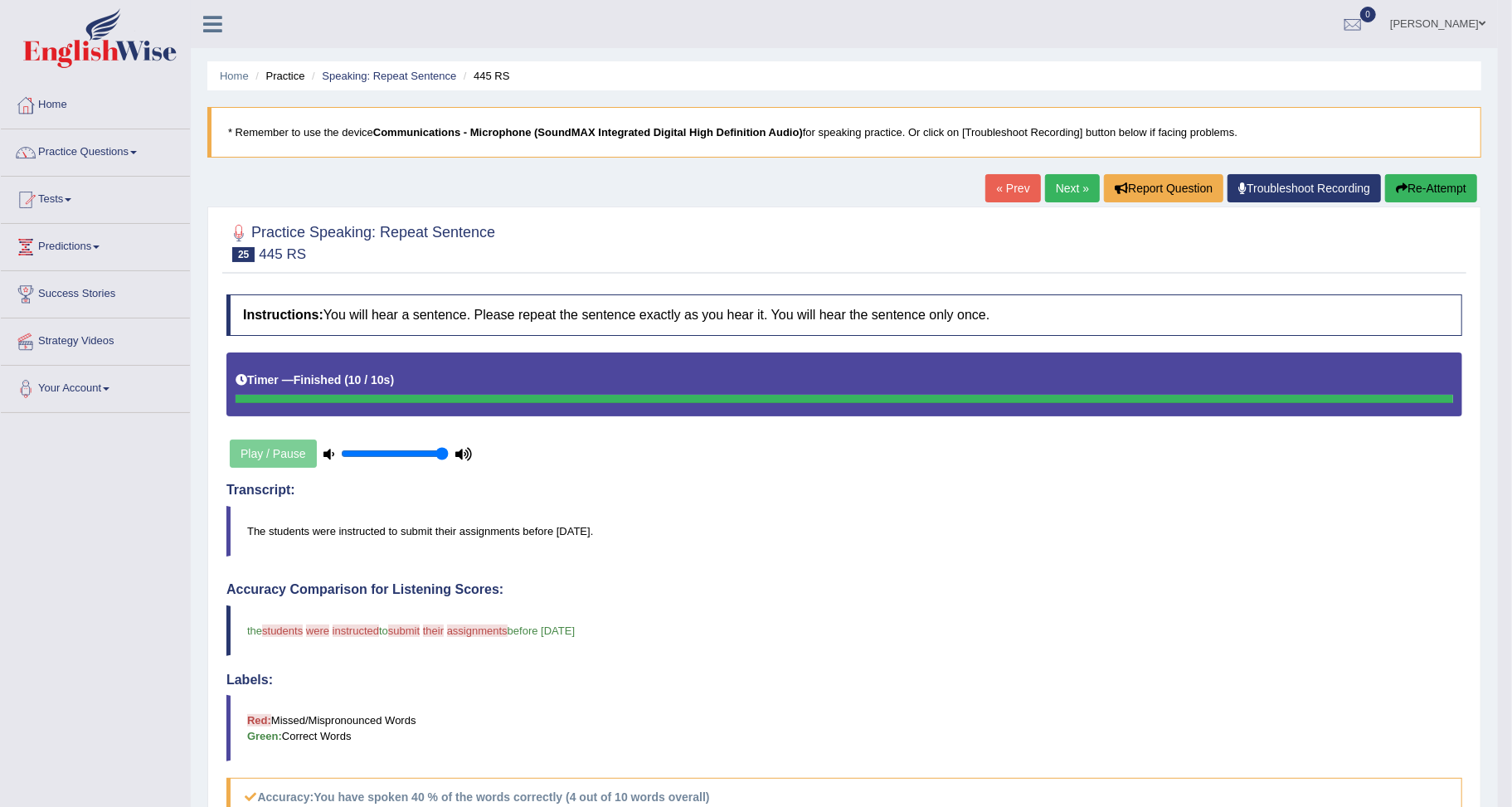
click at [1070, 188] on link "Next »" at bounding box center [1072, 188] width 54 height 28
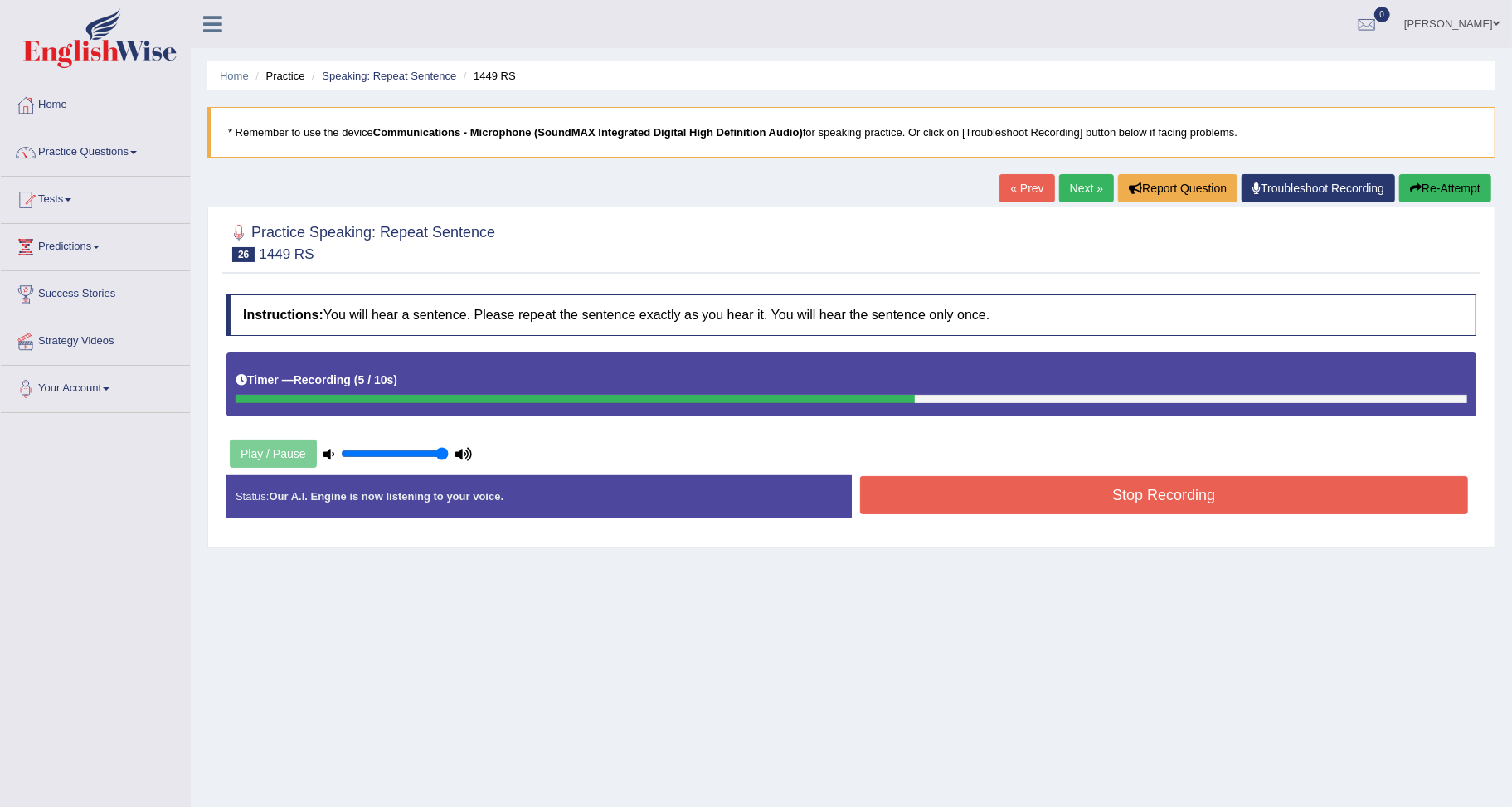
click at [1082, 501] on button "Stop Recording" at bounding box center [1164, 495] width 608 height 38
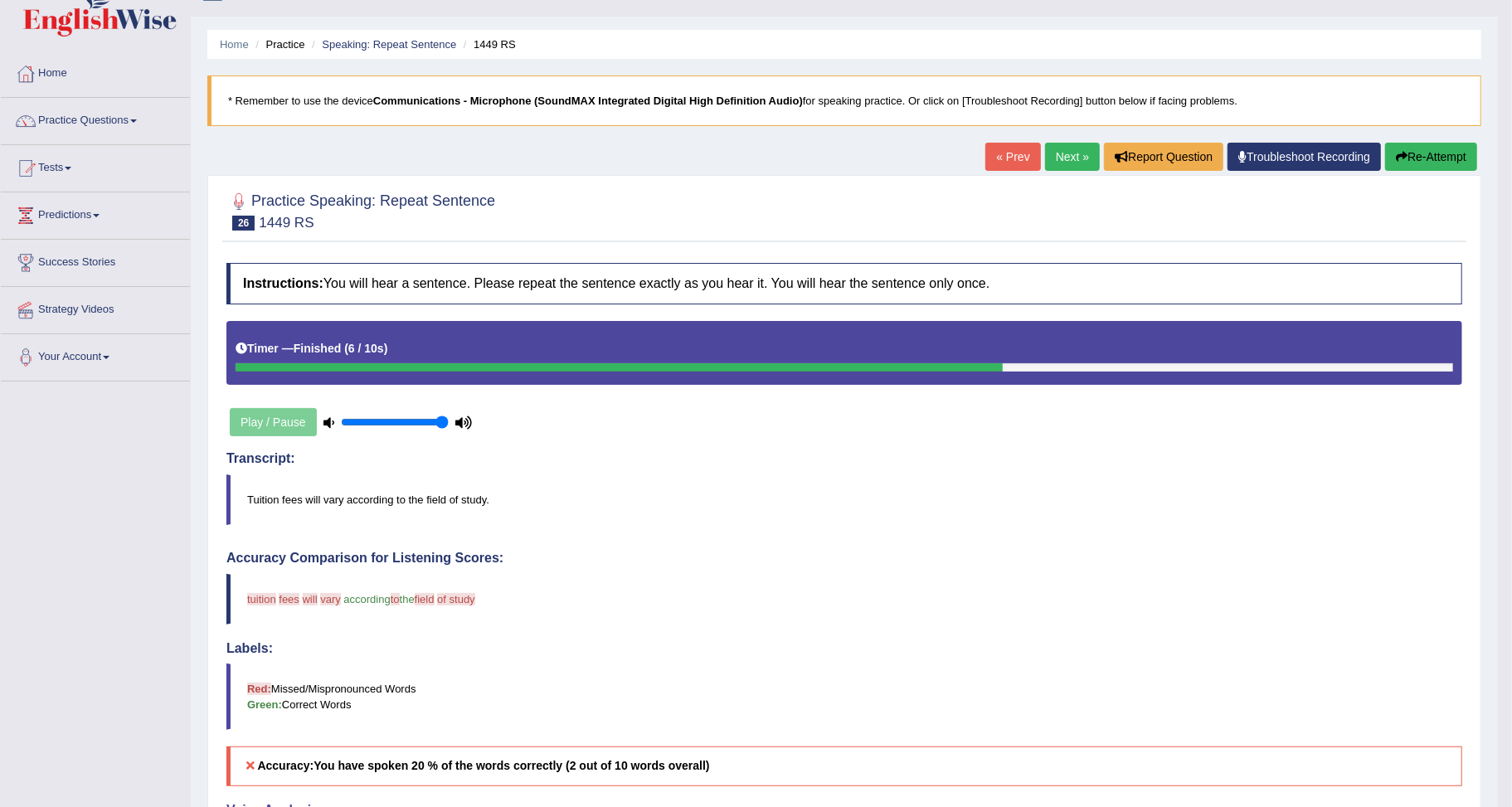
scroll to position [18, 0]
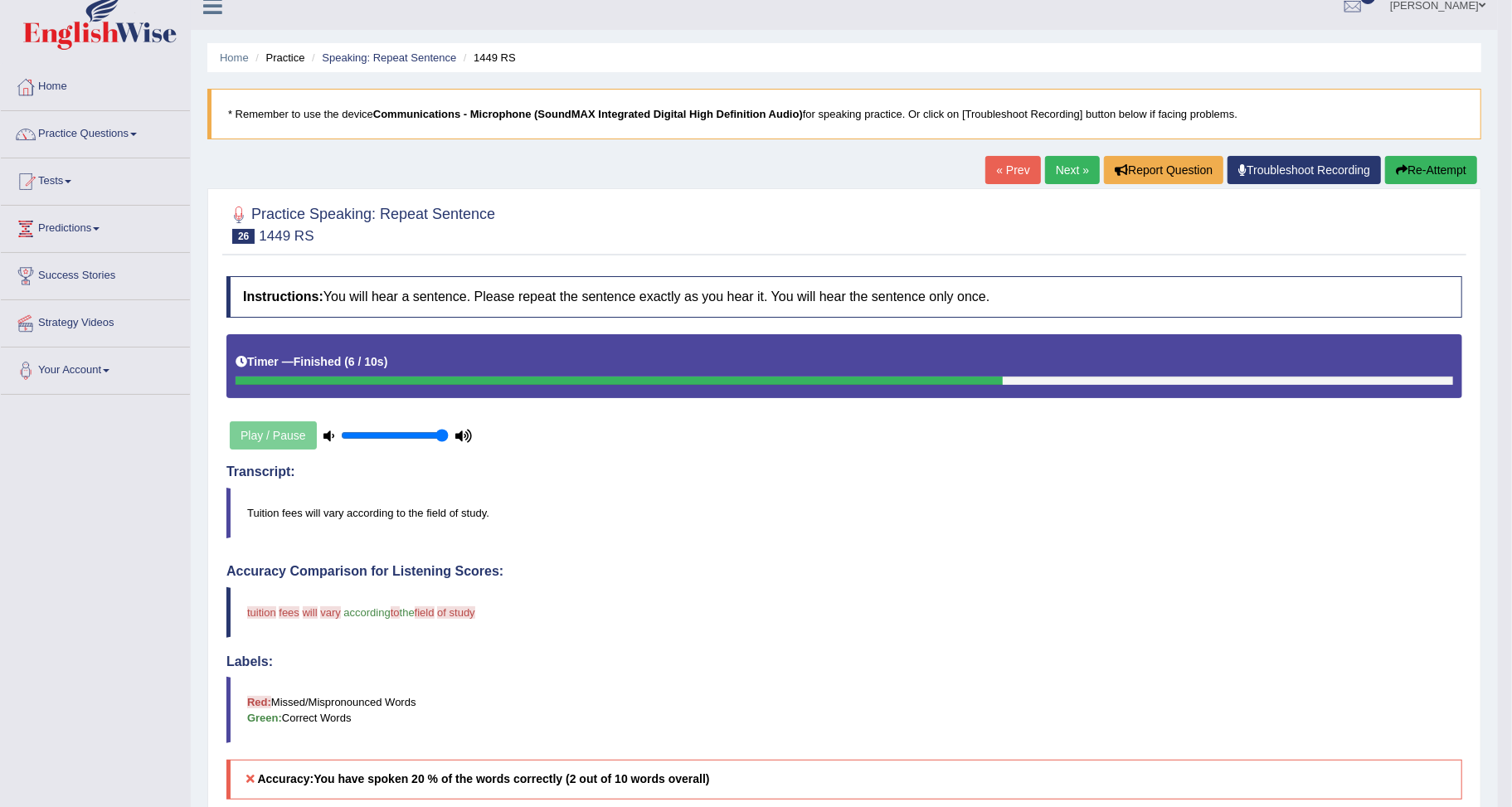
click at [1460, 178] on button "Re-Attempt" at bounding box center [1430, 169] width 92 height 28
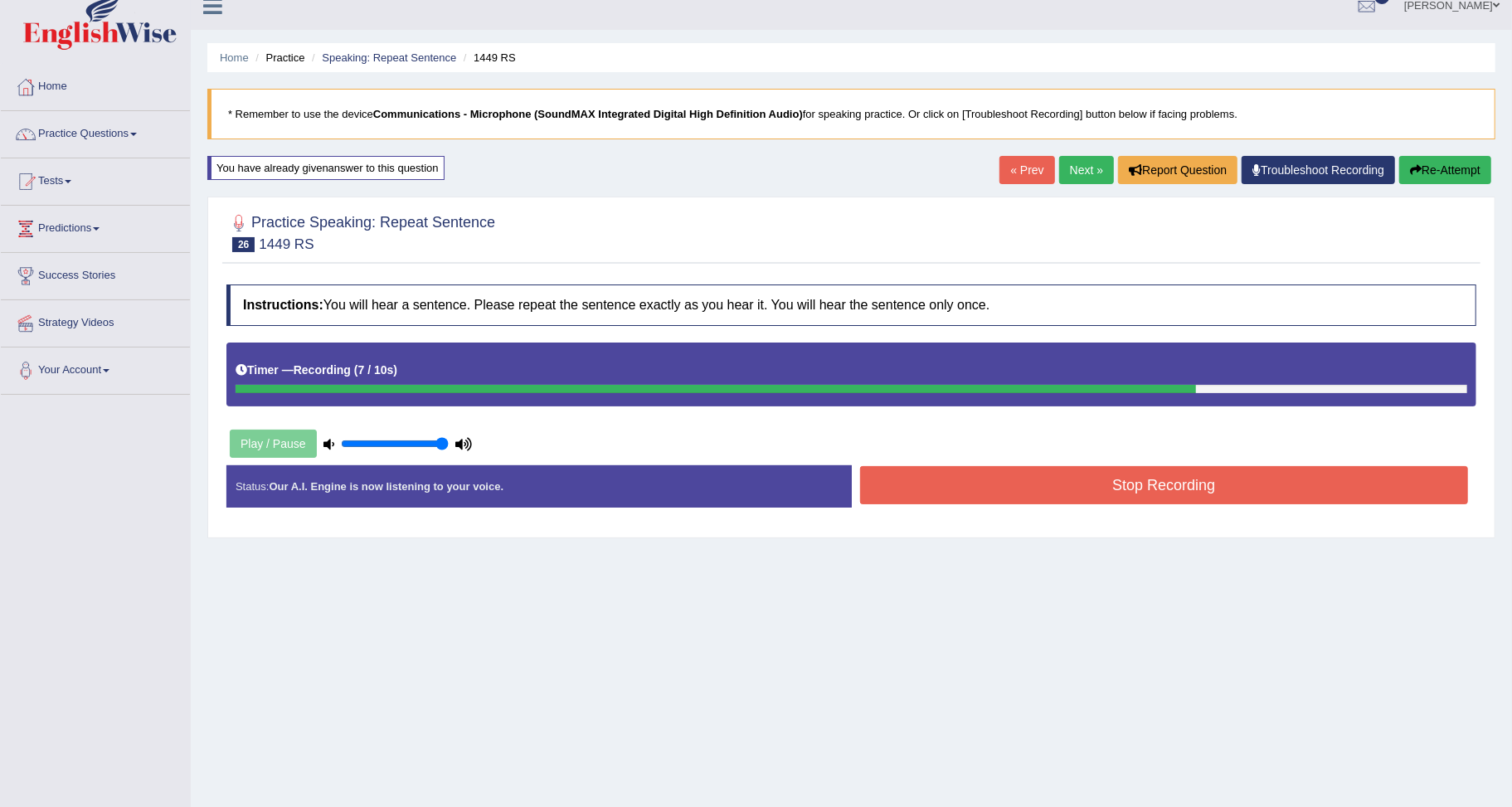
click at [1171, 490] on button "Stop Recording" at bounding box center [1164, 485] width 608 height 38
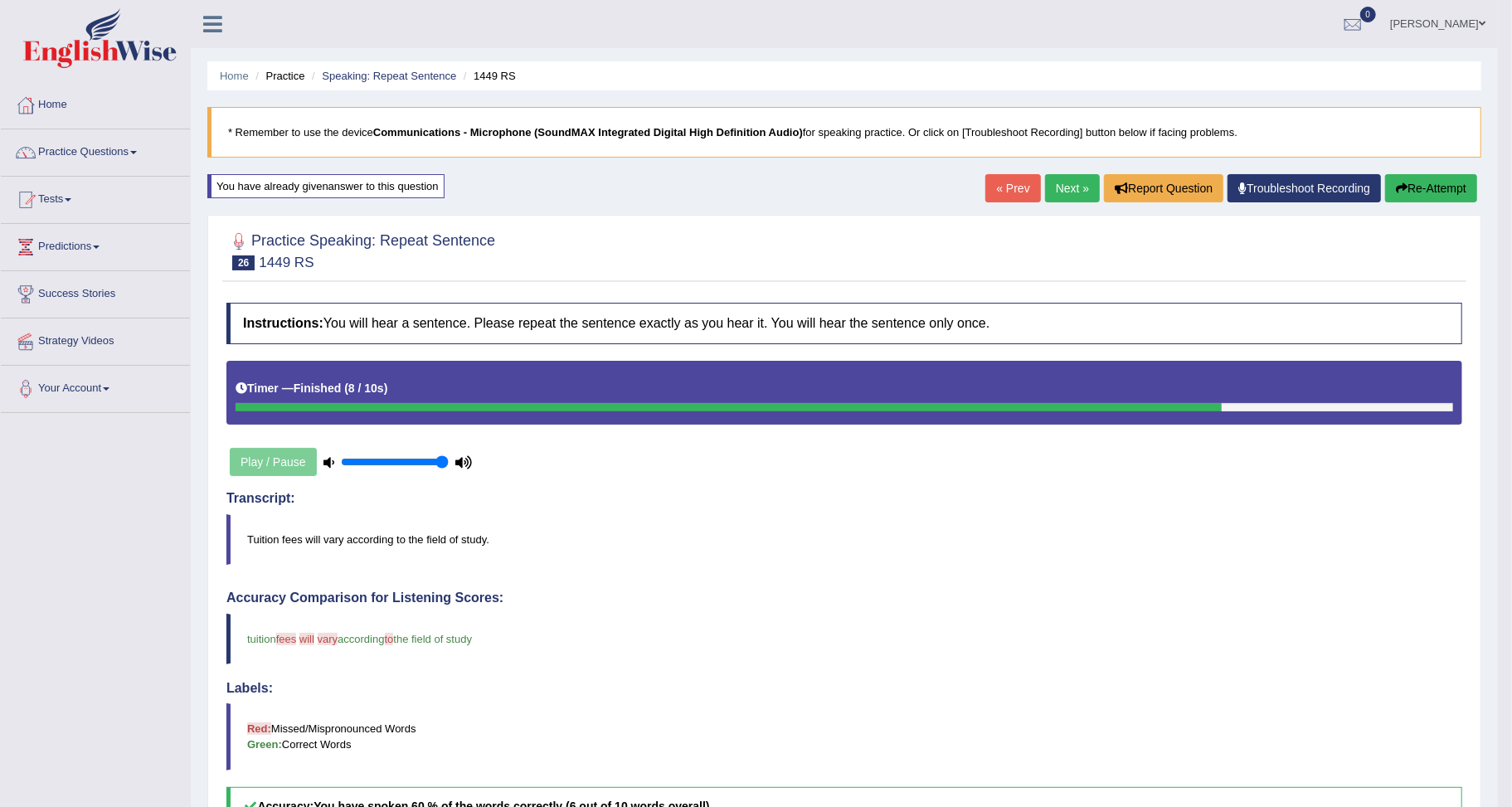
click at [1064, 185] on link "Next »" at bounding box center [1072, 188] width 54 height 28
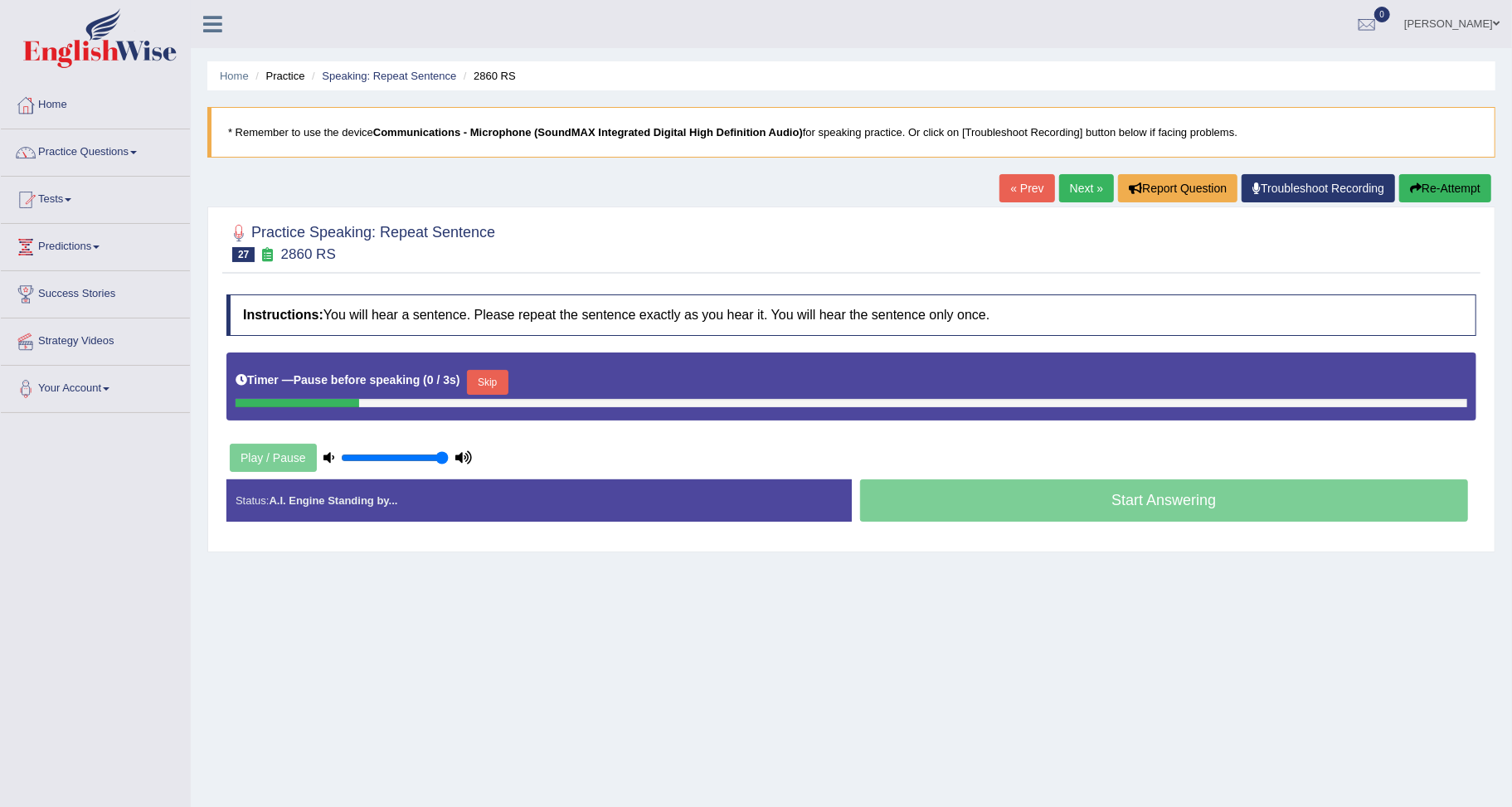
click at [1454, 181] on button "Re-Attempt" at bounding box center [1445, 188] width 92 height 28
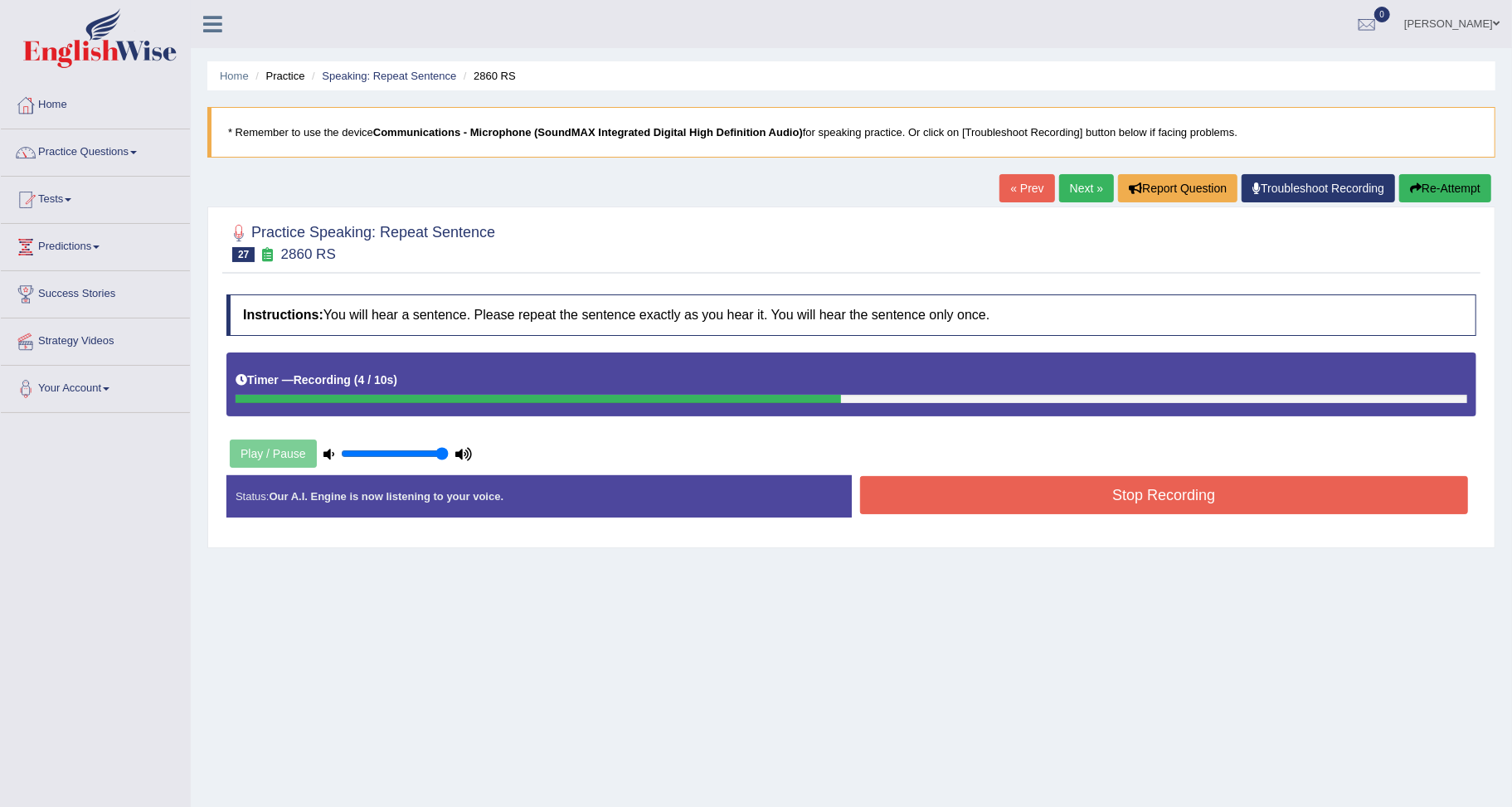
click at [980, 500] on button "Stop Recording" at bounding box center [1164, 495] width 608 height 38
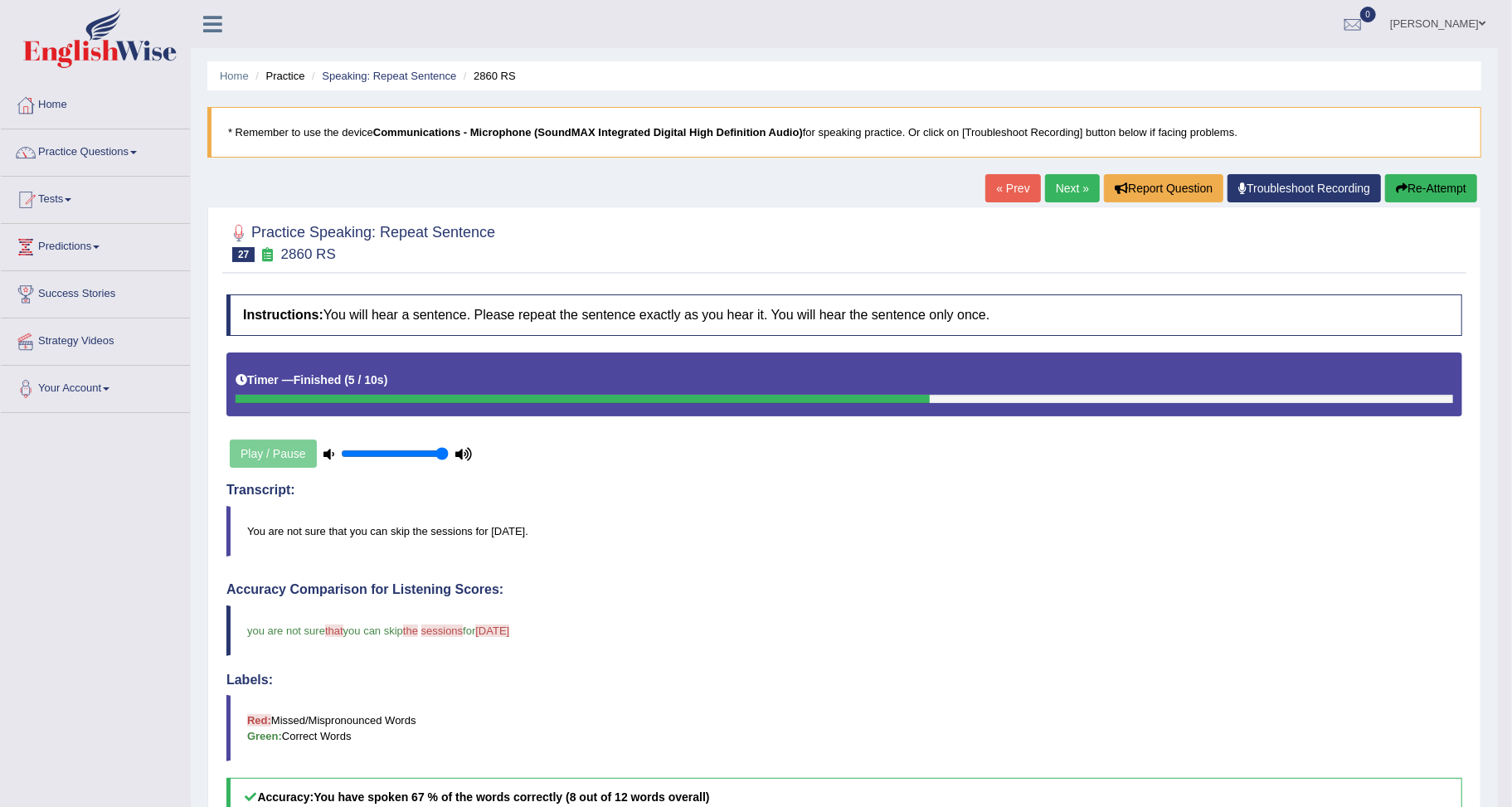
click at [1074, 188] on link "Next »" at bounding box center [1072, 188] width 54 height 28
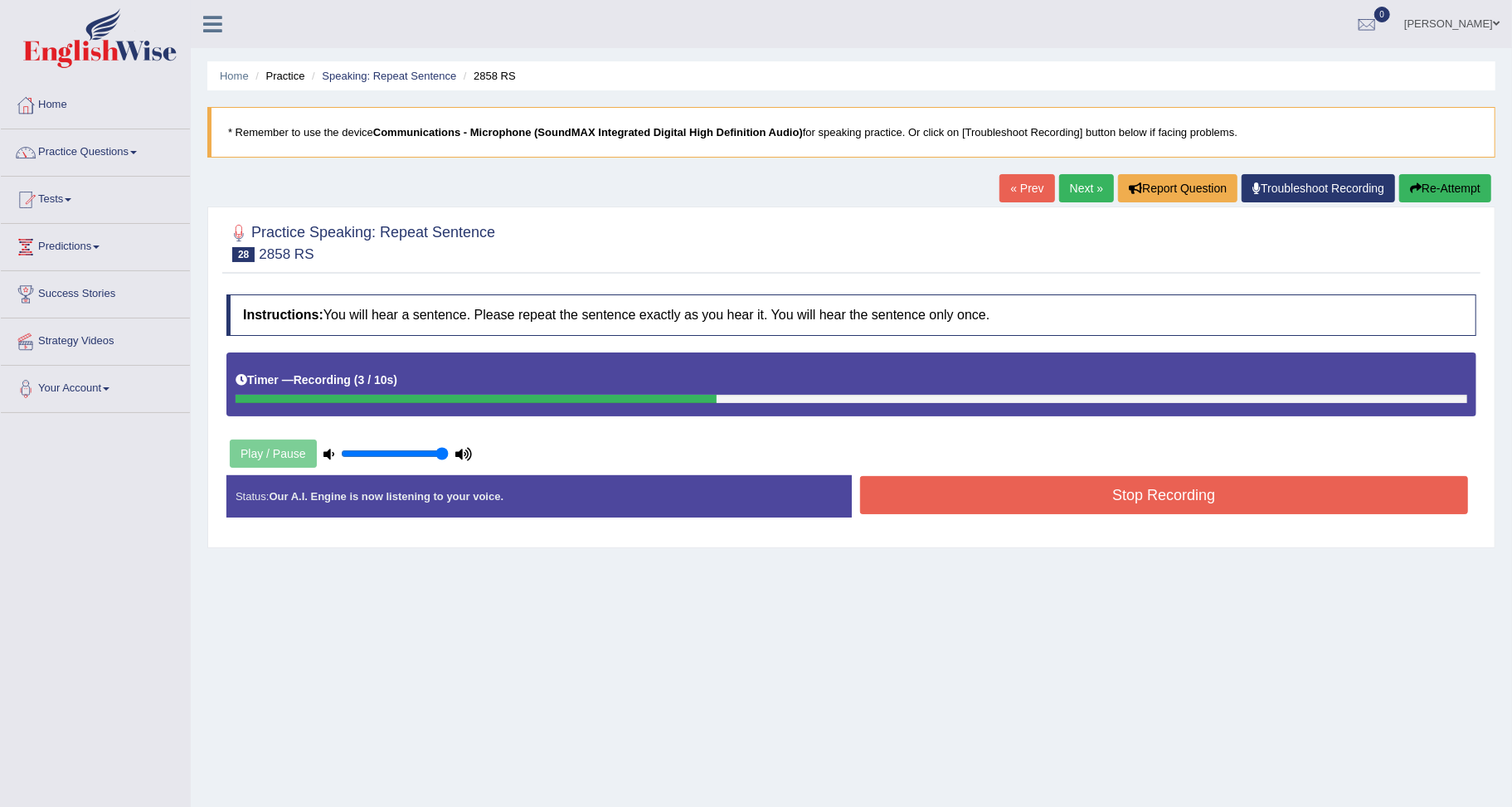
click at [1099, 504] on button "Stop Recording" at bounding box center [1164, 495] width 608 height 38
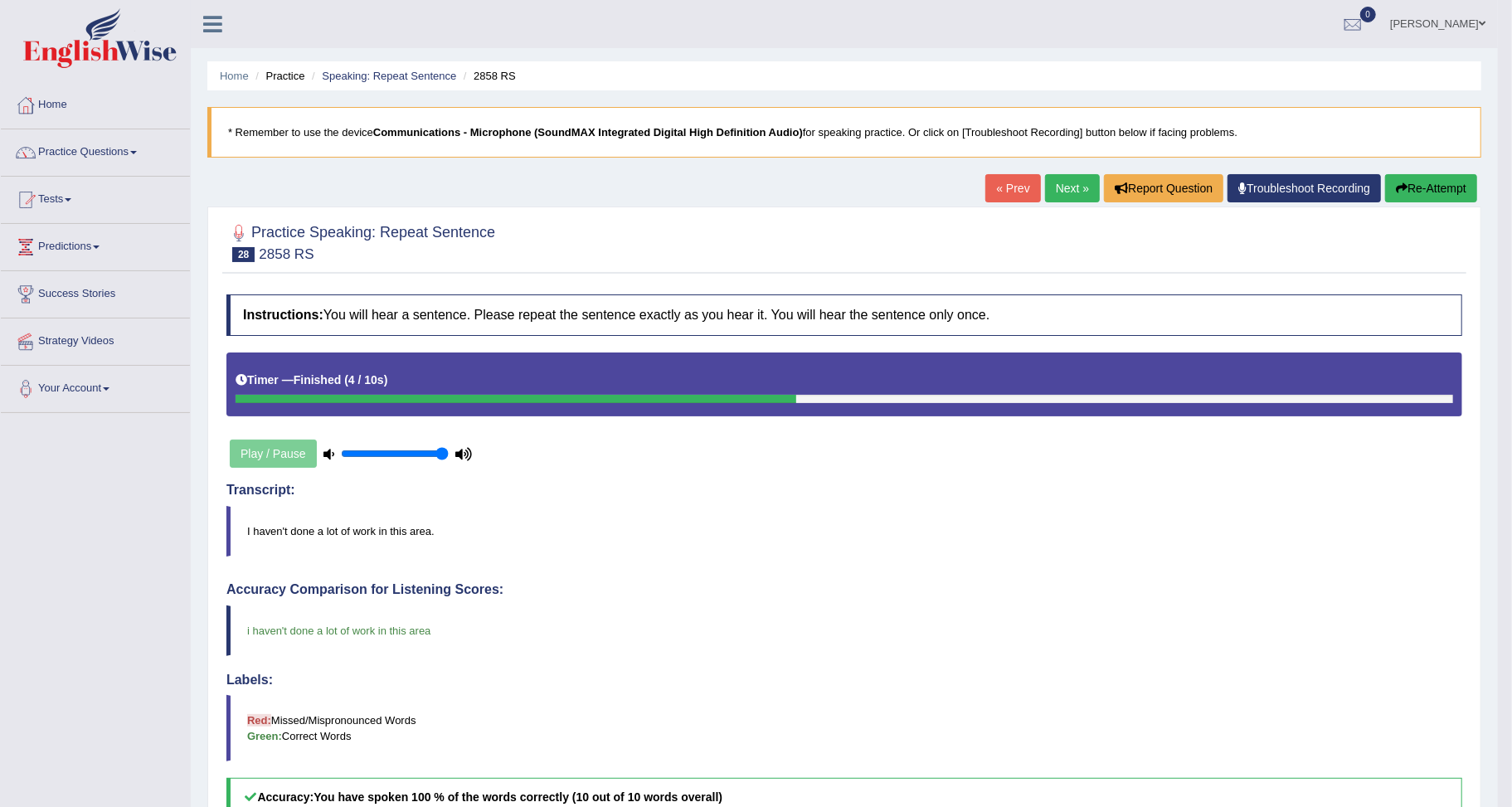
click at [1070, 190] on link "Next »" at bounding box center [1072, 188] width 54 height 28
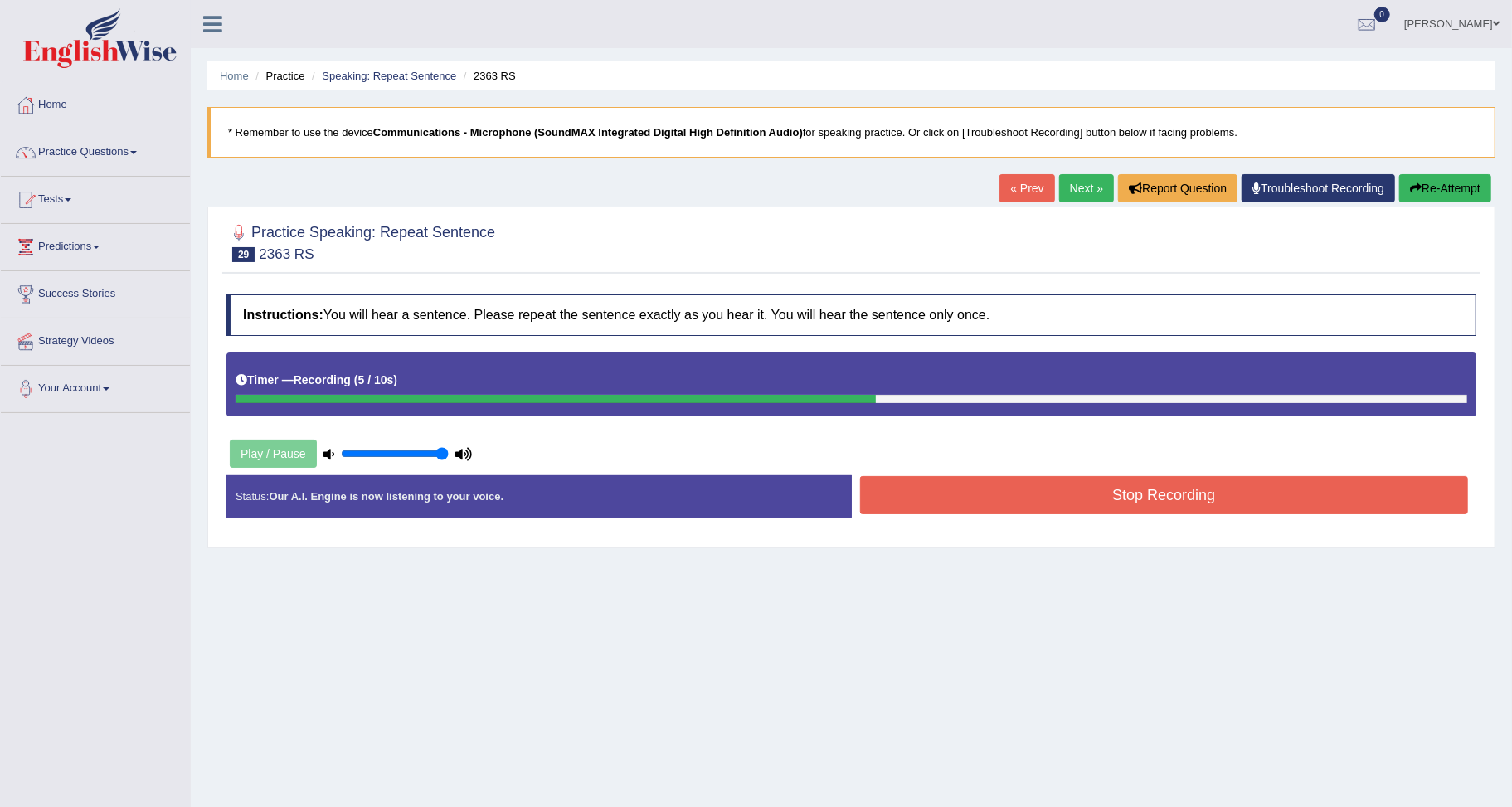
click at [981, 498] on button "Stop Recording" at bounding box center [1164, 495] width 608 height 38
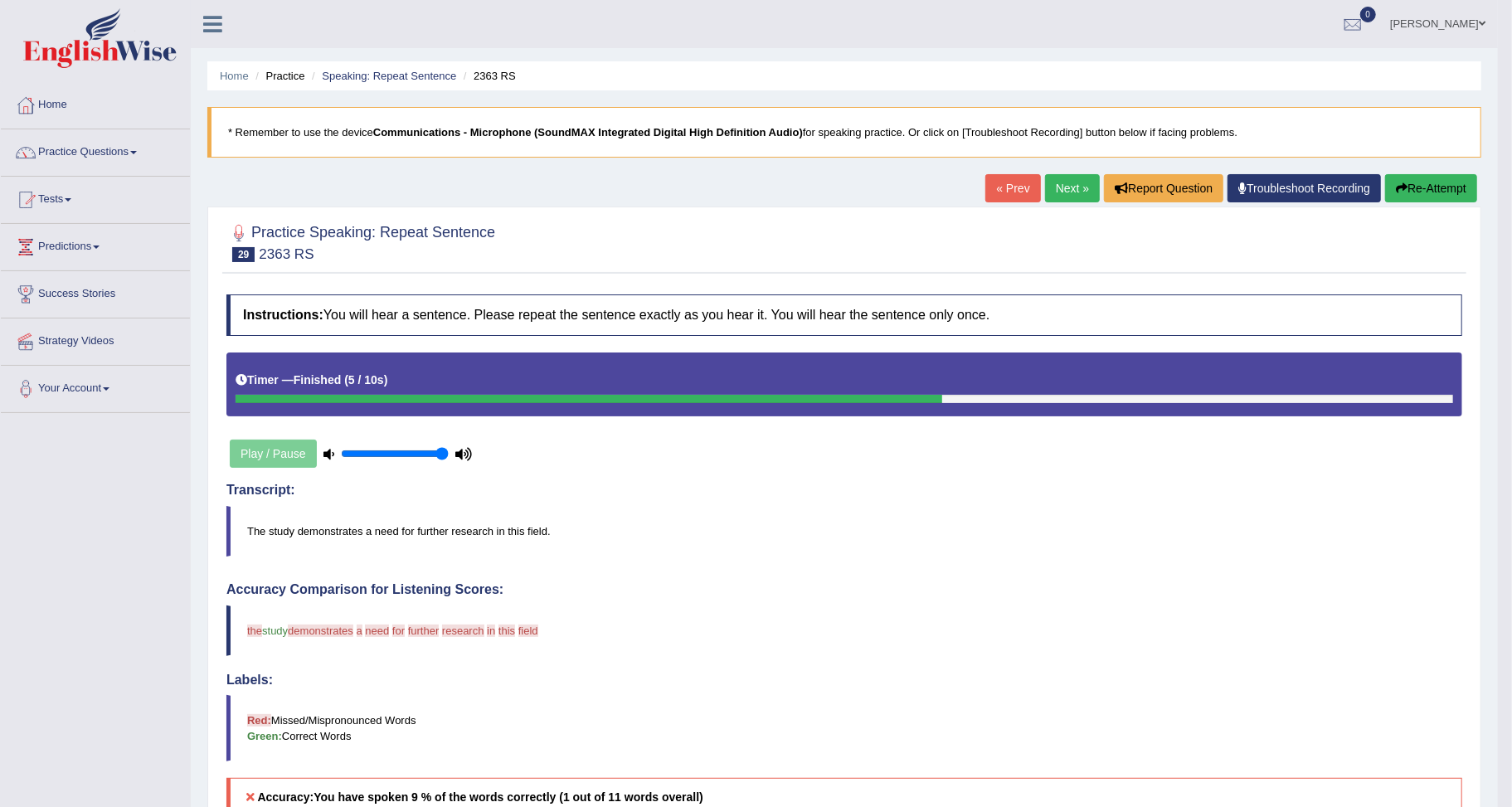
click at [1413, 189] on button "Re-Attempt" at bounding box center [1430, 188] width 92 height 28
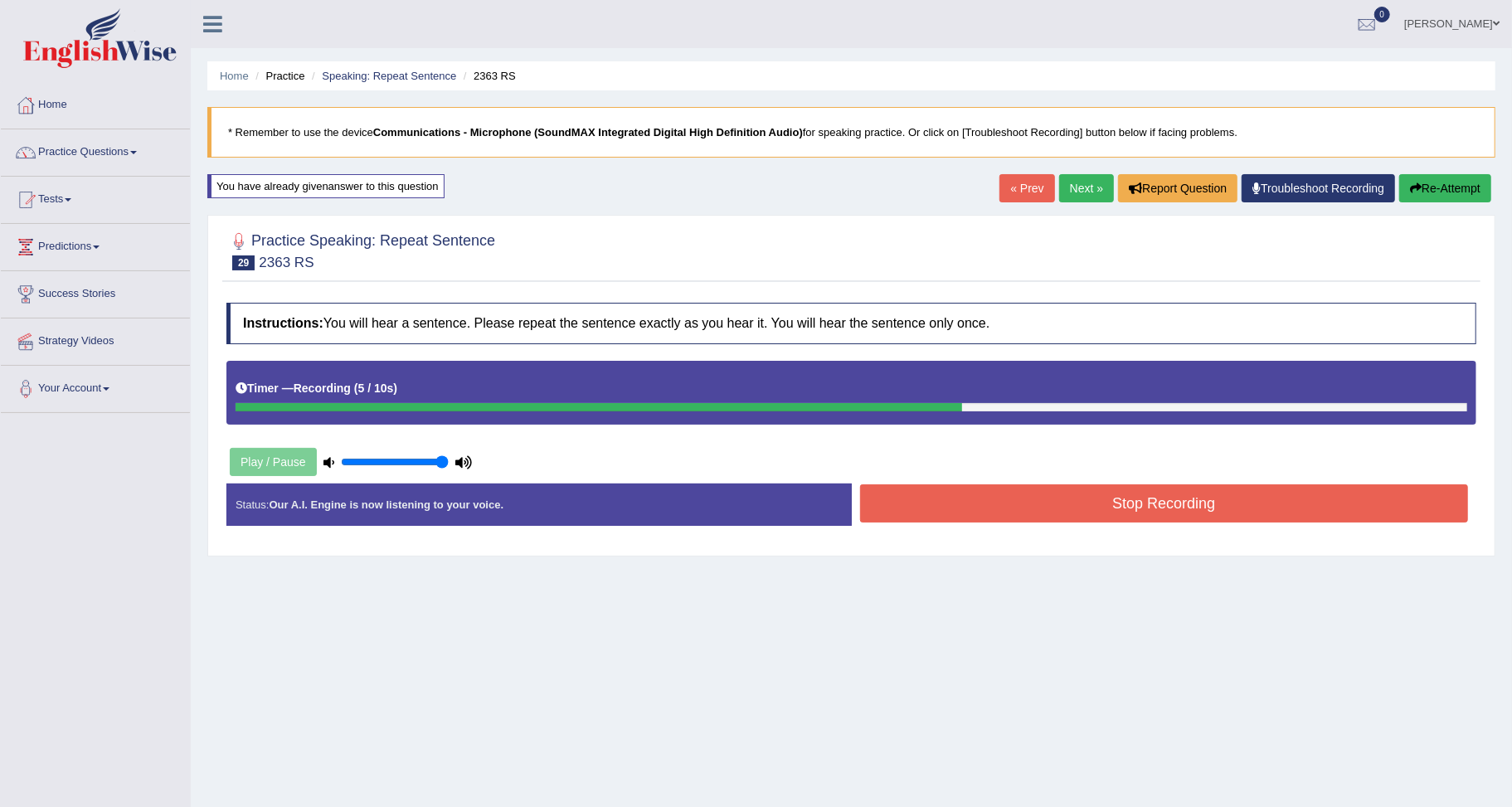
click at [1107, 508] on button "Stop Recording" at bounding box center [1164, 503] width 608 height 38
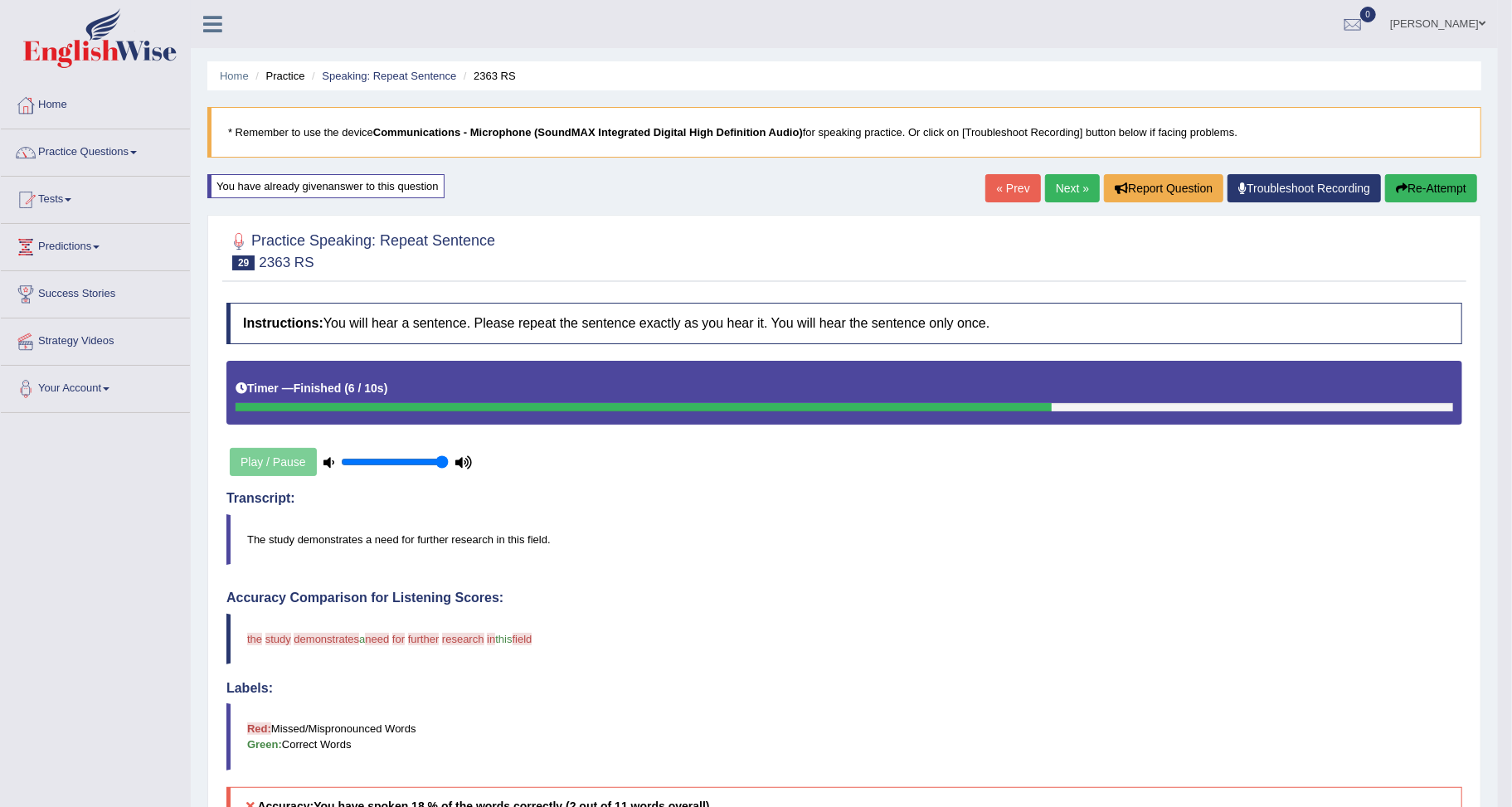
click at [1050, 190] on link "Next »" at bounding box center [1072, 188] width 54 height 28
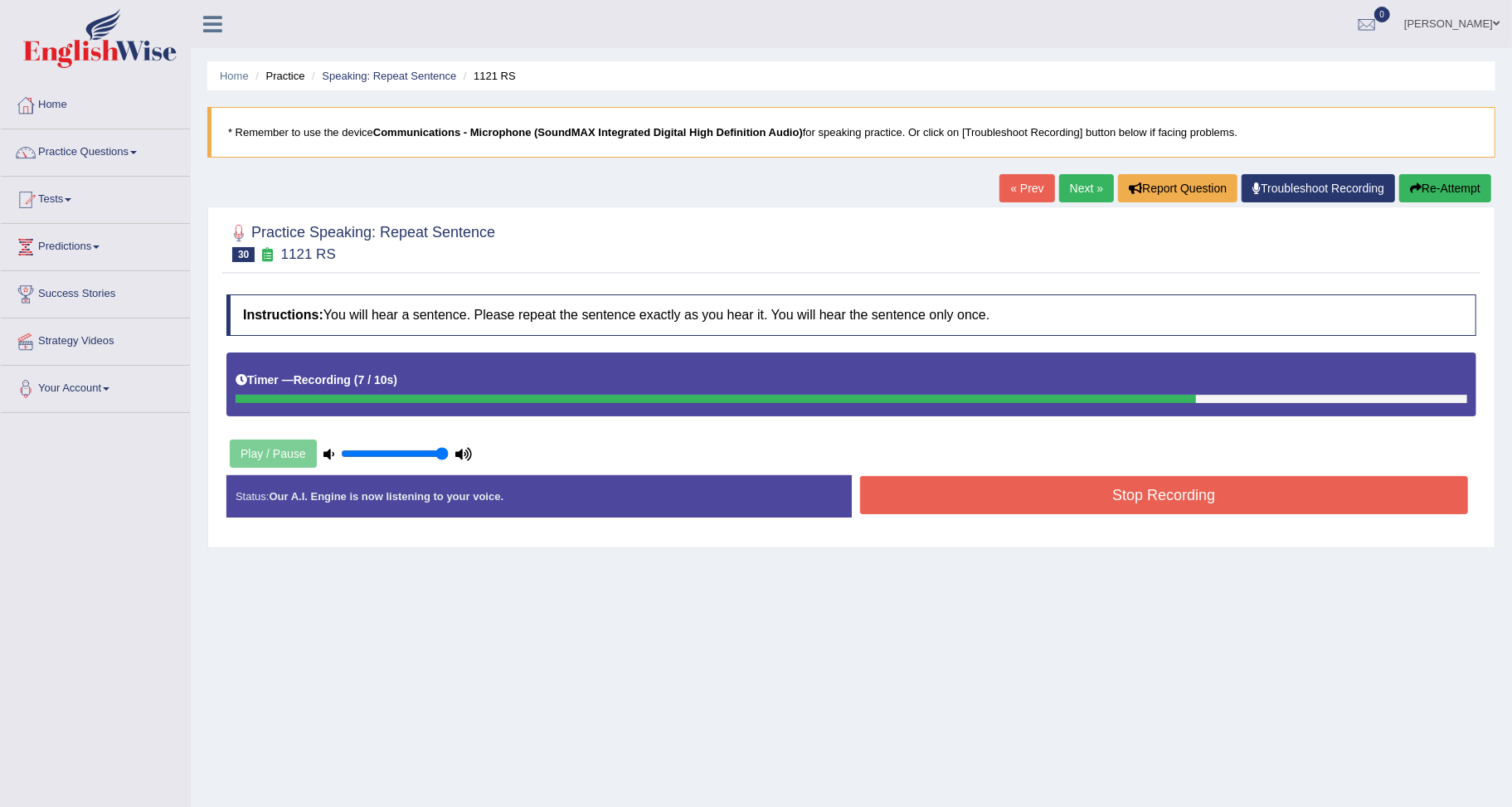
click at [1008, 502] on button "Stop Recording" at bounding box center [1164, 495] width 608 height 38
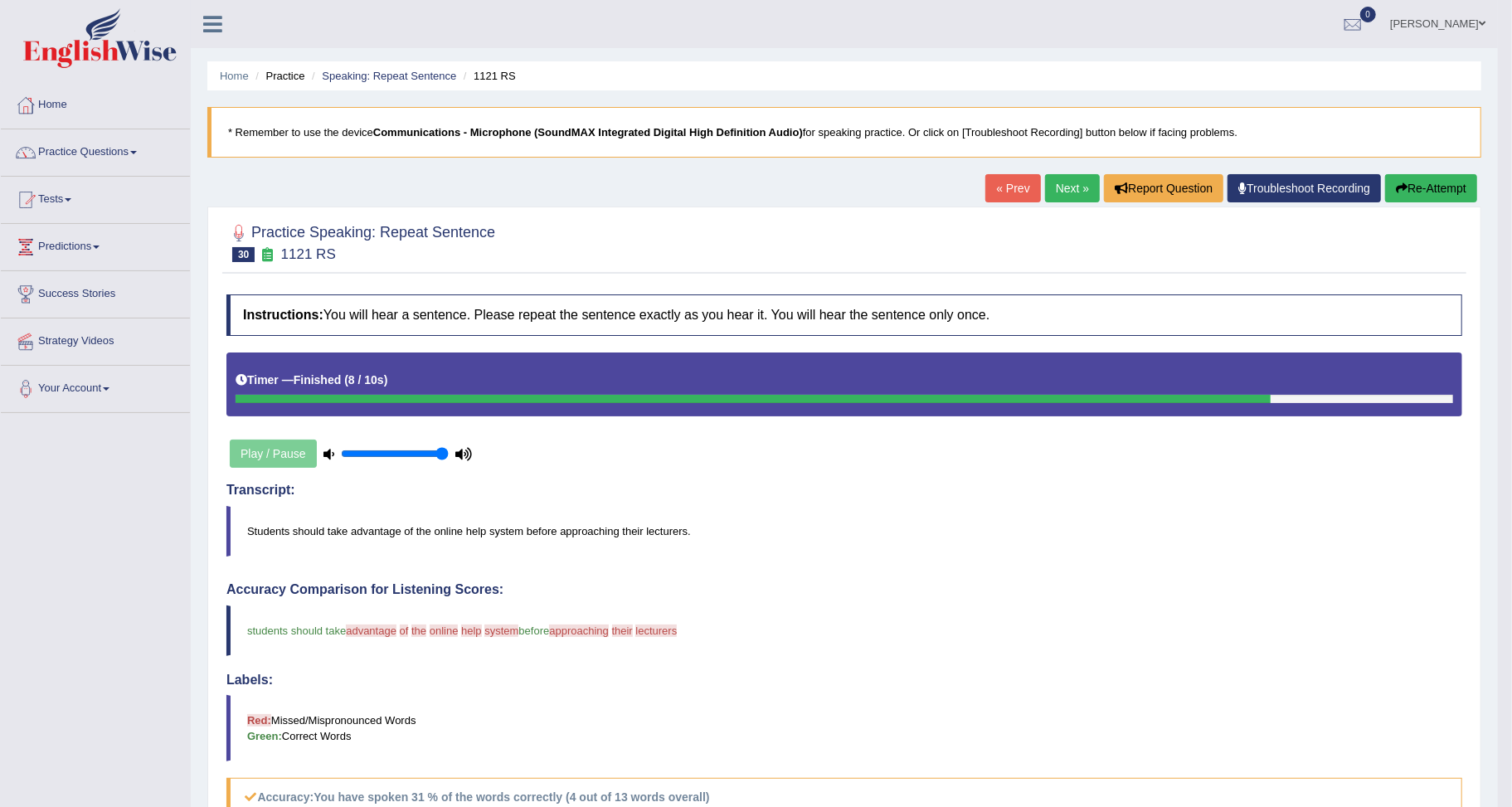
click at [1435, 184] on button "Re-Attempt" at bounding box center [1430, 188] width 92 height 28
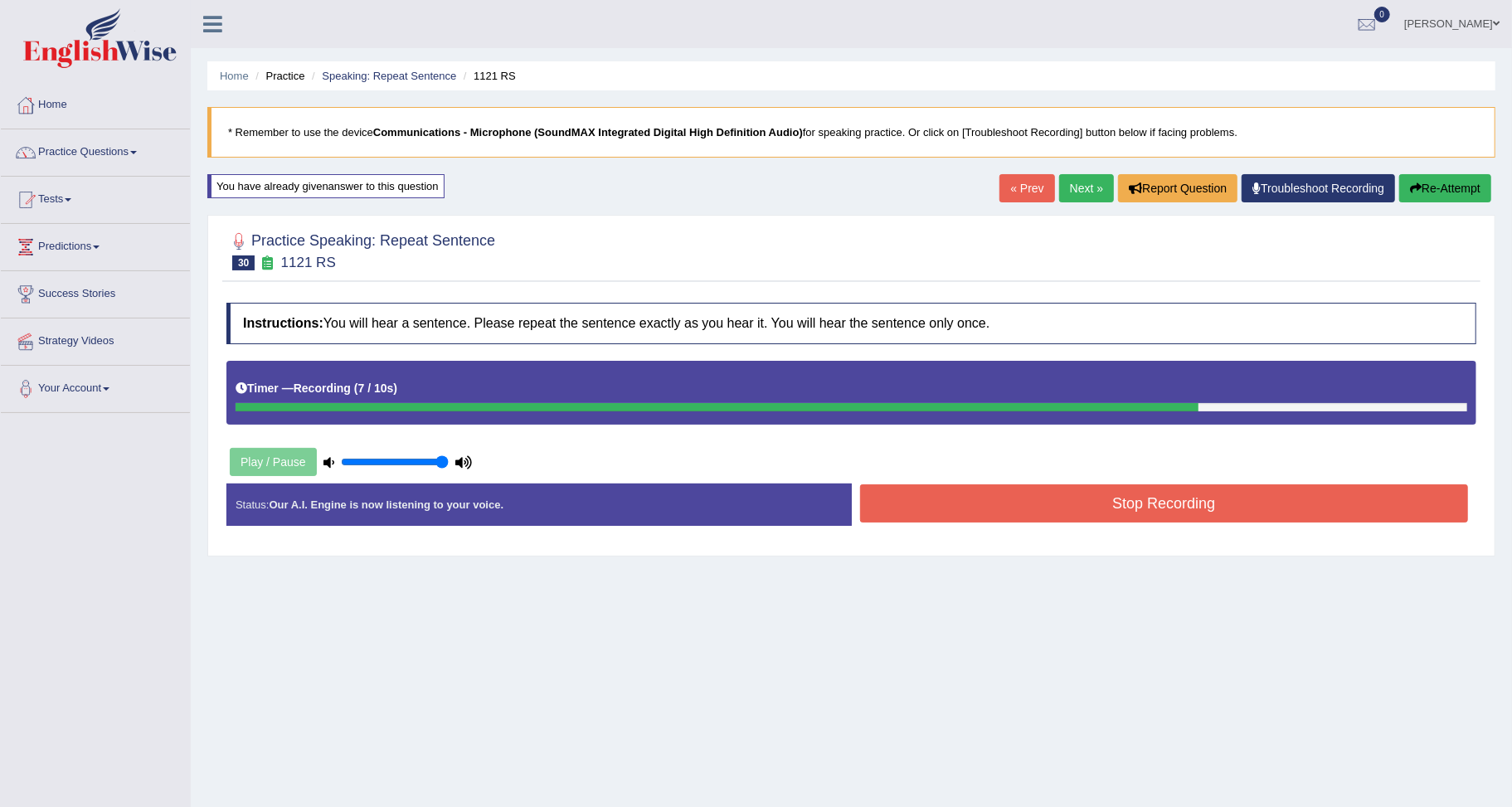
click at [1096, 503] on button "Stop Recording" at bounding box center [1164, 503] width 608 height 38
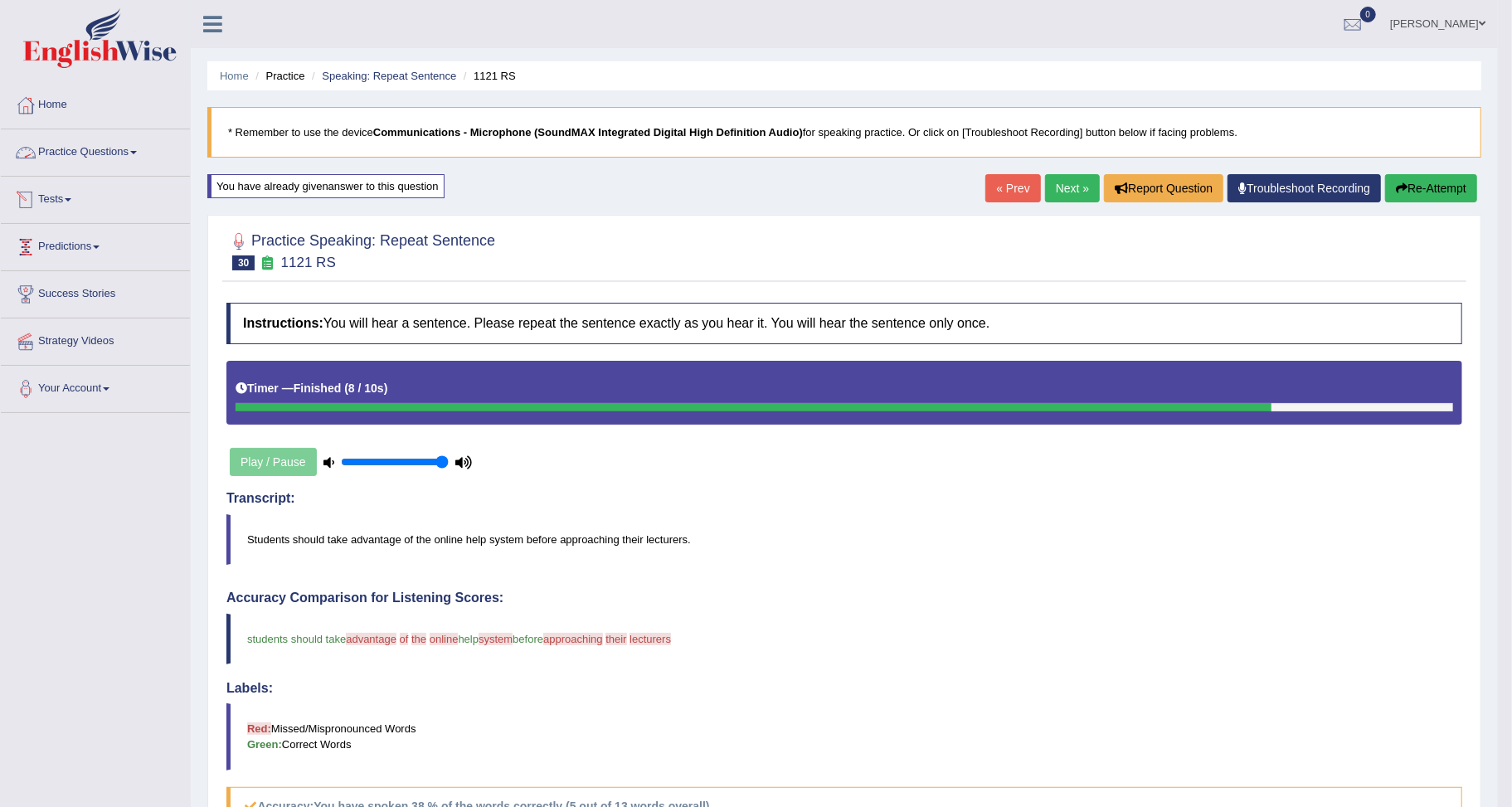
click at [73, 150] on link "Practice Questions" at bounding box center [95, 150] width 189 height 42
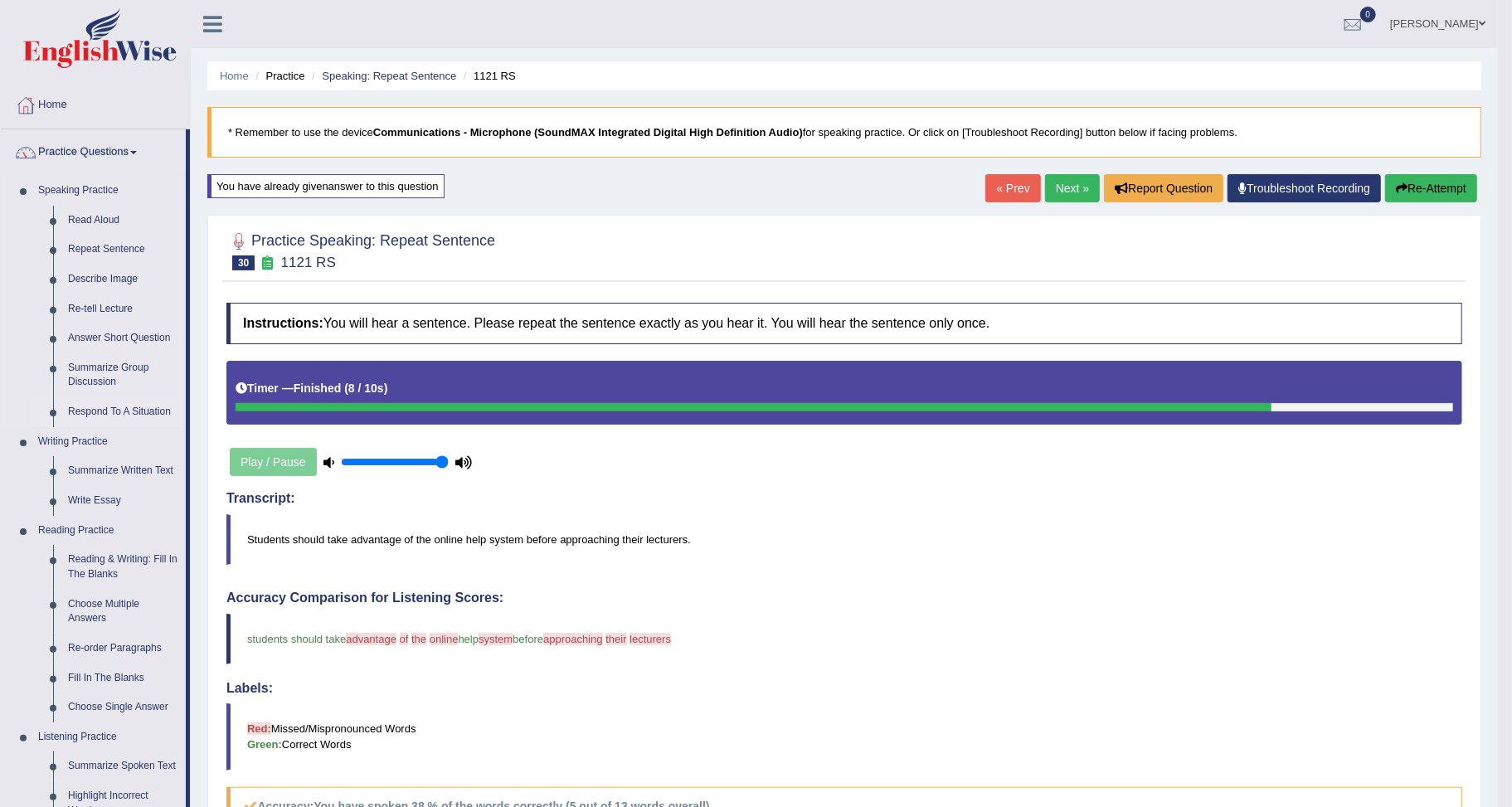
click at [111, 410] on link "Respond To A Situation" at bounding box center [122, 412] width 125 height 30
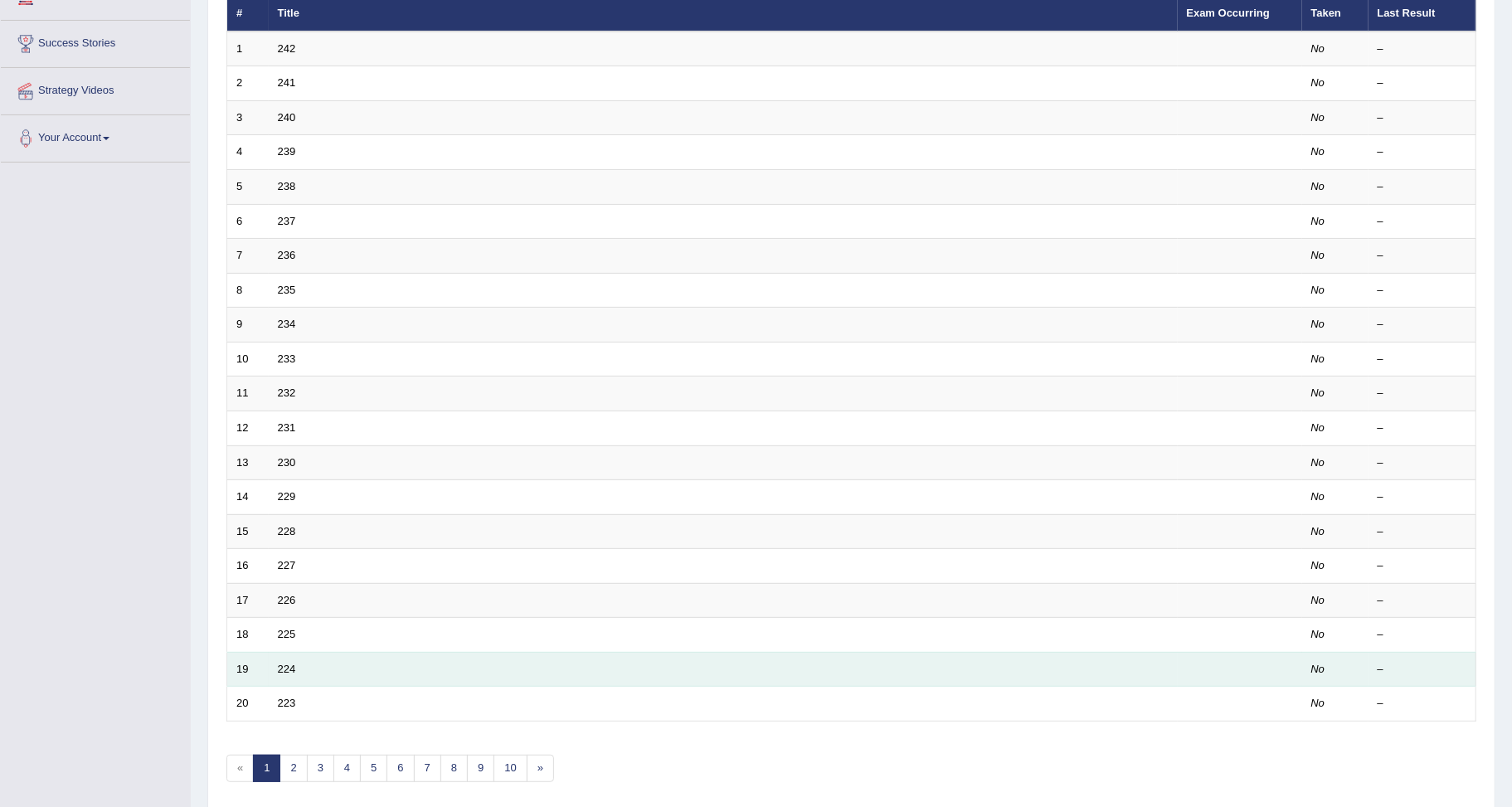
scroll to position [293, 0]
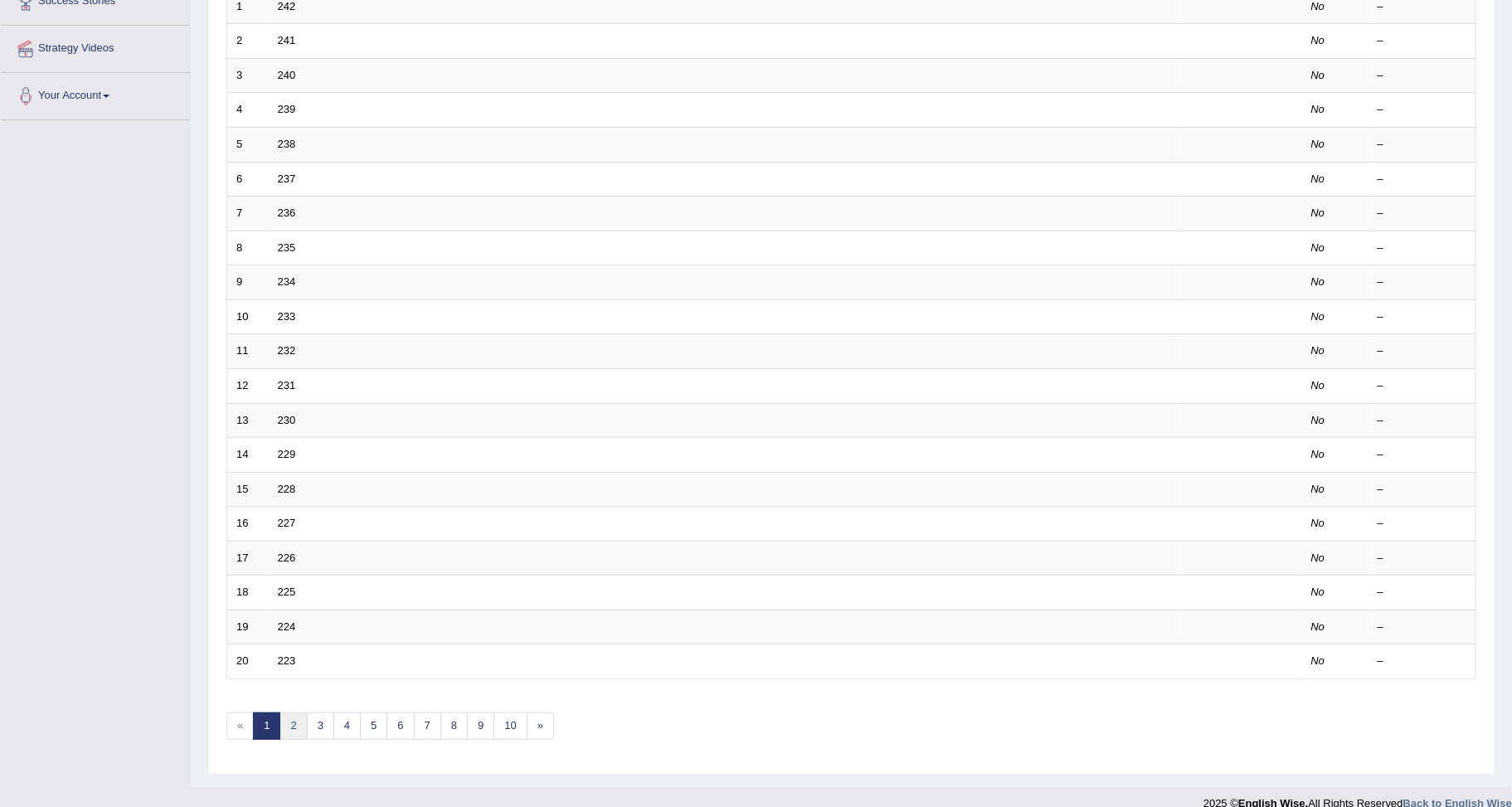
click at [293, 713] on link "2" at bounding box center [293, 726] width 27 height 27
click at [344, 713] on link "4" at bounding box center [347, 726] width 27 height 27
click at [369, 713] on link "5" at bounding box center [373, 726] width 27 height 27
click at [395, 713] on link "6" at bounding box center [400, 726] width 27 height 27
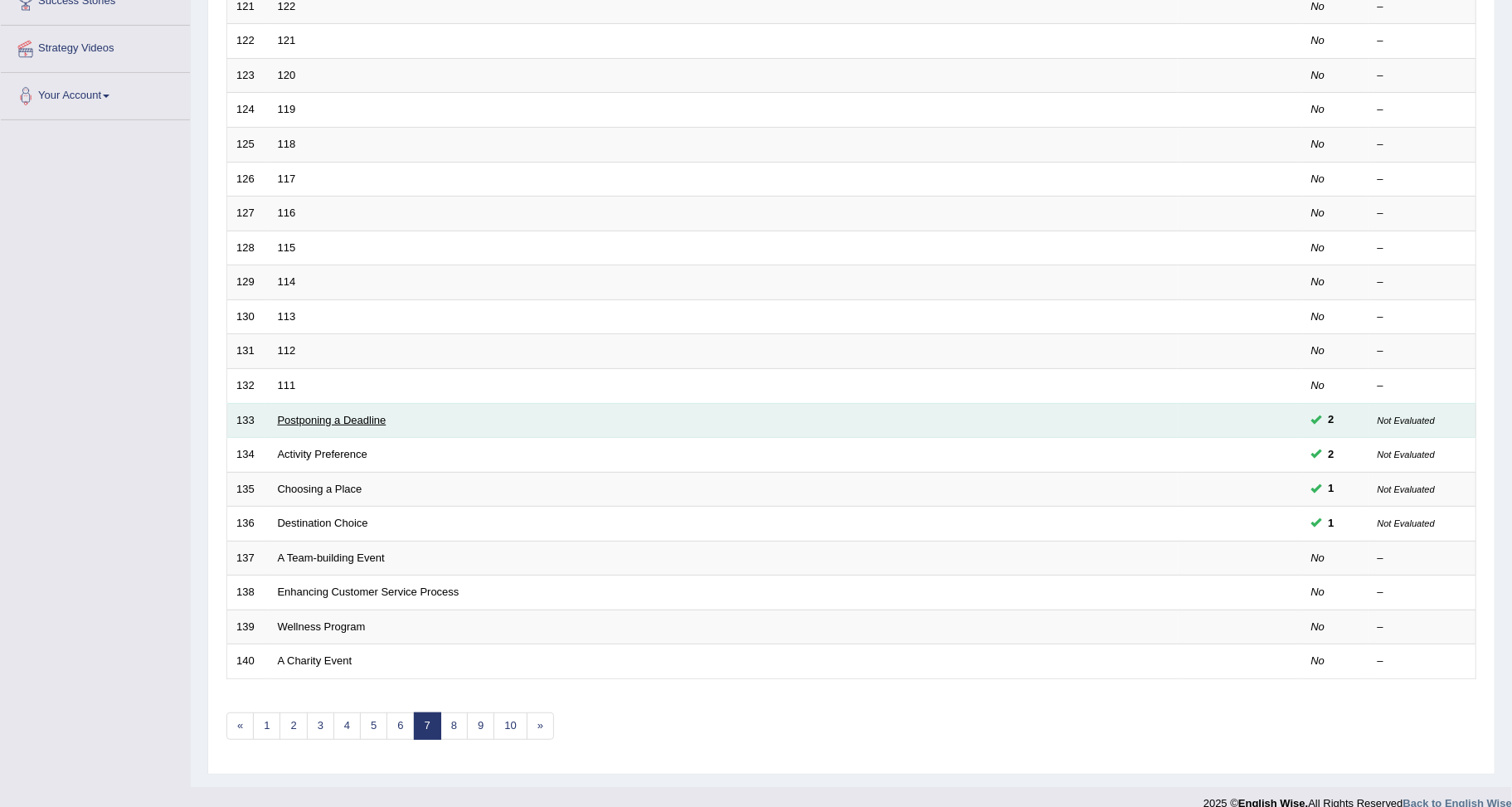
click at [309, 414] on link "Postponing a Deadline" at bounding box center [332, 420] width 109 height 13
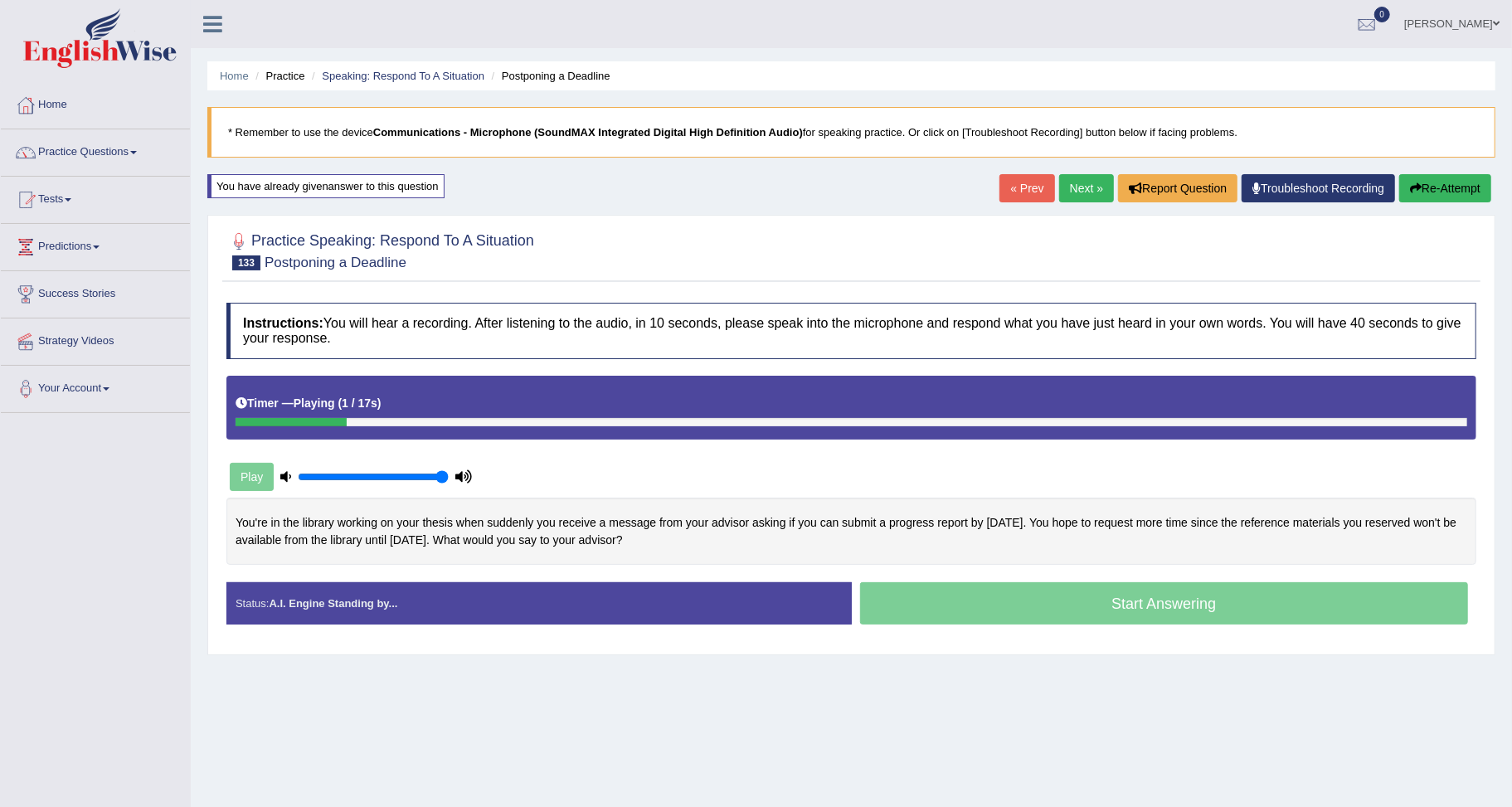
click at [351, 181] on div "You have already given answer to this question" at bounding box center [326, 186] width 237 height 24
click at [326, 187] on div "You have already given answer to this question" at bounding box center [326, 186] width 237 height 24
click at [333, 187] on div "You have already given answer to this question" at bounding box center [326, 186] width 237 height 24
click at [334, 187] on div "You have already given answer to this question" at bounding box center [326, 186] width 237 height 24
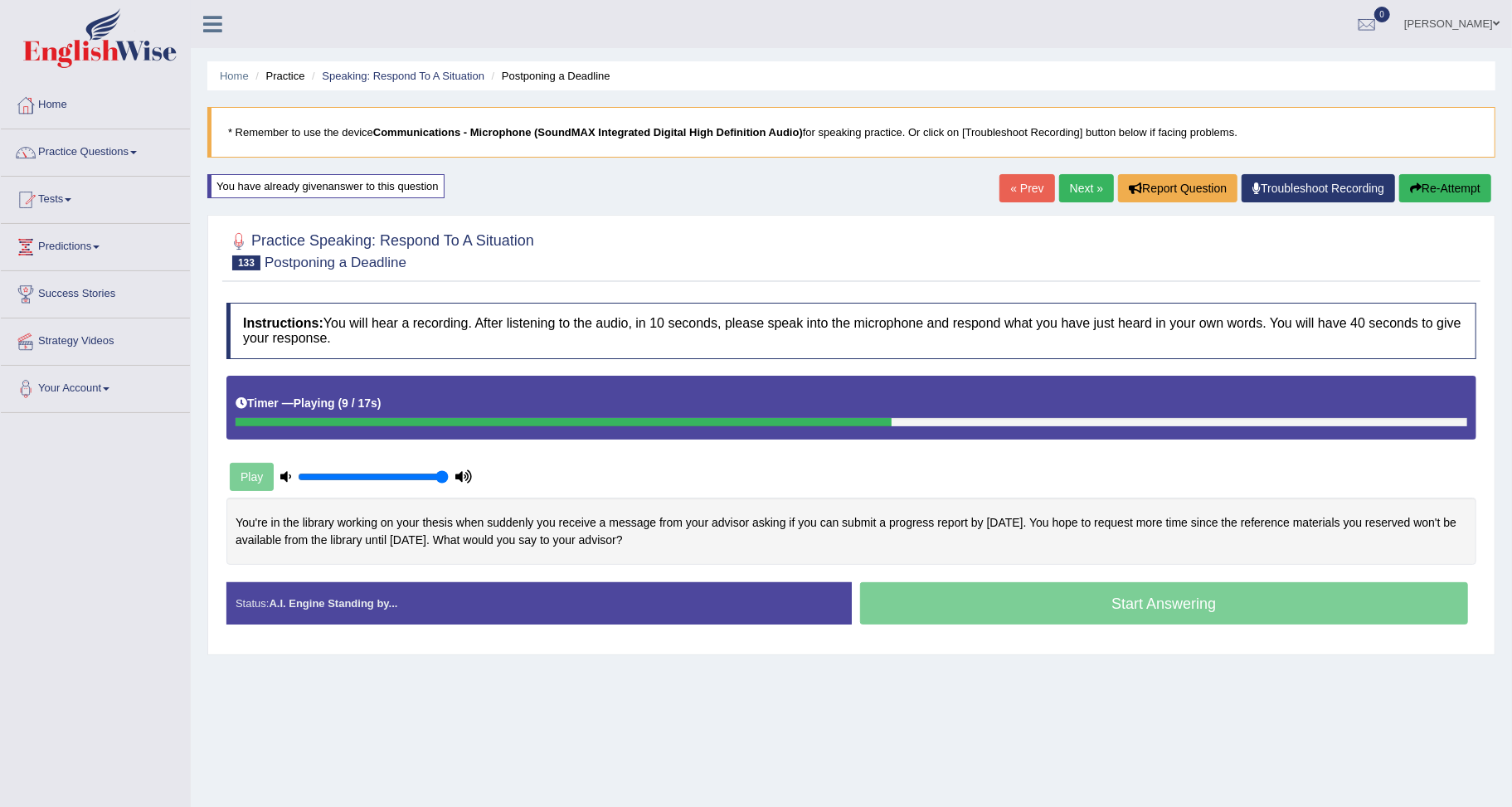
click at [343, 183] on div "You have already given answer to this question" at bounding box center [326, 186] width 237 height 24
click at [343, 184] on div "You have already given answer to this question" at bounding box center [326, 186] width 237 height 24
click at [346, 184] on div "You have already given answer to this question" at bounding box center [326, 186] width 237 height 24
click at [349, 185] on div "You have already given answer to this question" at bounding box center [326, 186] width 237 height 24
click at [350, 185] on div "You have already given answer to this question" at bounding box center [326, 186] width 237 height 24
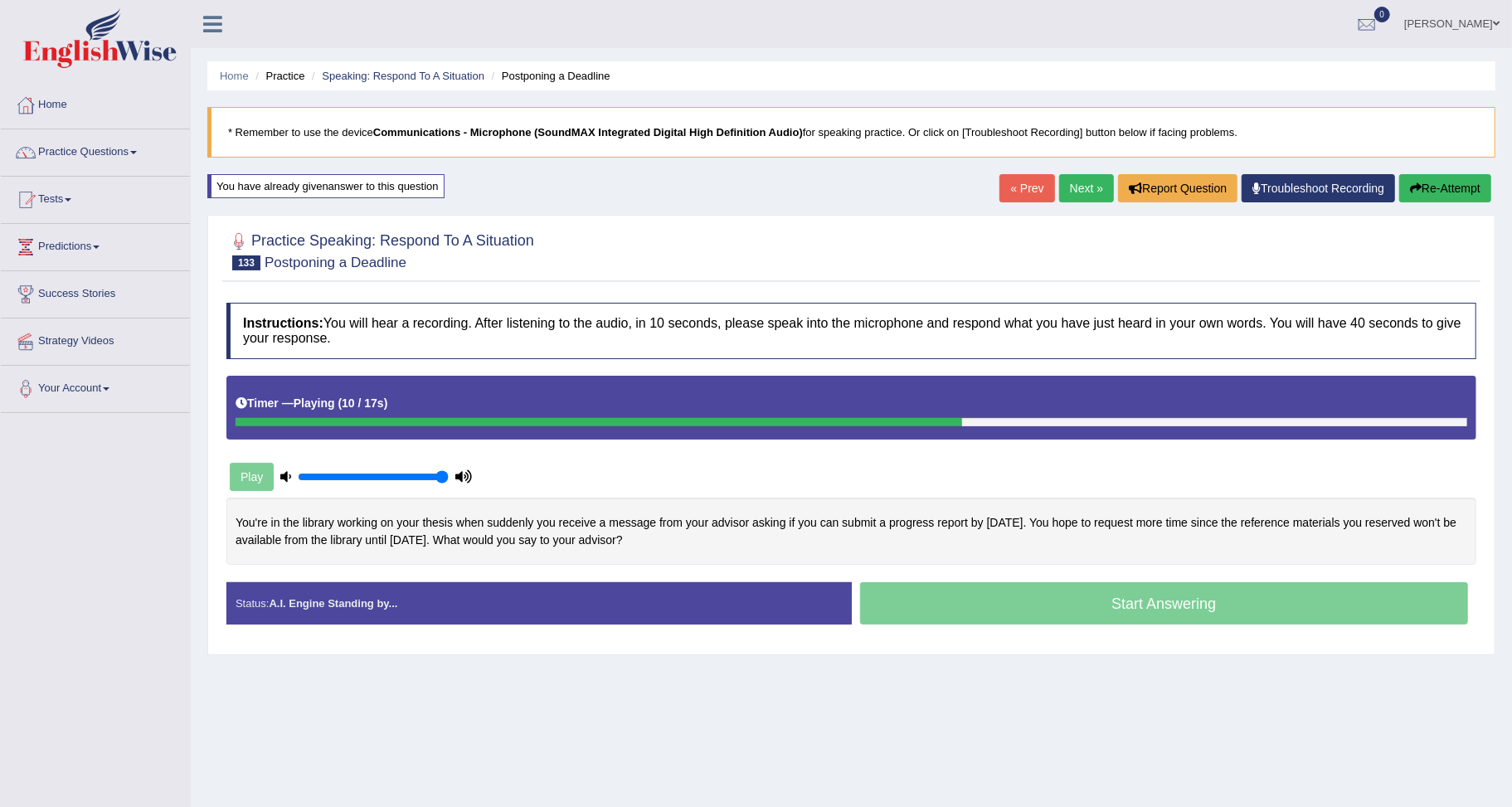
click at [350, 185] on div "You have already given answer to this question" at bounding box center [326, 186] width 237 height 24
click at [384, 184] on div "You have already given answer to this question" at bounding box center [326, 186] width 237 height 24
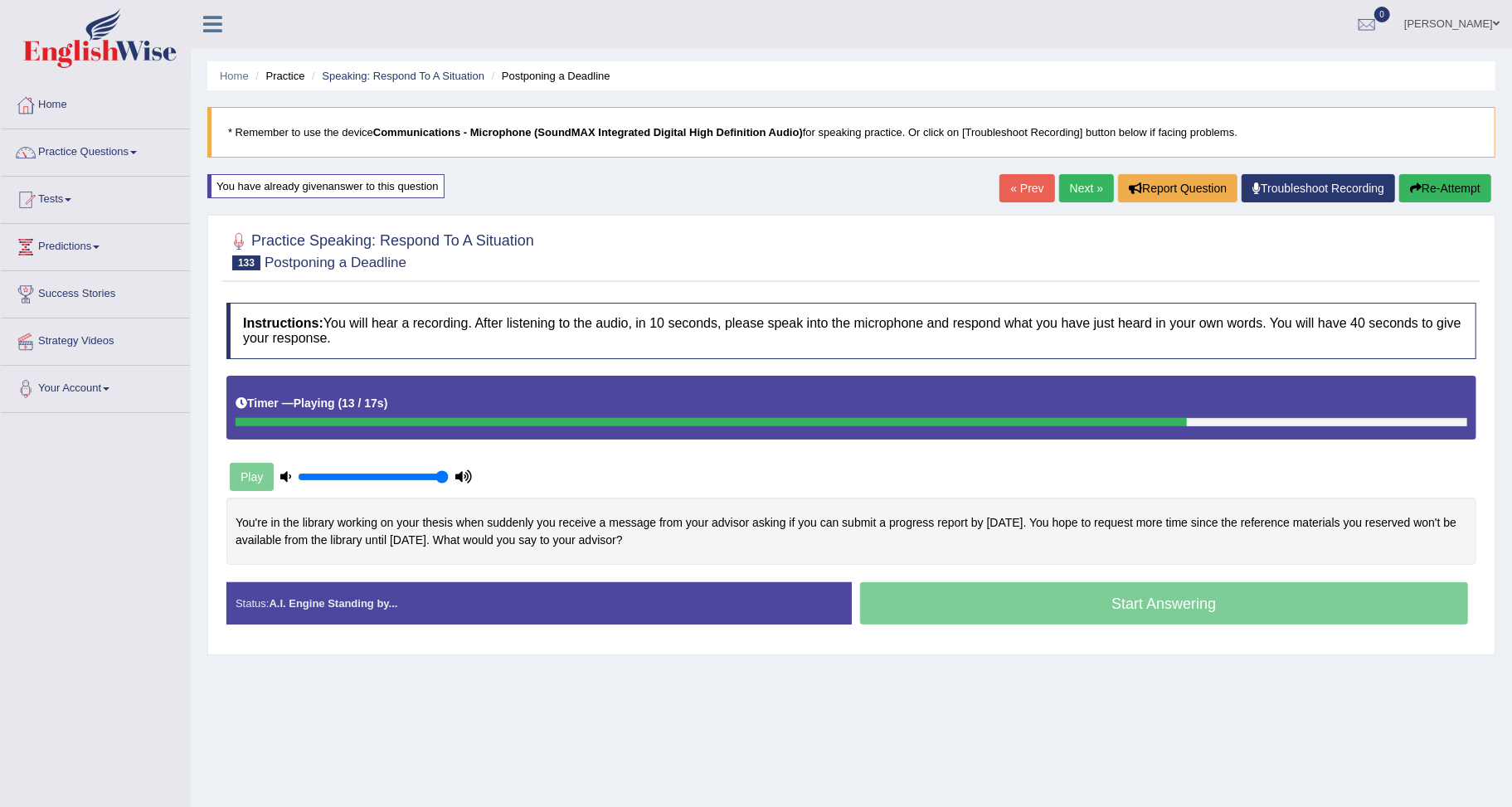
click at [385, 184] on div "You have already given answer to this question" at bounding box center [326, 186] width 237 height 24
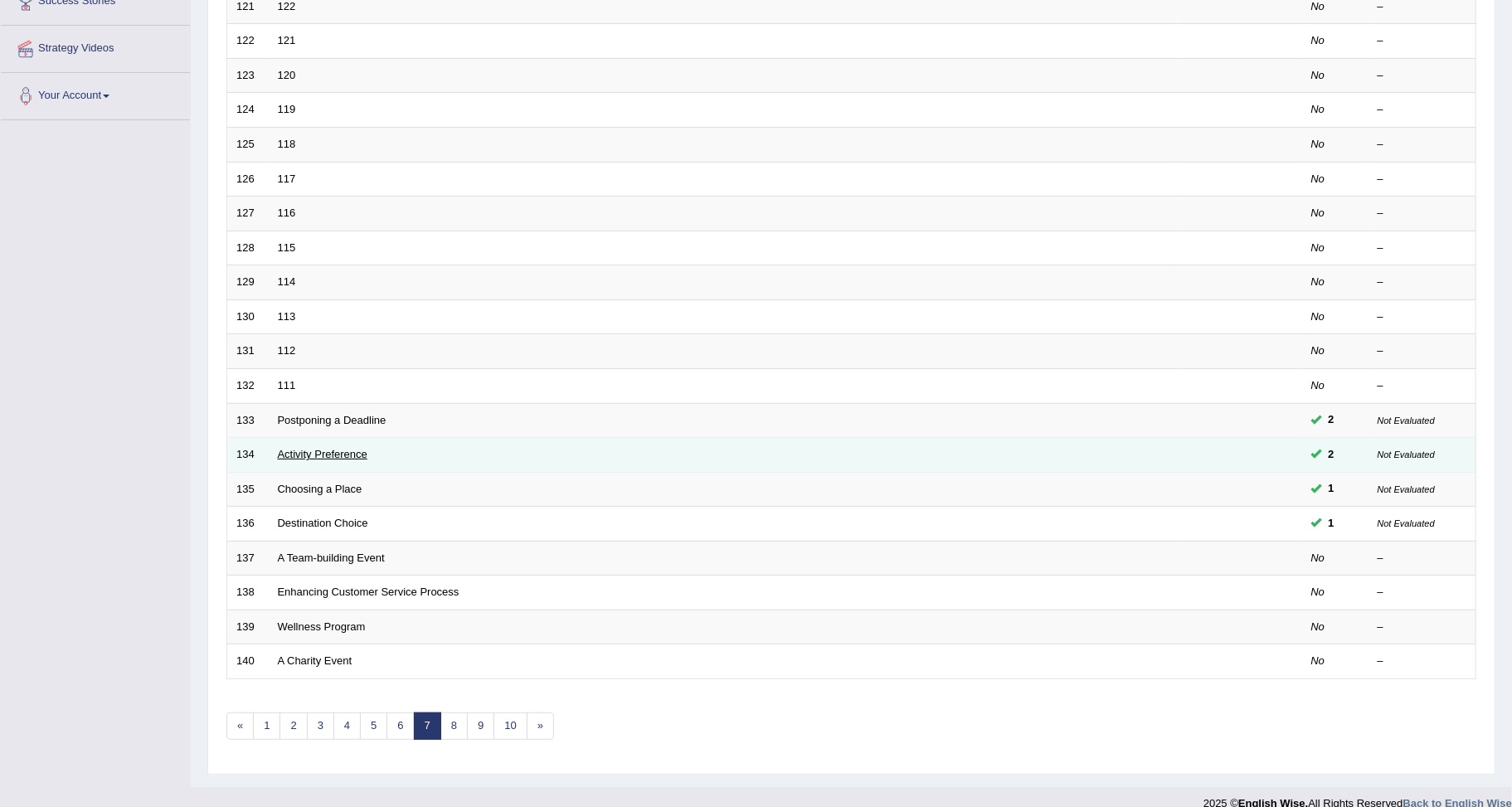
click at [311, 448] on link "Activity Preference" at bounding box center [323, 454] width 89 height 13
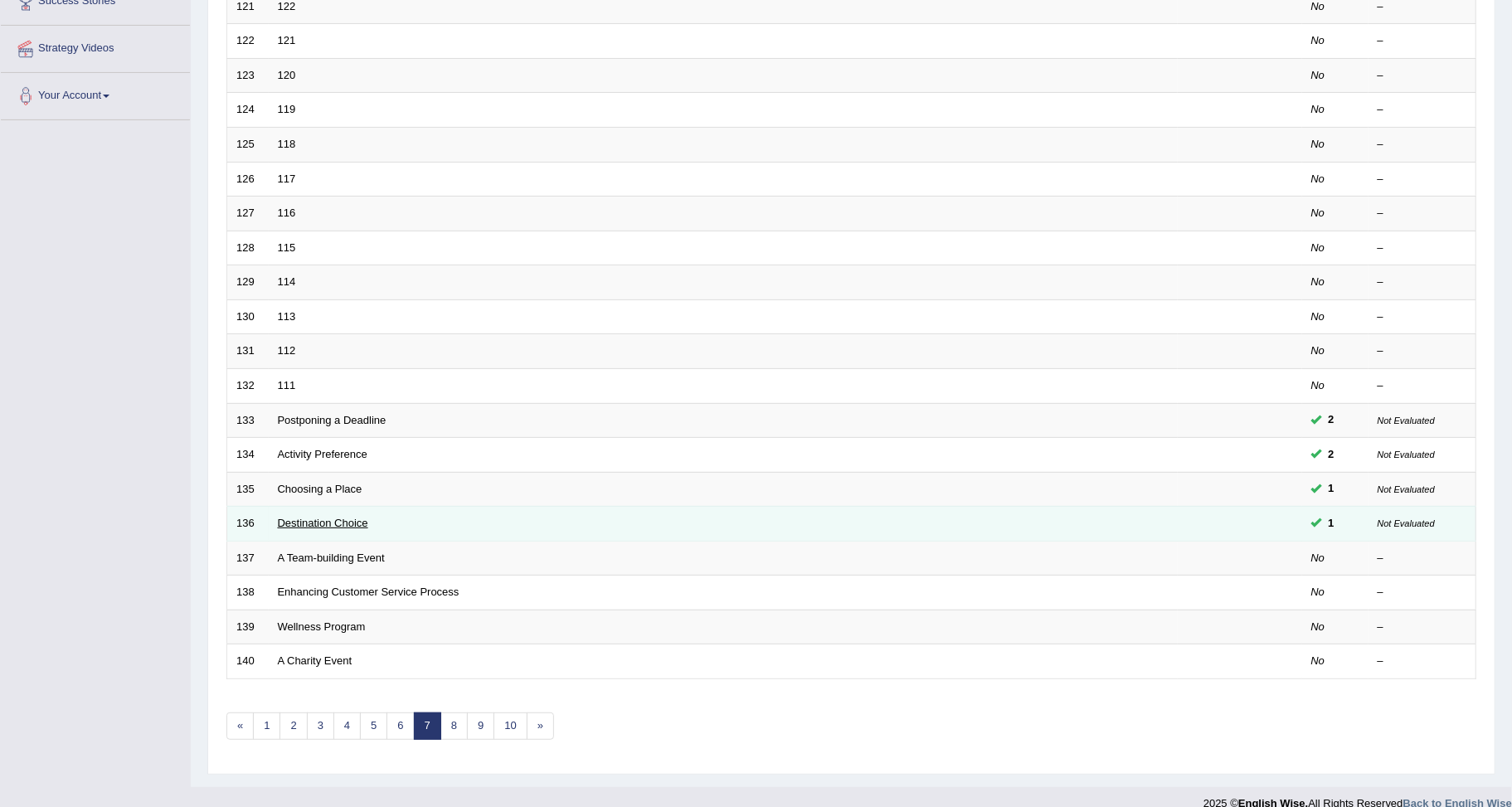
click at [324, 517] on link "Destination Choice" at bounding box center [323, 523] width 90 height 13
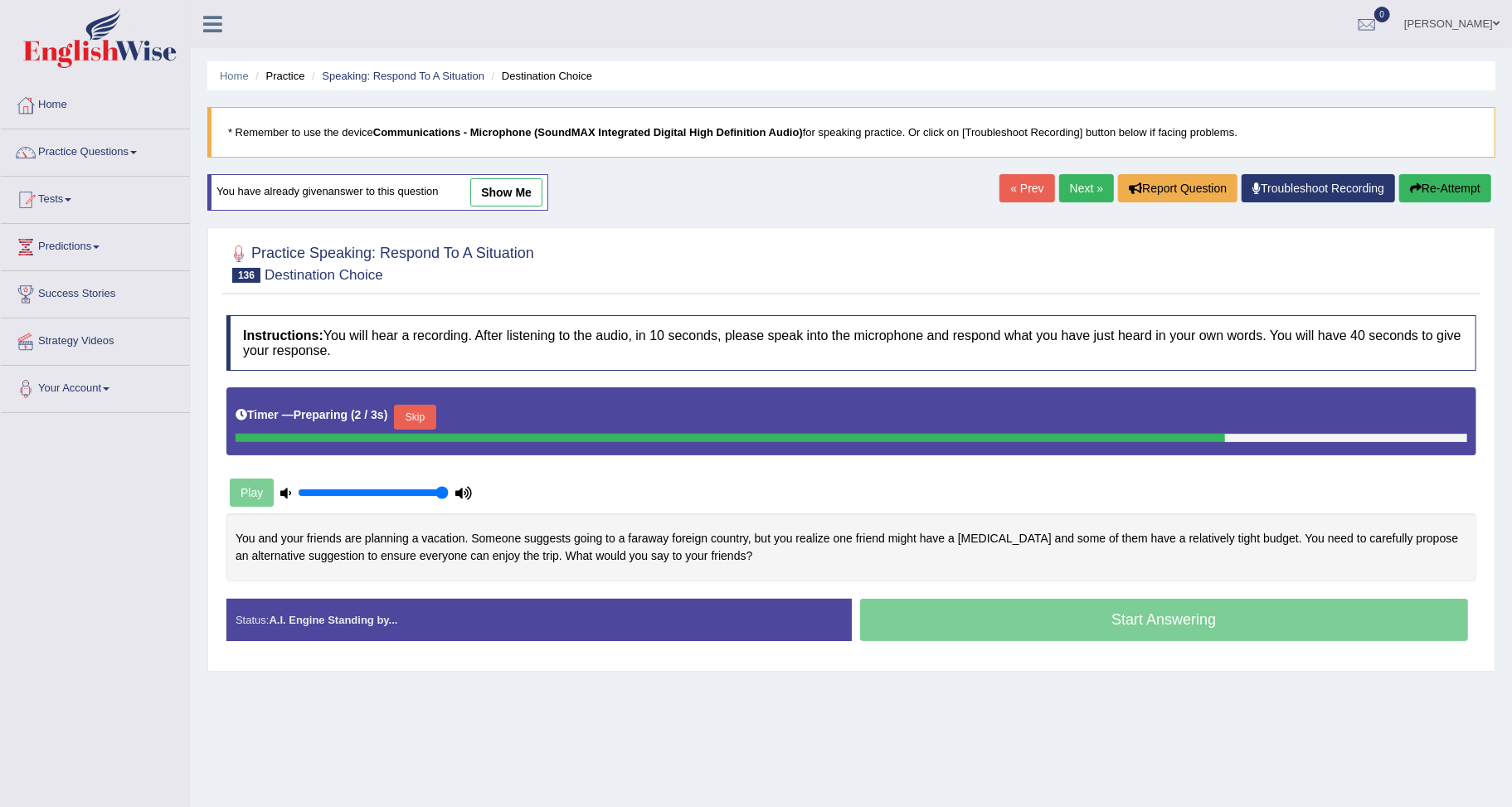
click at [509, 194] on link "show me" at bounding box center [506, 193] width 72 height 28
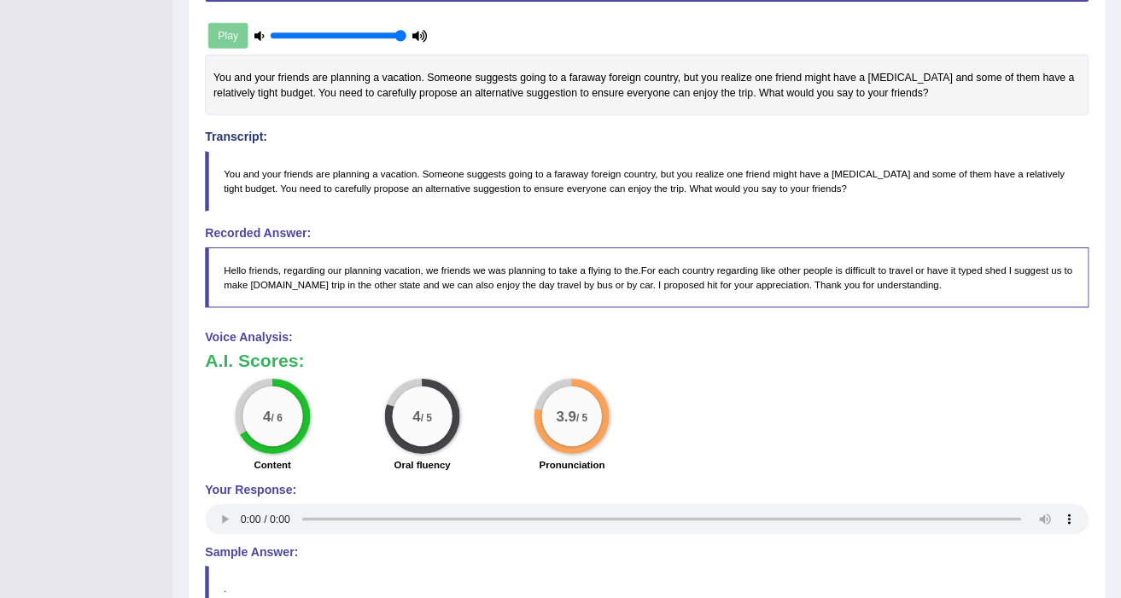
scroll to position [467, 0]
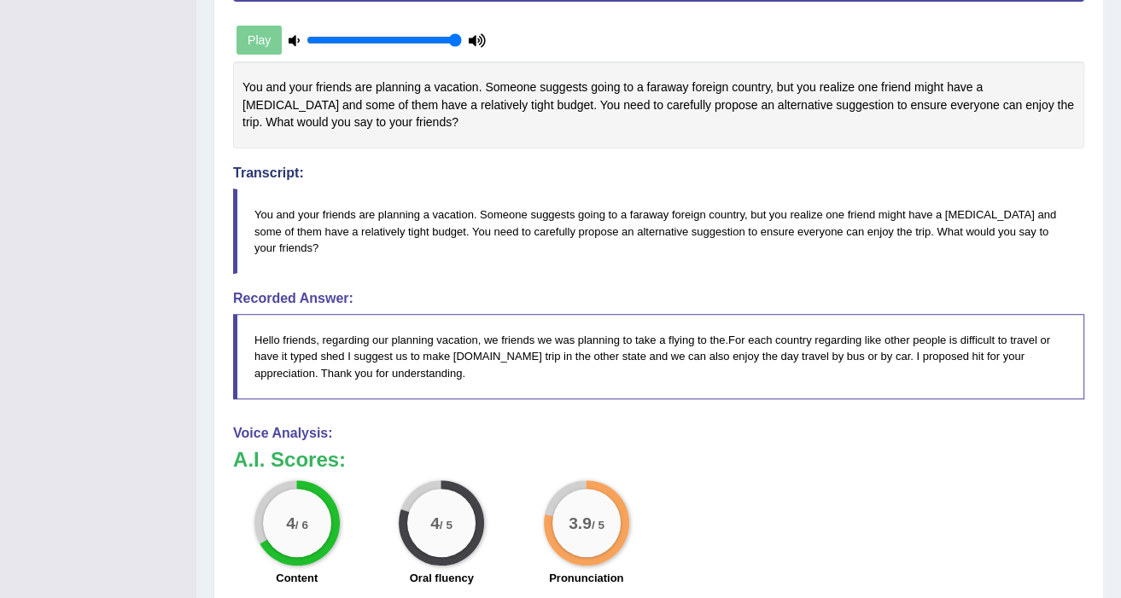
drag, startPoint x: 1509, startPoint y: 2, endPoint x: 879, endPoint y: 517, distance: 814.0
click at [879, 517] on div "4 / 6 Content 4 / 5 Oral fluency 3.9 / 5 Pronunciation" at bounding box center [658, 536] width 868 height 110
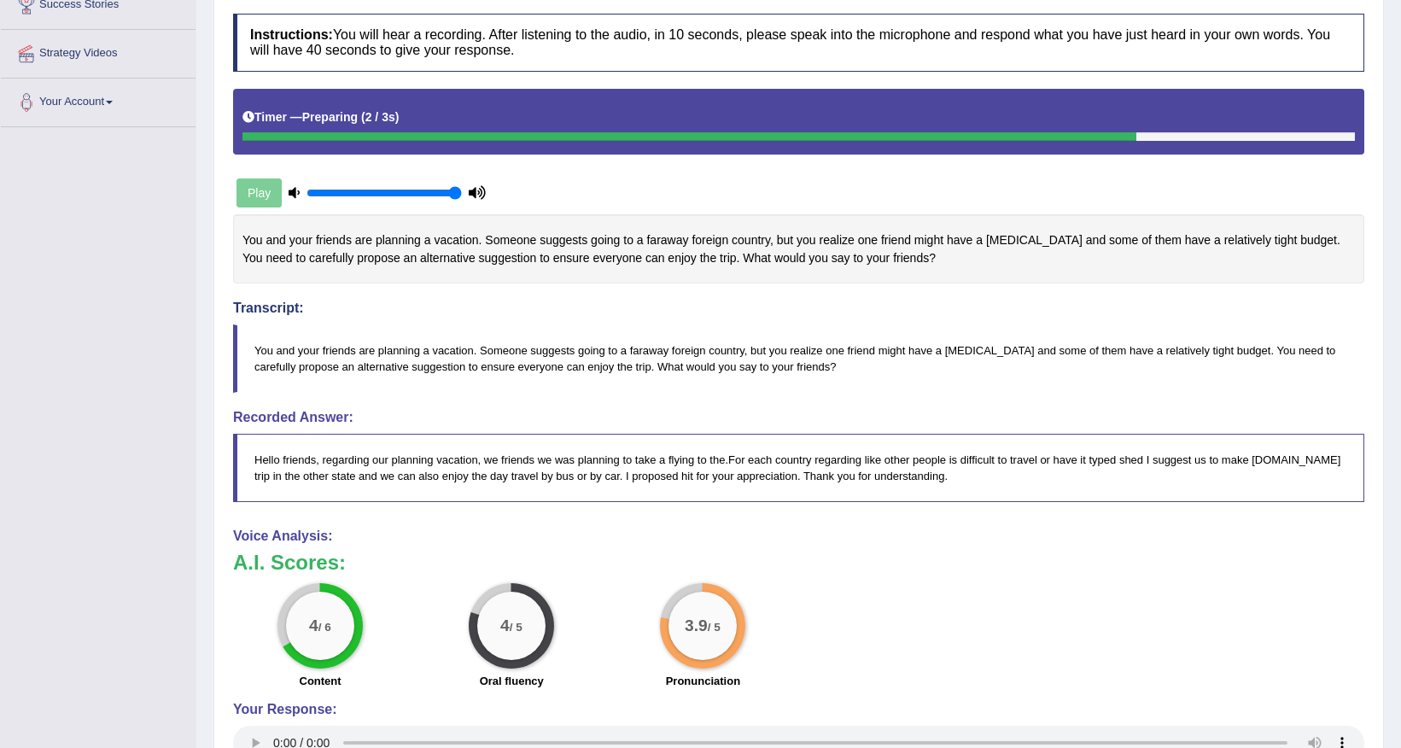
scroll to position [290, 0]
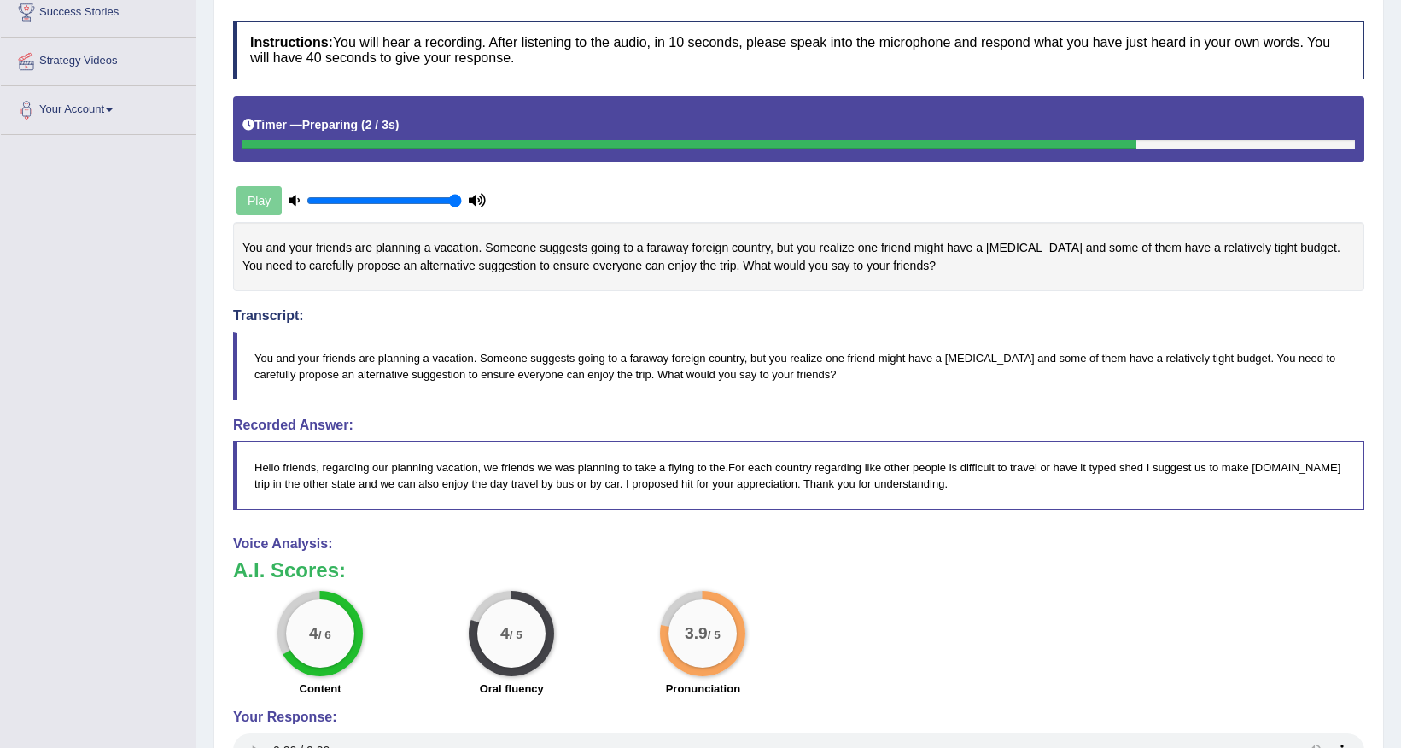
click at [638, 374] on blockquote "You and your friends are planning a vacation. Someone suggests going to a faraw…" at bounding box center [798, 366] width 1131 height 68
click at [649, 271] on div "You and your friends are planning a vacation. Someone suggests going to a faraw…" at bounding box center [798, 256] width 1131 height 69
click at [546, 263] on div "You and your friends are planning a vacation. Someone suggests going to a faraw…" at bounding box center [798, 256] width 1131 height 69
click at [1186, 362] on blockquote "You and your friends are planning a vacation. Someone suggests going to a faraw…" at bounding box center [798, 366] width 1131 height 68
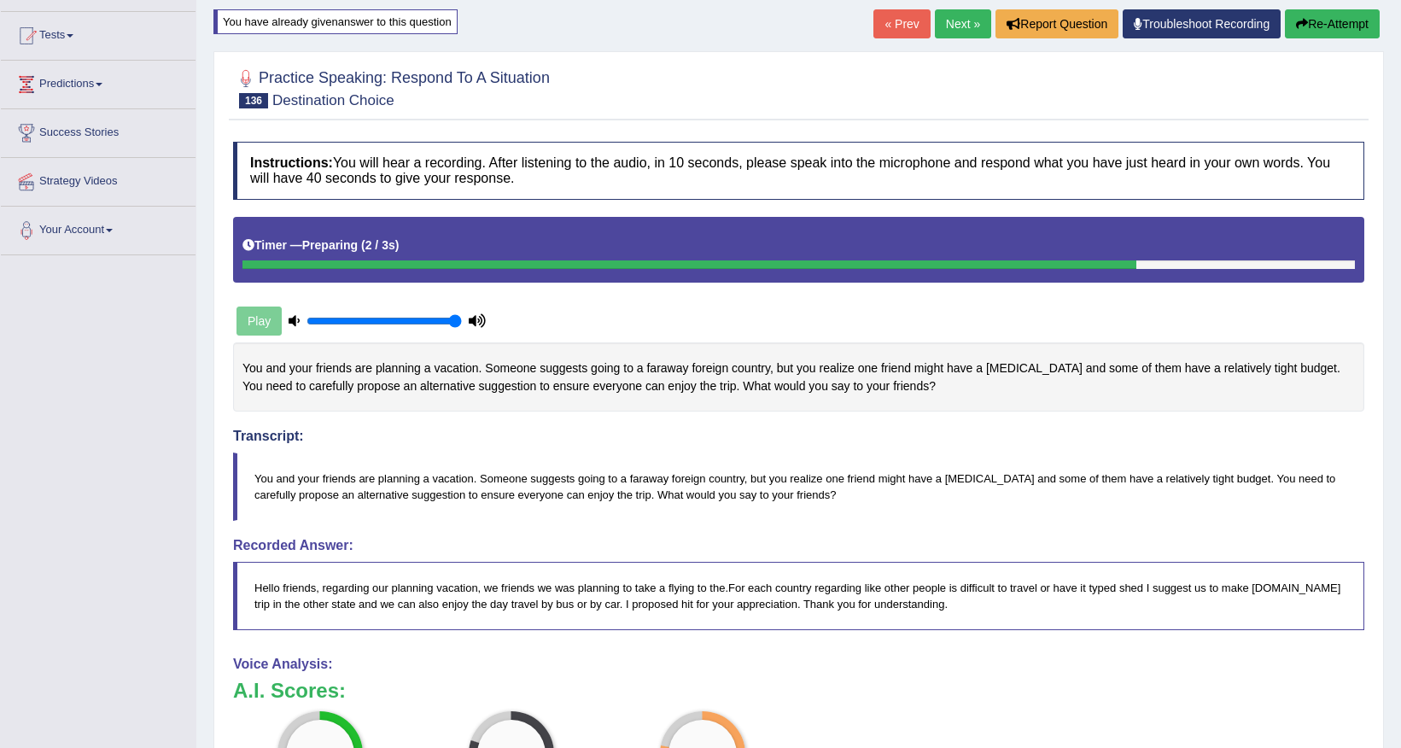
scroll to position [0, 0]
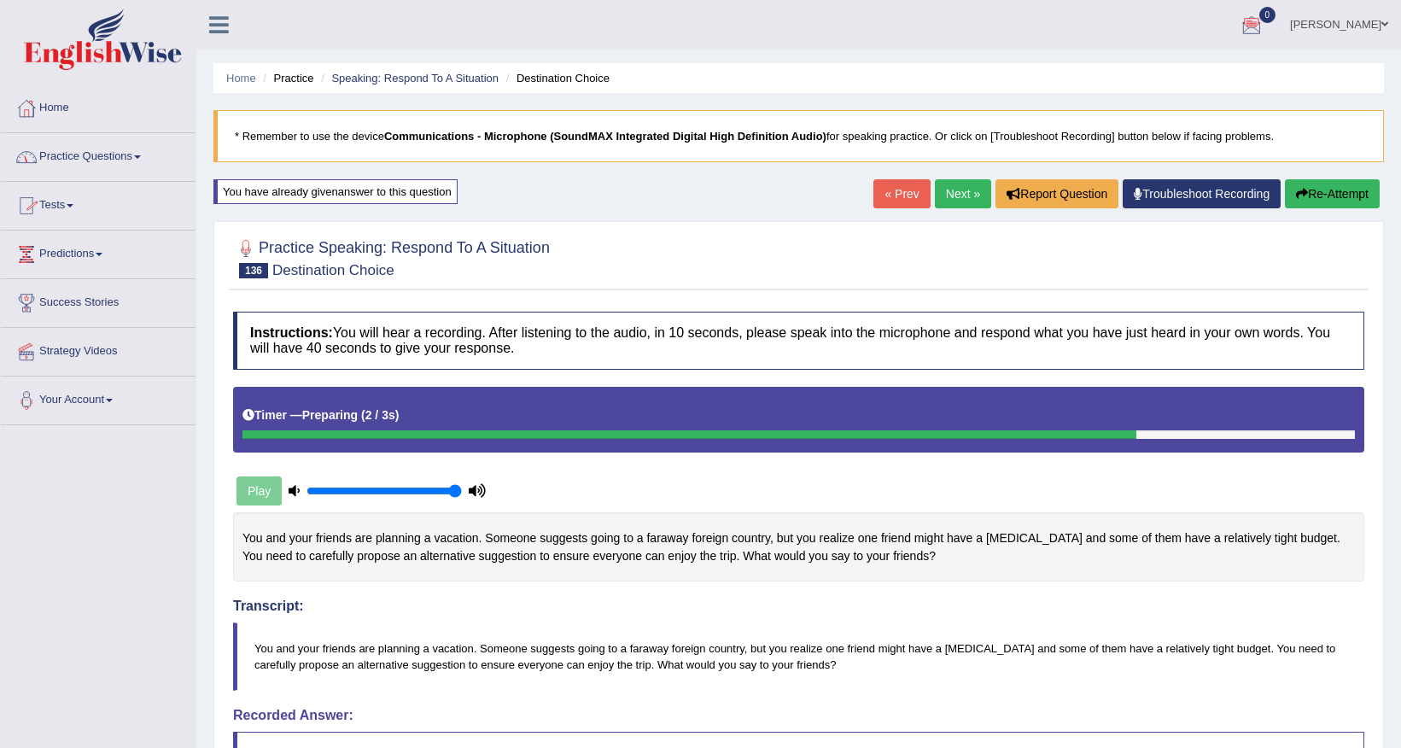
click at [99, 158] on link "Practice Questions" at bounding box center [98, 154] width 195 height 43
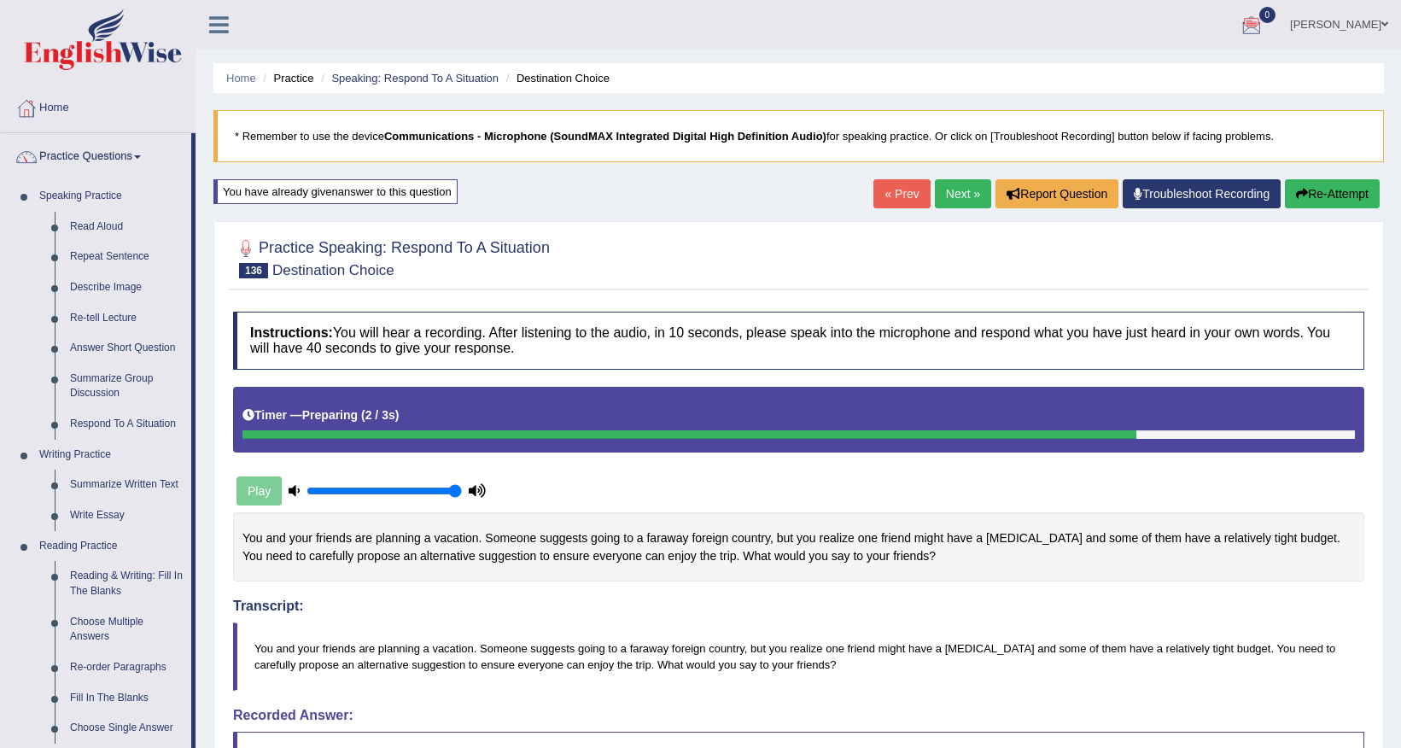
click at [1369, 25] on link "Alain Momo" at bounding box center [1339, 22] width 124 height 44
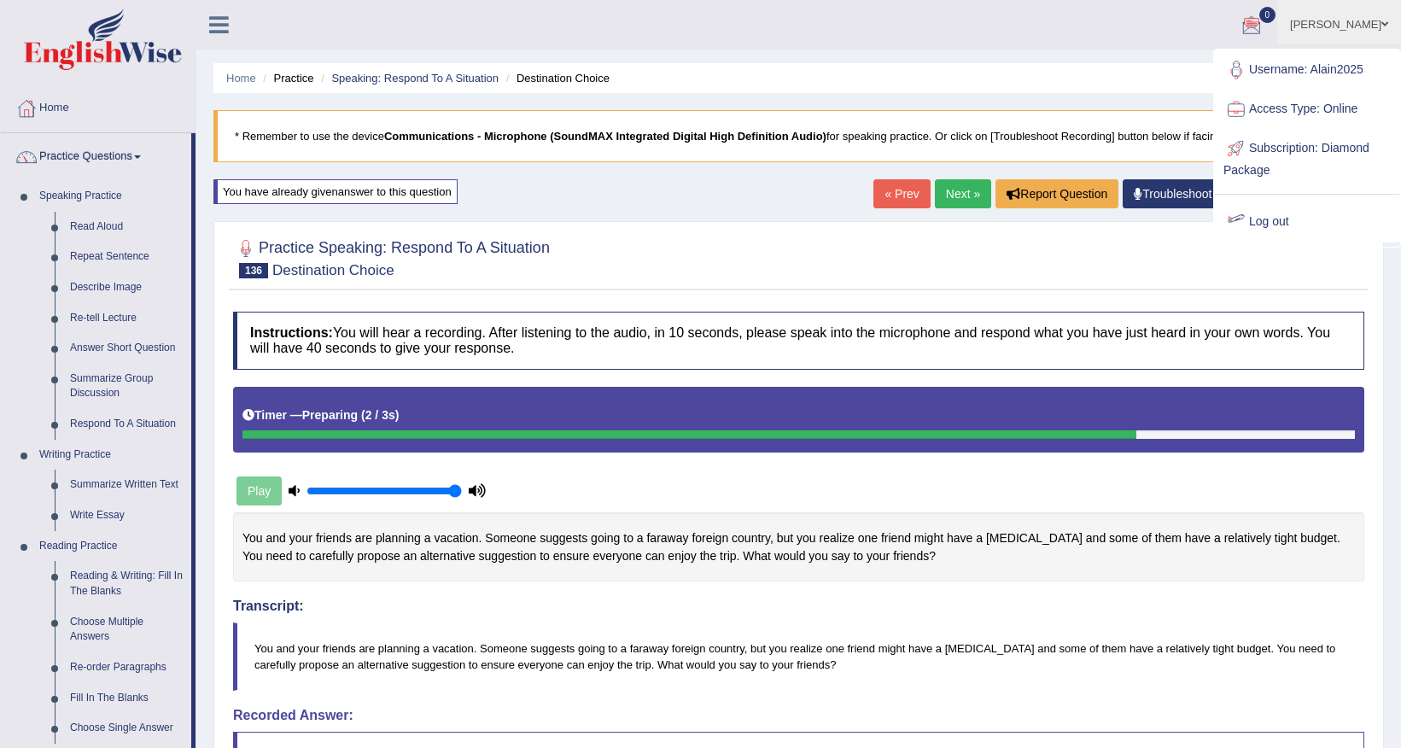
click at [1247, 219] on div at bounding box center [1236, 222] width 26 height 26
